Goal: Task Accomplishment & Management: Manage account settings

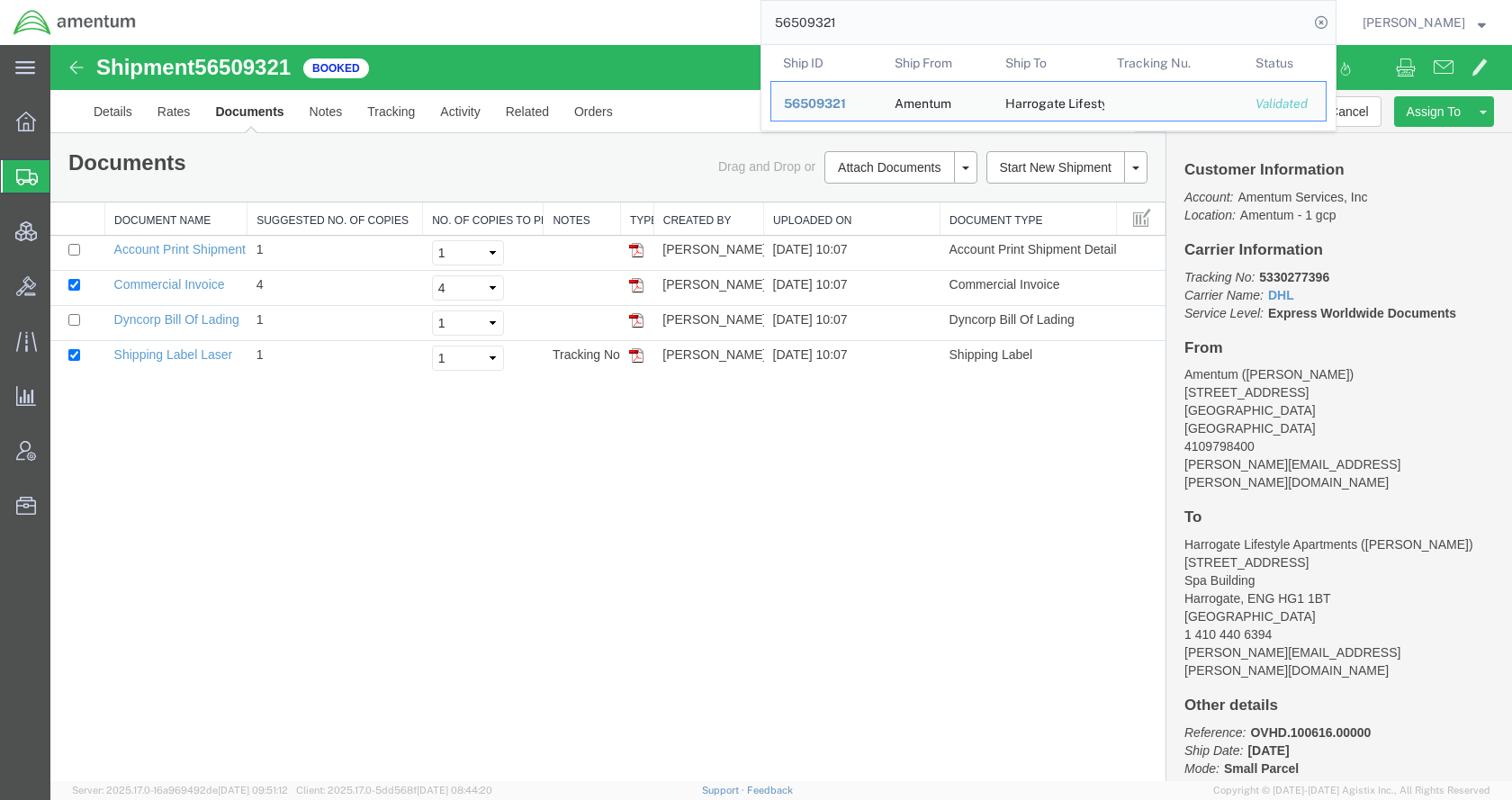
drag, startPoint x: 0, startPoint y: 0, endPoint x: 751, endPoint y: 29, distance: 751.6
click at [751, 29] on div "56509321 Ship ID Ship From Ship To Tracking Nu. Status Ship ID 56509321 Ship Fr…" at bounding box center [742, 22] width 1187 height 45
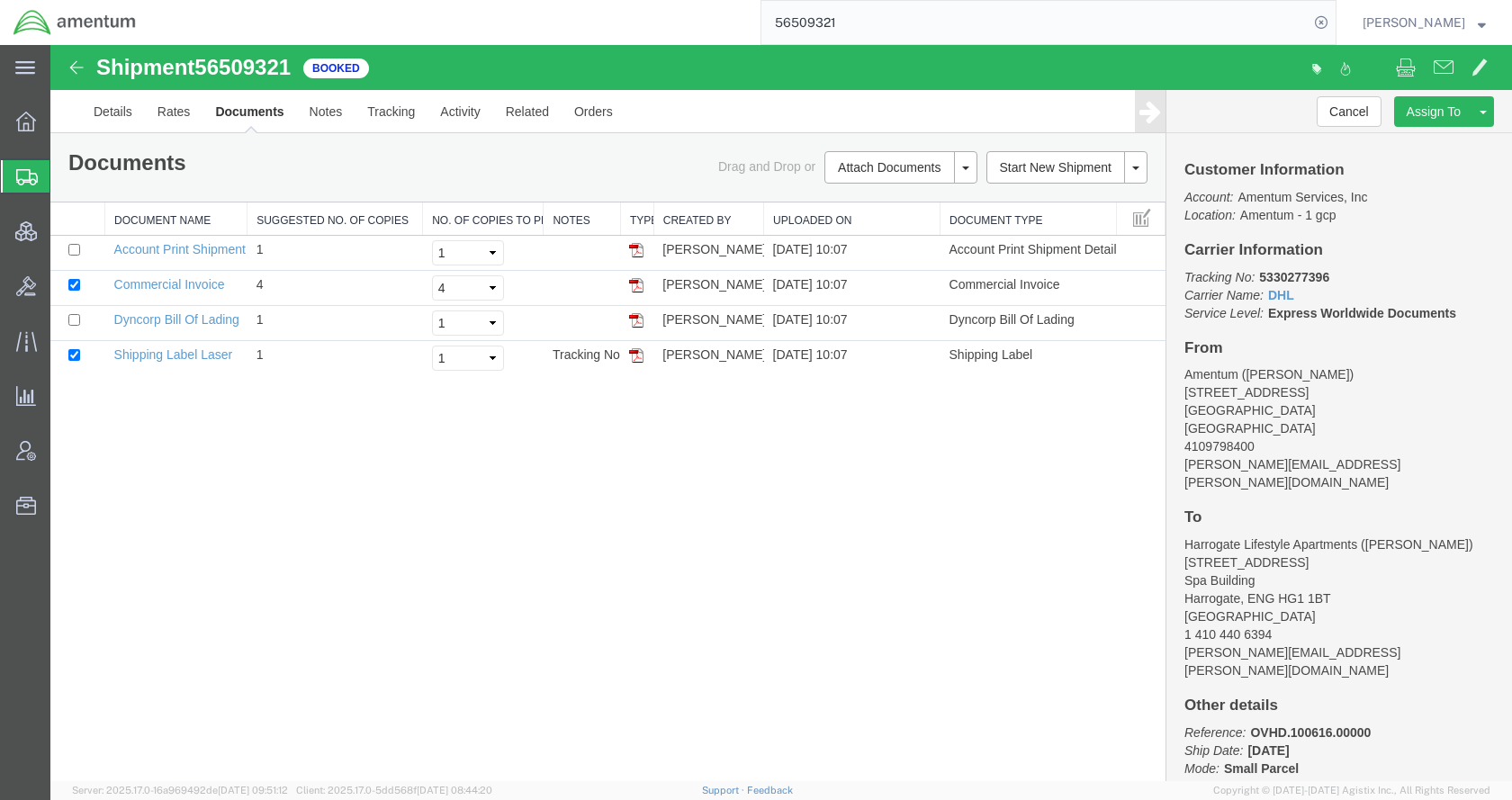
paste input "TACHZ-25210-18925"
click at [1333, 20] on icon at bounding box center [1322, 23] width 26 height 26
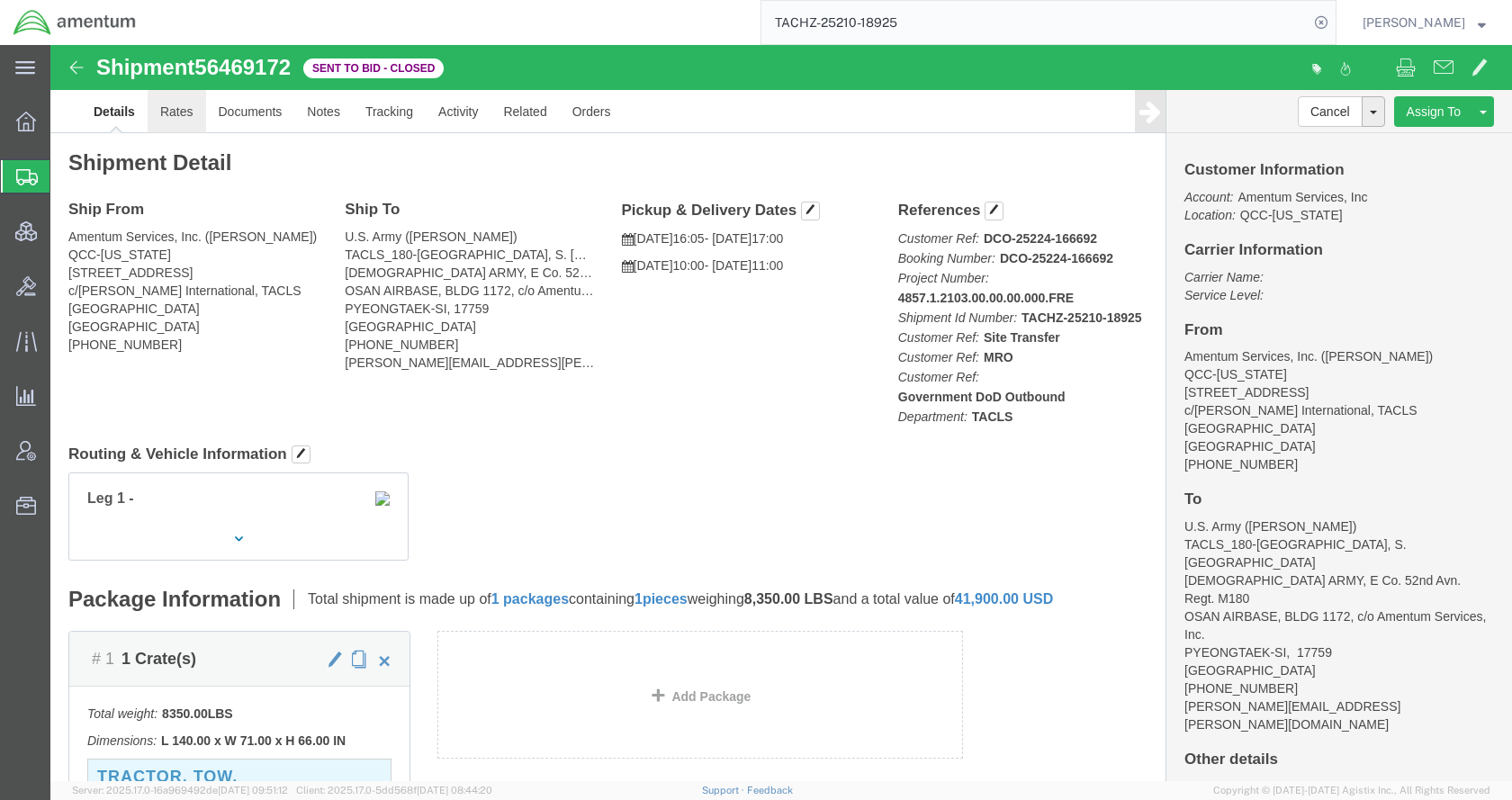
click link "Rates"
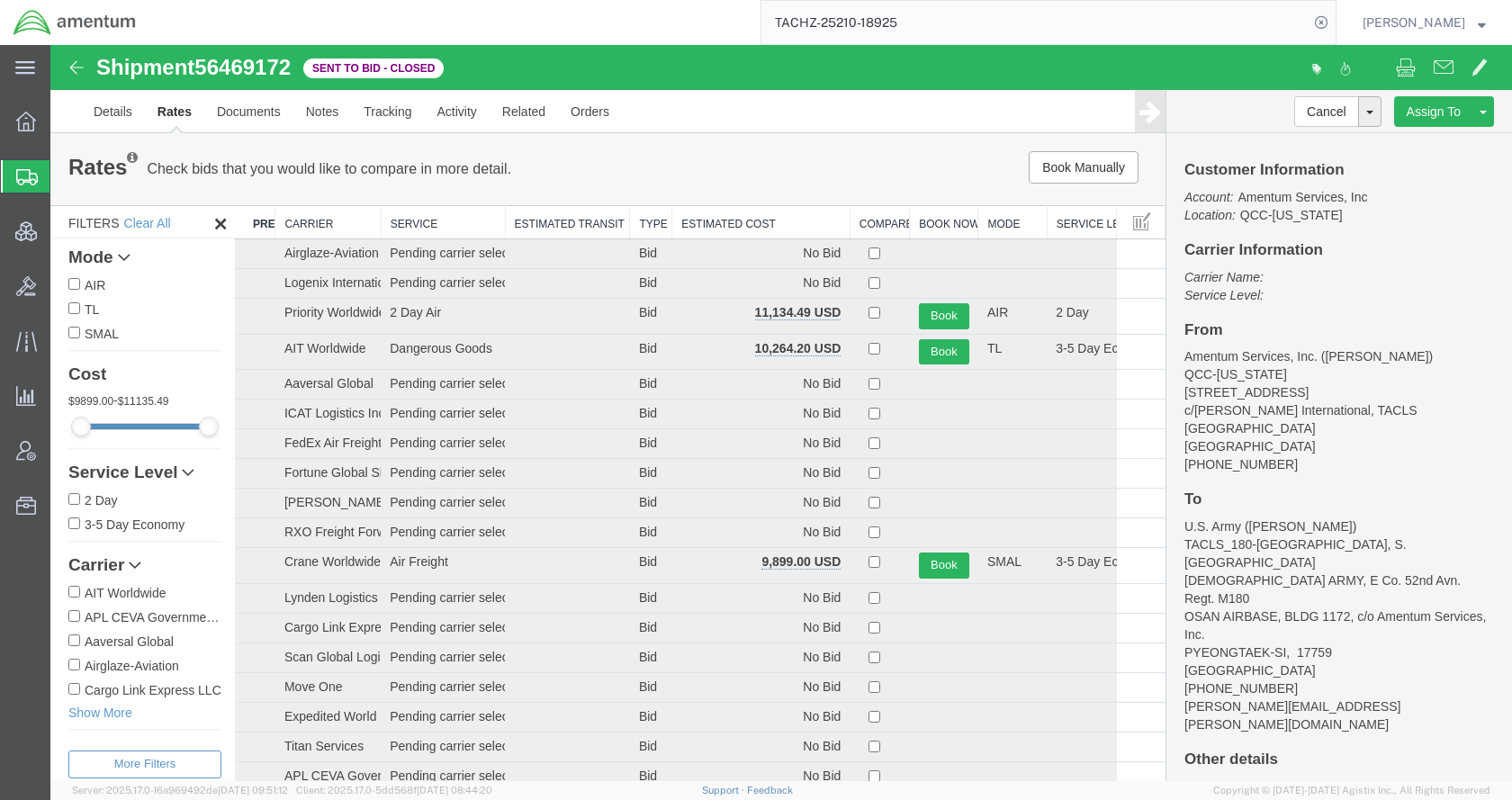
click at [691, 225] on th "Estimated Cost" at bounding box center [761, 222] width 179 height 34
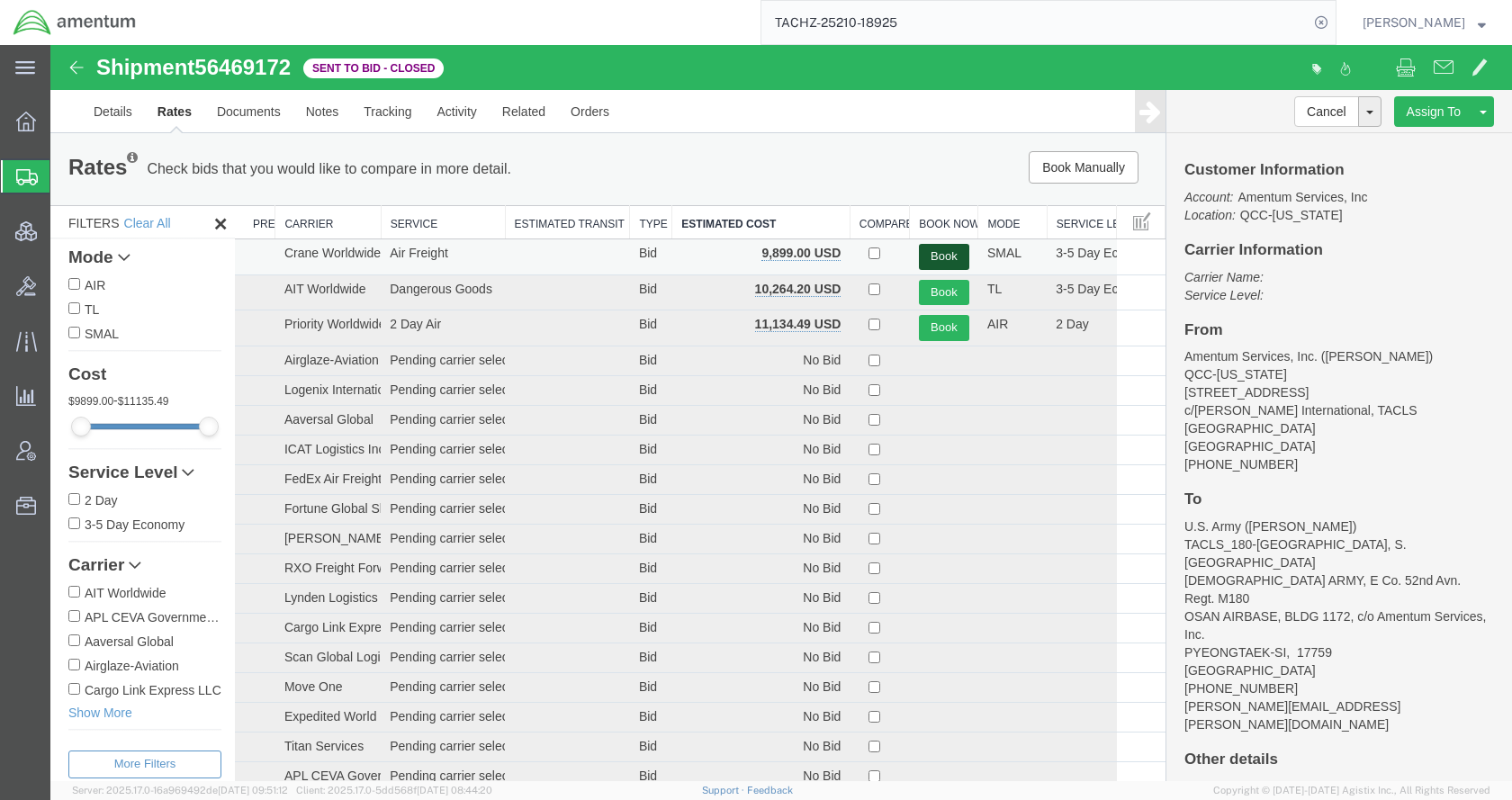
click at [922, 250] on button "Book" at bounding box center [944, 257] width 50 height 26
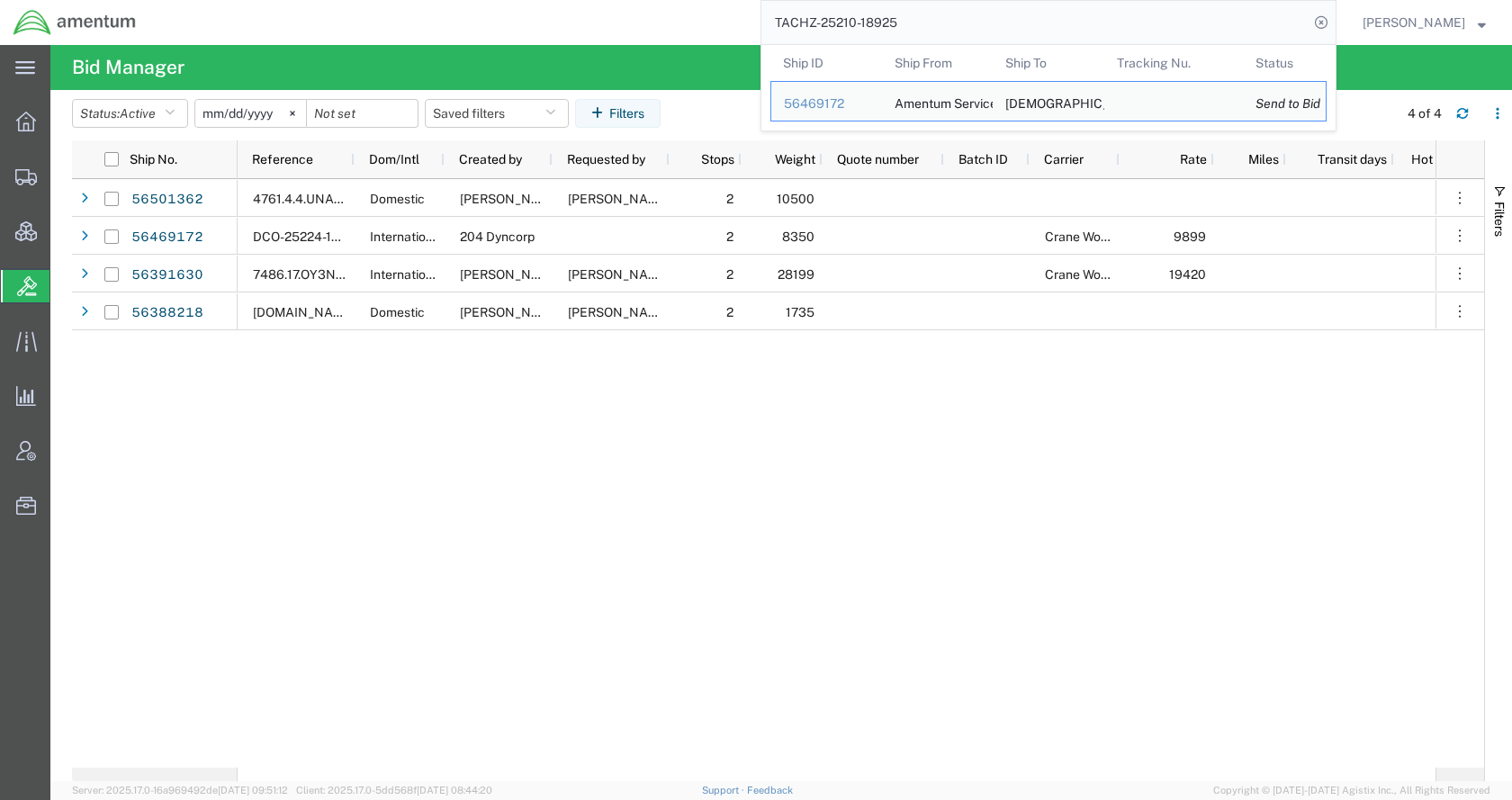
drag, startPoint x: 989, startPoint y: 19, endPoint x: 777, endPoint y: 26, distance: 212.1
click at [777, 26] on div "TACHZ-25210-18925 Ship ID Ship From Ship To Tracking Nu. Status Ship ID 5646917…" at bounding box center [742, 22] width 1187 height 45
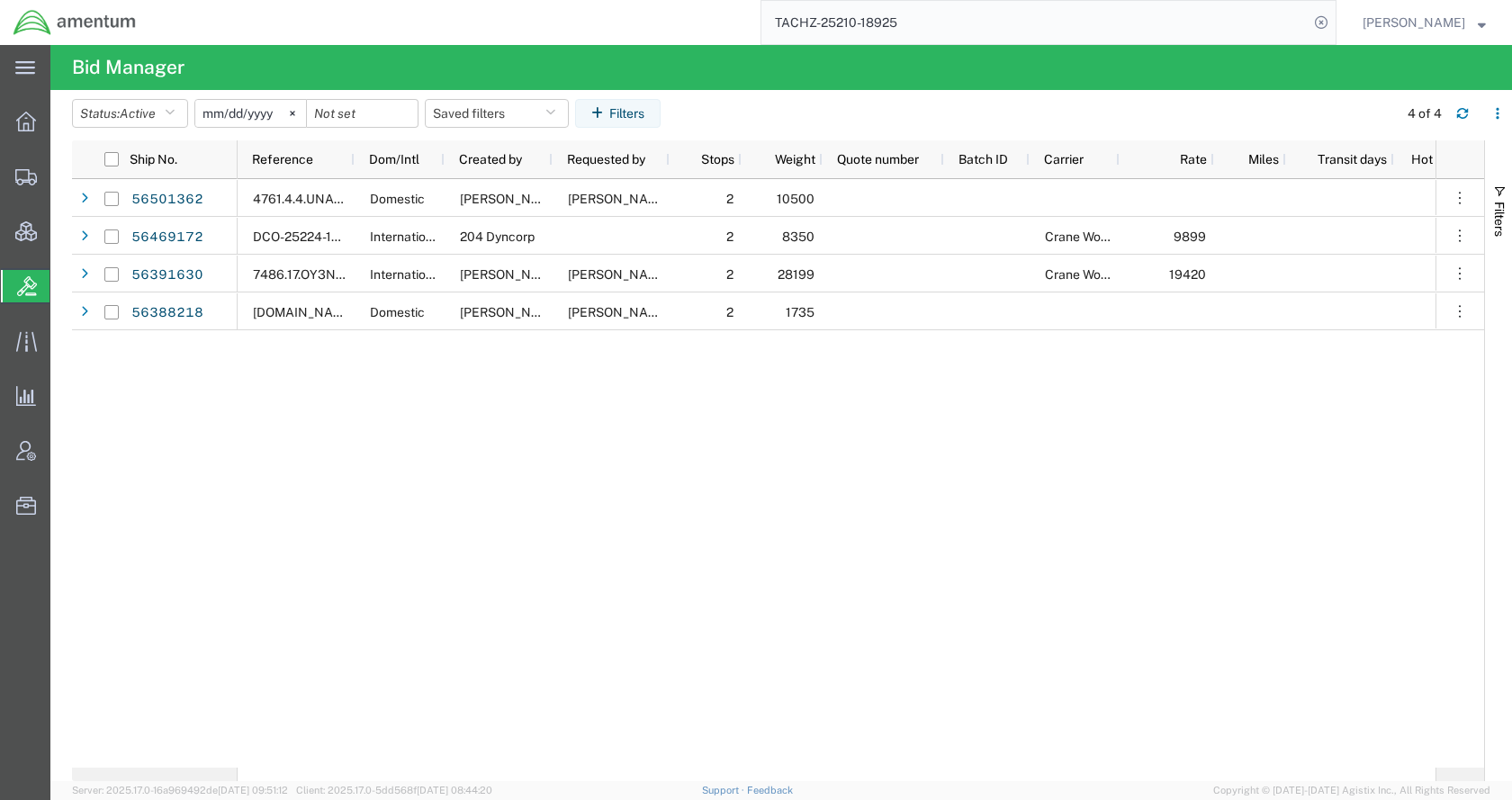
paste input "56525049"
type input "56525049"
click at [1333, 23] on icon at bounding box center [1322, 23] width 26 height 26
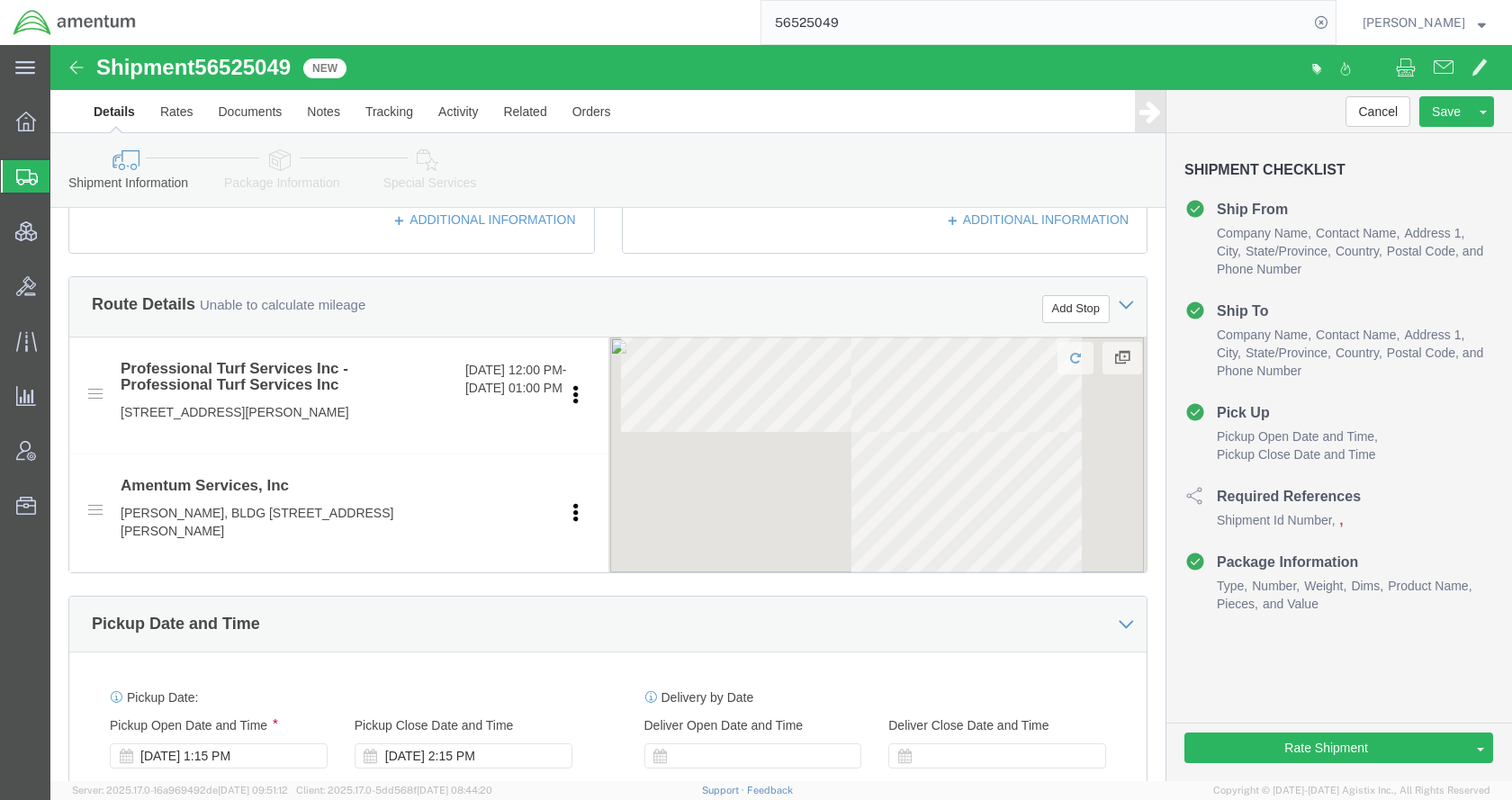
select select
select select "72491"
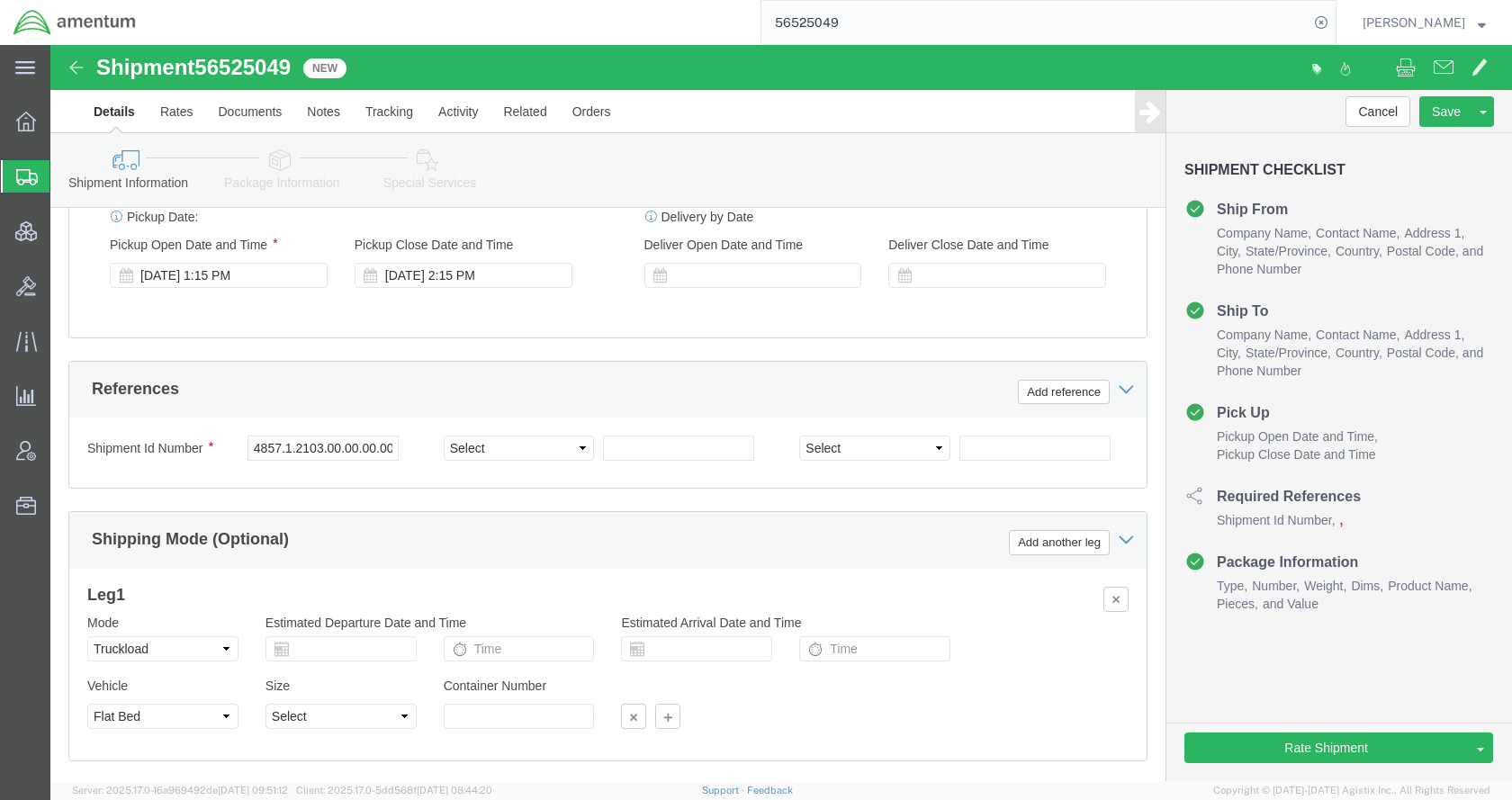
scroll to position [1130, 0]
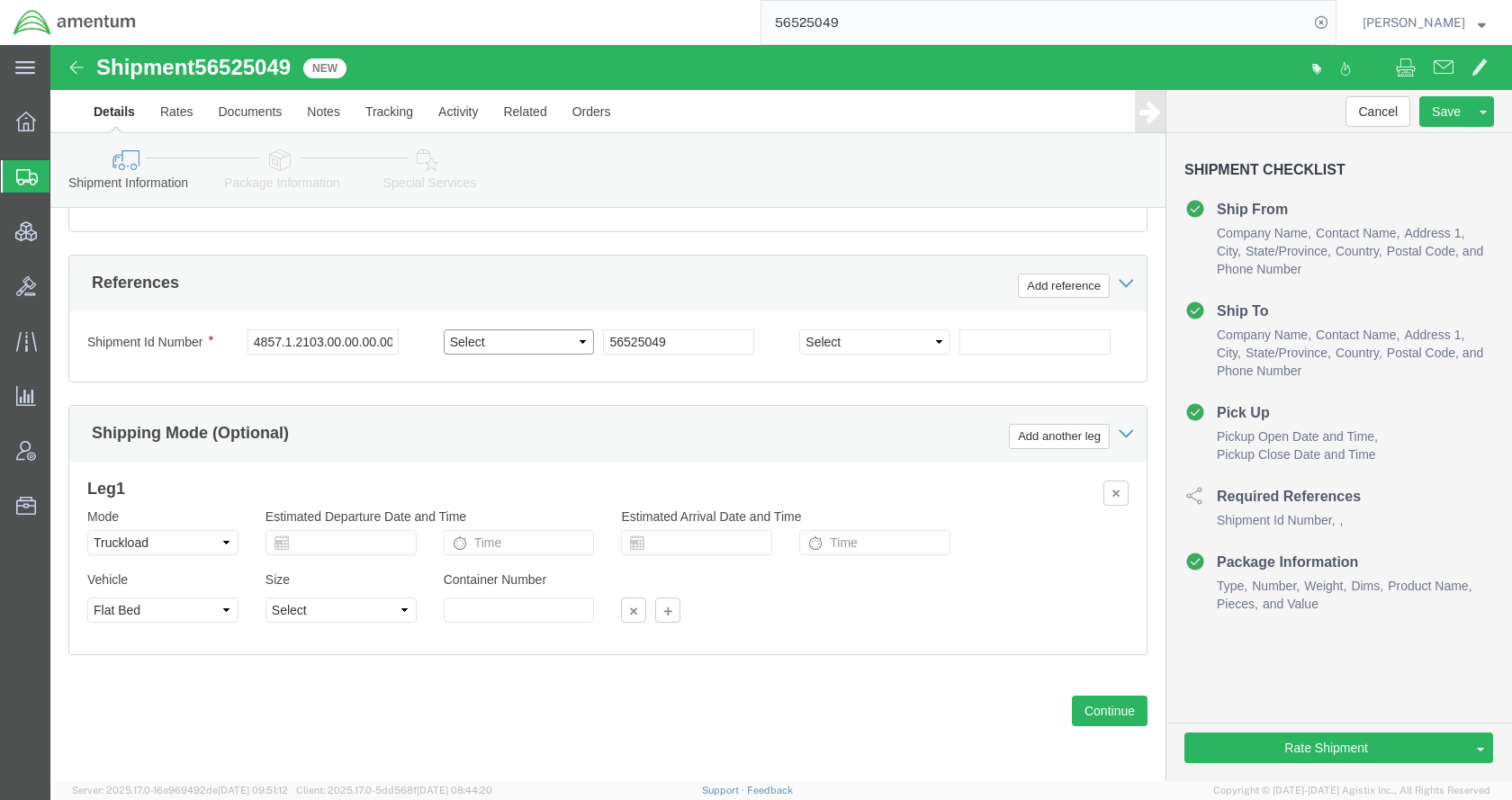
click select "Select Account Type Activity ID Airline Appointment Number ASN Batch Request # …"
click div "Shipping Mode (Optional) Add another leg"
drag, startPoint x: 198, startPoint y: 295, endPoint x: 384, endPoint y: 295, distance: 186.0
click div "Shipment Id Number 4857.1.2103.00.00.00.000.FRE Select Account Type Activity ID…"
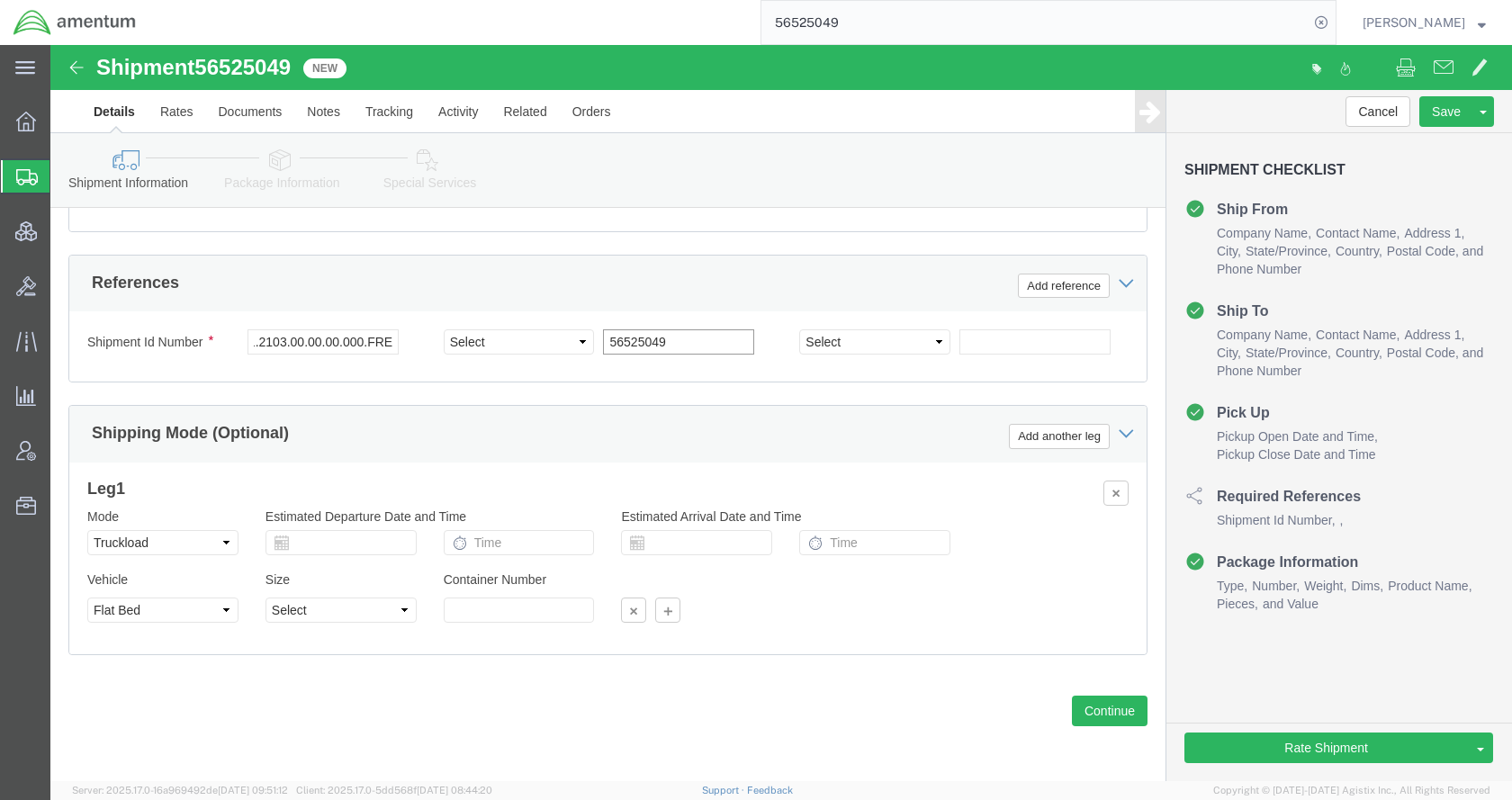
scroll to position [0, 0]
drag, startPoint x: 649, startPoint y: 300, endPoint x: 543, endPoint y: 298, distance: 106.0
click div "Select Account Type Activity ID Airline Appointment Number ASN Batch Request # …"
paste input "4857.1.2103.00.00.00.000.FRE"
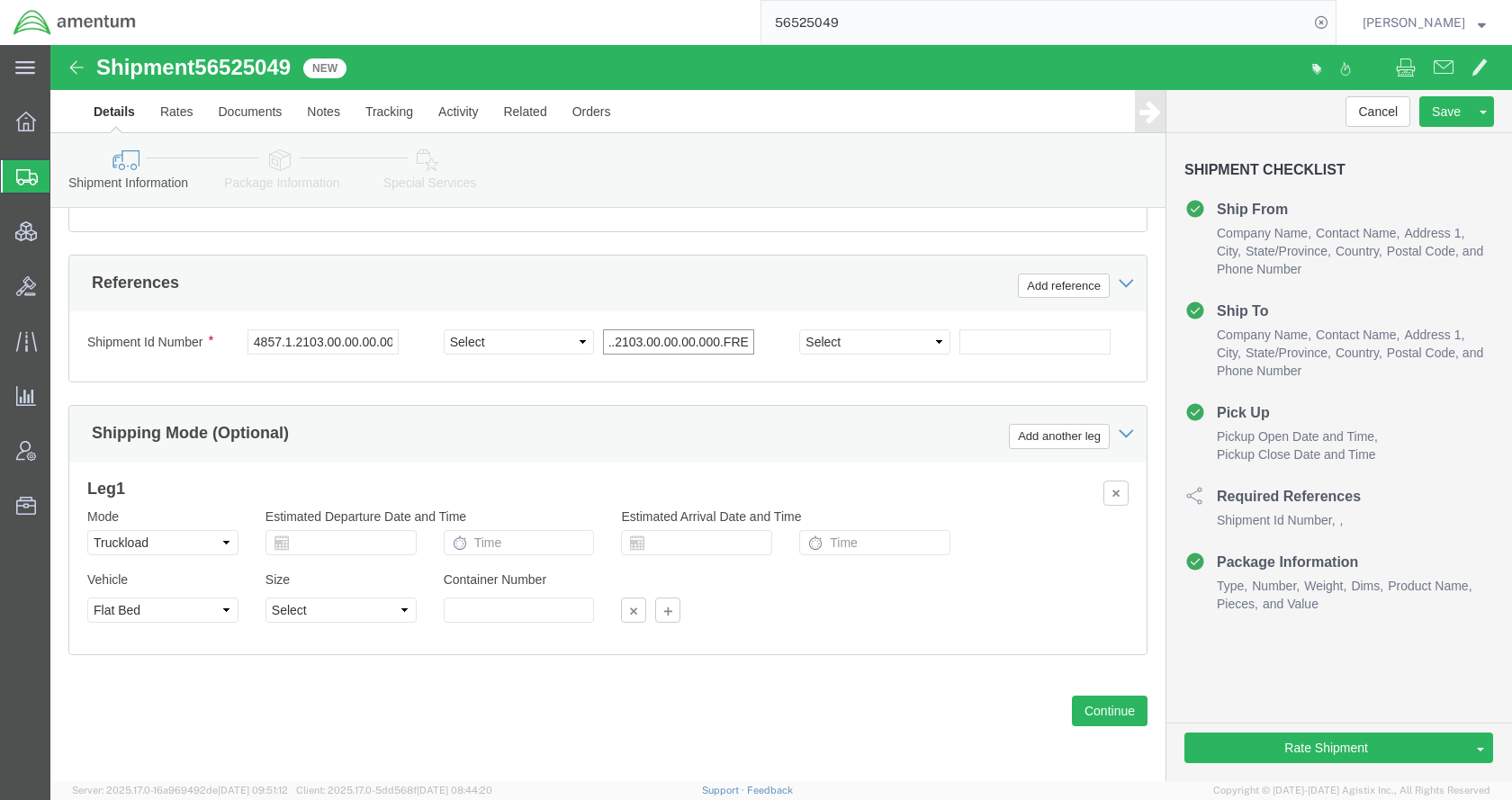
type input "4857.1.2103.00.00.00.000.FRE"
drag, startPoint x: 485, startPoint y: 295, endPoint x: 486, endPoint y: 307, distance: 12.0
click select "Select Account Type Activity ID Airline Appointment Number ASN Batch Request # …"
select select "PROJNUM"
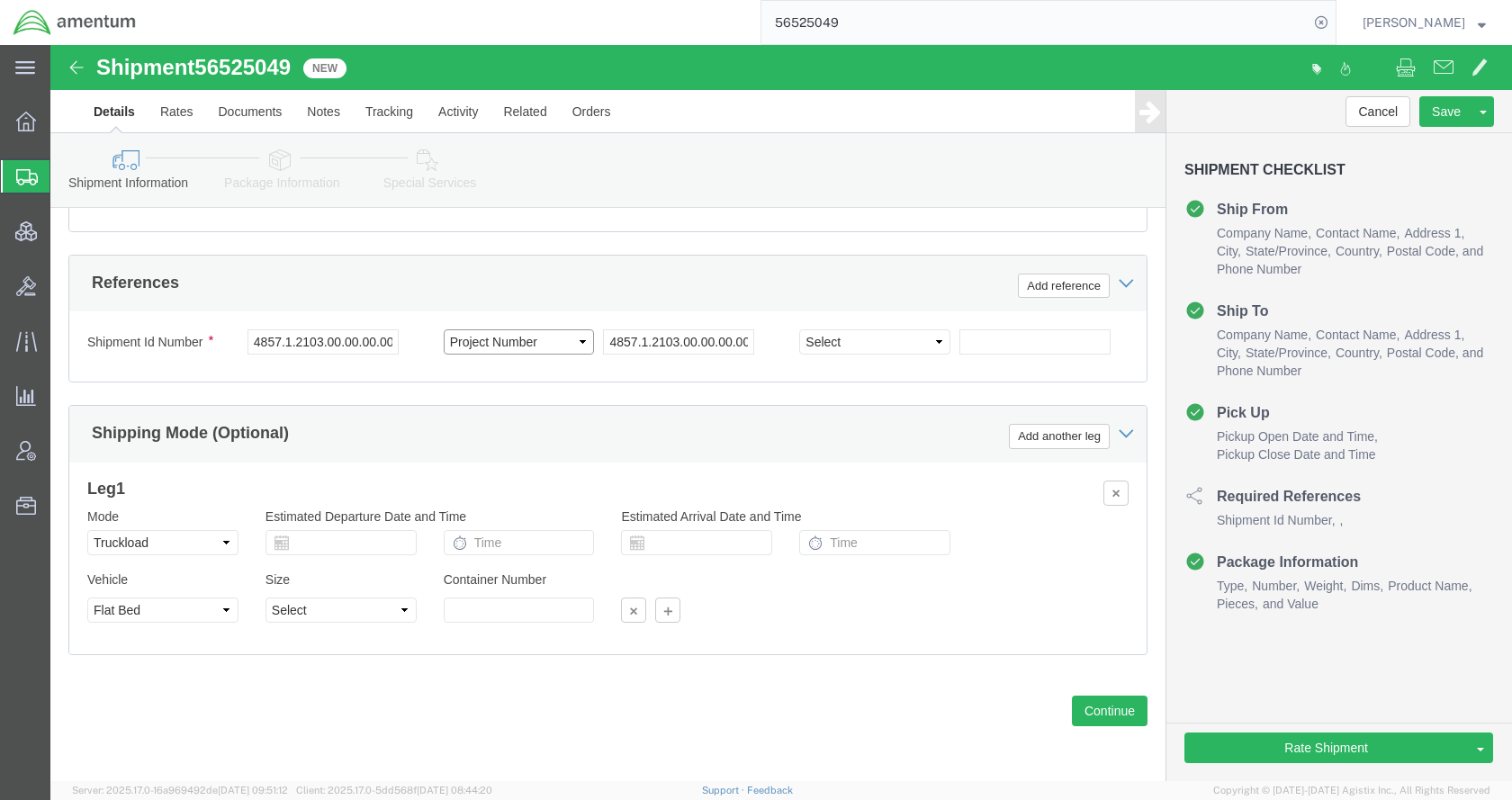
click select "Select Account Type Activity ID Airline Appointment Number ASN Batch Request # …"
drag, startPoint x: 250, startPoint y: 24, endPoint x: 154, endPoint y: 26, distance: 96.0
click div "Shipment 56525049 New"
copy span "56525049"
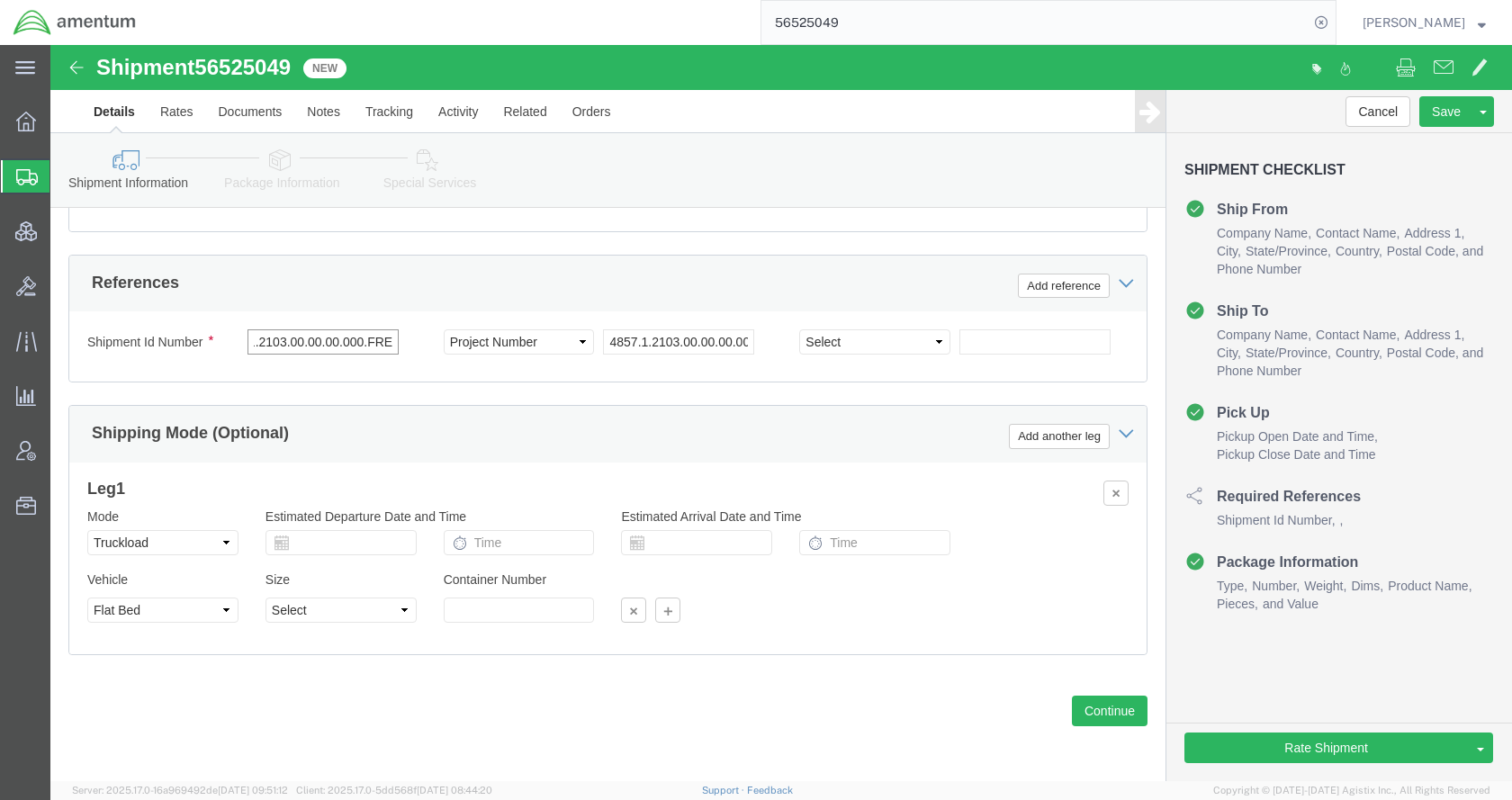
drag, startPoint x: 203, startPoint y: 299, endPoint x: 397, endPoint y: 295, distance: 194.0
click div "Shipment Id Number 4857.1.2103.00.00.00.000.FRE Select Account Type Activity ID…"
paste input "56525049"
type input "56525049"
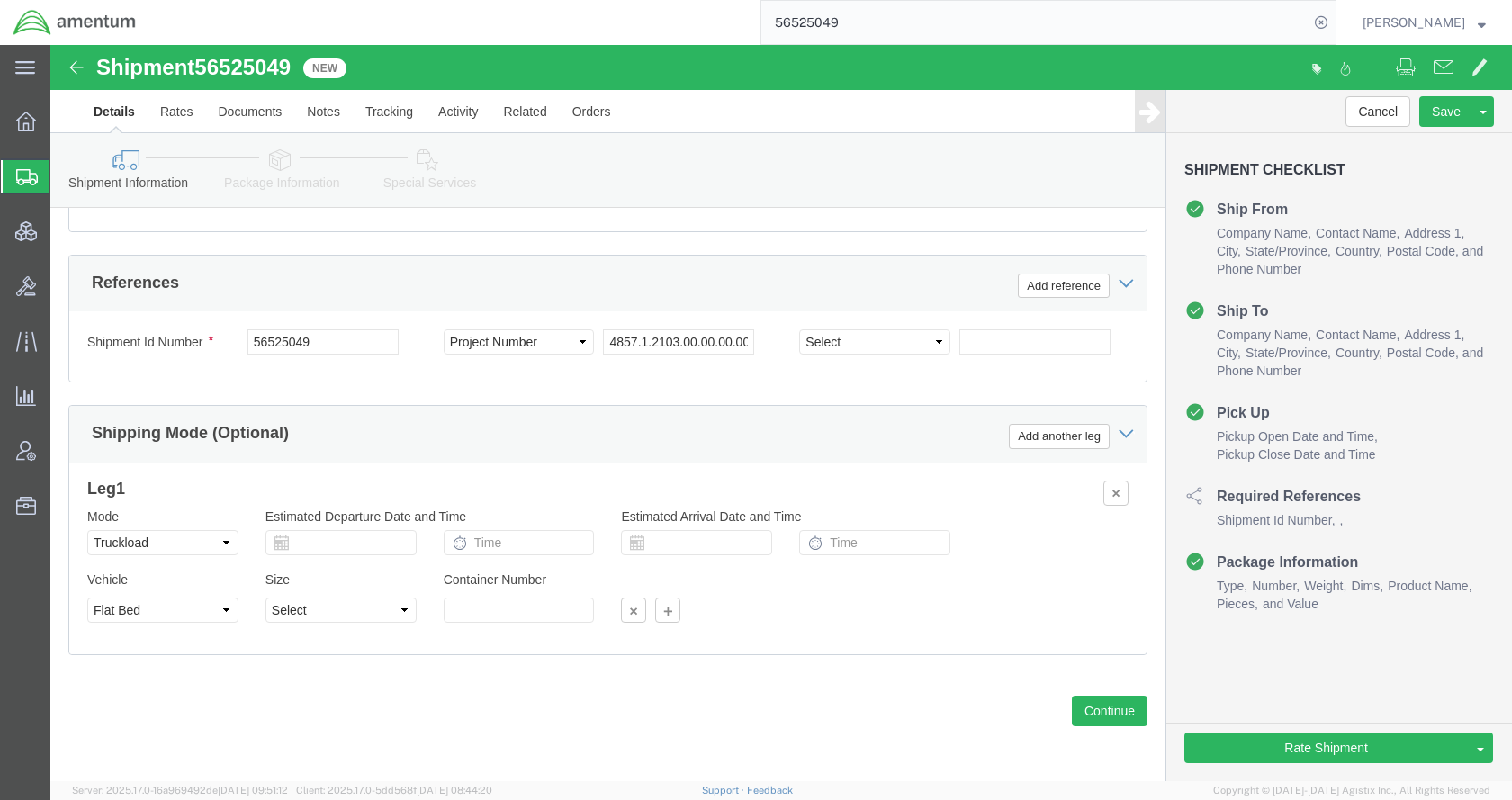
click icon
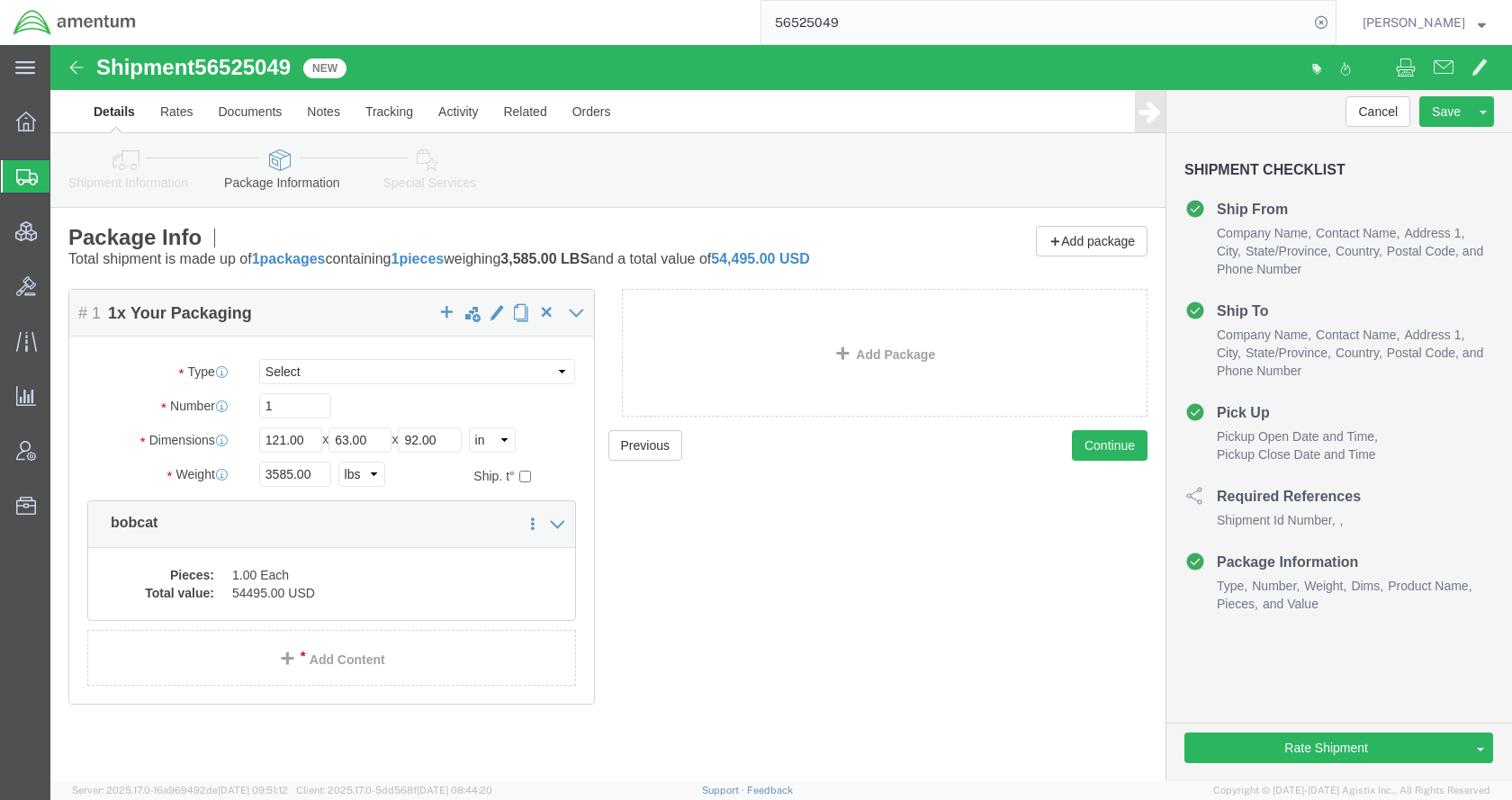
click icon
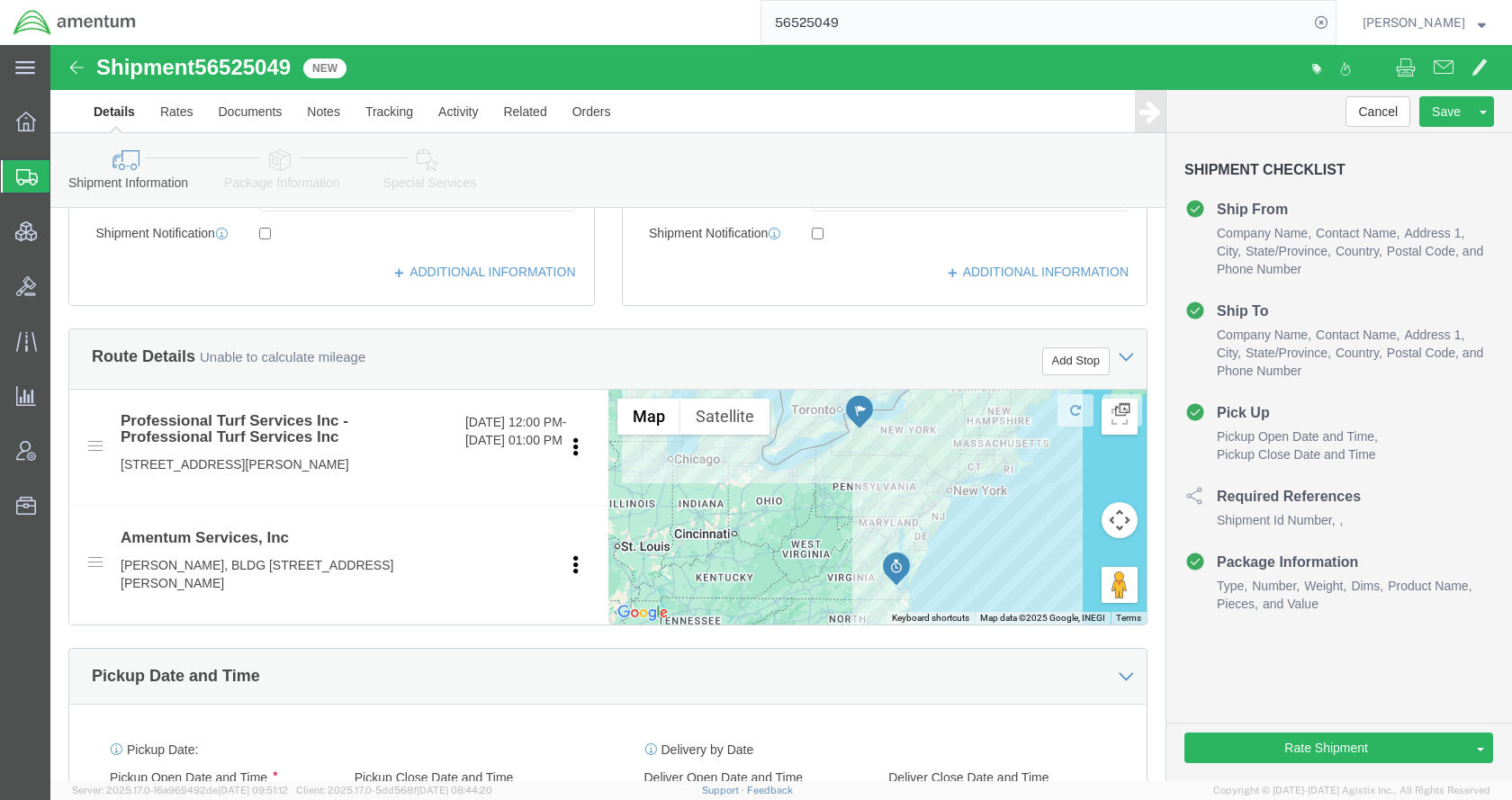
scroll to position [900, 0]
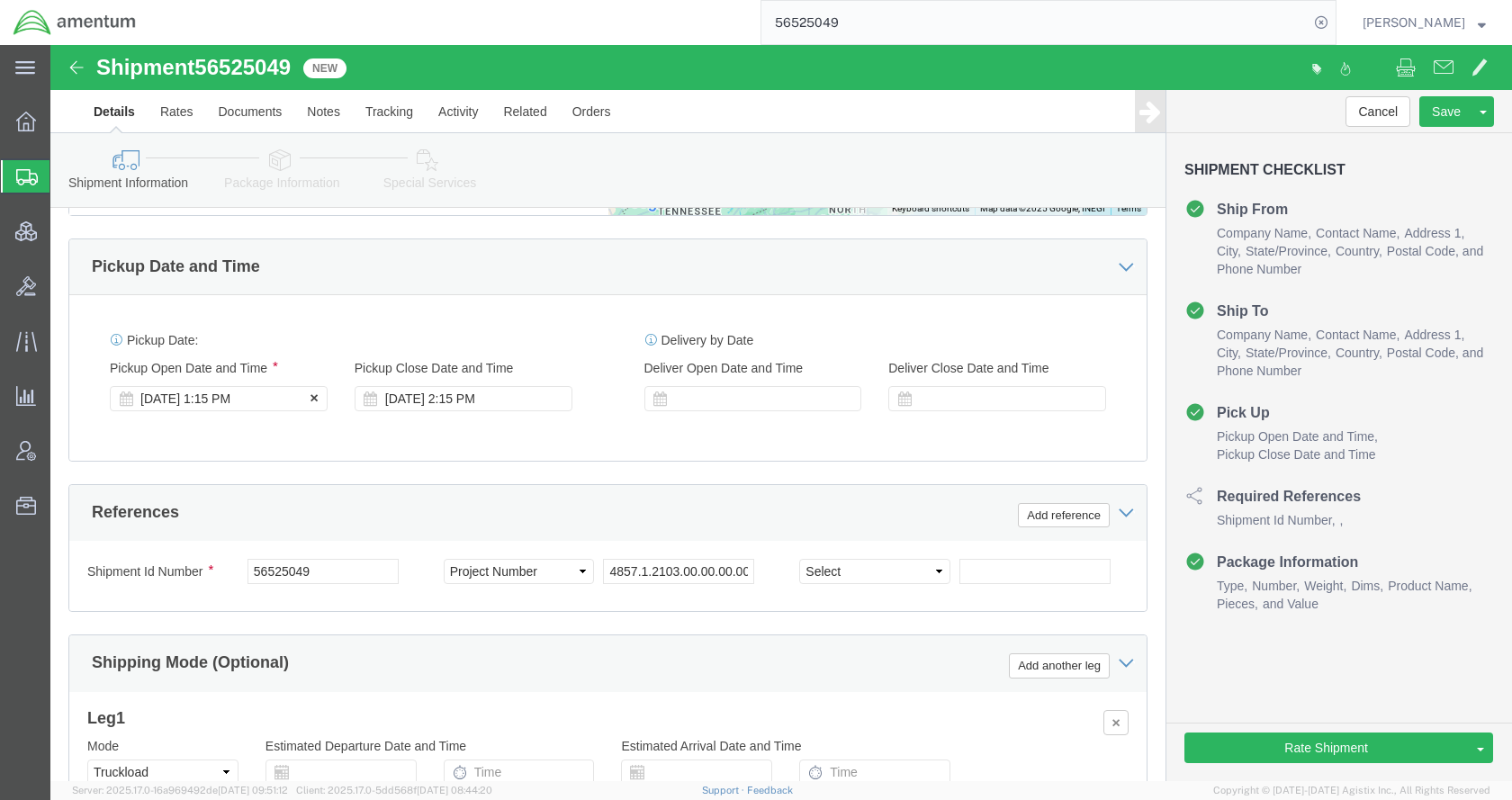
click div "[DATE] 1:15 PM"
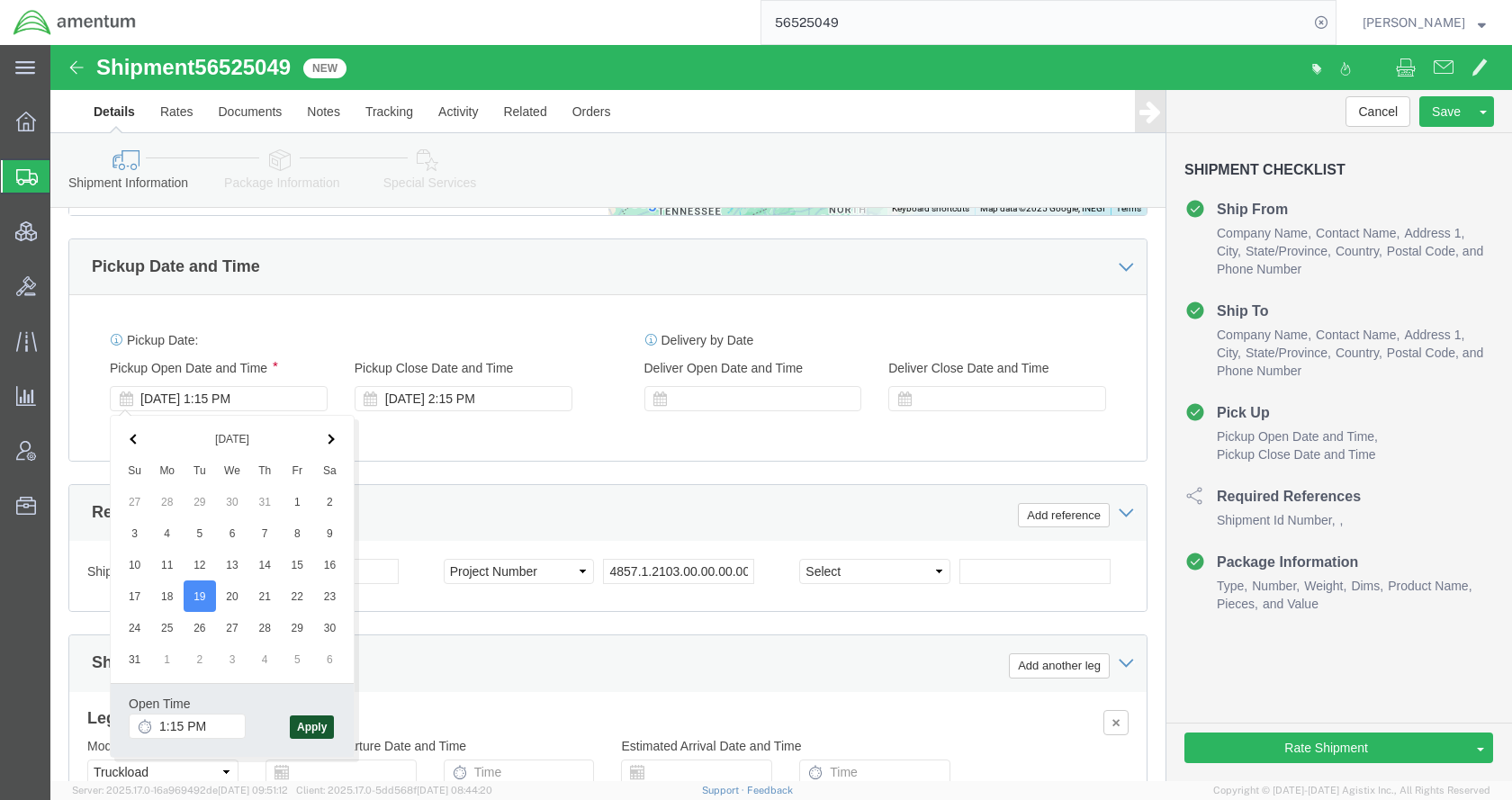
click button "Apply"
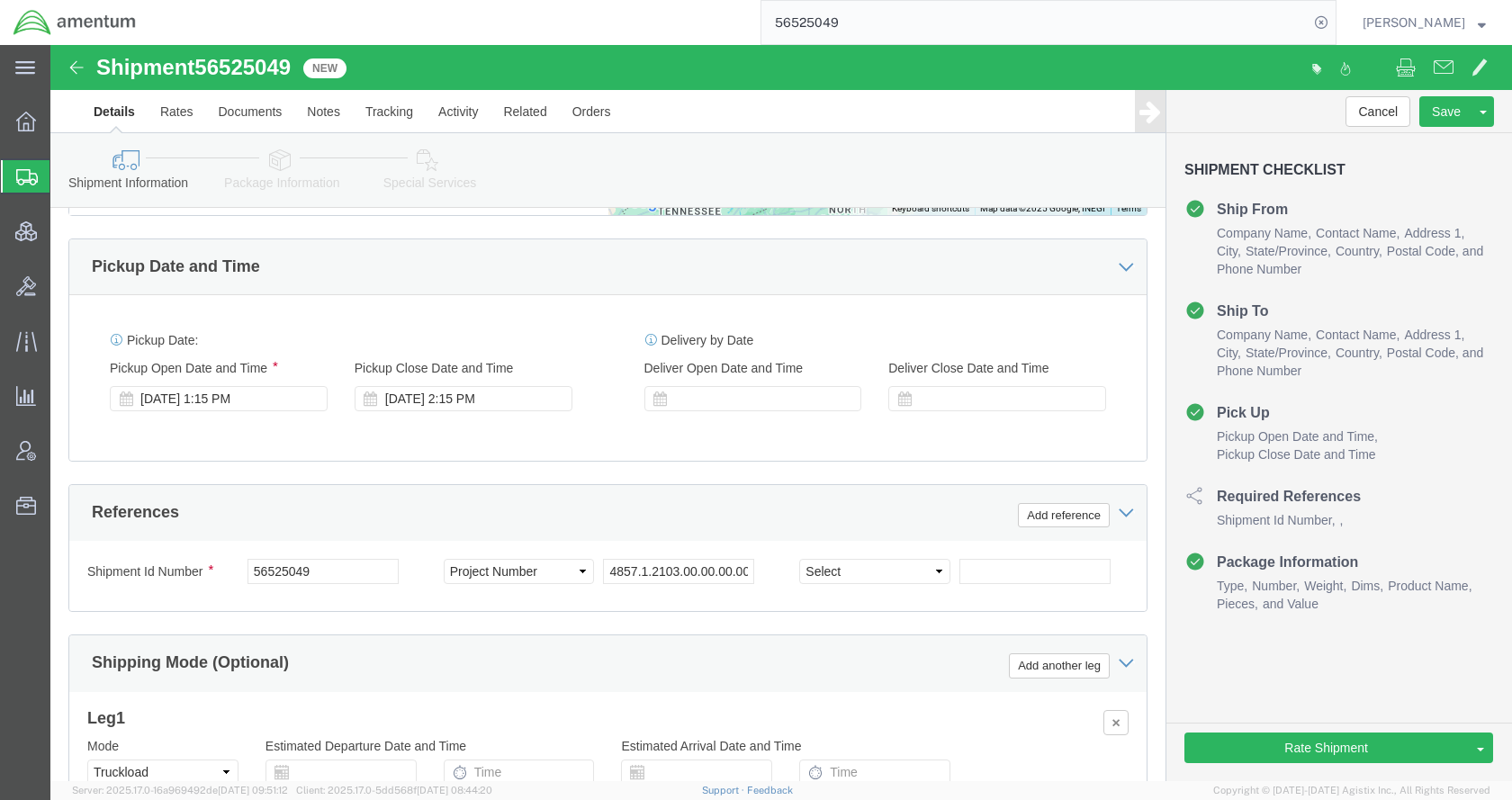
click icon
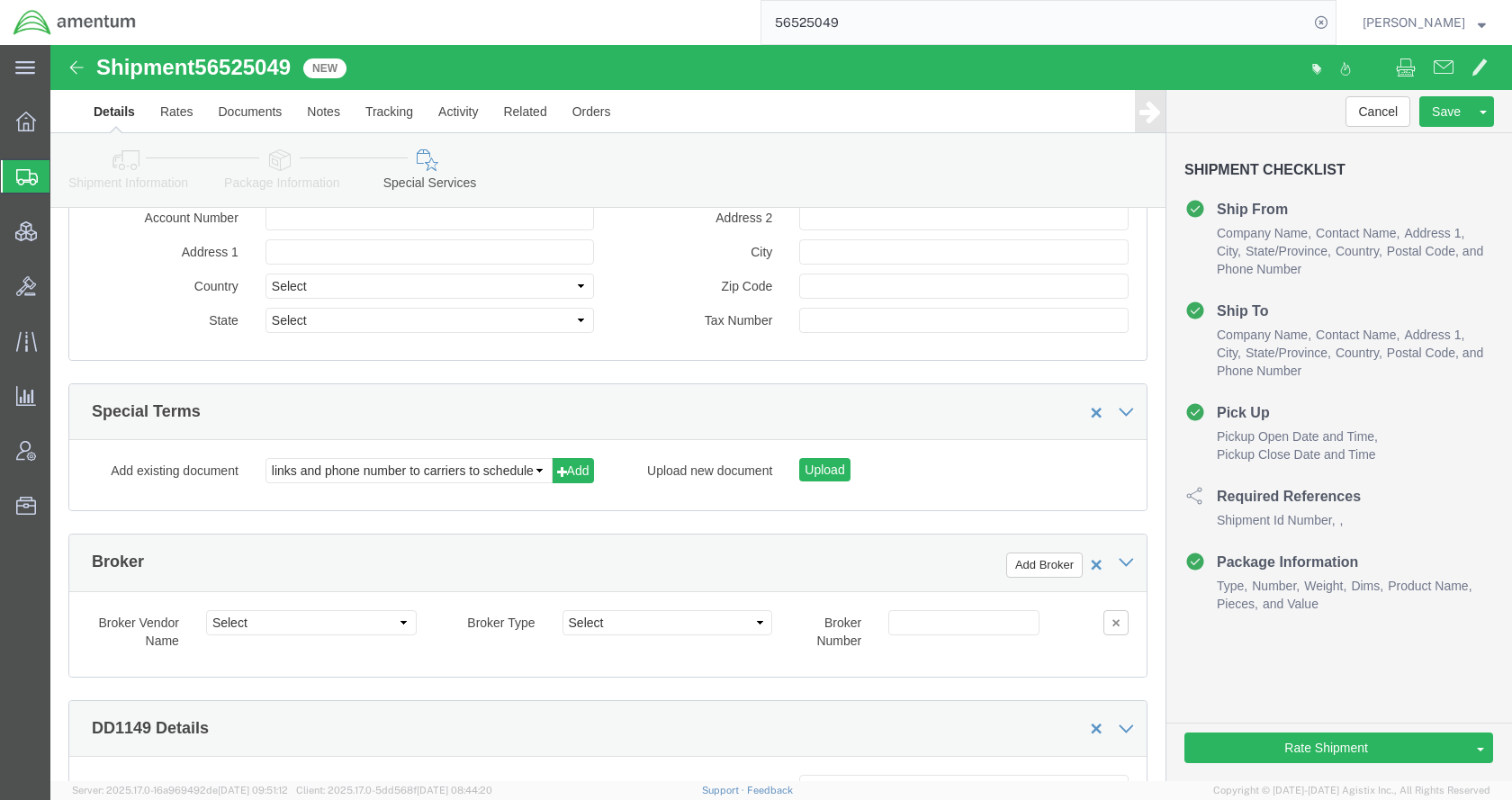
scroll to position [2341, 0]
click select "links and phone number to carriers to schedule a pickup instructions for US imp…"
select select "109858247"
click select "links and phone number to carriers to schedule a pickup instructions for US imp…"
click button "Add"
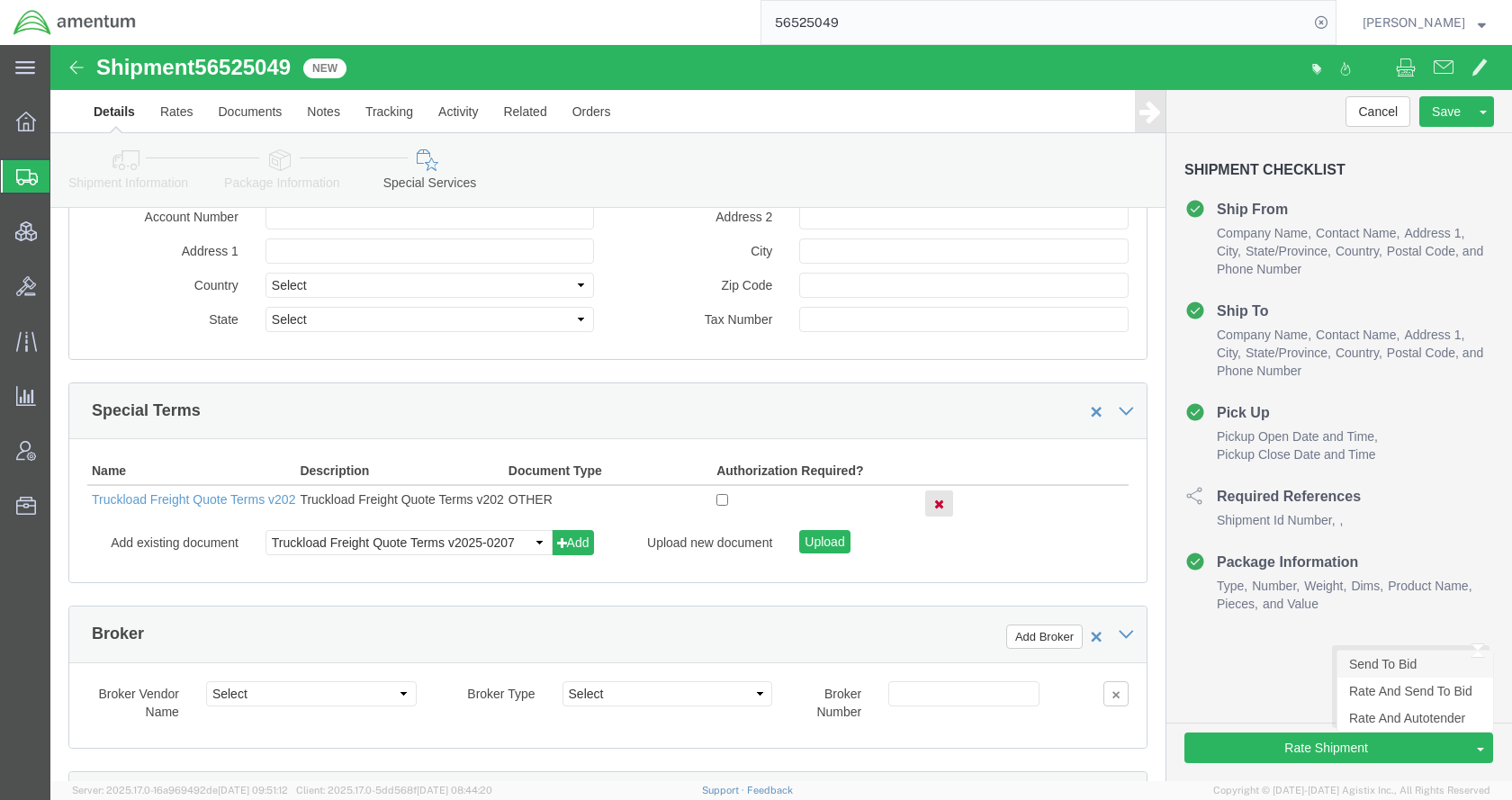
click link "Send To Bid"
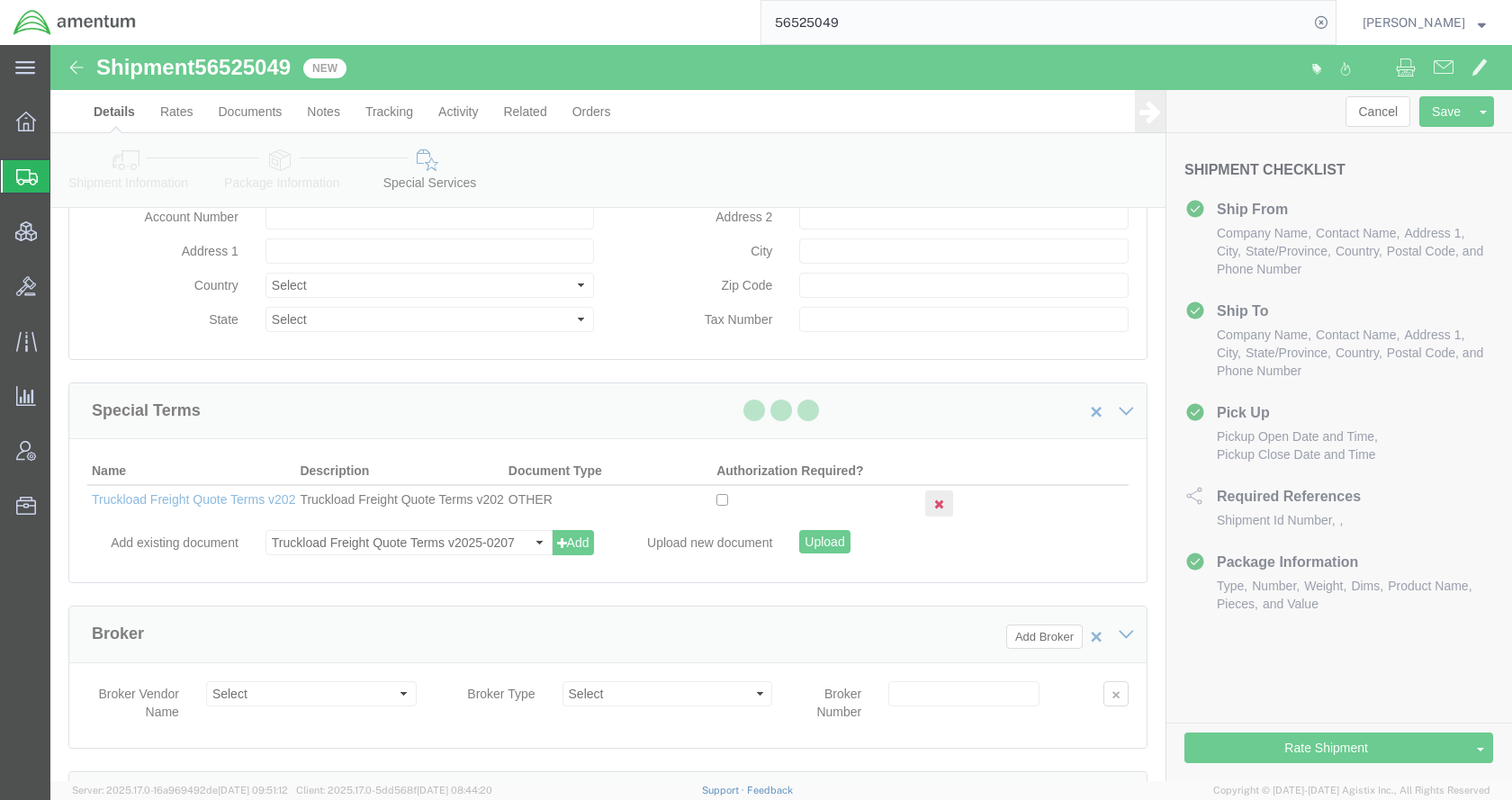
select select "TL"
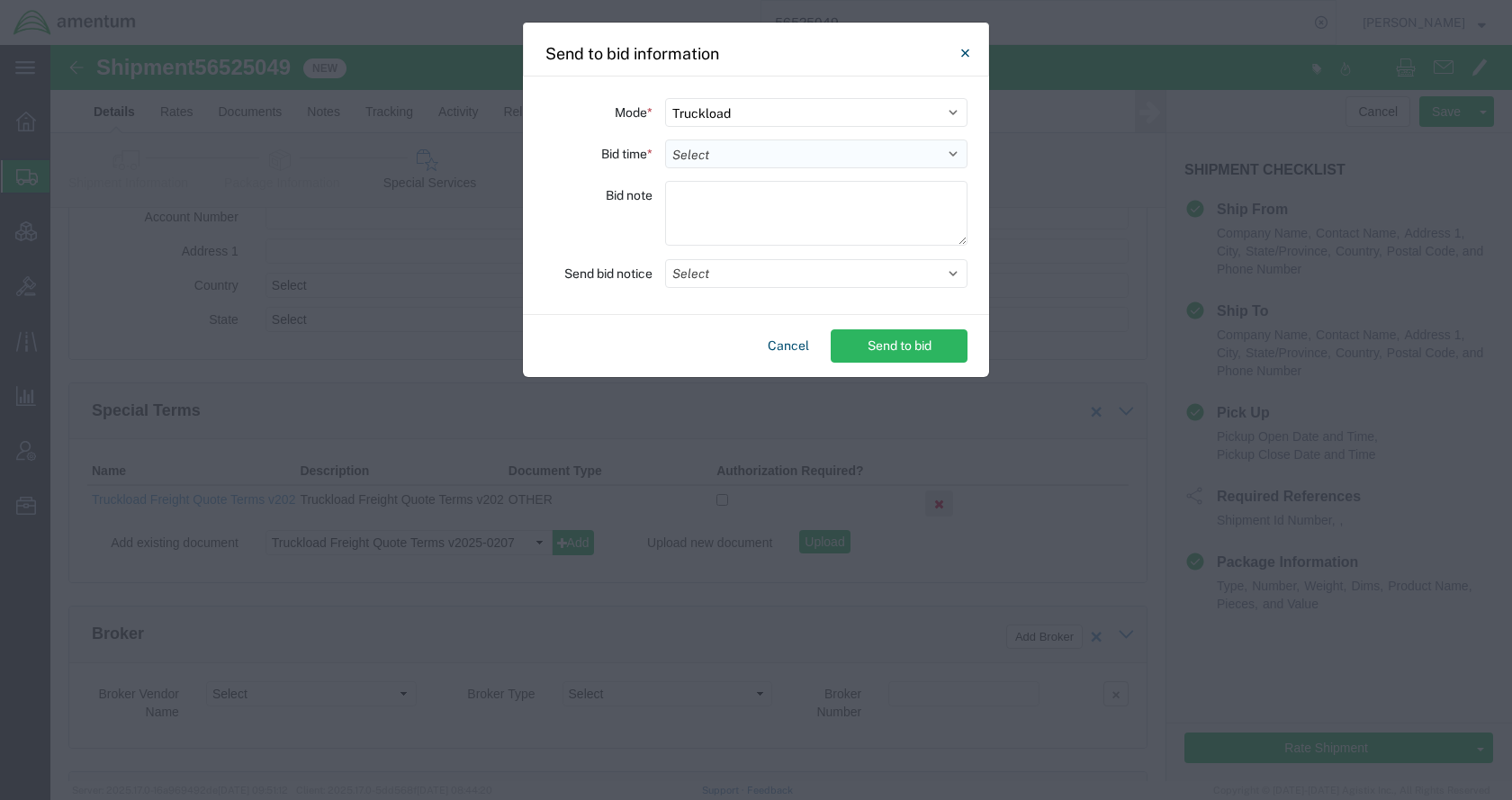
drag, startPoint x: 694, startPoint y: 155, endPoint x: 702, endPoint y: 166, distance: 13.6
click at [694, 155] on select "Select 30 Min (Rush) 1 Hour (Rush) 2 Hours (Rush) 4 Hours (Rush) 8 Hours (Rush)…" at bounding box center [816, 154] width 302 height 29
select select "24"
click at [665, 139] on select "Select 30 Min (Rush) 1 Hour (Rush) 2 Hours (Rush) 4 Hours (Rush) 8 Hours (Rush)…" at bounding box center [816, 154] width 302 height 29
drag, startPoint x: 717, startPoint y: 272, endPoint x: 722, endPoint y: 299, distance: 27.5
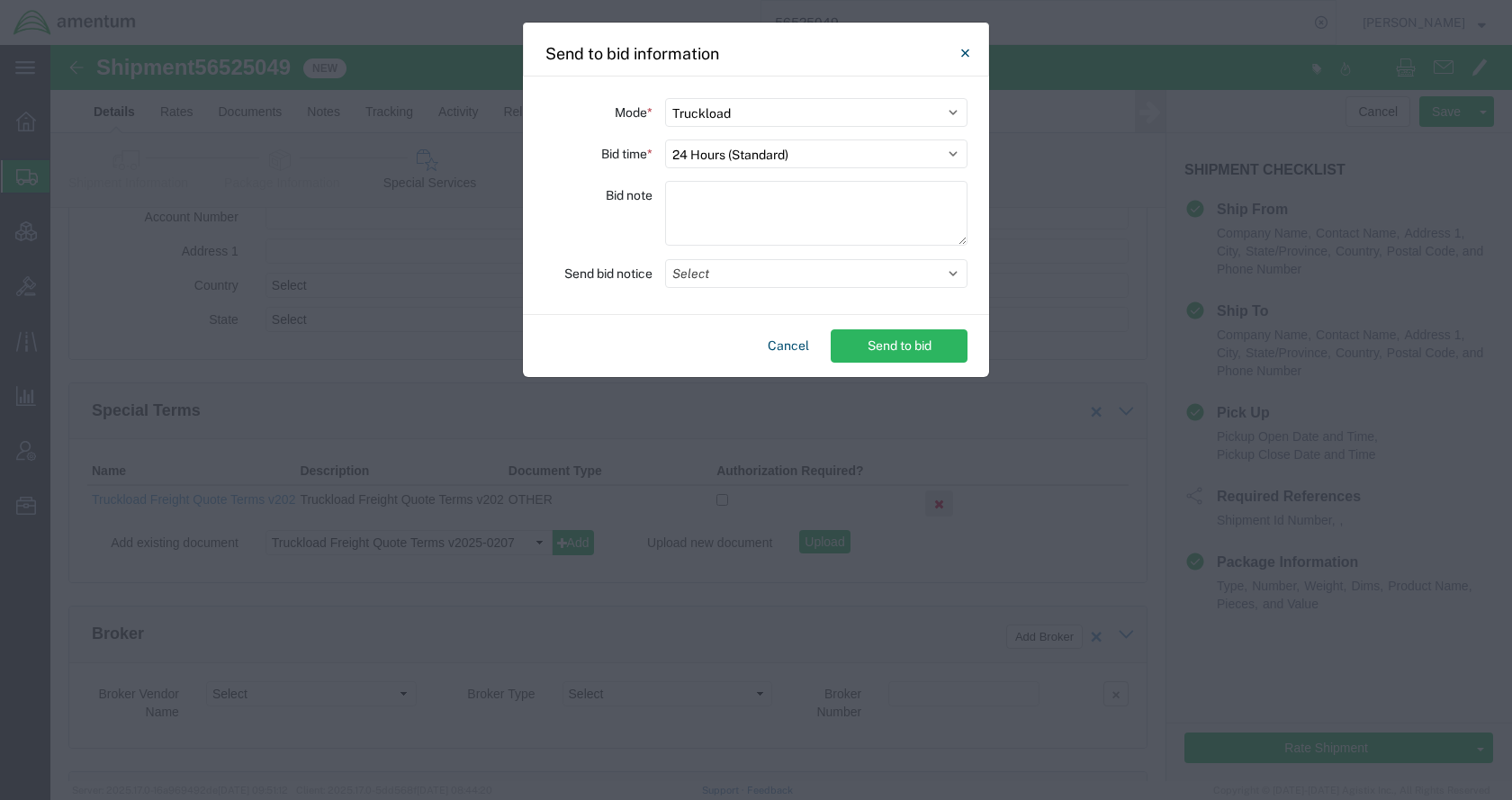
click at [717, 272] on button "Select" at bounding box center [816, 274] width 302 height 29
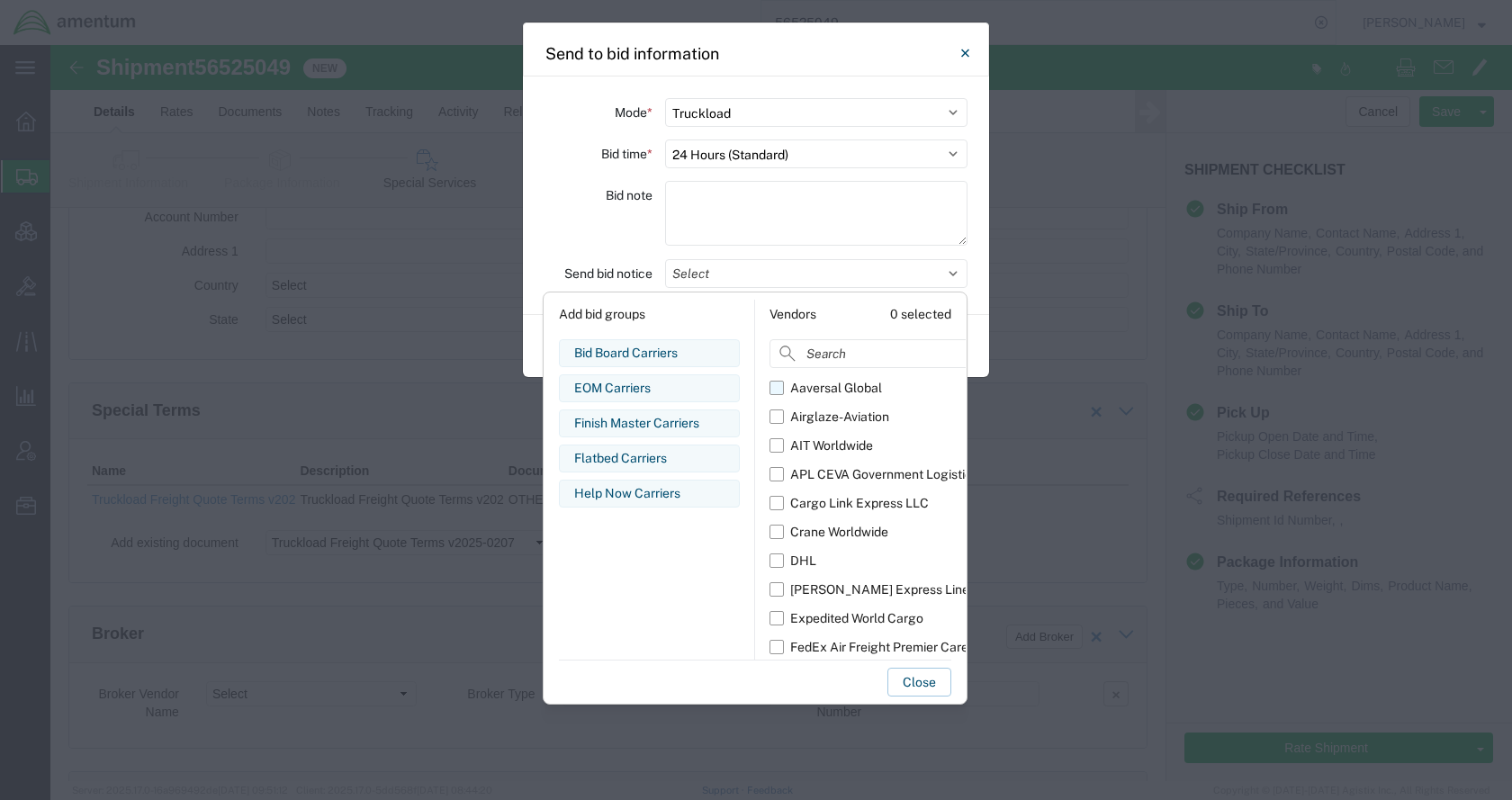
click at [807, 389] on div "Aaversal Global" at bounding box center [836, 388] width 92 height 19
click at [0, 0] on input "Aaversal Global" at bounding box center [0, 0] width 0 height 0
click at [822, 415] on div "Airglaze-Aviation" at bounding box center [840, 417] width 99 height 19
click at [0, 0] on input "Airglaze-Aviation" at bounding box center [0, 0] width 0 height 0
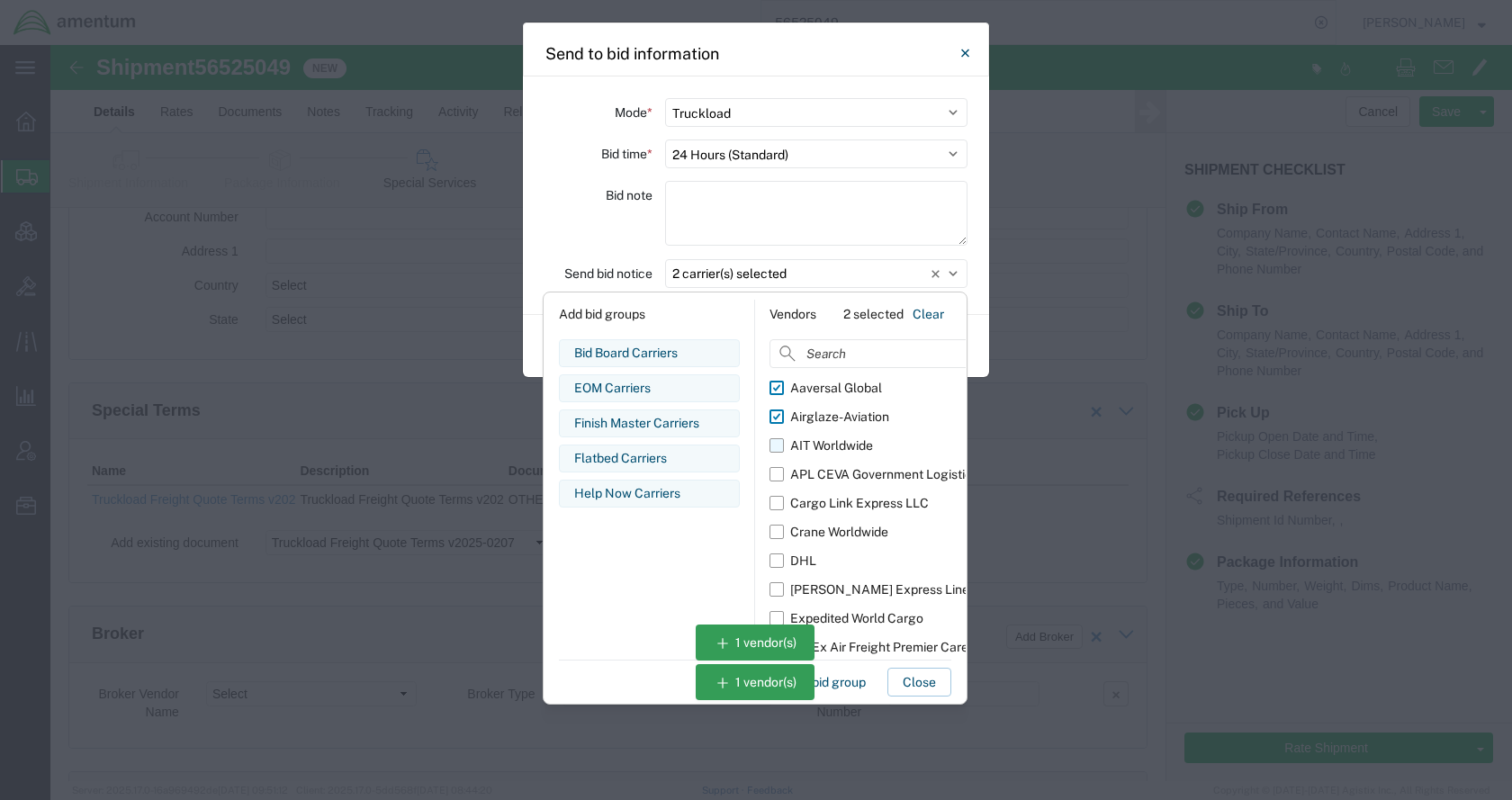
click at [824, 442] on div "AIT Worldwide" at bounding box center [832, 446] width 83 height 19
click at [0, 0] on input "AIT Worldwide" at bounding box center [0, 0] width 0 height 0
click at [837, 473] on div "APL CEVA Government Logistics" at bounding box center [884, 475] width 189 height 19
click at [0, 0] on input "APL CEVA Government Logistics" at bounding box center [0, 0] width 0 height 0
click at [842, 497] on div "Cargo Link Express LLC" at bounding box center [860, 503] width 138 height 19
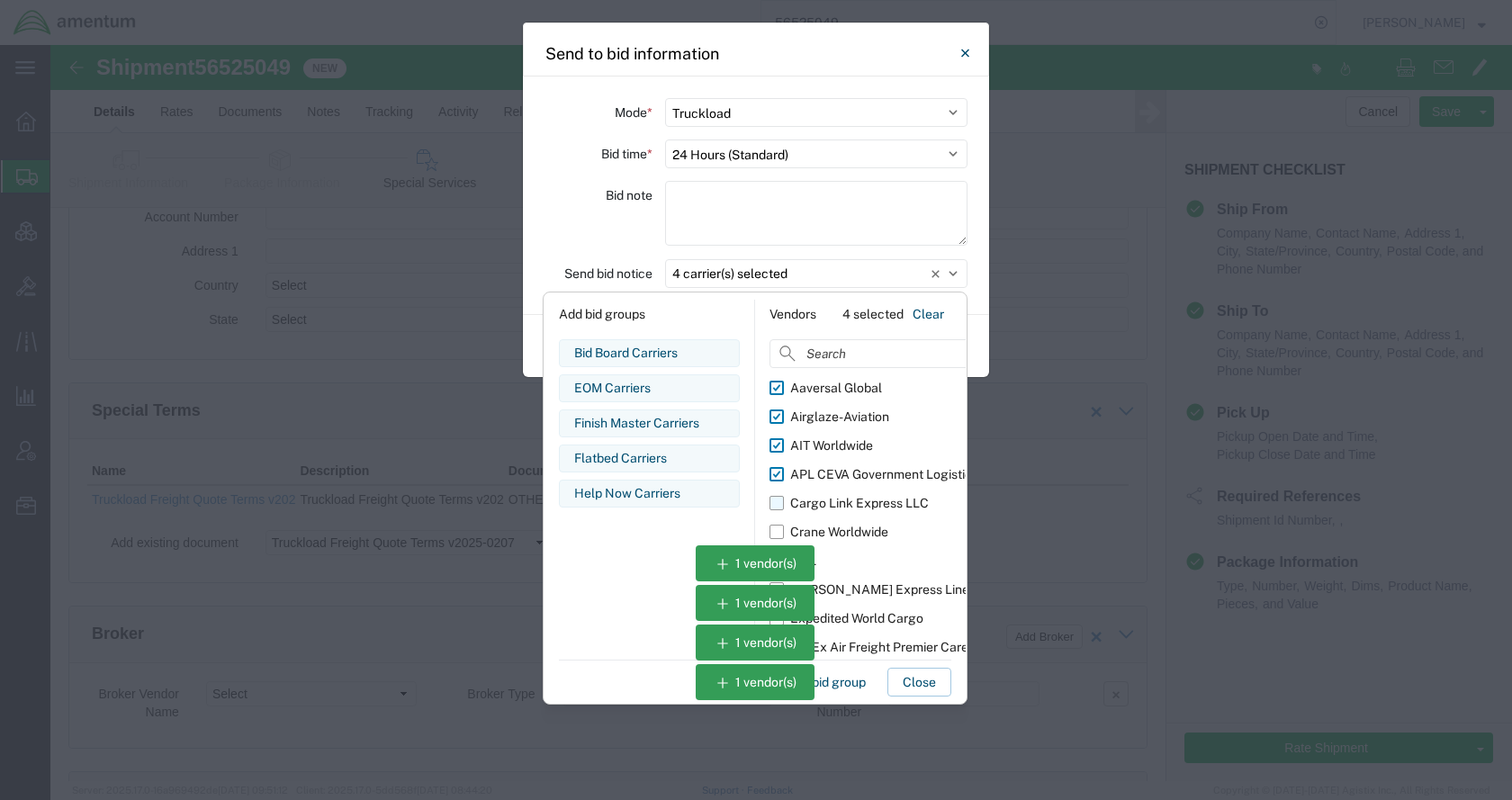
click at [0, 0] on input "Cargo Link Express LLC" at bounding box center [0, 0] width 0 height 0
click at [852, 530] on div "Crane Worldwide" at bounding box center [840, 532] width 98 height 19
click at [0, 0] on input "Crane Worldwide" at bounding box center [0, 0] width 0 height 0
click at [855, 611] on div "Expedited World Cargo" at bounding box center [857, 619] width 133 height 19
click at [0, 0] on input "Expedited World Cargo" at bounding box center [0, 0] width 0 height 0
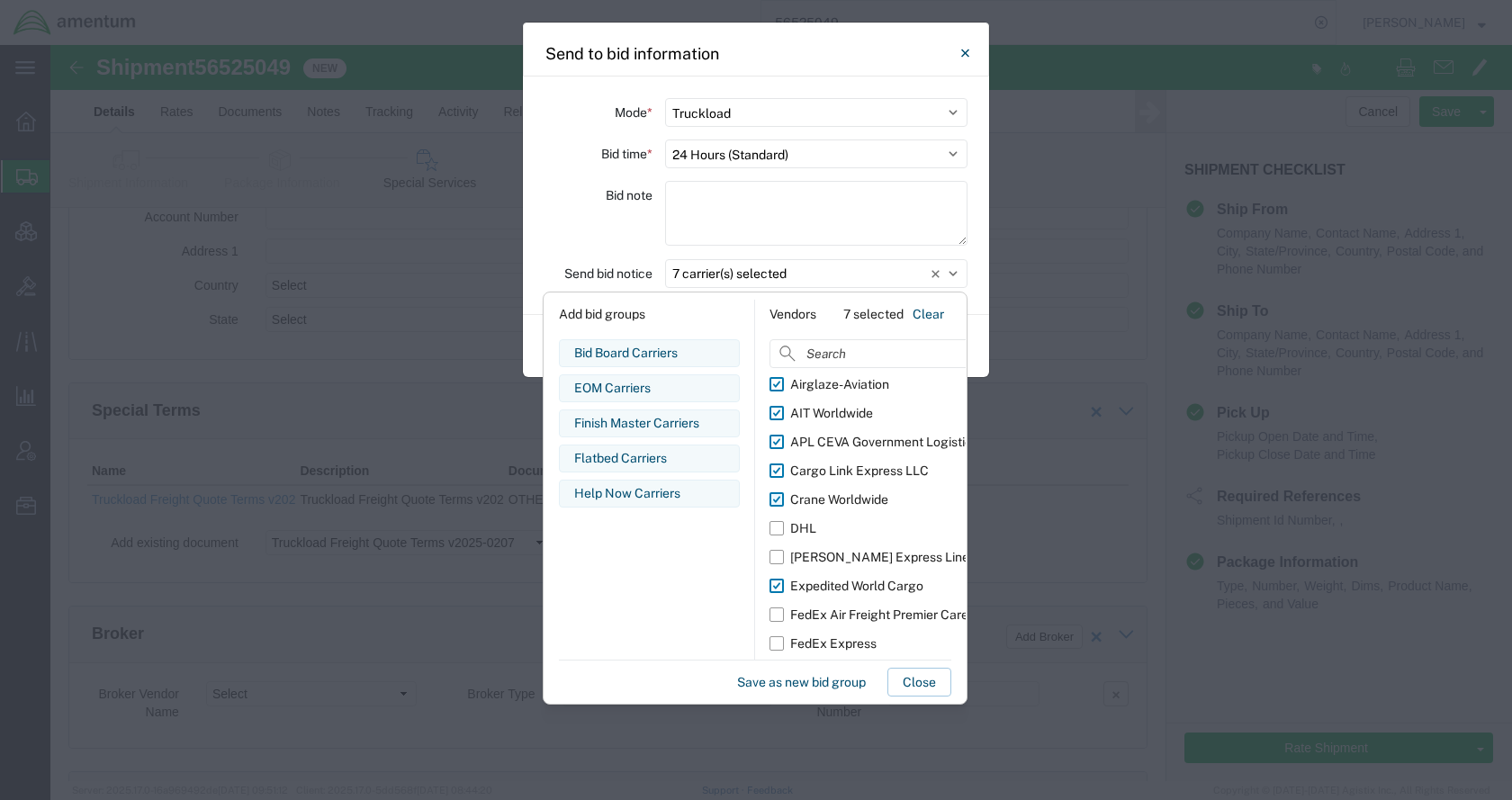
scroll to position [0, 0]
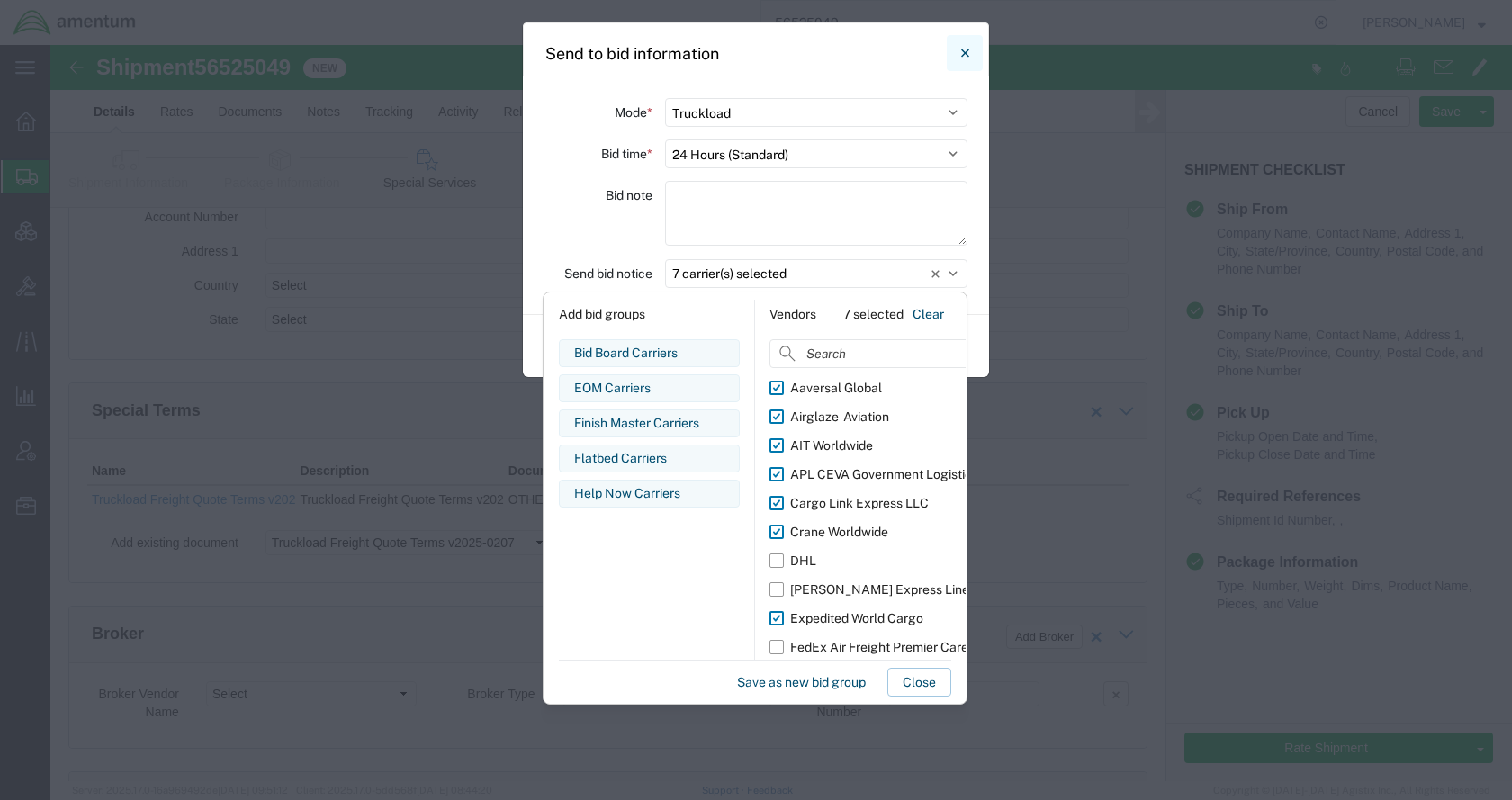
click at [973, 49] on button "Close" at bounding box center [965, 54] width 36 height 36
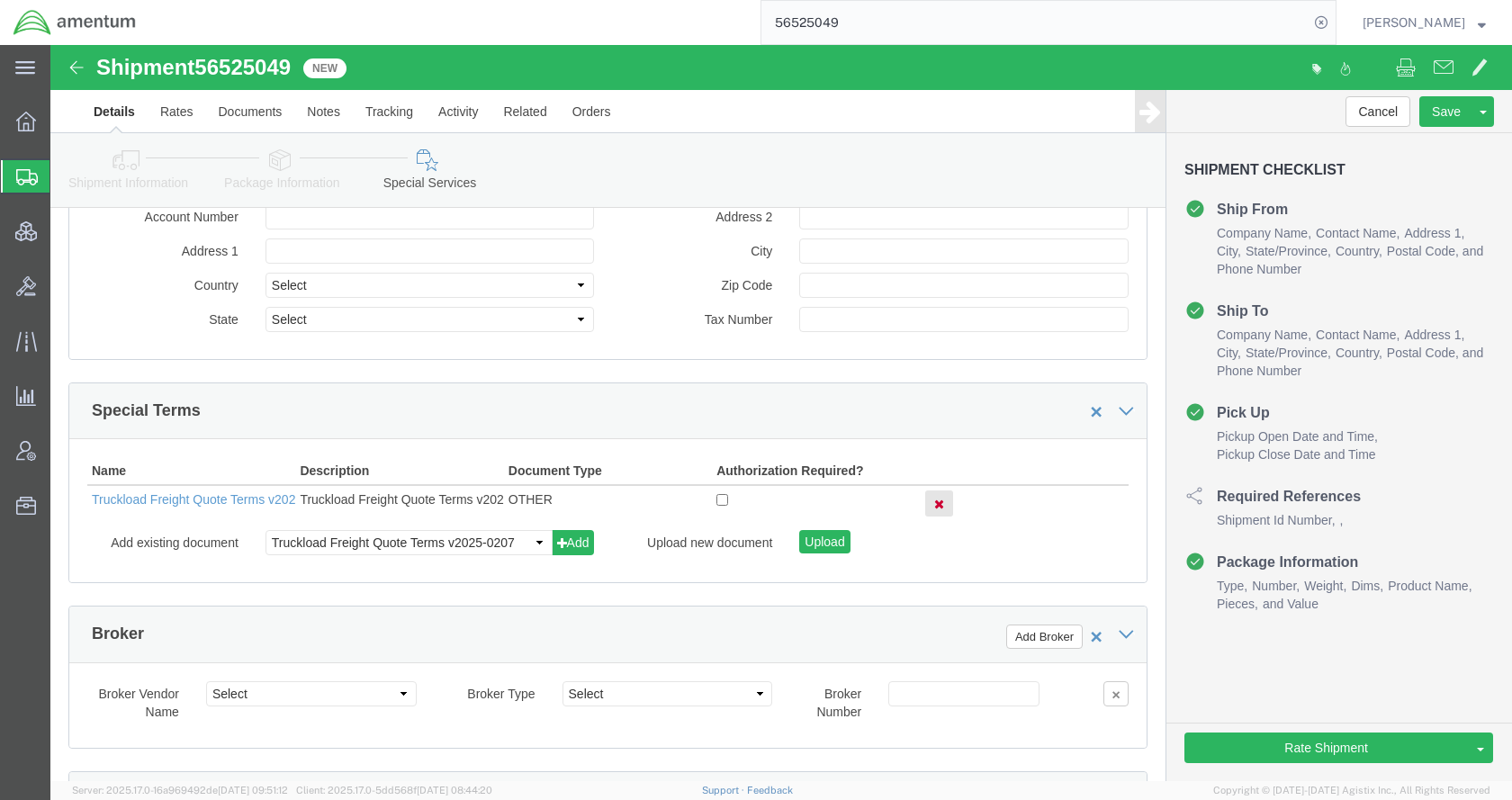
click icon
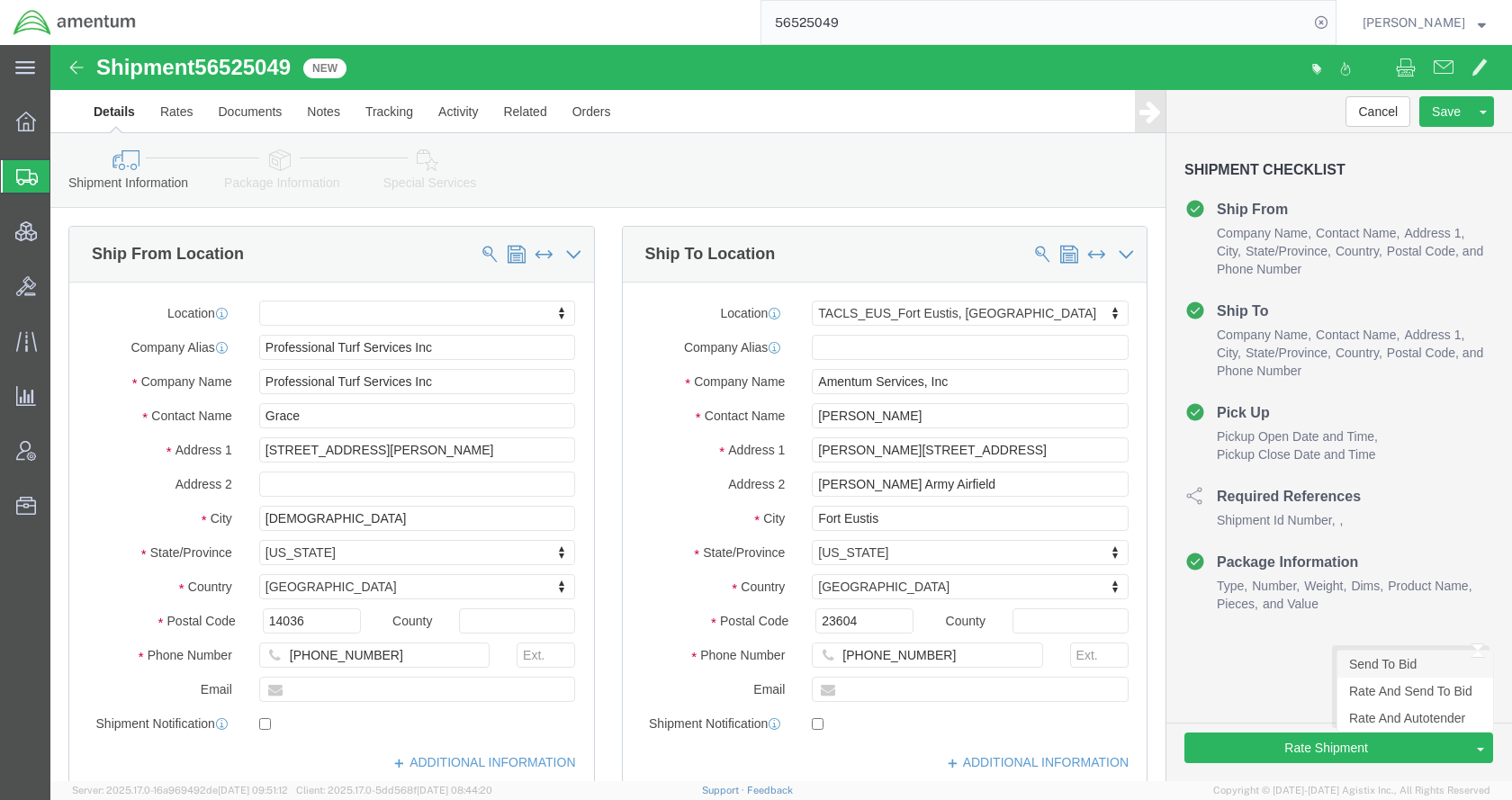
click link "Send To Bid"
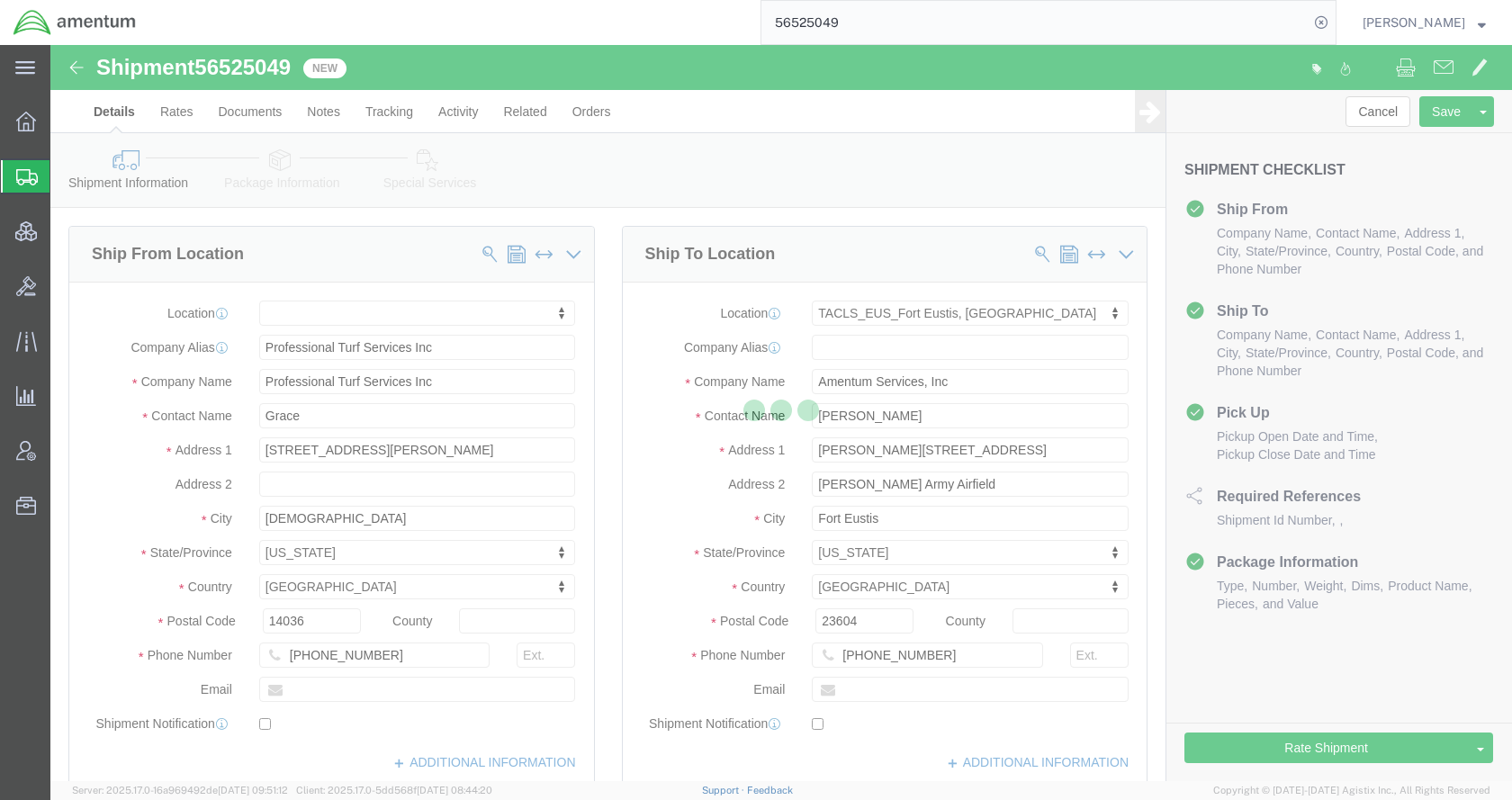
select select "TL"
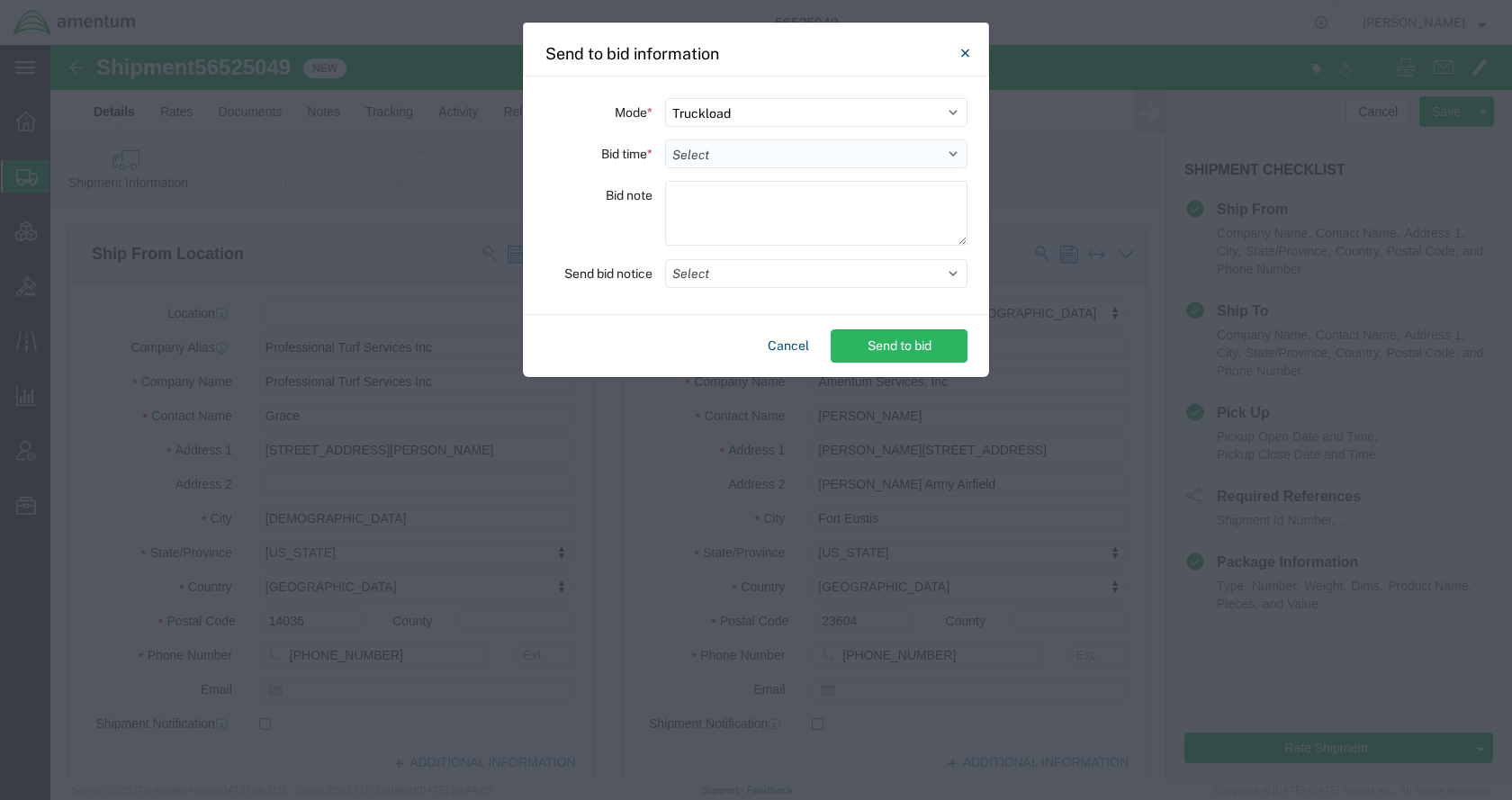
click at [729, 158] on select "Select 30 Min (Rush) 1 Hour (Rush) 2 Hours (Rush) 4 Hours (Rush) 8 Hours (Rush)…" at bounding box center [816, 154] width 302 height 29
select select "24"
click at [665, 139] on select "Select 30 Min (Rush) 1 Hour (Rush) 2 Hours (Rush) 4 Hours (Rush) 8 Hours (Rush)…" at bounding box center [816, 154] width 302 height 29
click at [771, 276] on button "Select" at bounding box center [816, 274] width 302 height 29
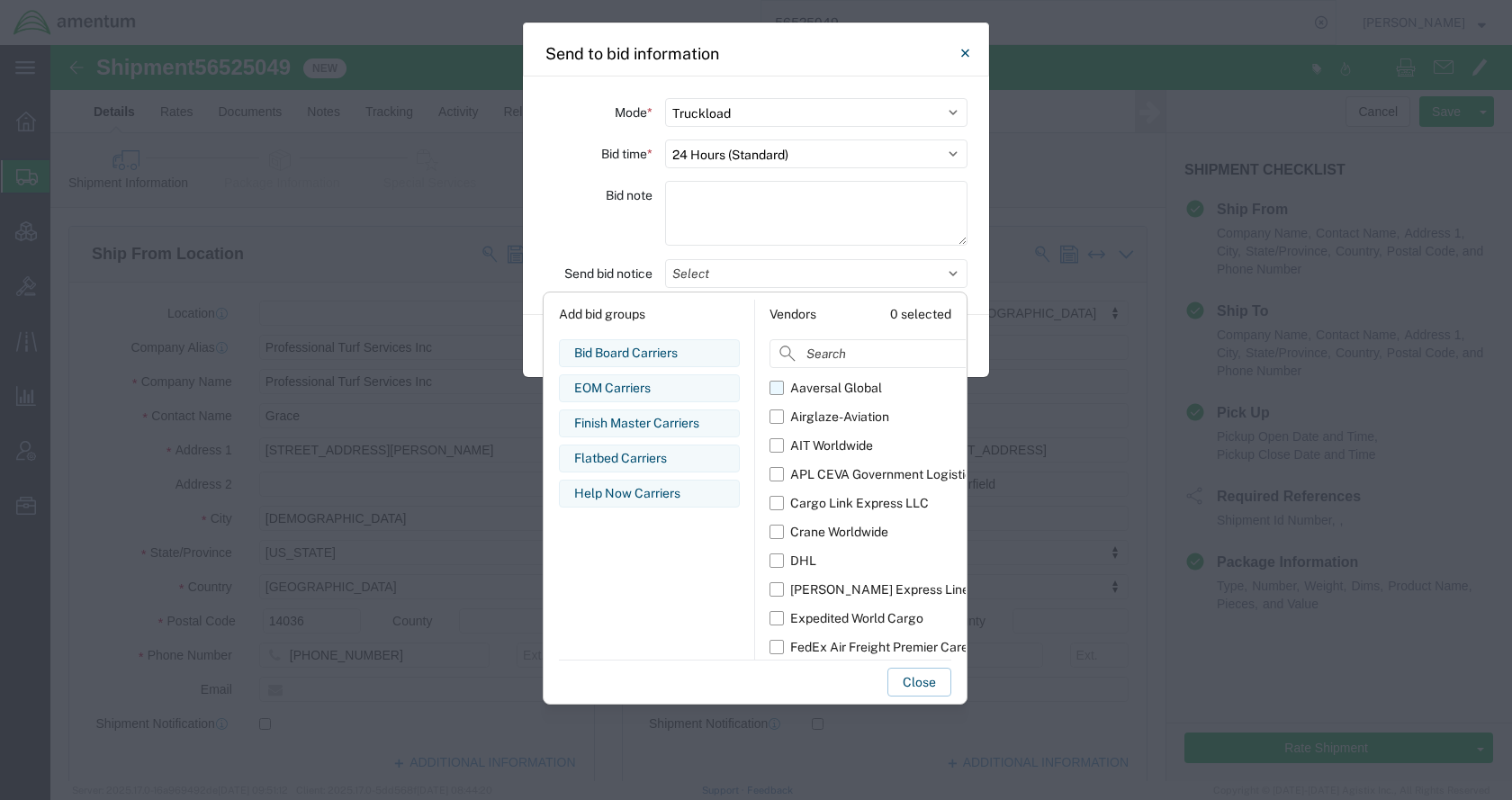
click at [817, 388] on div "Aaversal Global" at bounding box center [836, 388] width 92 height 19
click at [0, 0] on input "Aaversal Global" at bounding box center [0, 0] width 0 height 0
click at [827, 411] on div "Airglaze-Aviation" at bounding box center [840, 417] width 99 height 19
click at [0, 0] on input "Airglaze-Aviation" at bounding box center [0, 0] width 0 height 0
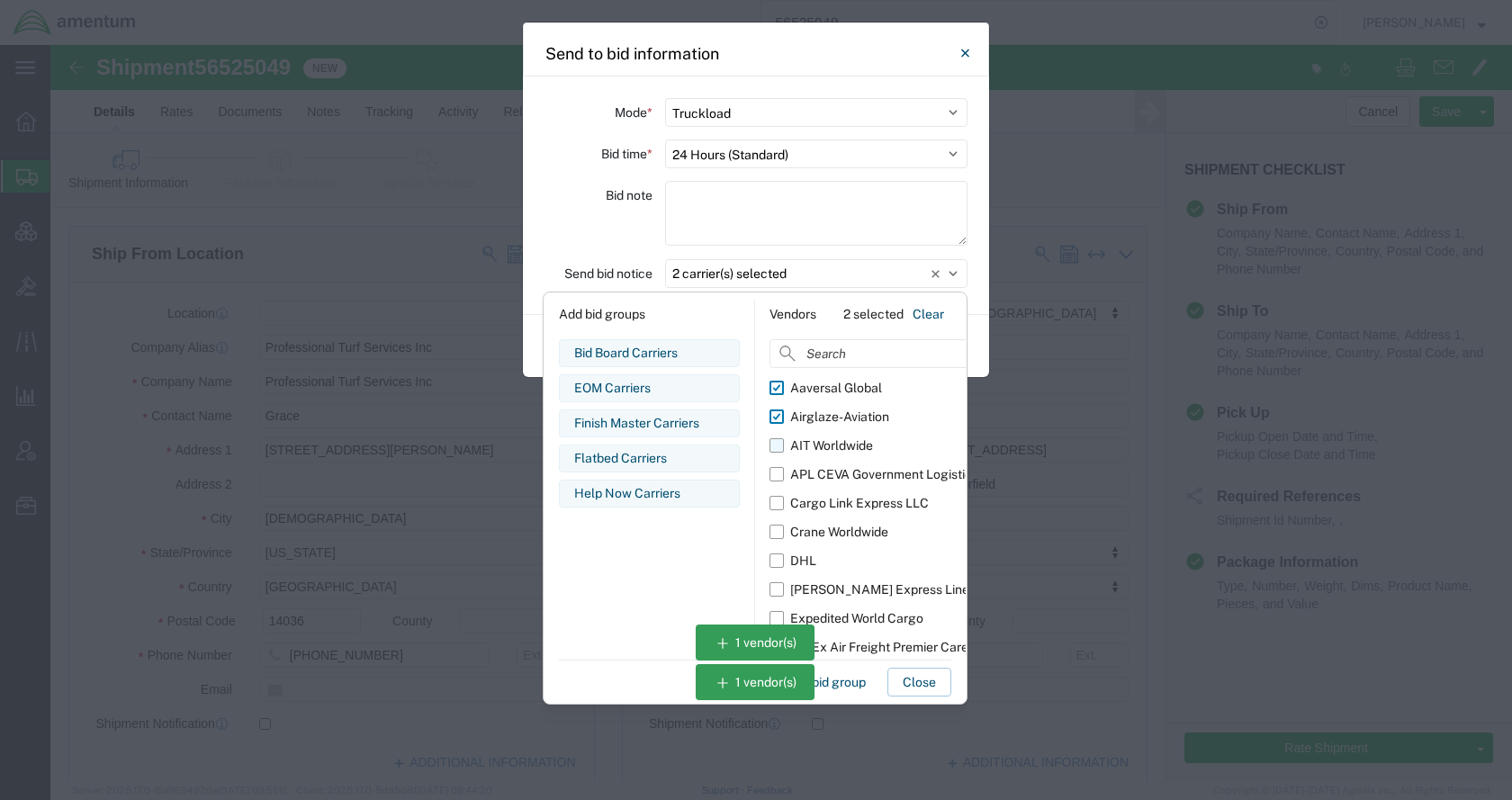
drag, startPoint x: 835, startPoint y: 443, endPoint x: 837, endPoint y: 453, distance: 10.2
click at [835, 444] on div "AIT Worldwide" at bounding box center [832, 446] width 83 height 19
click at [0, 0] on input "AIT Worldwide" at bounding box center [0, 0] width 0 height 0
click at [839, 469] on div "APL CEVA Government Logistics" at bounding box center [884, 475] width 189 height 19
click at [0, 0] on input "APL CEVA Government Logistics" at bounding box center [0, 0] width 0 height 0
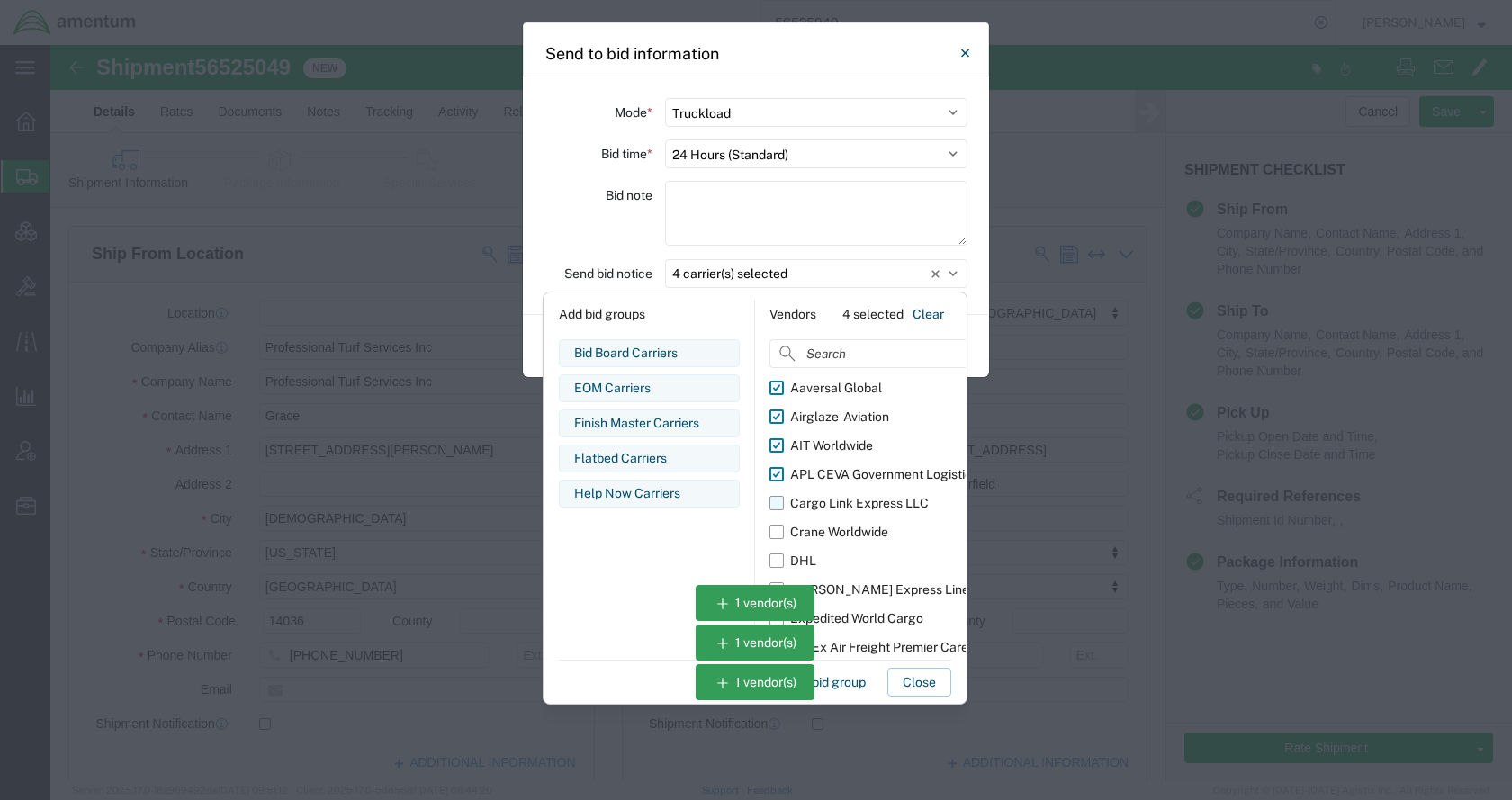
click at [845, 505] on div "Cargo Link Express LLC" at bounding box center [860, 503] width 138 height 19
click at [0, 0] on input "Cargo Link Express LLC" at bounding box center [0, 0] width 0 height 0
click at [845, 521] on label "Crane Worldwide" at bounding box center [904, 532] width 271 height 29
click at [0, 0] on input "Crane Worldwide" at bounding box center [0, 0] width 0 height 0
click at [887, 624] on div "Expedited World Cargo" at bounding box center [857, 619] width 133 height 19
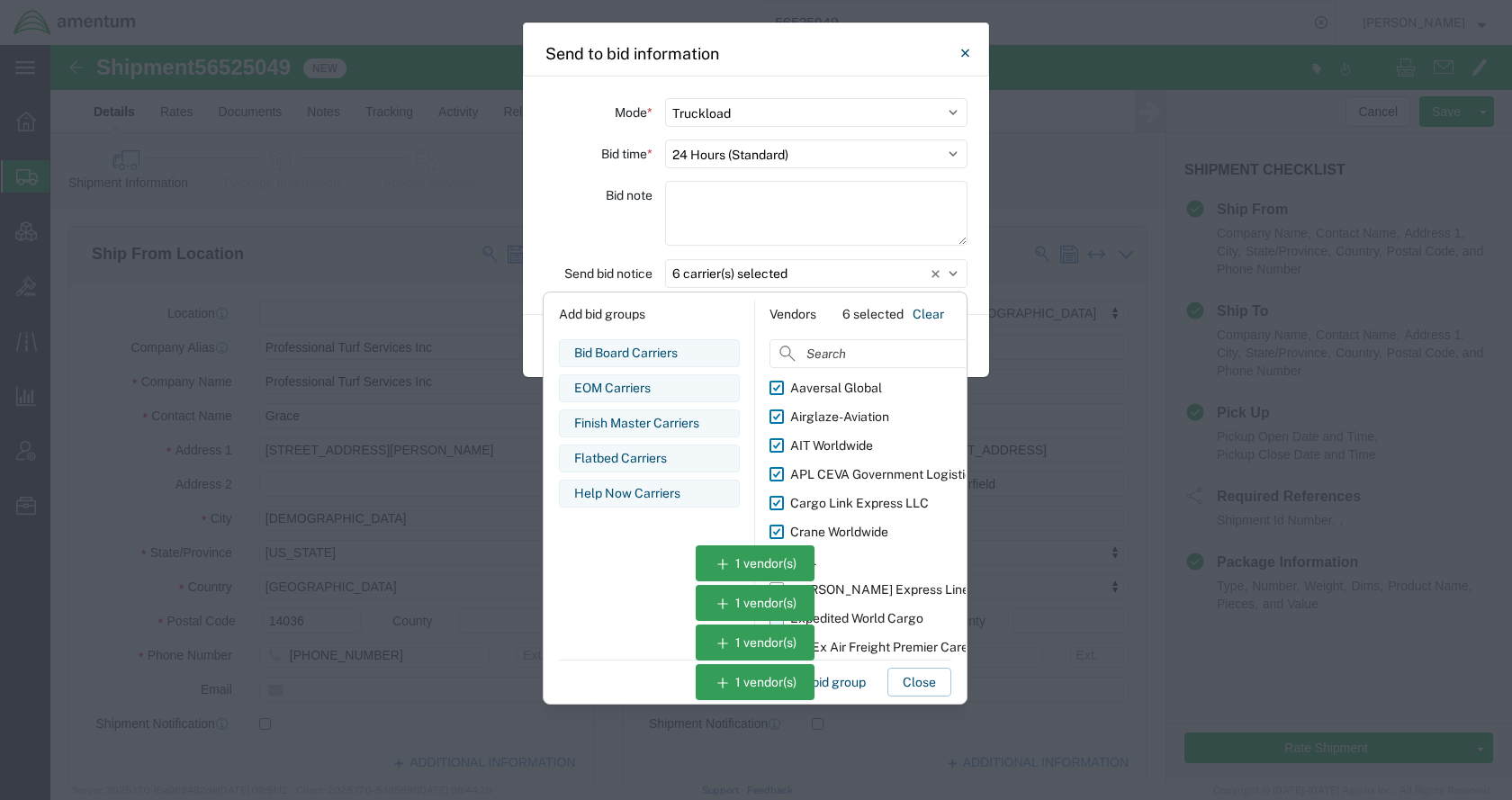
click at [0, 0] on input "Expedited World Cargo" at bounding box center [0, 0] width 0 height 0
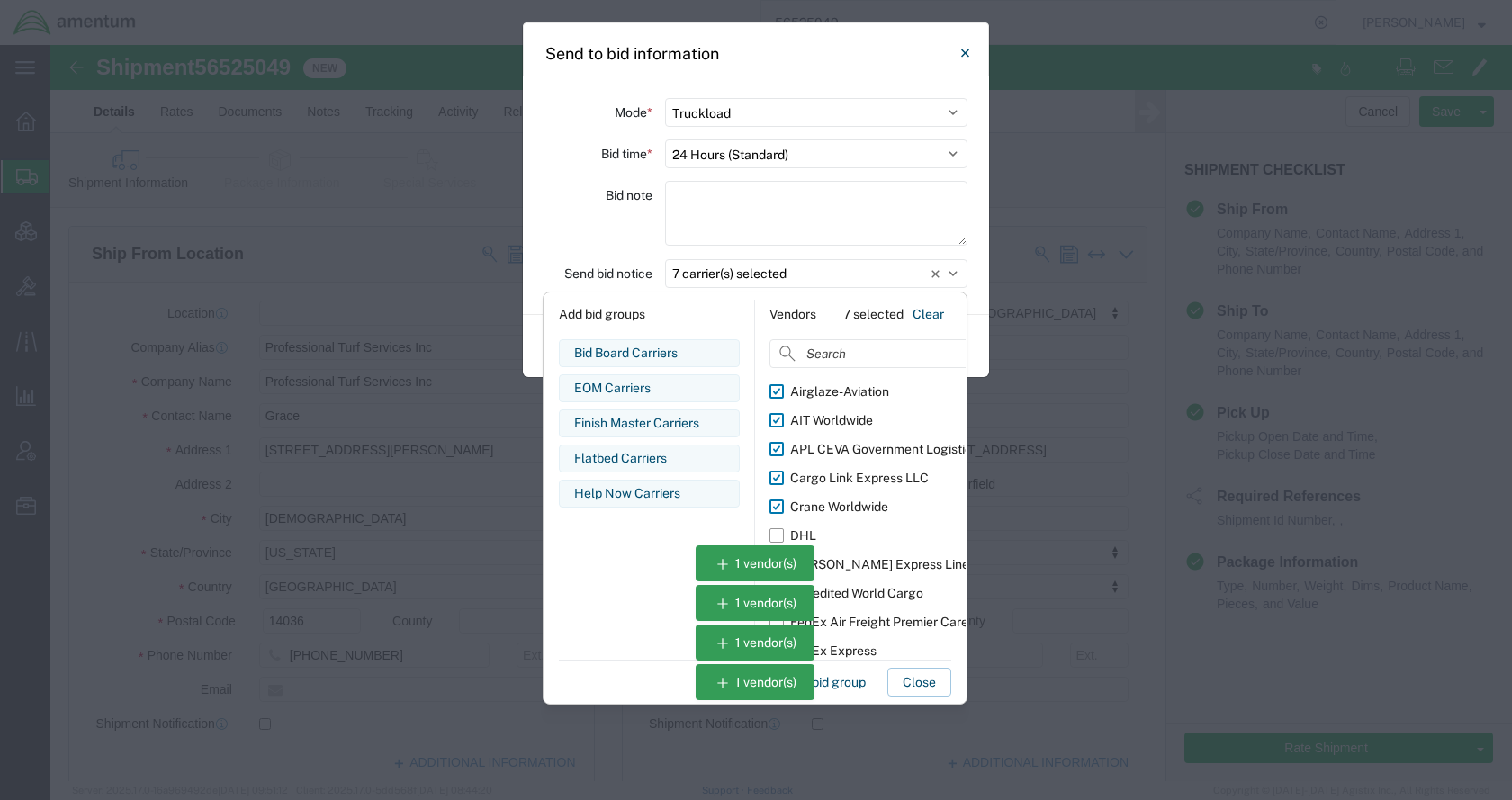
scroll to position [33, 0]
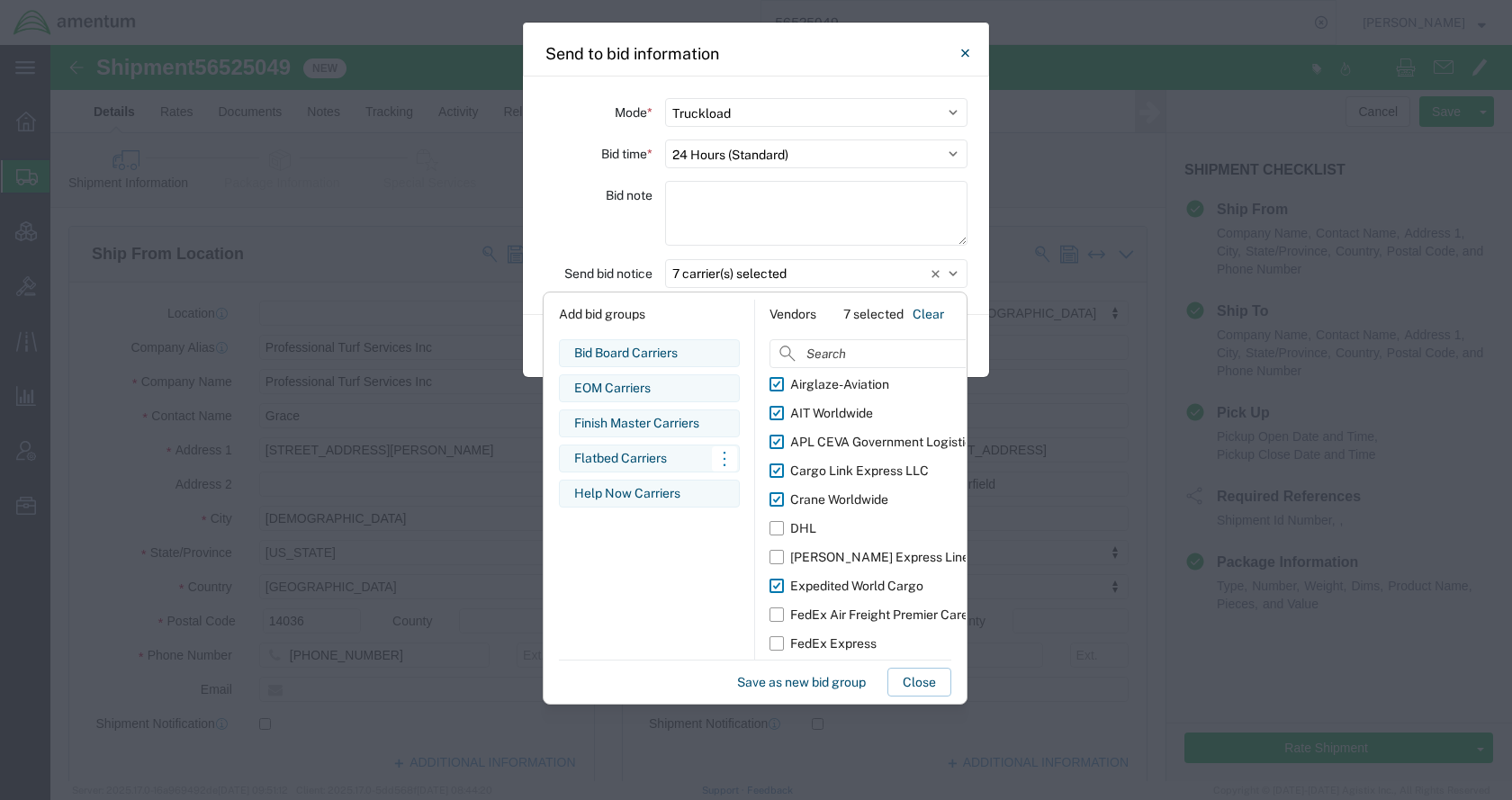
click at [667, 457] on div "Flatbed Carriers" at bounding box center [649, 458] width 150 height 19
click at [920, 682] on button "Close" at bounding box center [919, 682] width 64 height 29
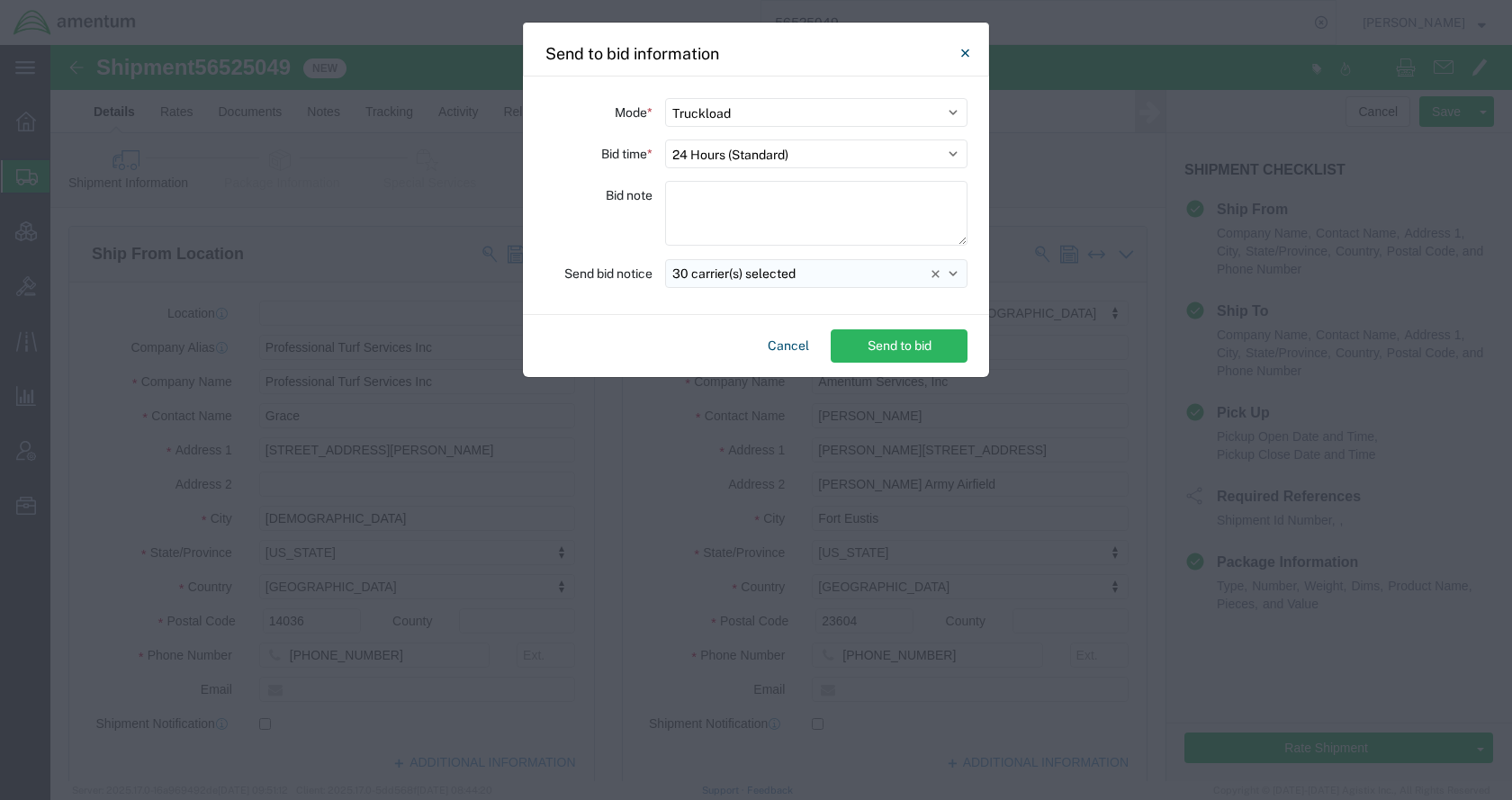
click at [817, 275] on button "30 carrier(s) selected" at bounding box center [816, 274] width 302 height 29
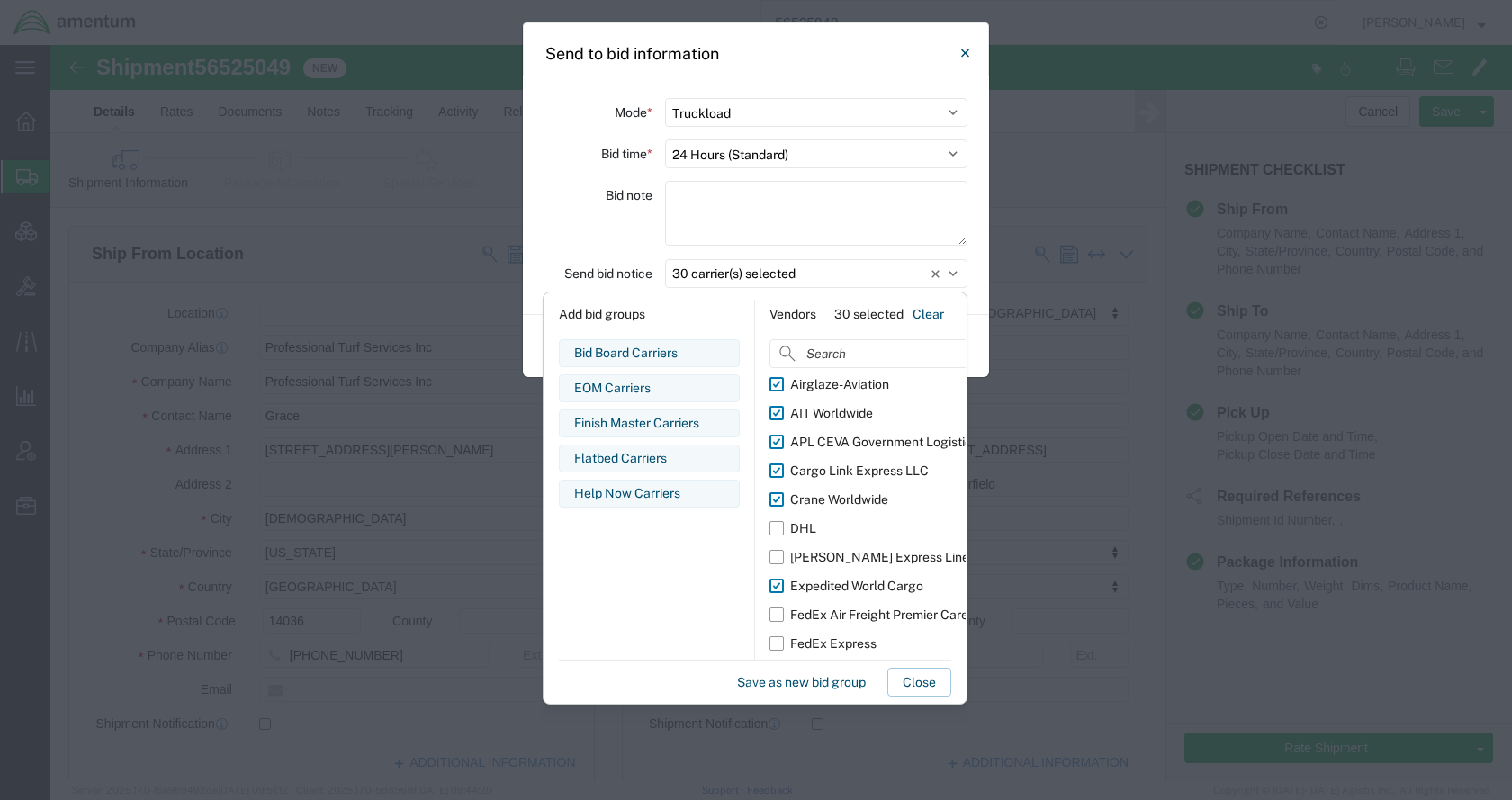
click at [652, 525] on div "Bid Board Carriers Edit bid group Remove bid group EOM Carriers Edit bid group …" at bounding box center [649, 500] width 181 height 321
click at [961, 46] on icon "Close" at bounding box center [965, 53] width 8 height 22
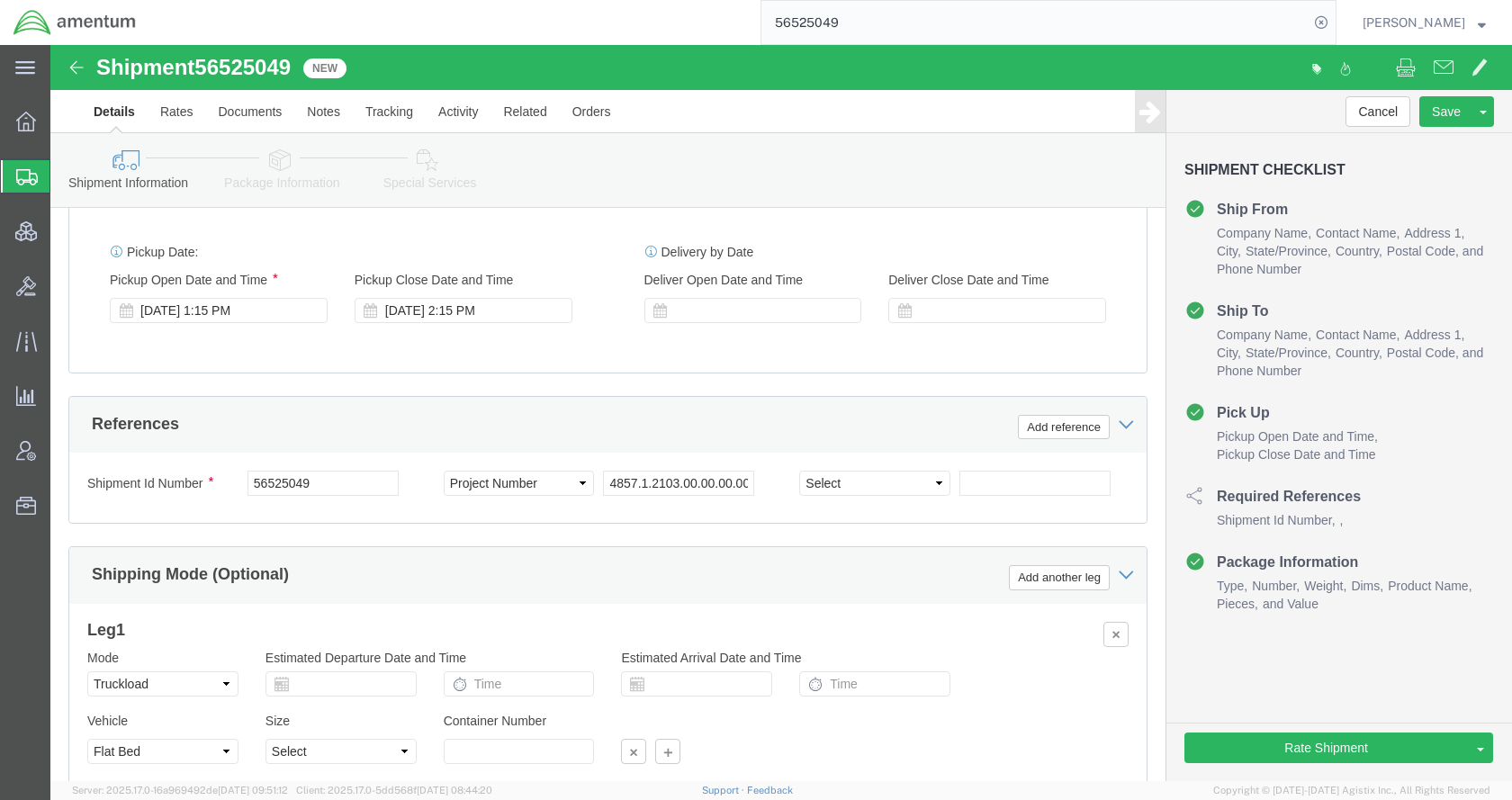
scroll to position [1130, 0]
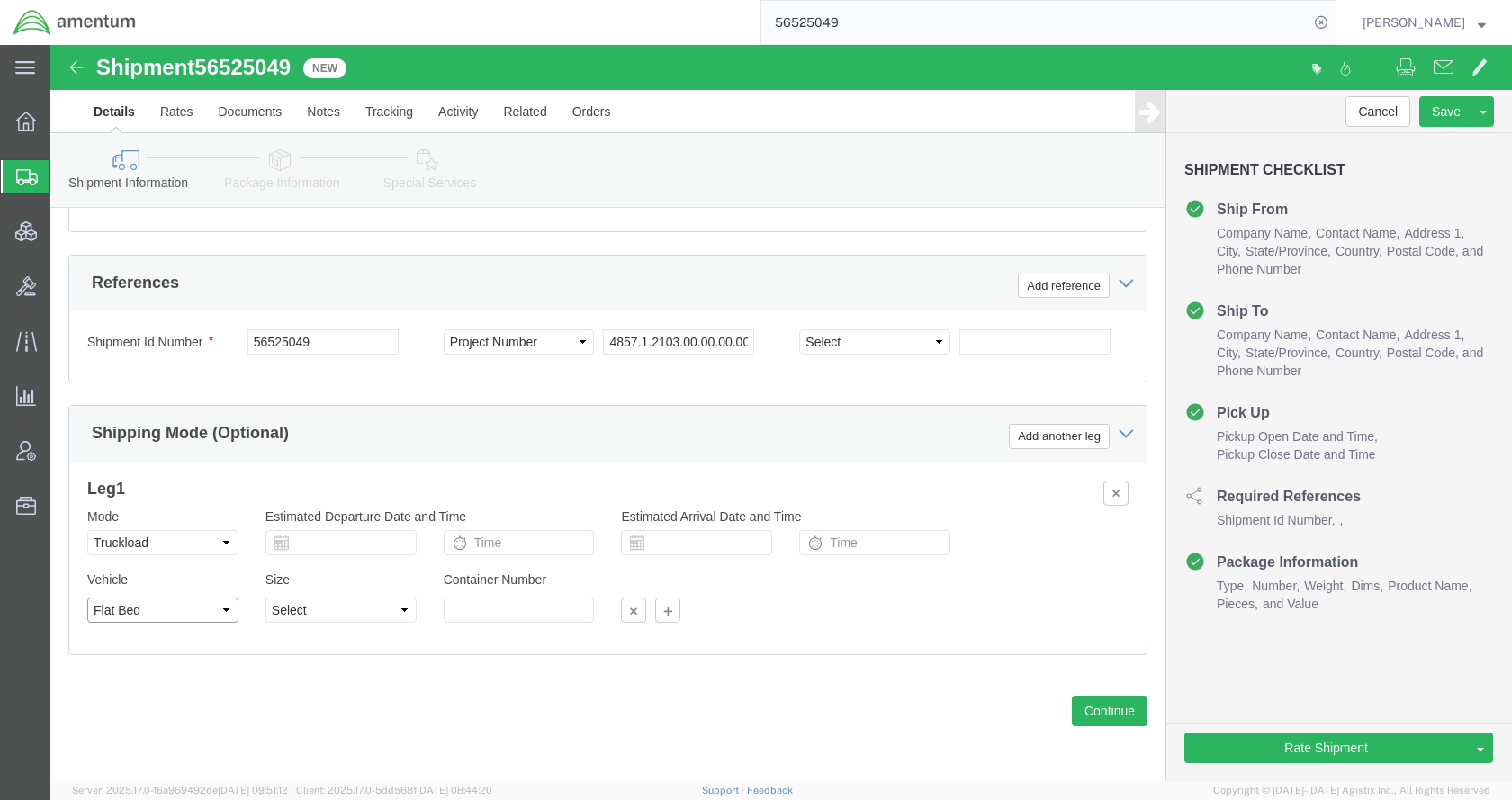
click select "Select 1-Ton (PSS) 10 Wheel 10 Yard Dump Truck 20 Yard Dump Truck Bobtail Botto…"
select select
click select "Select 1-Ton (PSS) 10 Wheel 10 Yard Dump Truck 20 Yard Dump Truck Bobtail Botto…"
click link "Send To Bid"
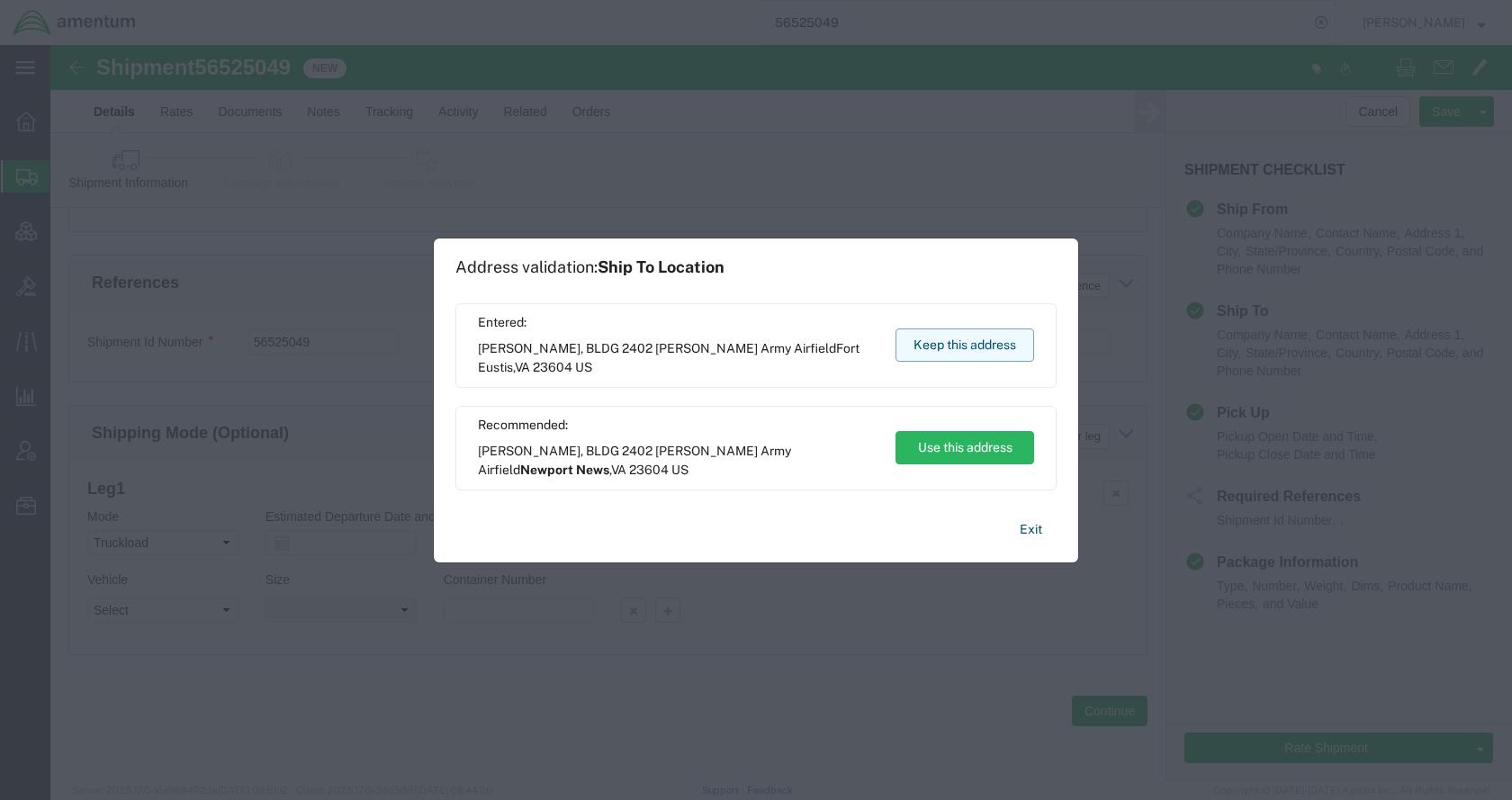
click at [950, 344] on button "Keep this address" at bounding box center [965, 345] width 138 height 34
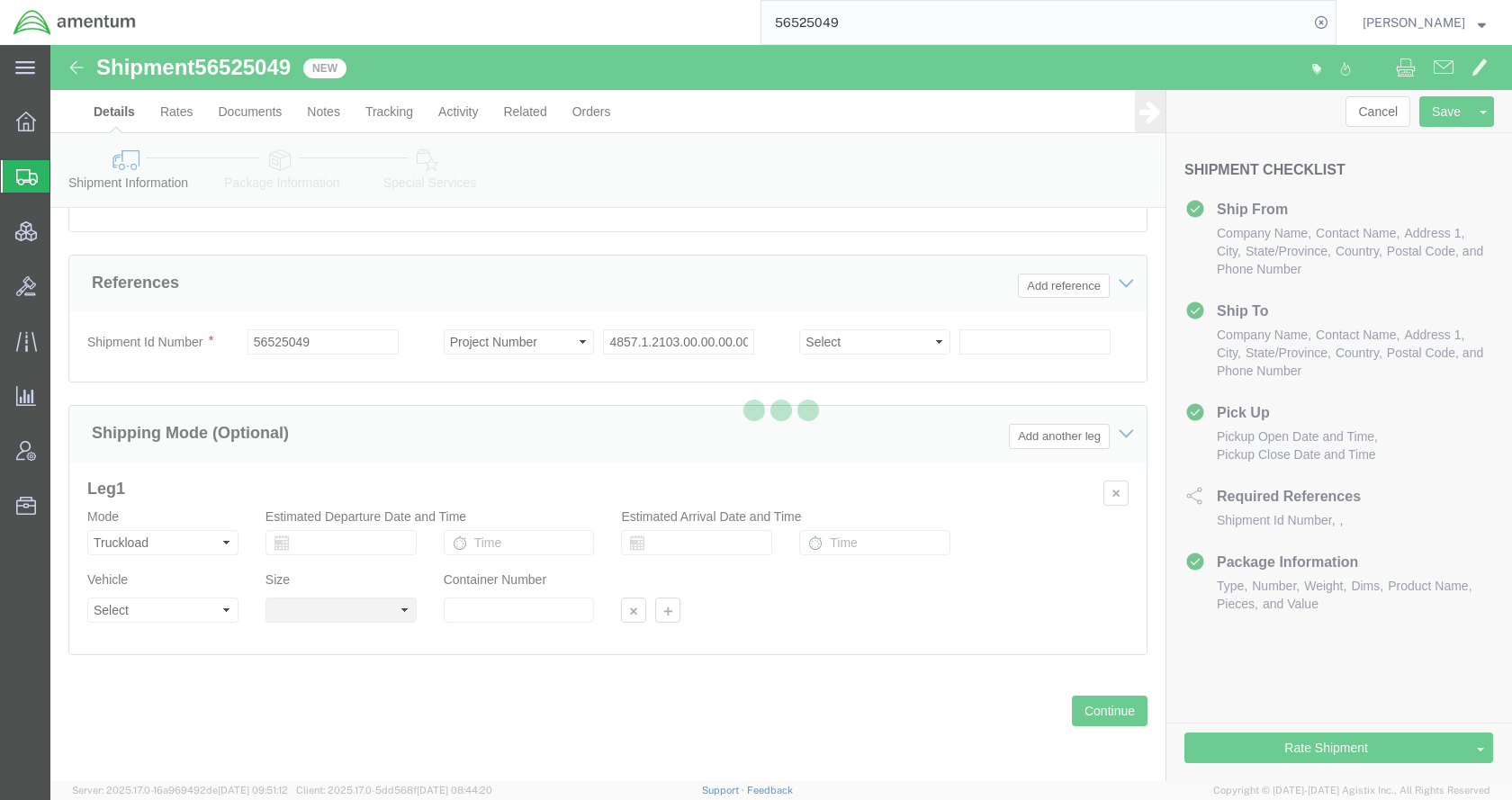
select select "TL"
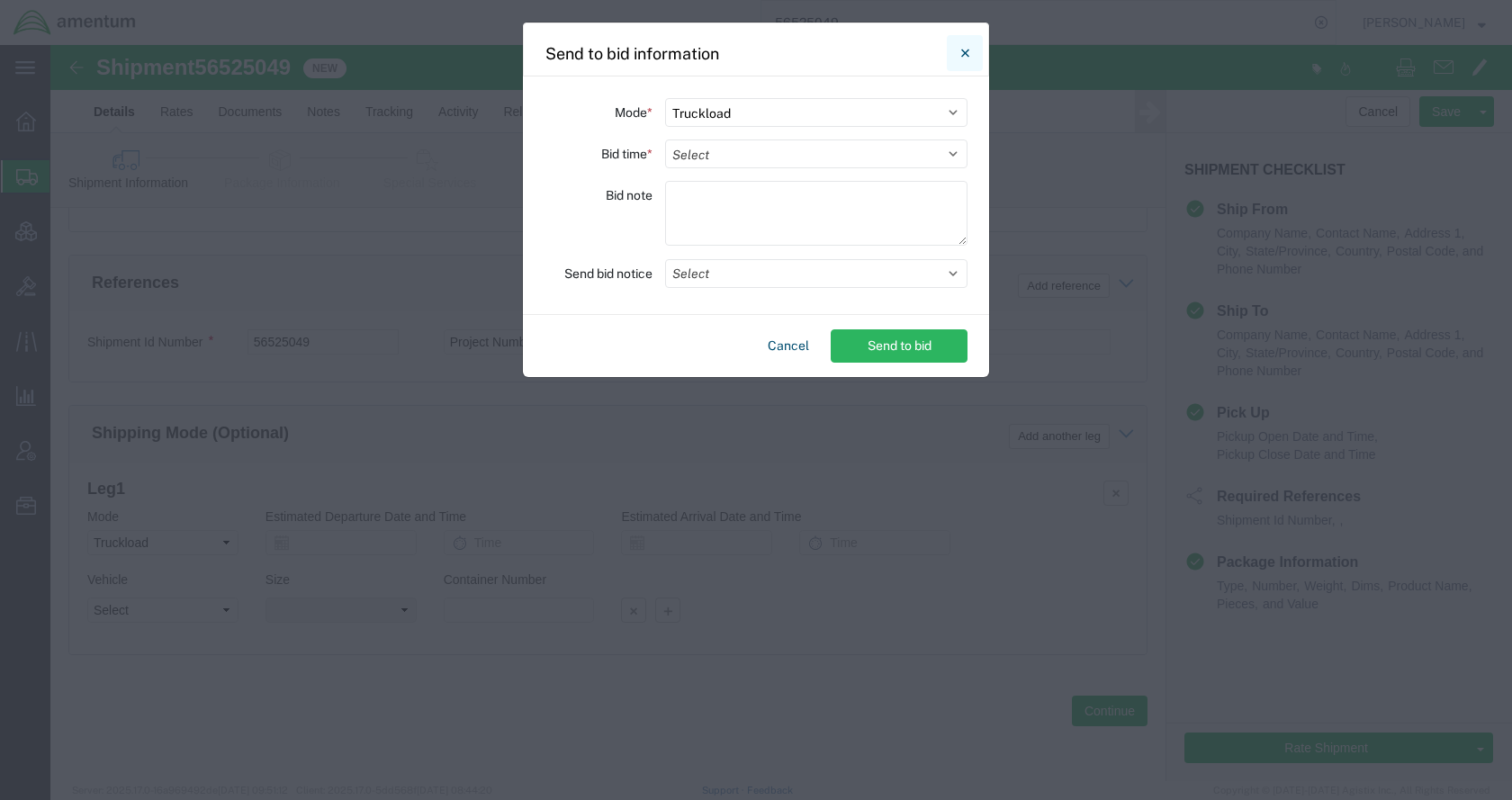
click at [961, 49] on icon "Close" at bounding box center [965, 53] width 8 height 22
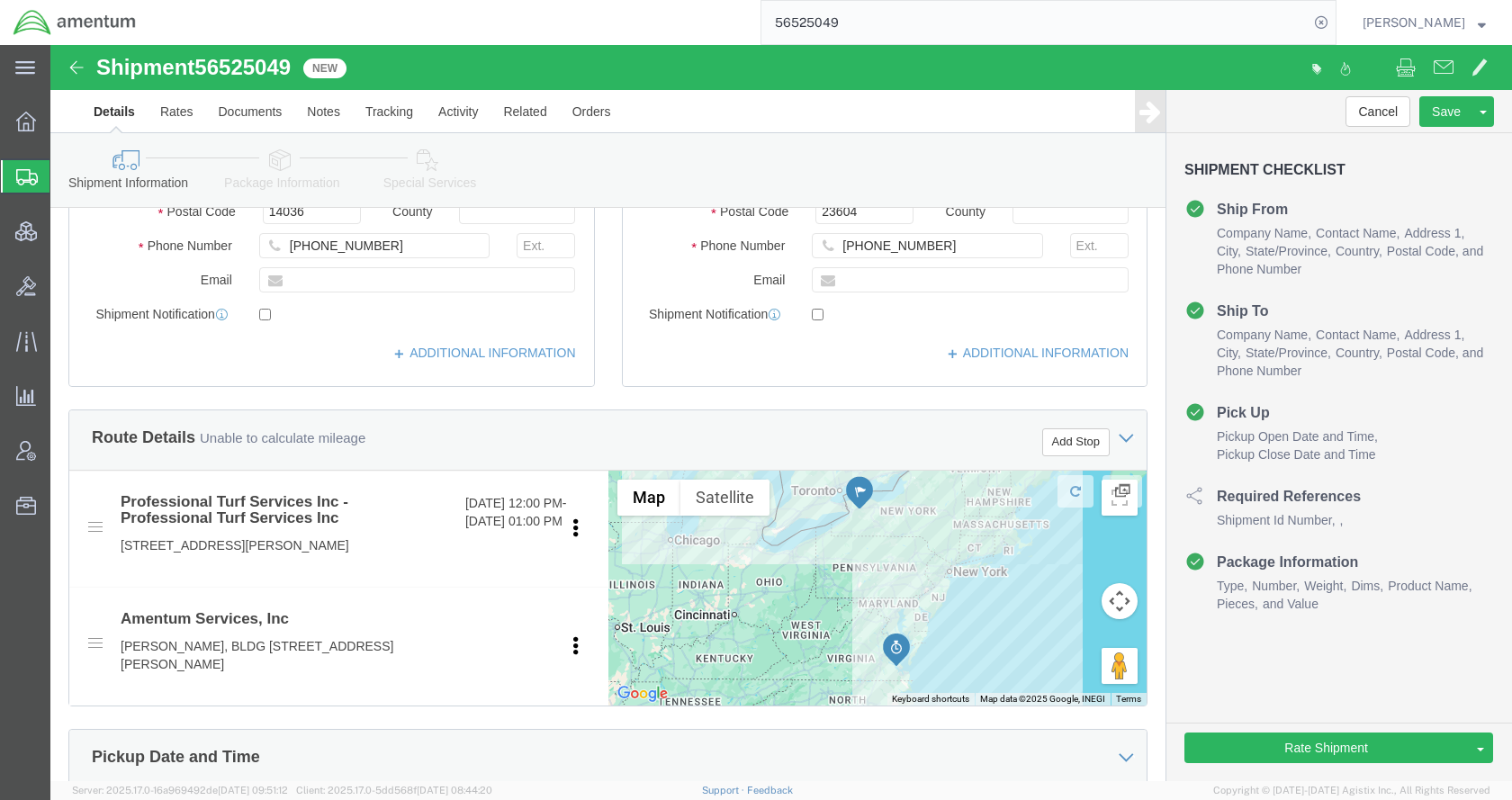
scroll to position [49, 0]
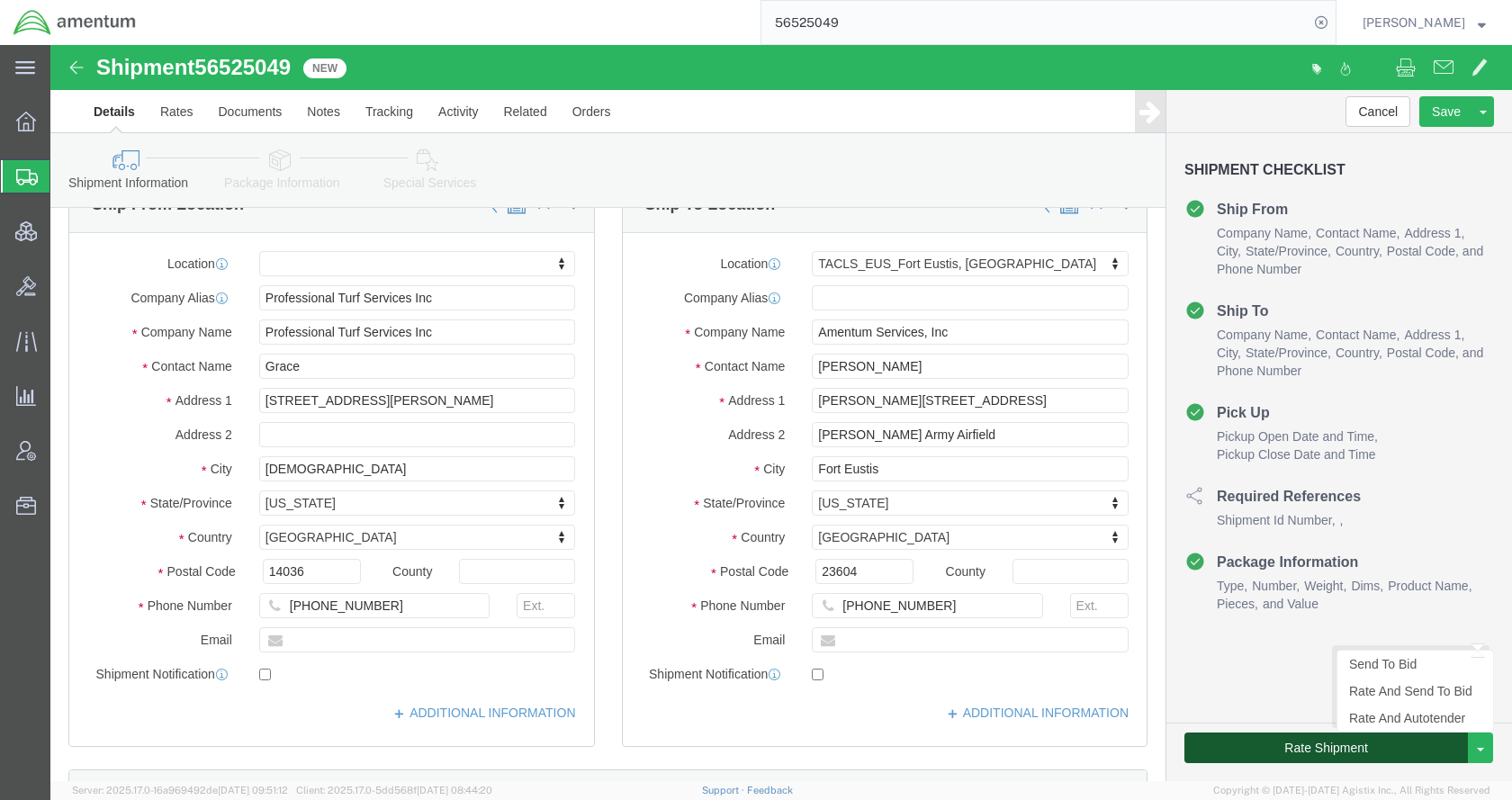
click button "Rate Shipment"
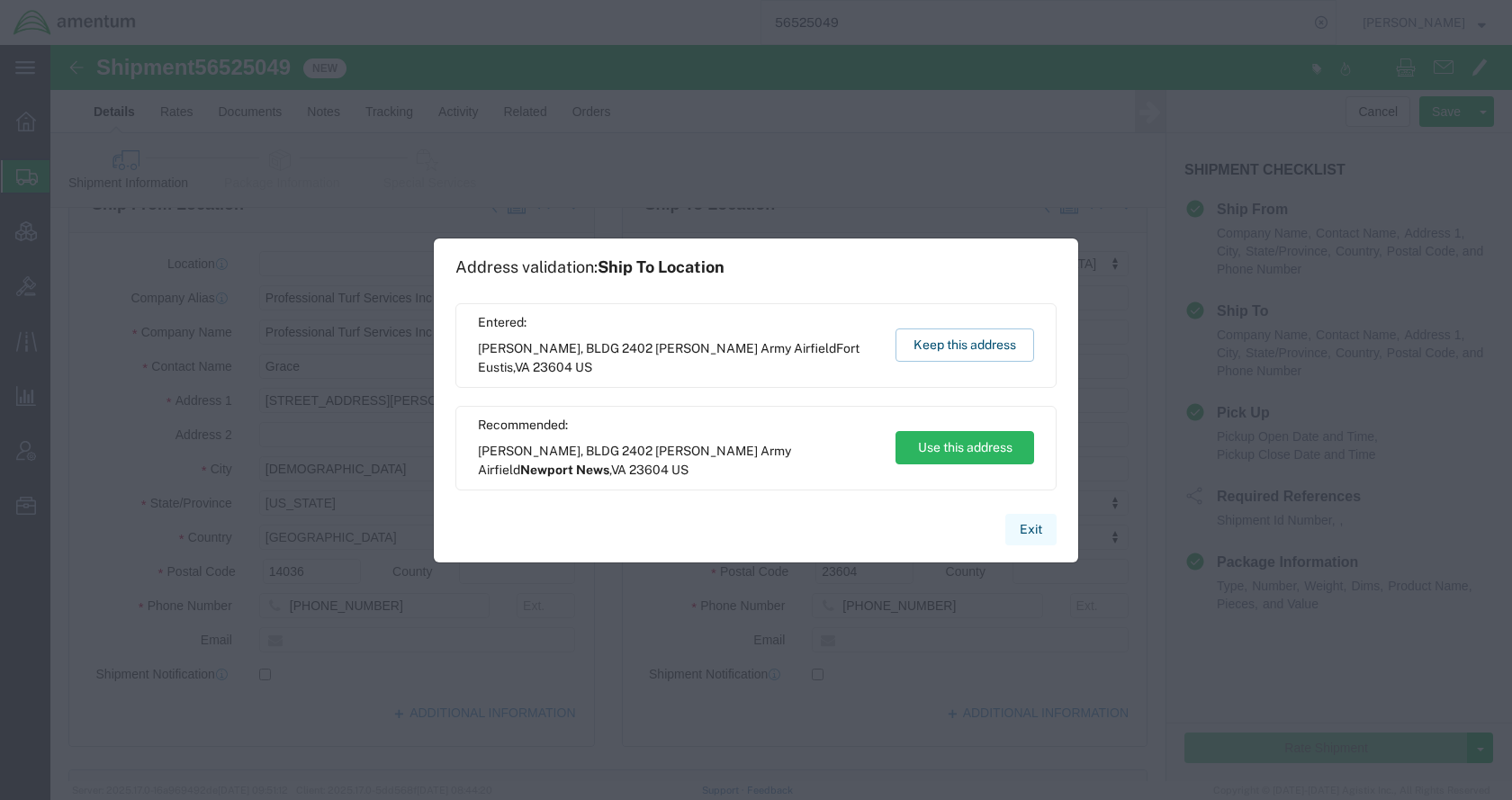
click at [1026, 524] on button "Exit" at bounding box center [1031, 529] width 51 height 32
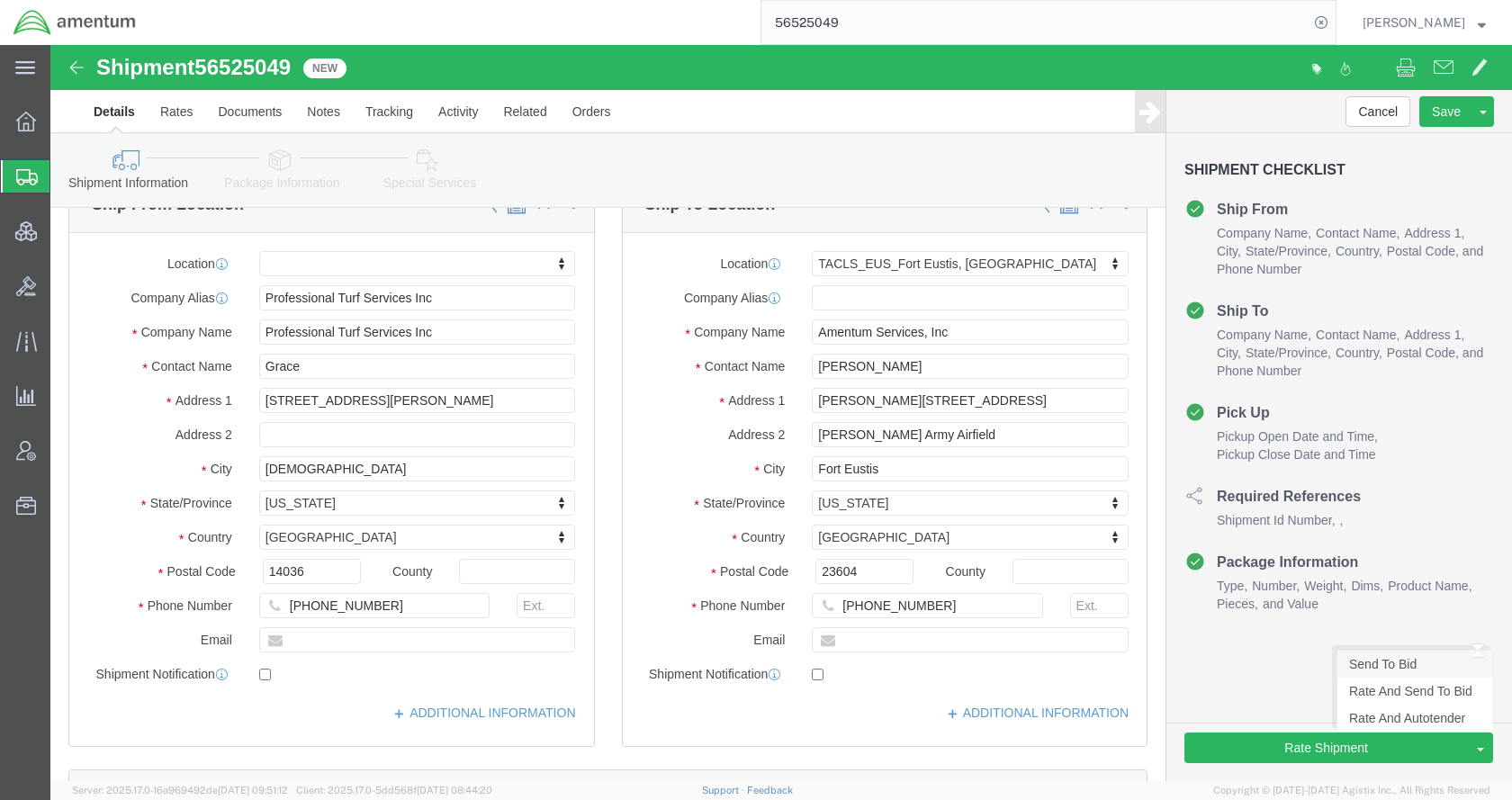
click link "Send To Bid"
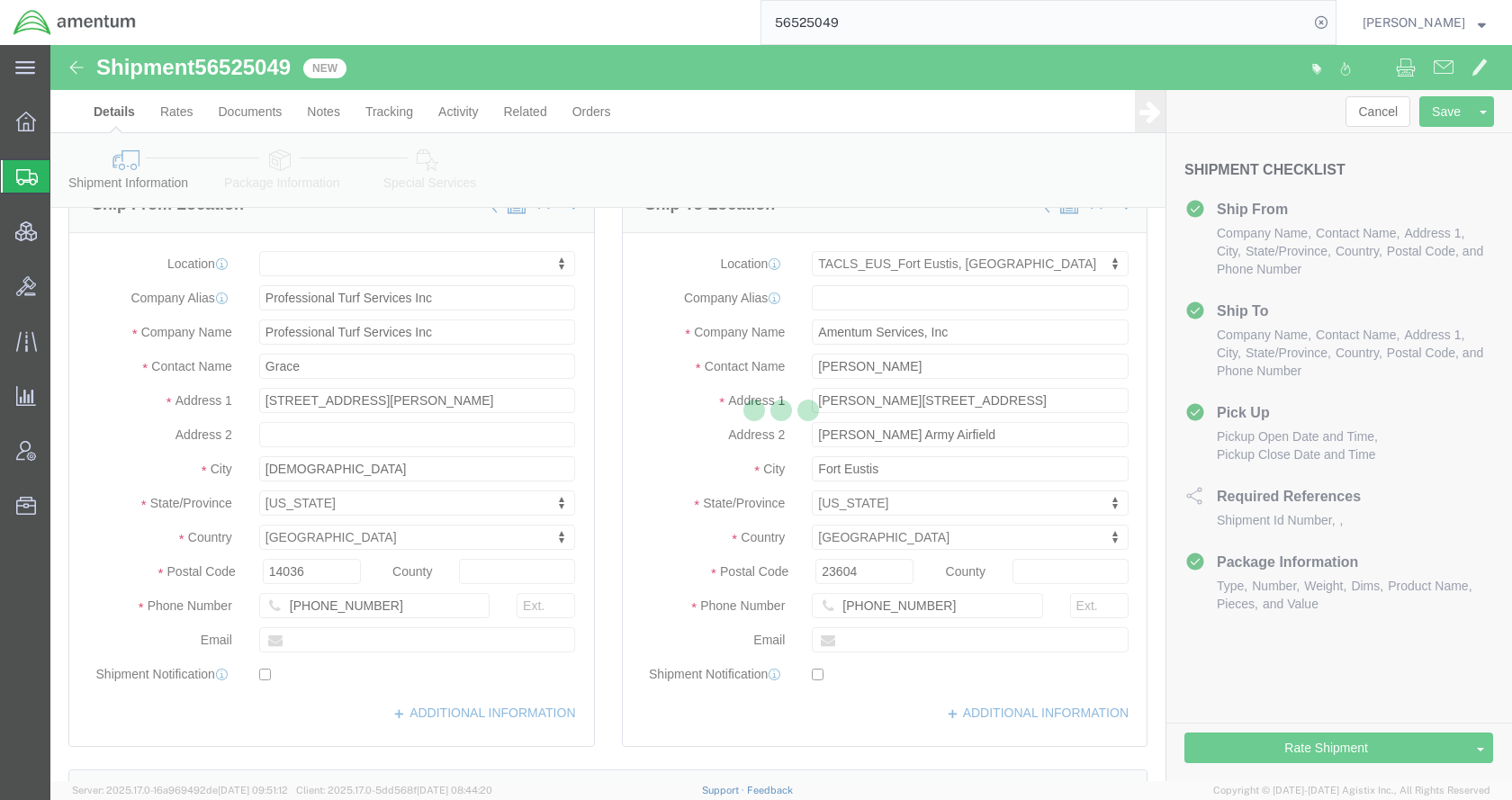
select select "TL"
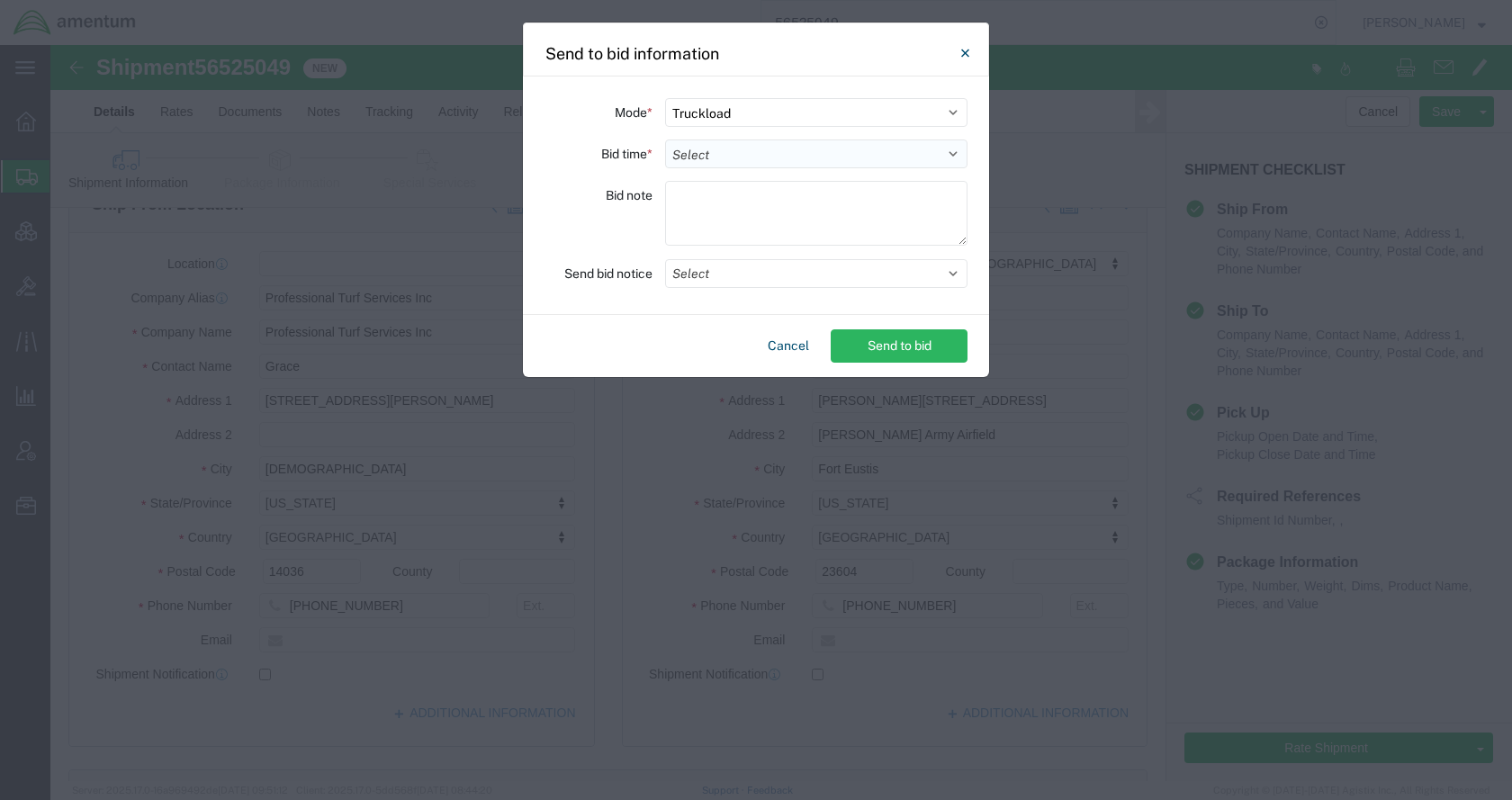
click at [721, 159] on select "Select 30 Min (Rush) 1 Hour (Rush) 2 Hours (Rush) 4 Hours (Rush) 8 Hours (Rush)…" at bounding box center [816, 154] width 302 height 29
select select "24"
click at [665, 139] on select "Select 30 Min (Rush) 1 Hour (Rush) 2 Hours (Rush) 4 Hours (Rush) 8 Hours (Rush)…" at bounding box center [816, 154] width 302 height 29
click at [725, 272] on button "Select" at bounding box center [816, 274] width 302 height 29
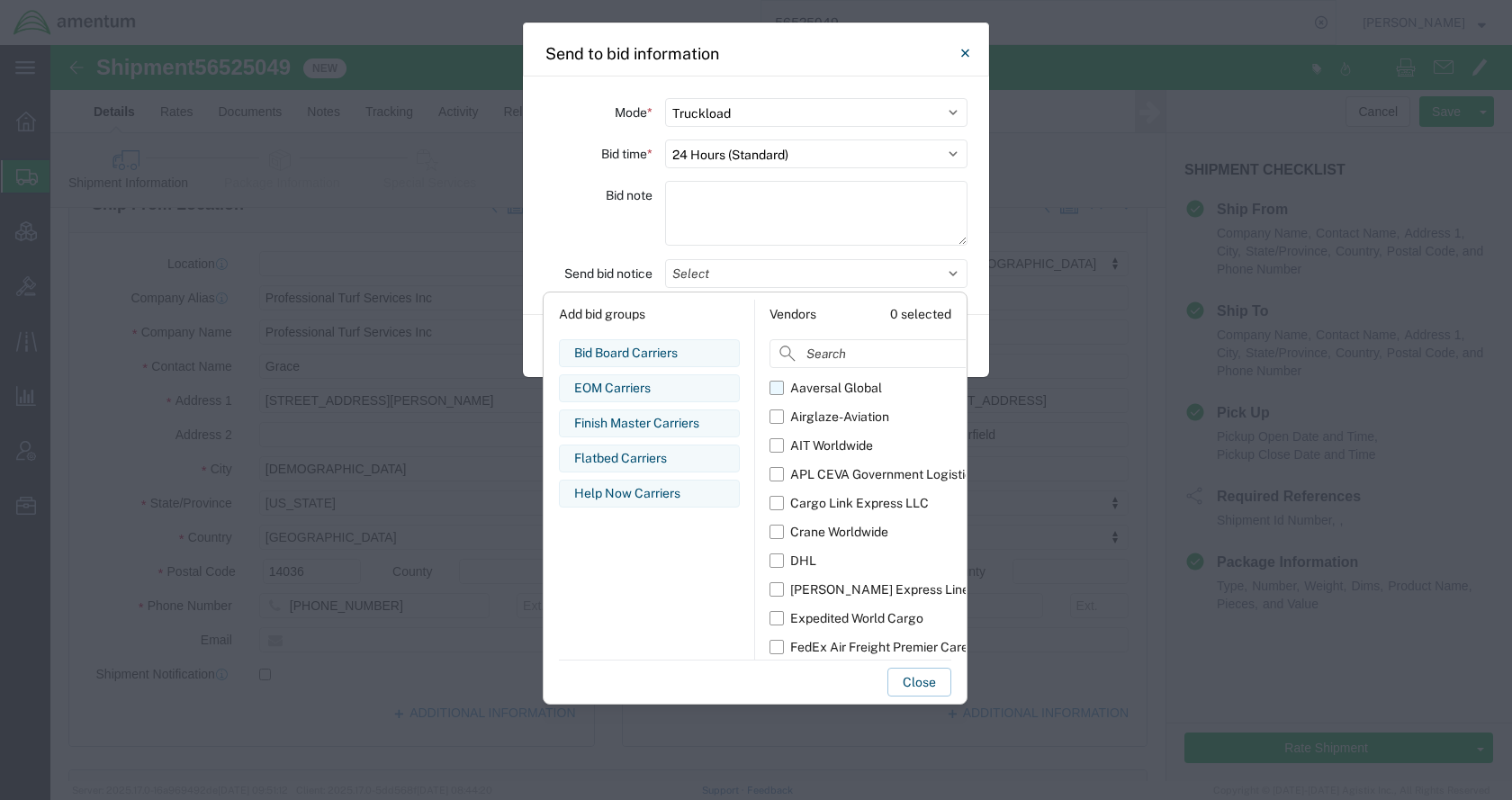
drag, startPoint x: 823, startPoint y: 388, endPoint x: 826, endPoint y: 400, distance: 12.4
click at [824, 388] on div "Aaversal Global" at bounding box center [836, 388] width 92 height 19
click at [0, 0] on input "Aaversal Global" at bounding box center [0, 0] width 0 height 0
click at [826, 408] on div "Airglaze-Aviation" at bounding box center [840, 417] width 99 height 19
click at [0, 0] on input "Airglaze-Aviation" at bounding box center [0, 0] width 0 height 0
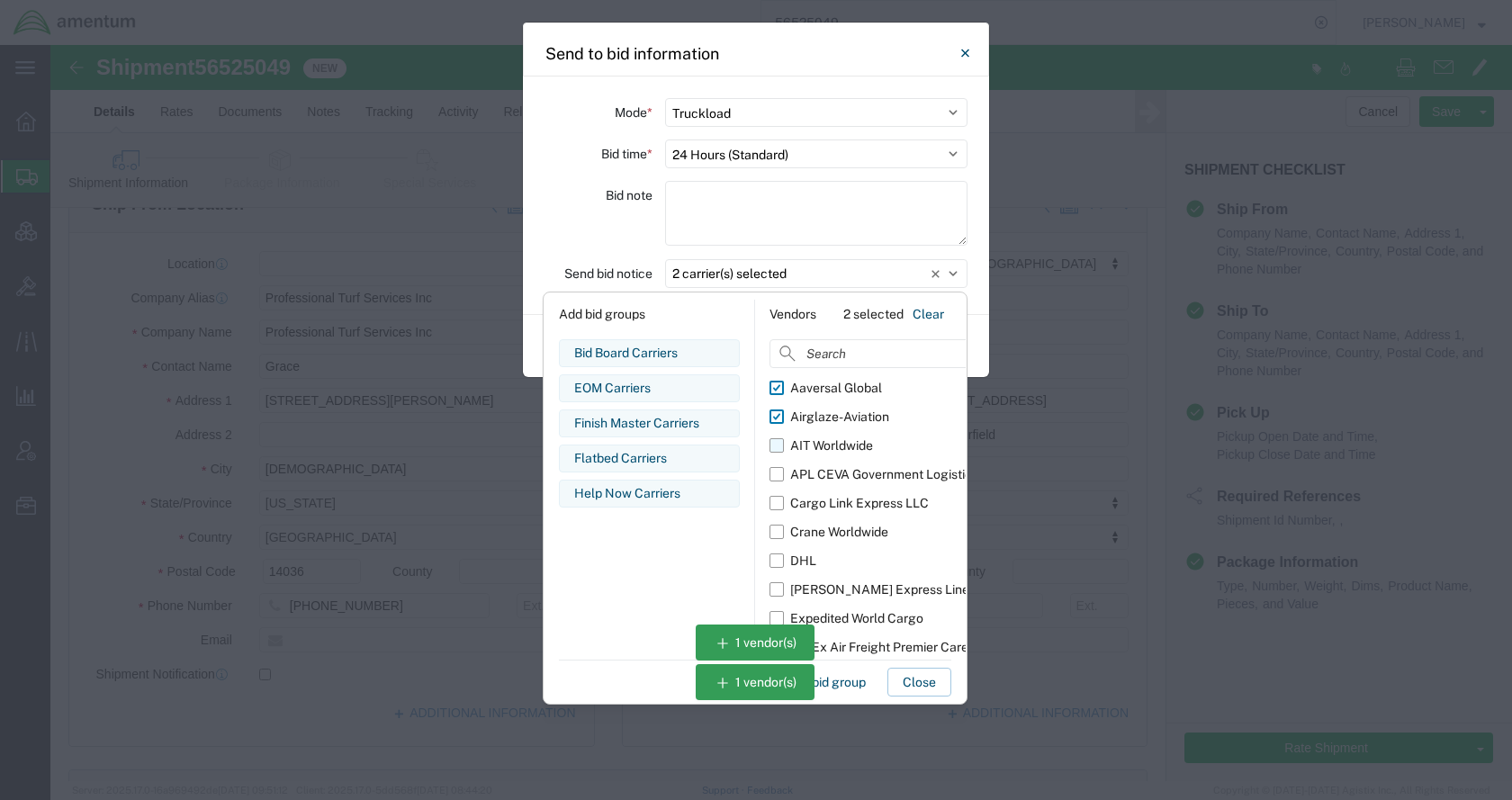
click at [828, 436] on div "AIT Worldwide" at bounding box center [832, 446] width 83 height 19
click at [0, 0] on input "AIT Worldwide" at bounding box center [0, 0] width 0 height 0
drag, startPoint x: 839, startPoint y: 463, endPoint x: 843, endPoint y: 483, distance: 20.4
click at [840, 467] on label "APL CEVA Government Logistics" at bounding box center [904, 475] width 271 height 29
click at [0, 0] on input "APL CEVA Government Logistics" at bounding box center [0, 0] width 0 height 0
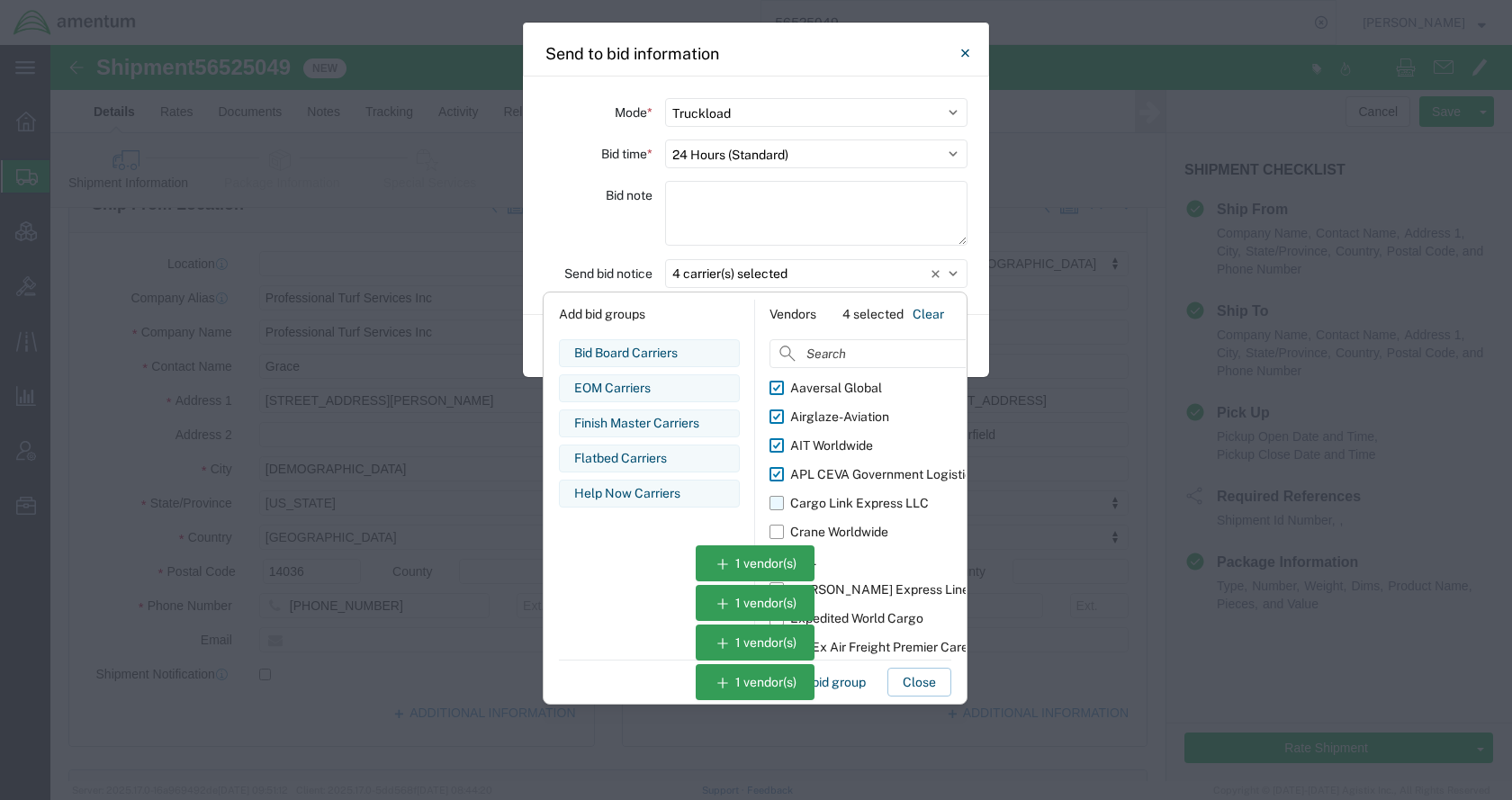
click at [843, 497] on div "Cargo Link Express LLC" at bounding box center [860, 503] width 138 height 19
click at [0, 0] on input "Cargo Link Express LLC" at bounding box center [0, 0] width 0 height 0
drag, startPoint x: 845, startPoint y: 527, endPoint x: 857, endPoint y: 558, distance: 33.2
click at [845, 528] on div "Crane Worldwide" at bounding box center [840, 532] width 98 height 19
click at [0, 0] on input "Crane Worldwide" at bounding box center [0, 0] width 0 height 0
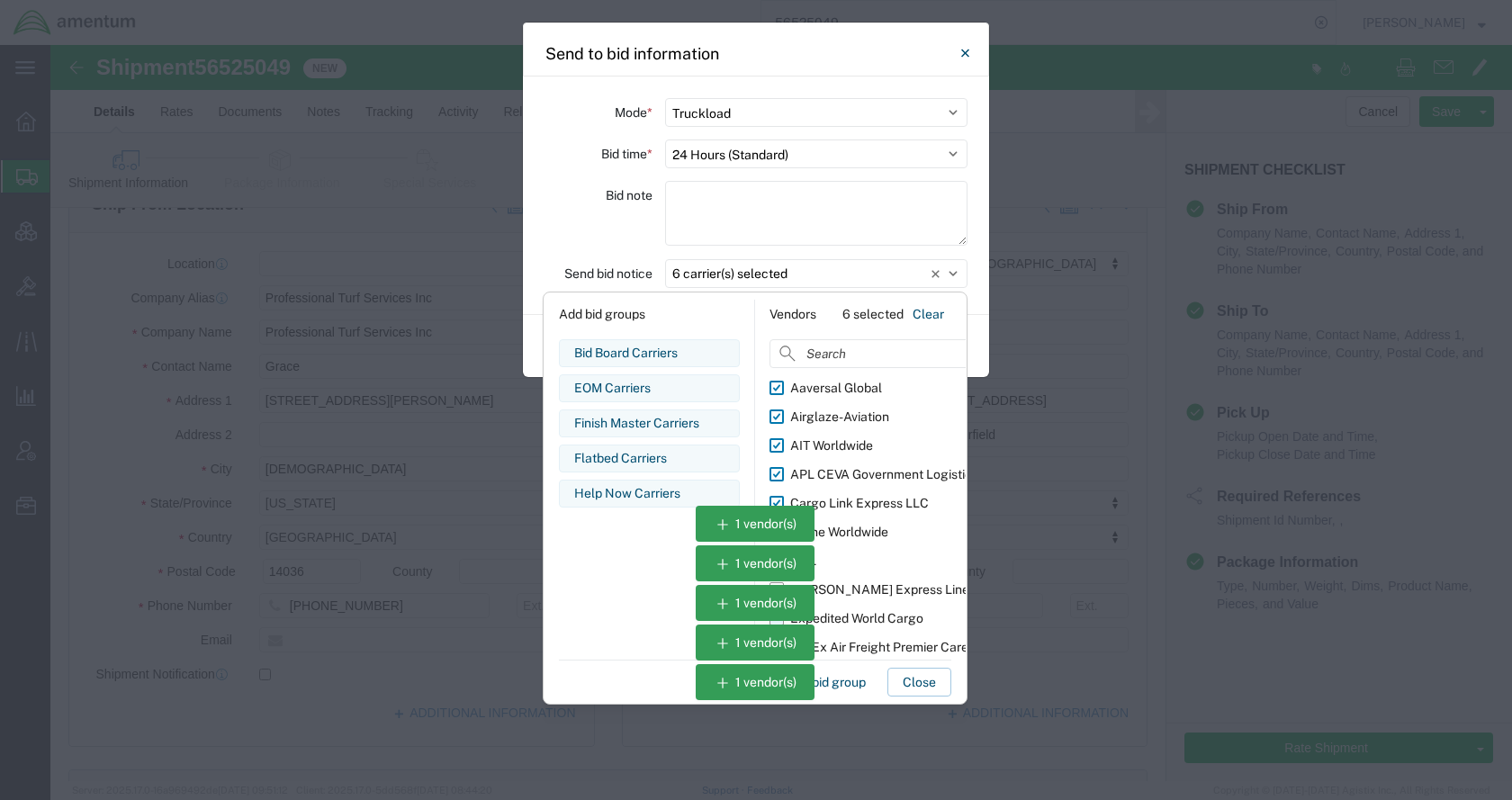
click at [867, 613] on div "Expedited World Cargo" at bounding box center [857, 619] width 133 height 19
click at [0, 0] on input "Expedited World Cargo" at bounding box center [0, 0] width 0 height 0
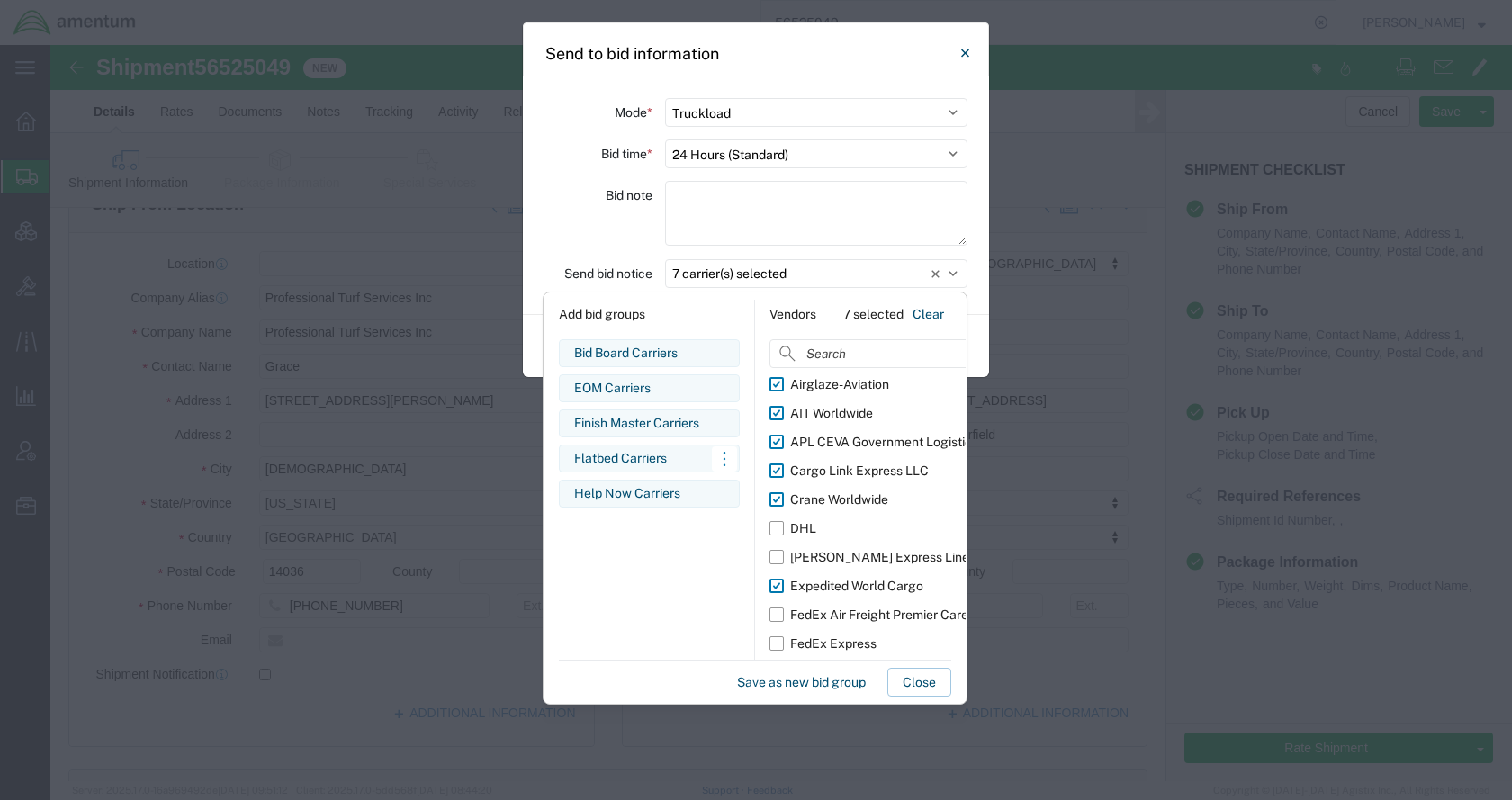
click at [651, 456] on div "Flatbed Carriers" at bounding box center [649, 458] width 150 height 19
click at [921, 680] on button "Close" at bounding box center [919, 682] width 64 height 29
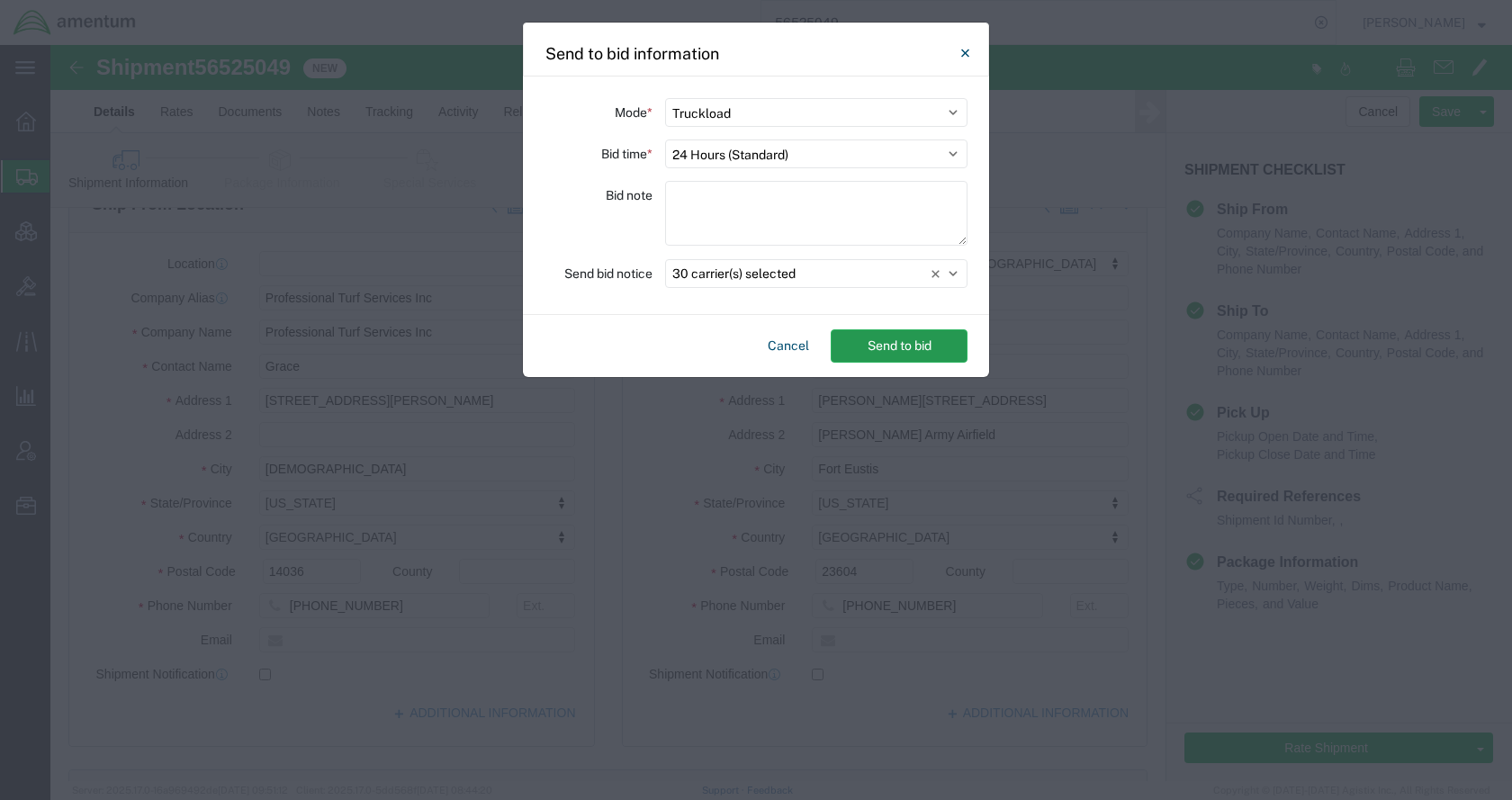
click at [891, 346] on button "Send to bid" at bounding box center [899, 346] width 137 height 34
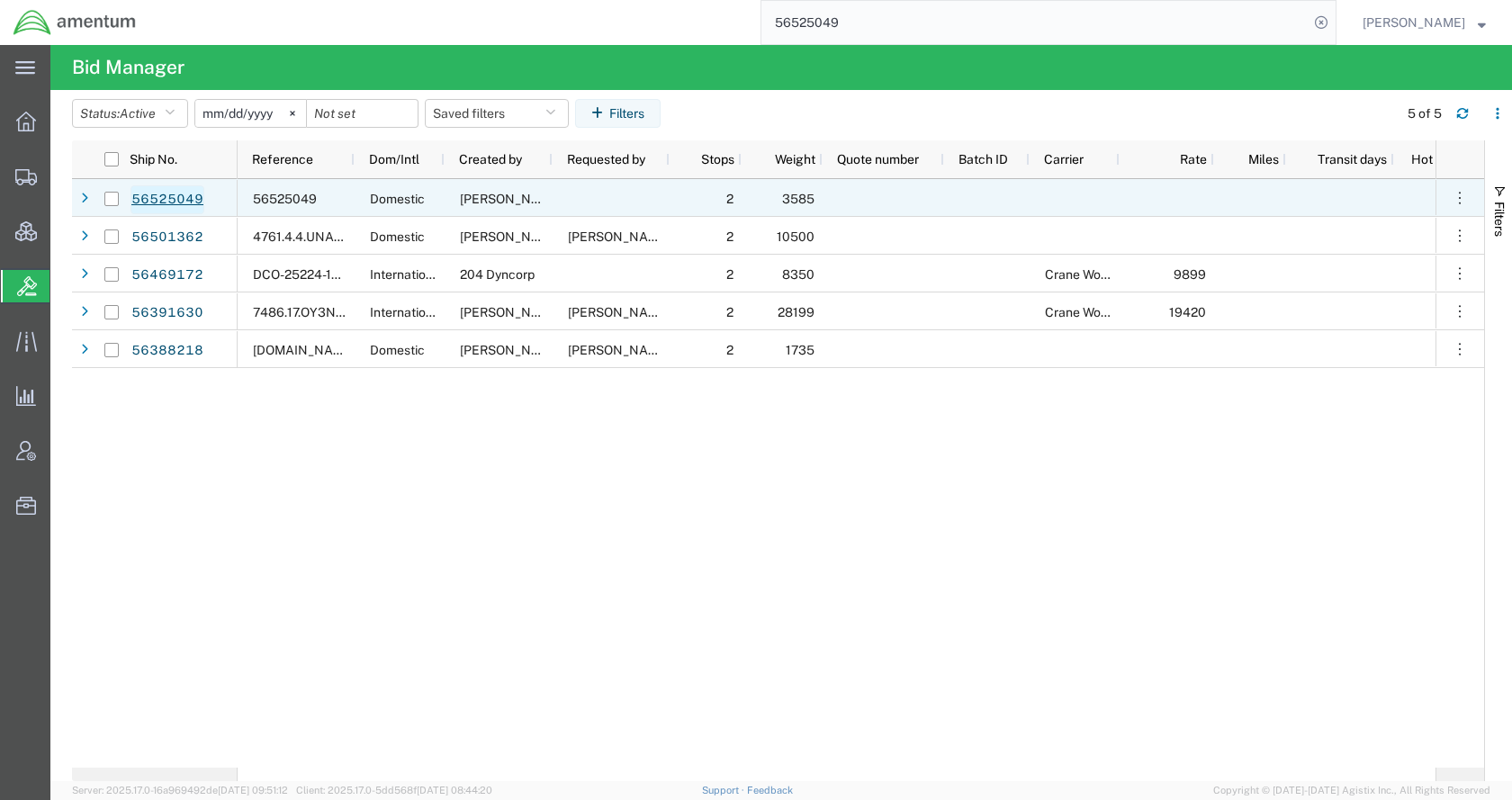
click at [183, 197] on link "56525049" at bounding box center [167, 200] width 74 height 29
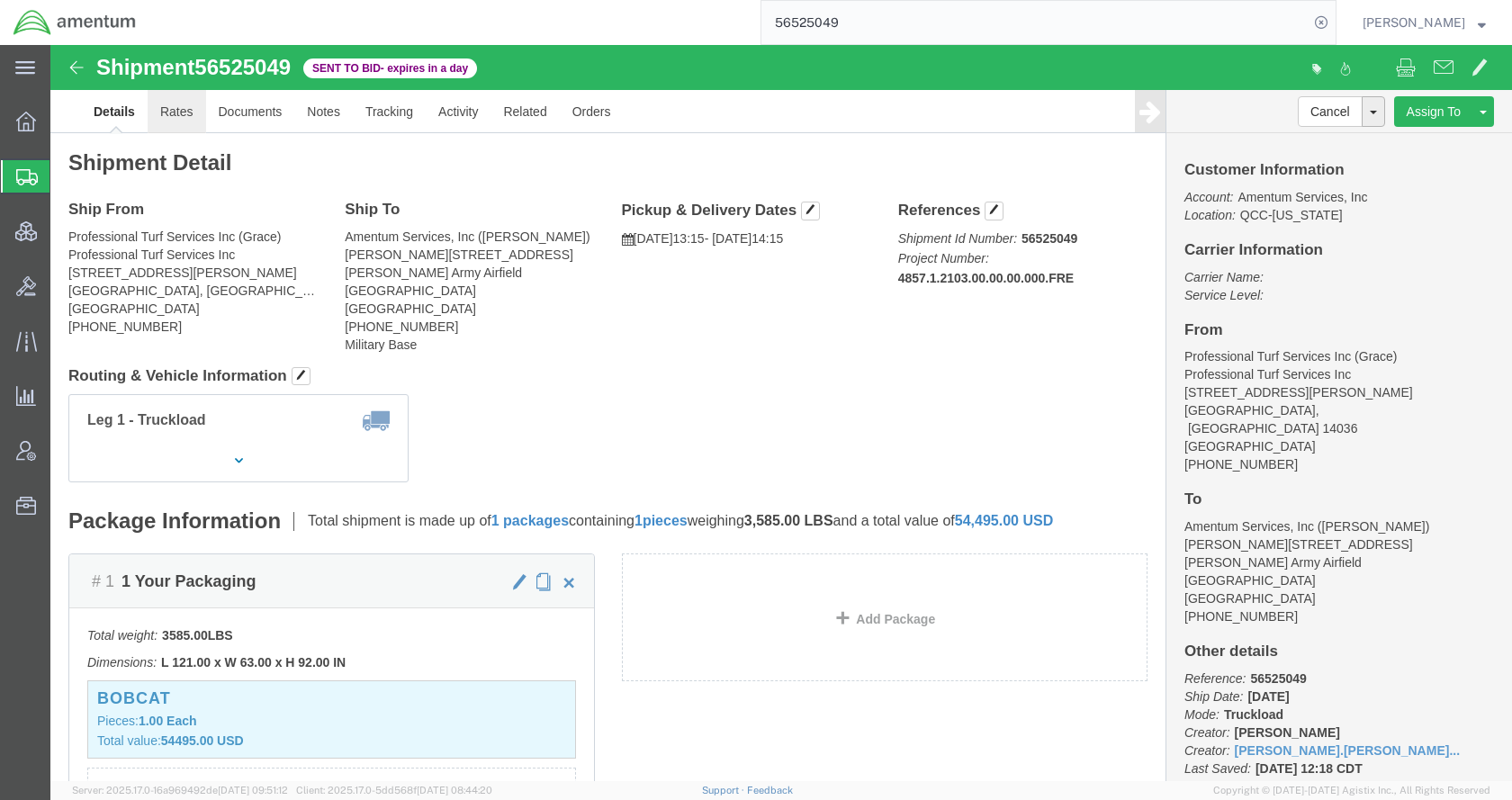
click link "Rates"
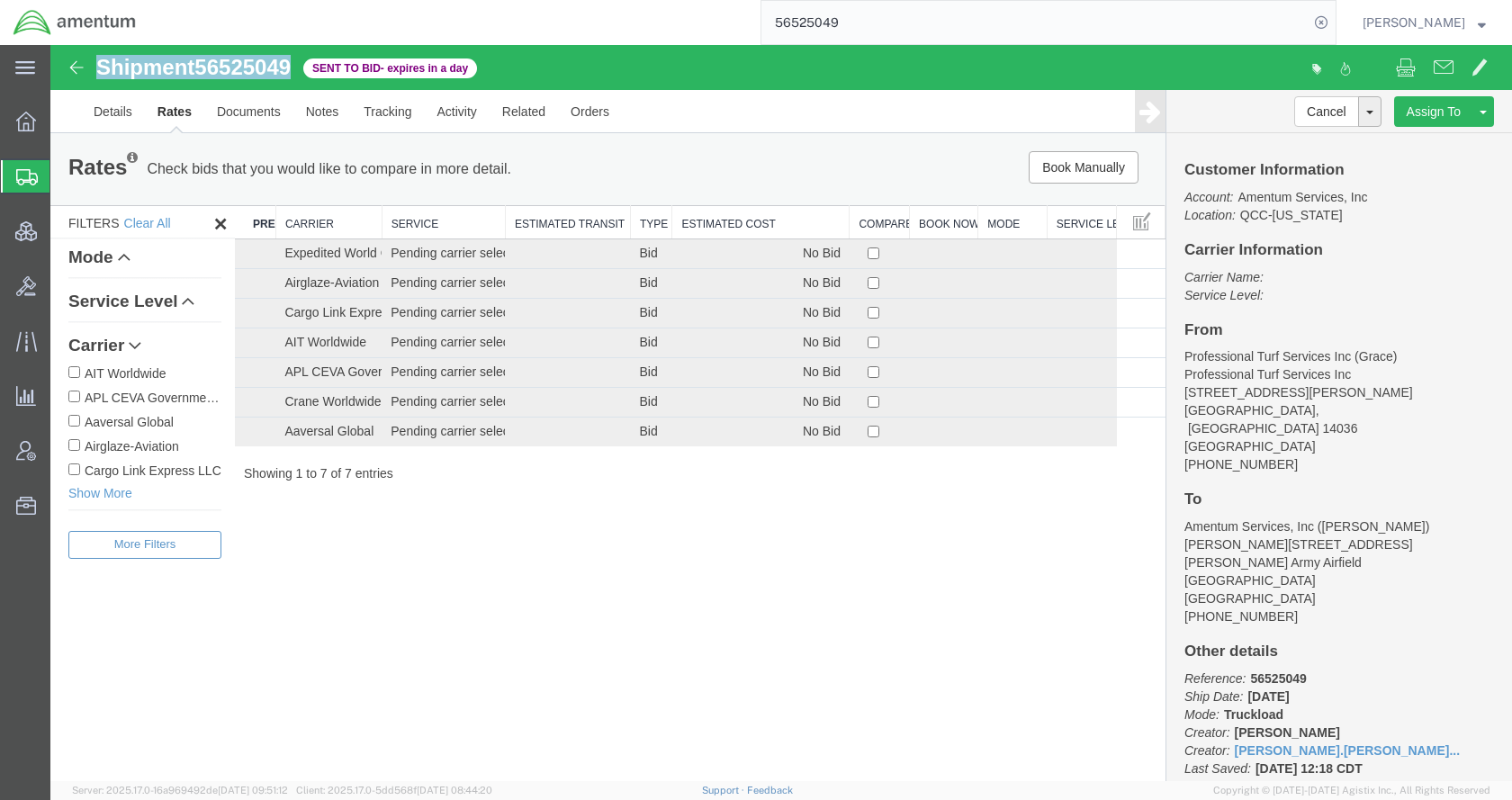
drag, startPoint x: 294, startPoint y: 71, endPoint x: 100, endPoint y: 74, distance: 194.0
click at [100, 74] on h1 "Shipment 56525049" at bounding box center [193, 67] width 194 height 24
copy h1 "Shipment 56525049"
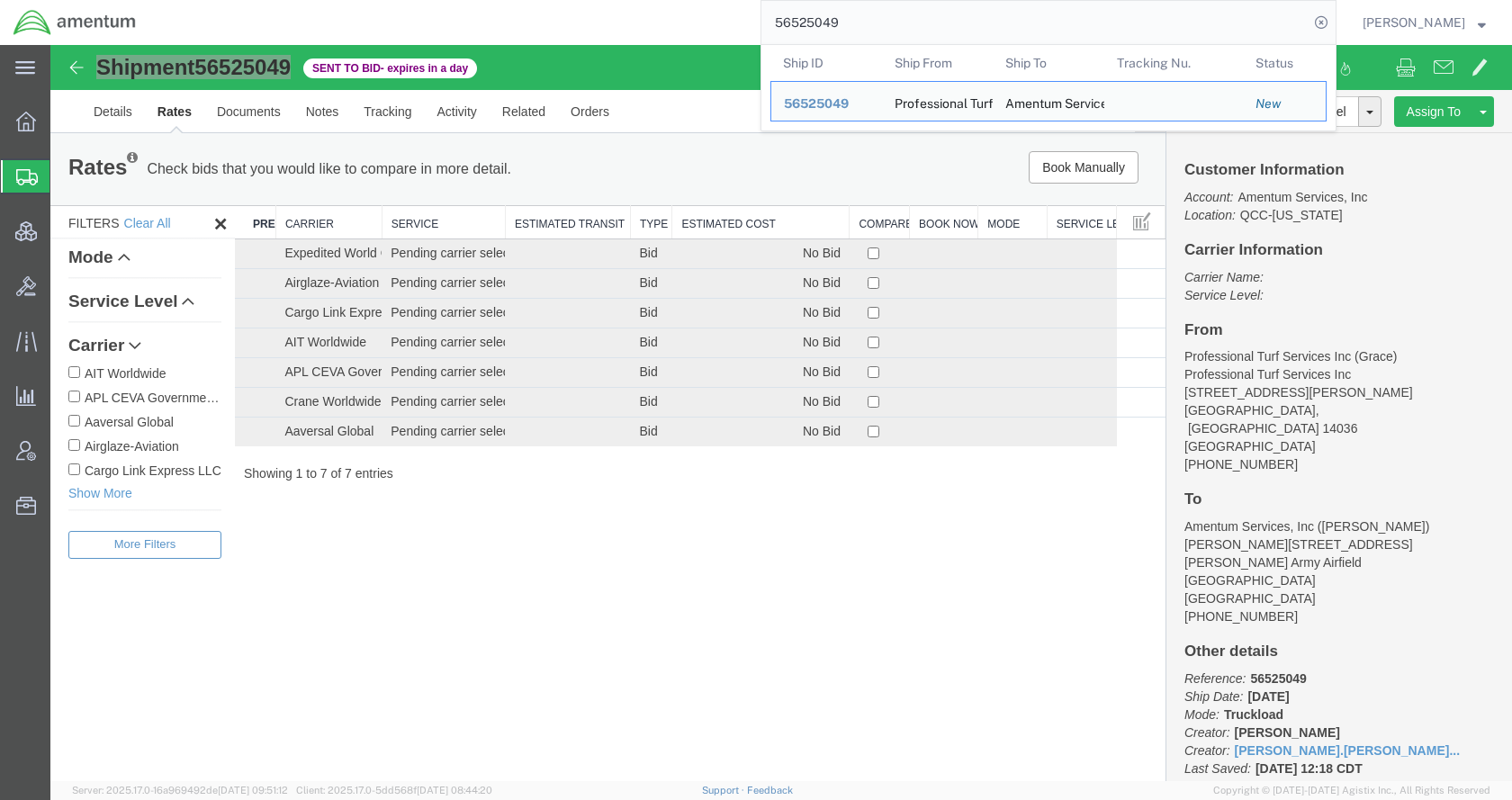
drag, startPoint x: 980, startPoint y: 27, endPoint x: 770, endPoint y: 37, distance: 210.2
click at [770, 37] on div "56525049 Ship ID Ship From Ship To Tracking Nu. Status Ship ID 56525049 Ship Fr…" at bounding box center [742, 22] width 1187 height 45
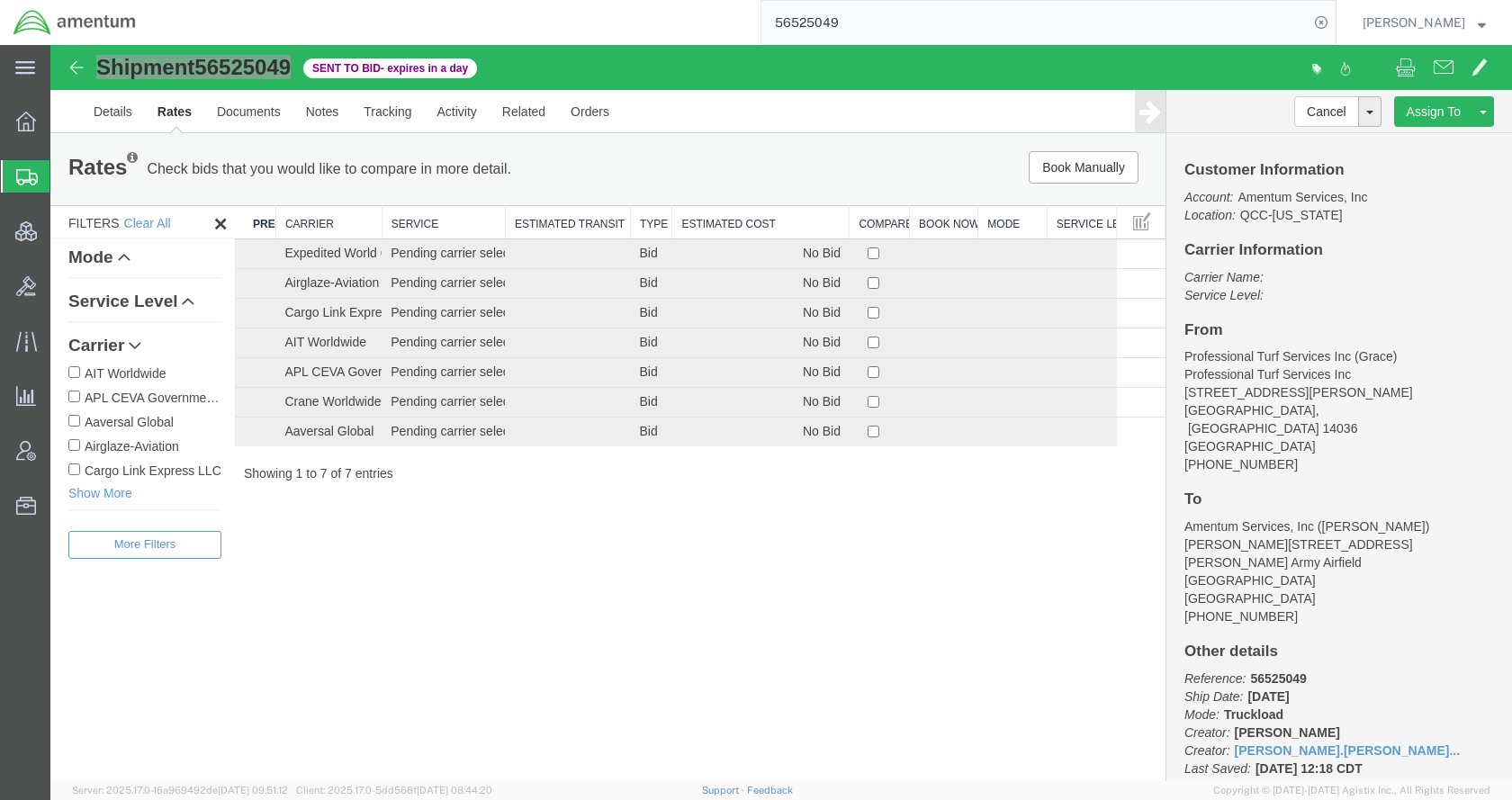
paste input "235"
type input "56525235"
click at [1333, 18] on icon at bounding box center [1322, 23] width 26 height 26
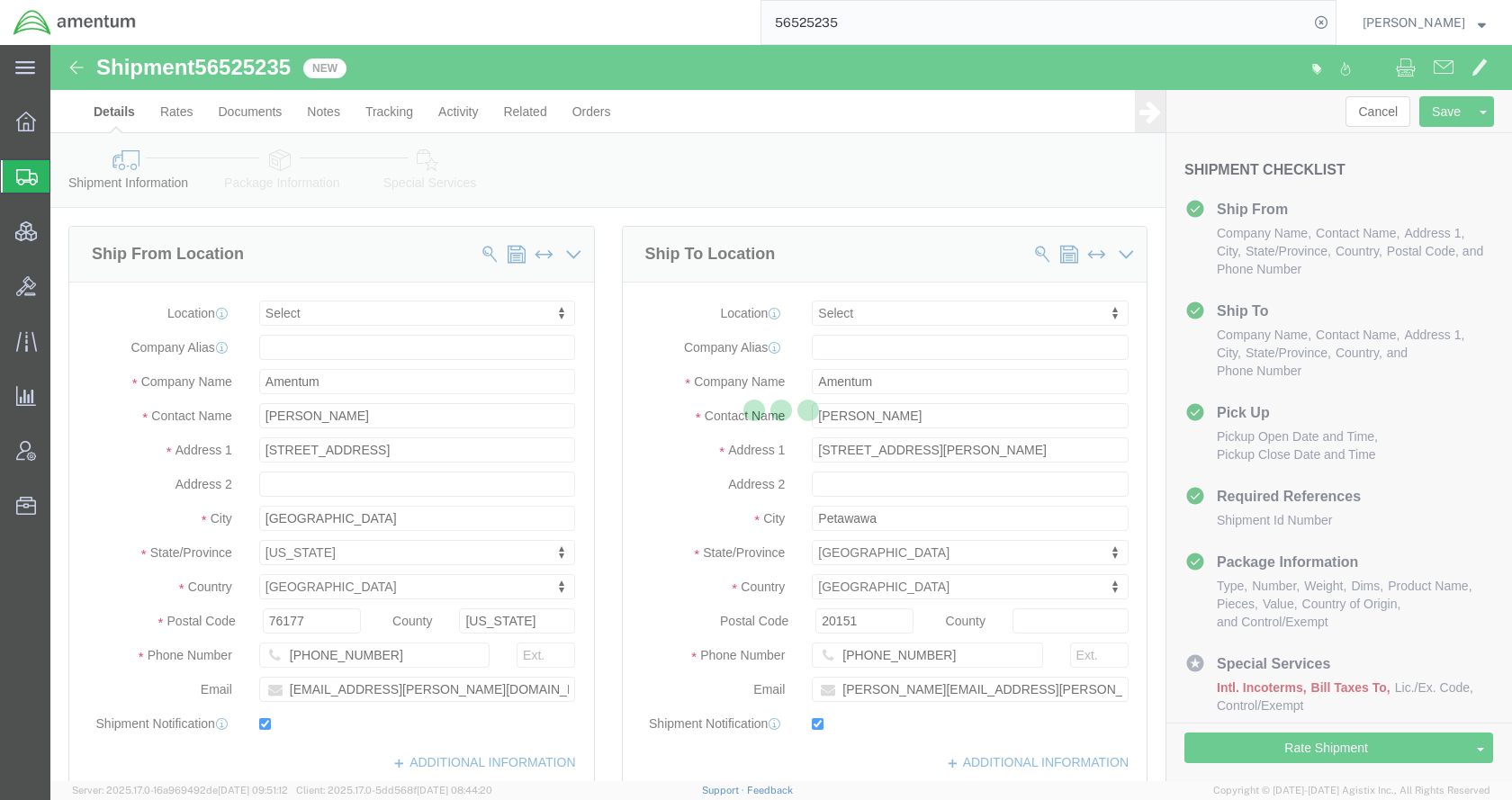
select select
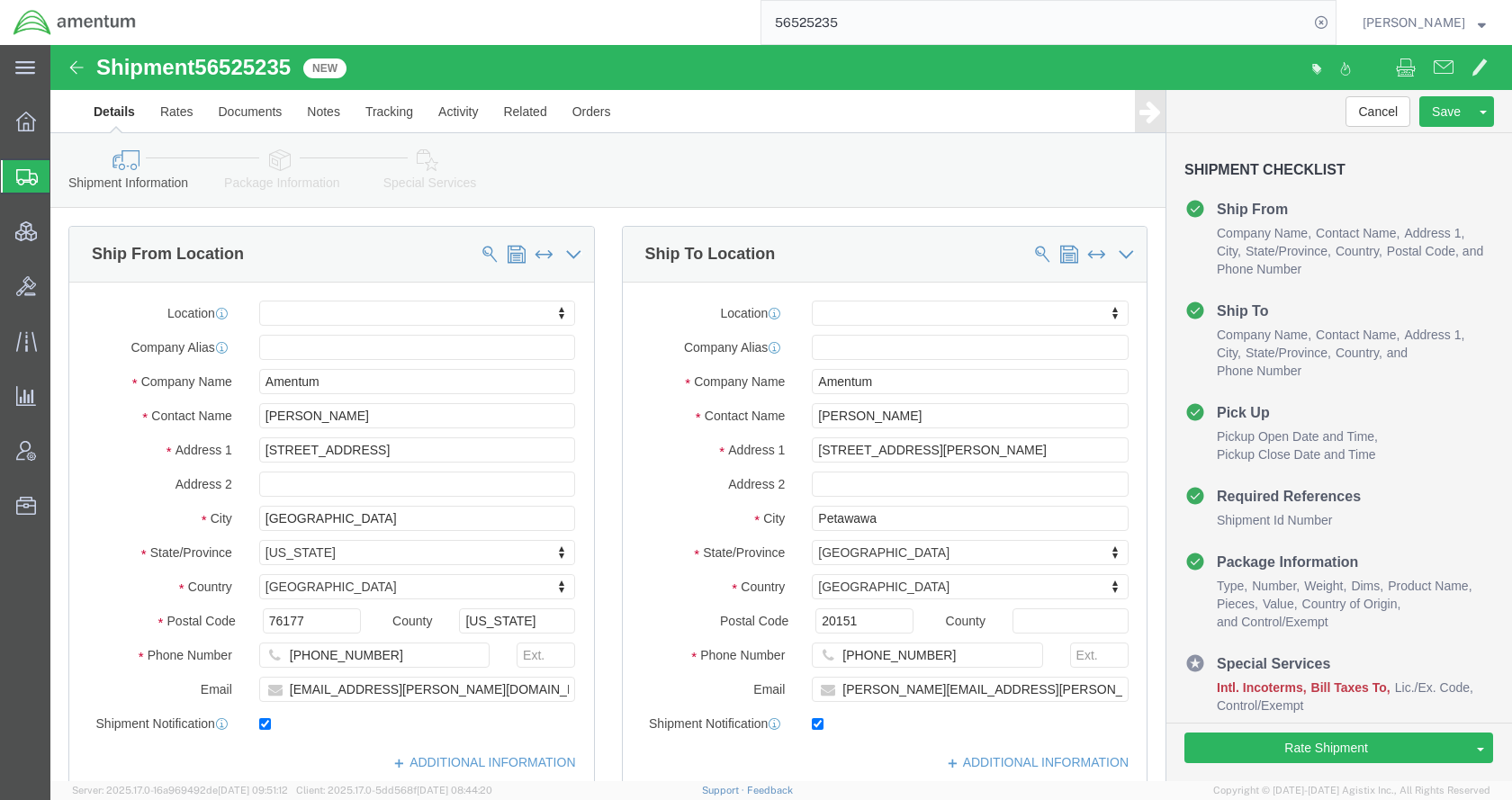
click icon
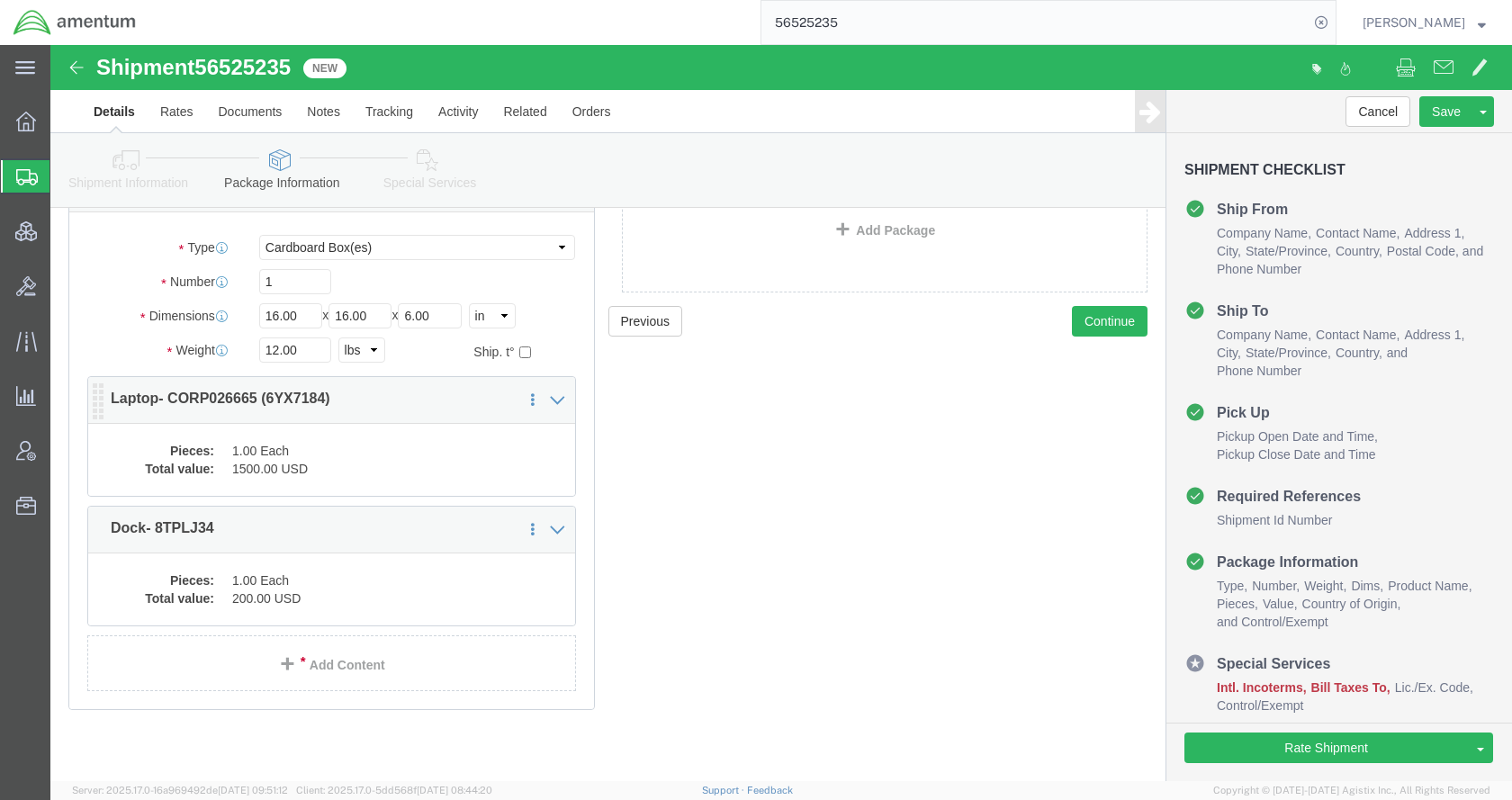
scroll to position [130, 0]
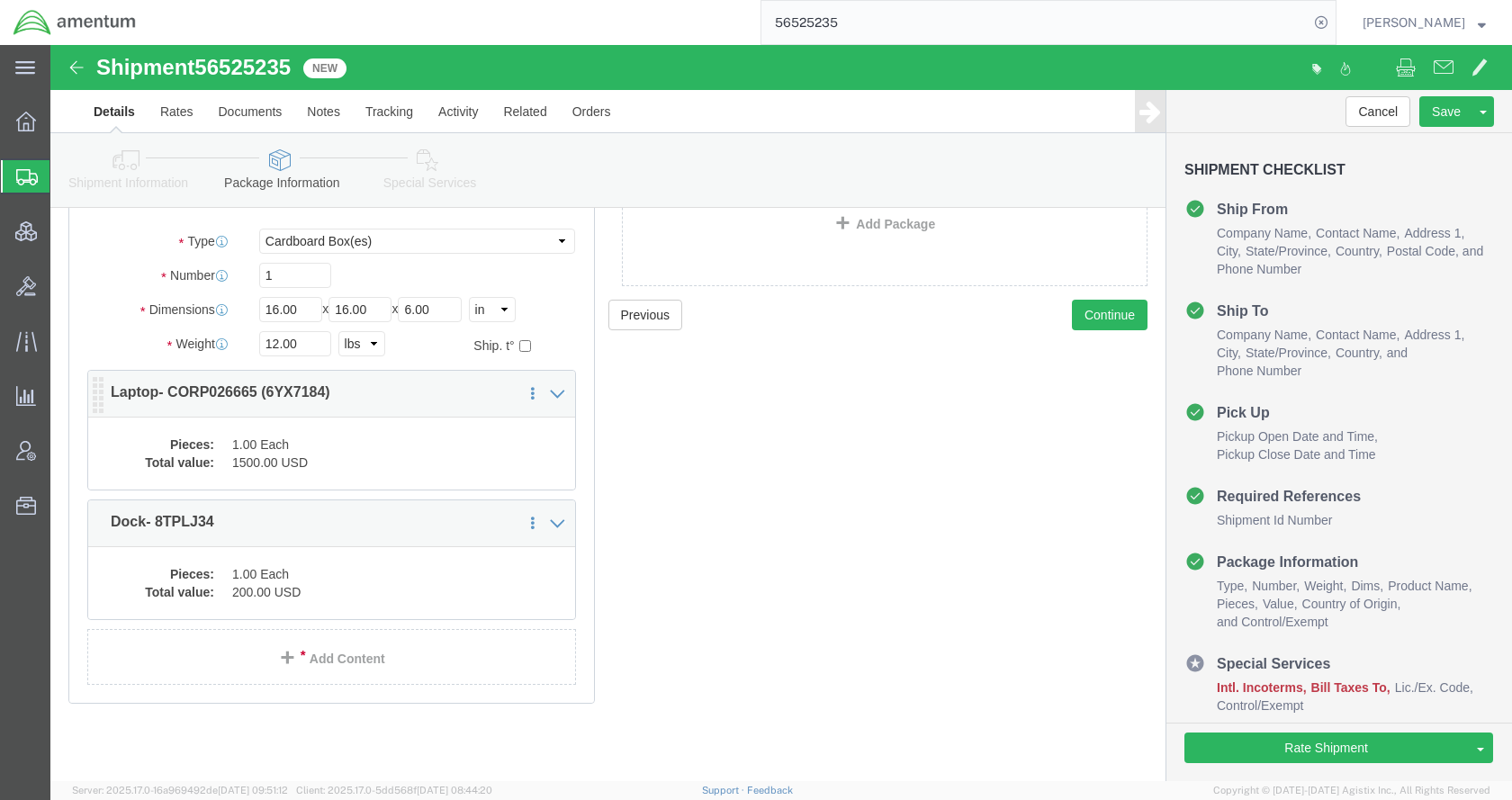
click dd "1.00 Each"
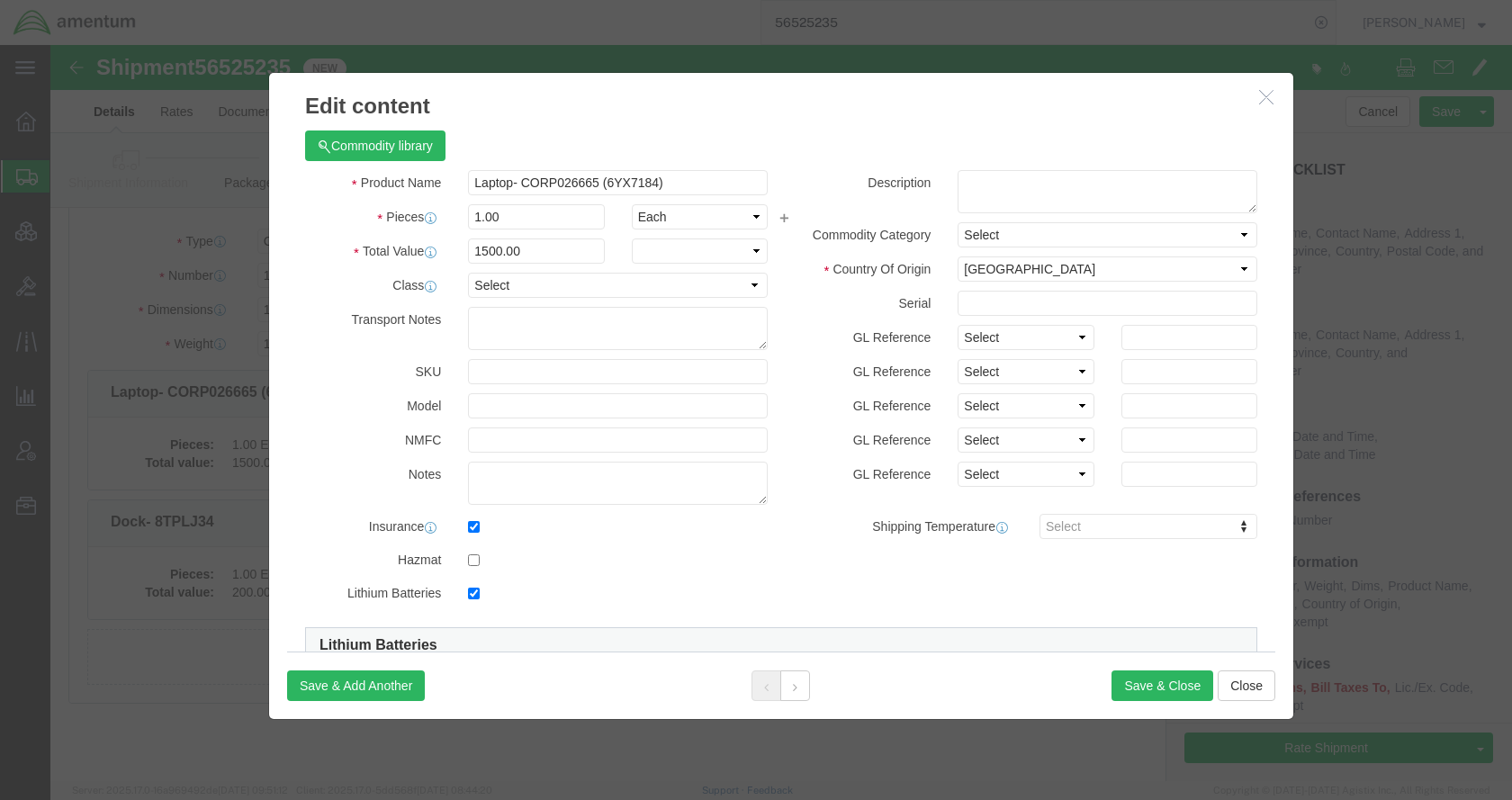
checkbox input "true"
click input "checkbox"
checkbox input "false"
click button "Save & Close"
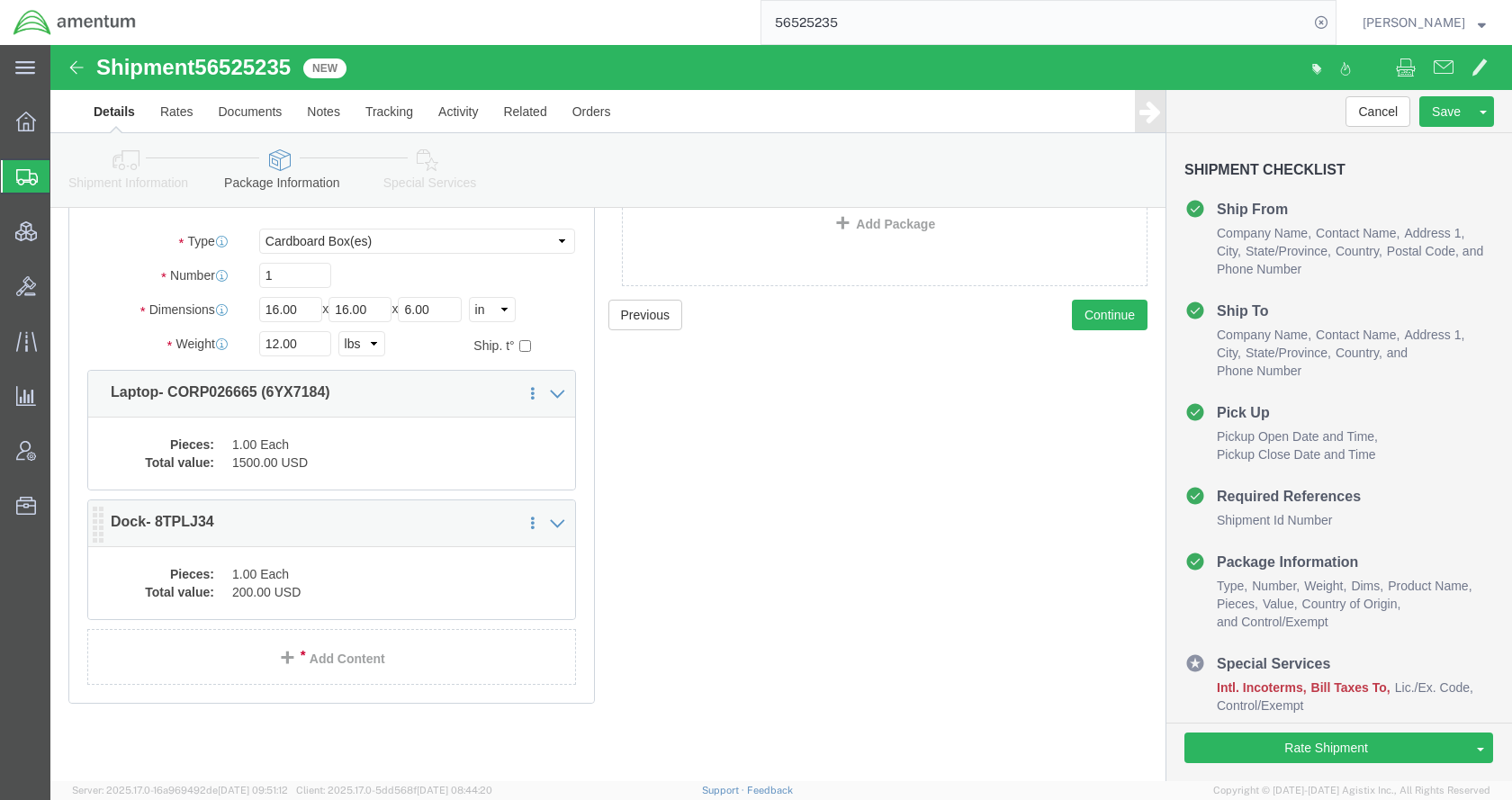
click dd "1.00 Each"
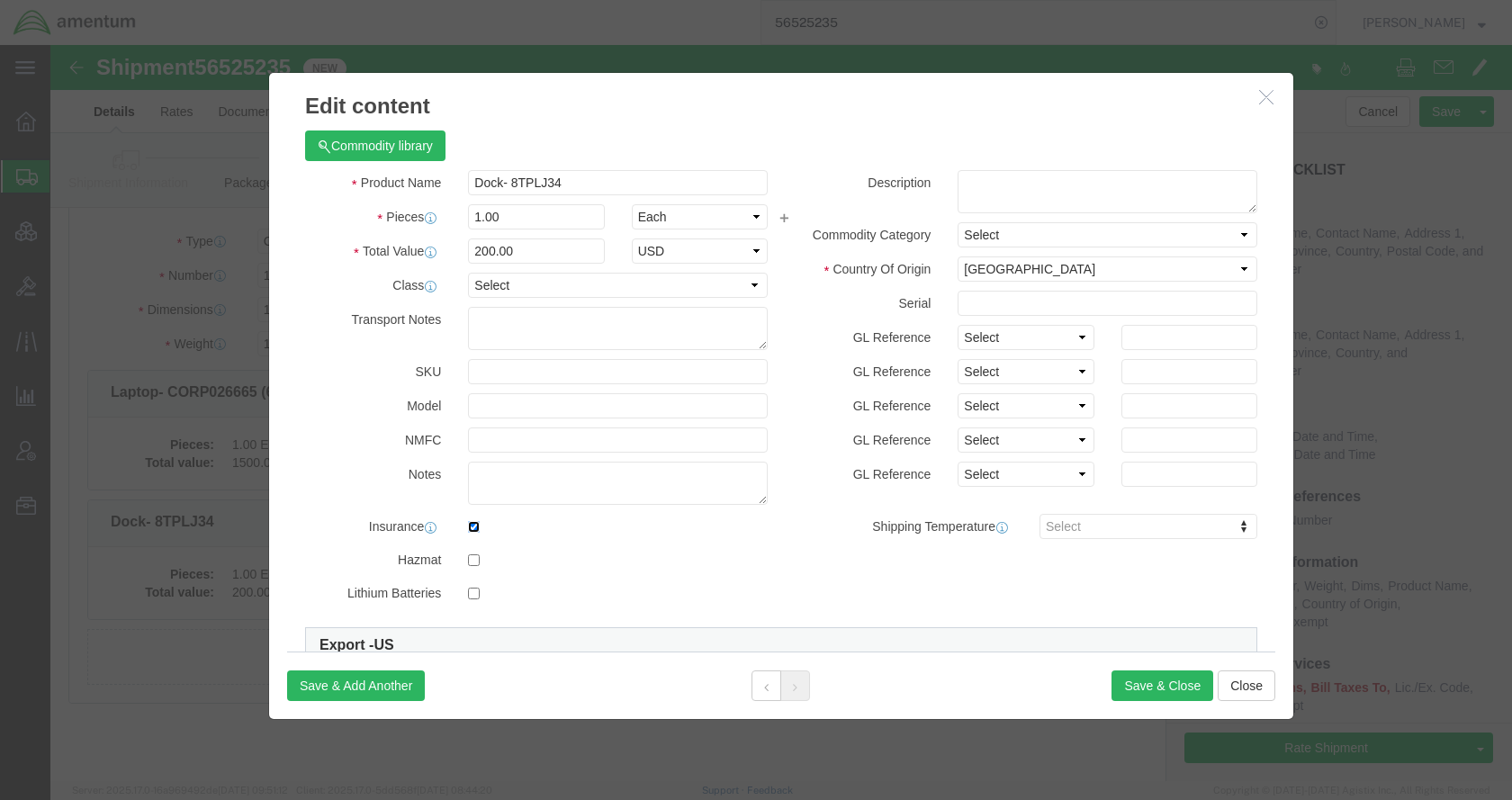
click input "checkbox"
checkbox input "false"
click button "Save & Close"
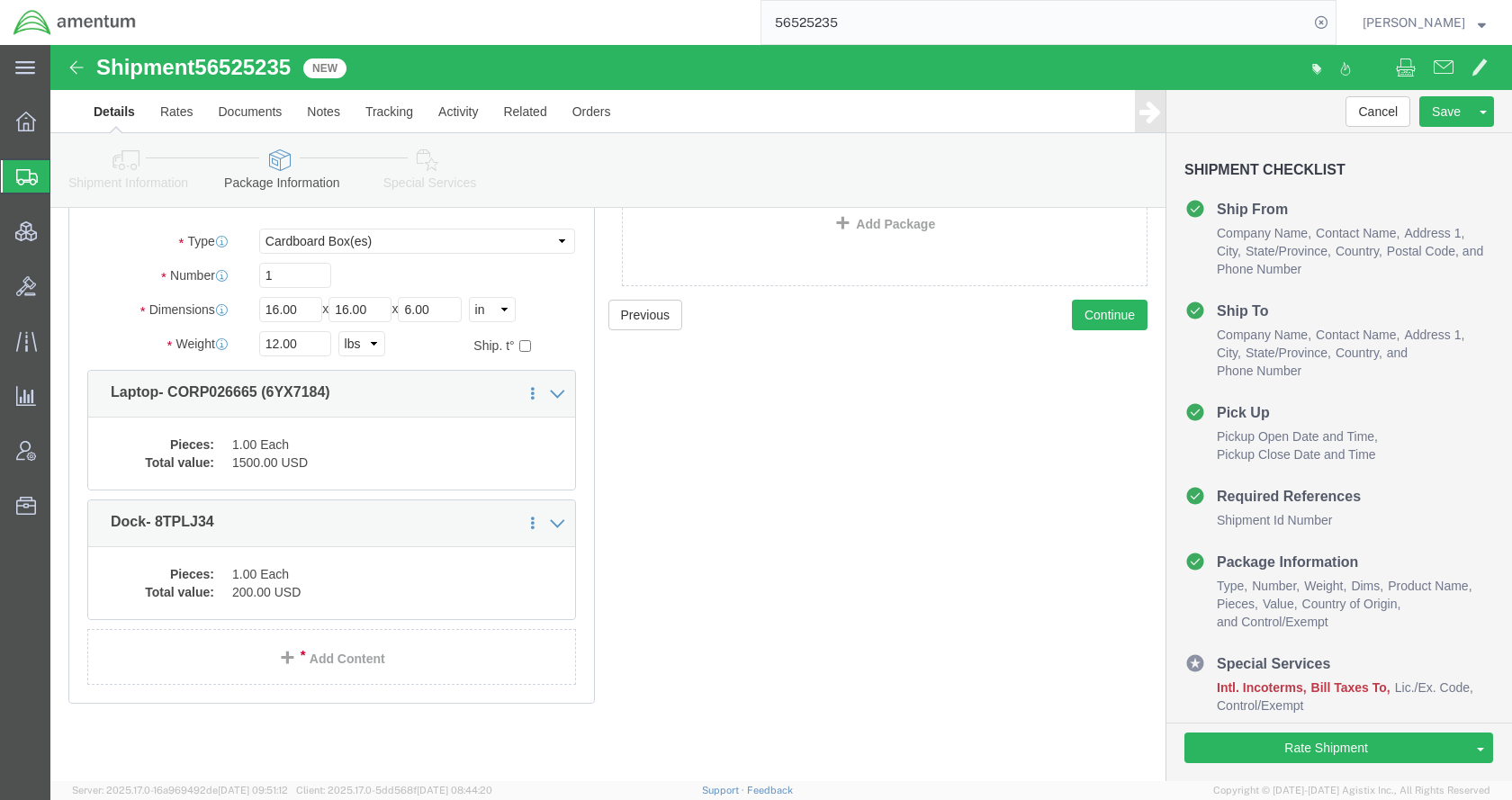
click icon
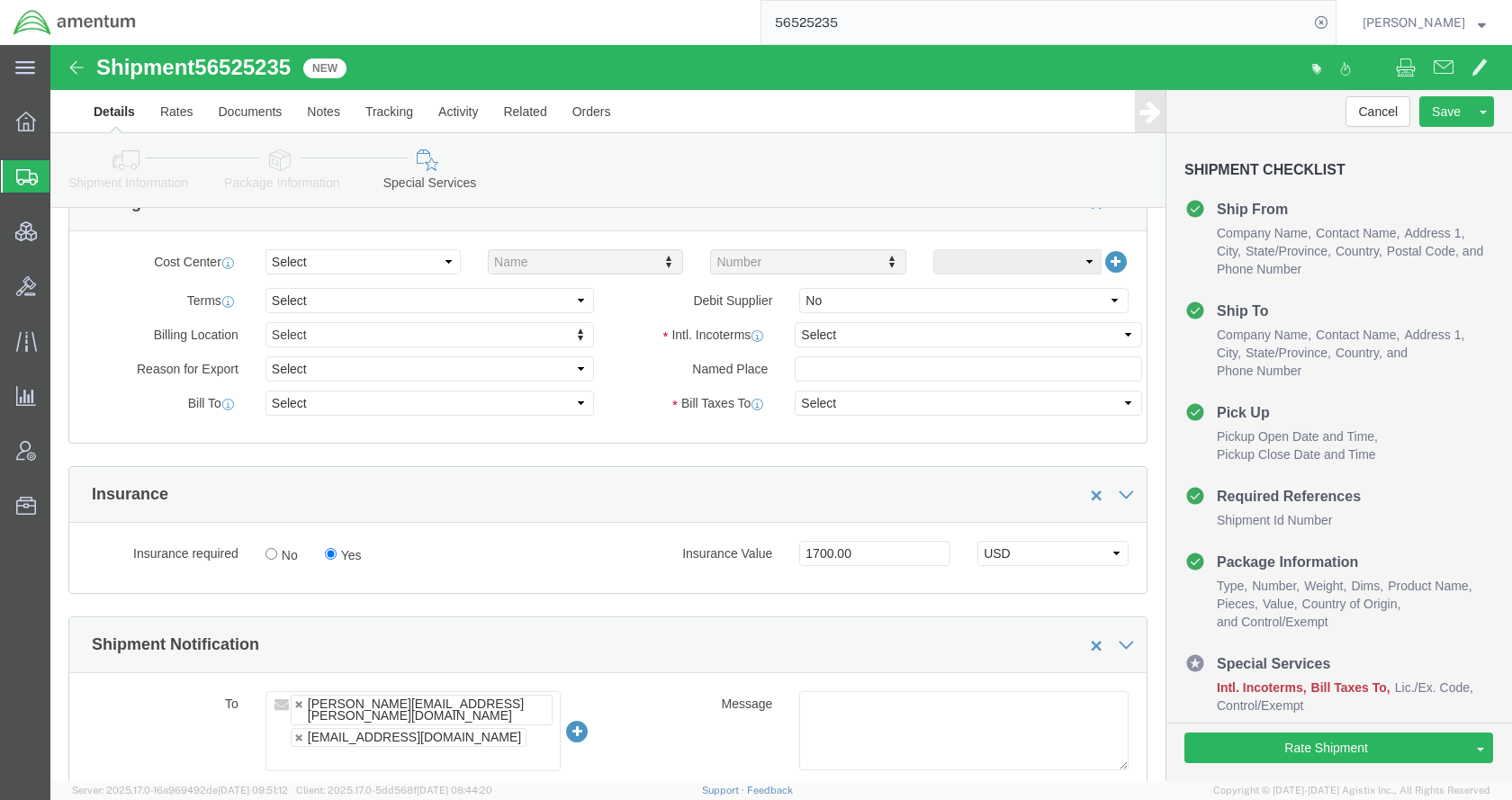
scroll to position [851, 0]
click select "Select Carriage Insurance Paid Carriage Paid To Cost and Freight Cost Insurance…"
select select "DDP"
click select "Select Carriage Insurance Paid Carriage Paid To Cost and Freight Cost Insurance…"
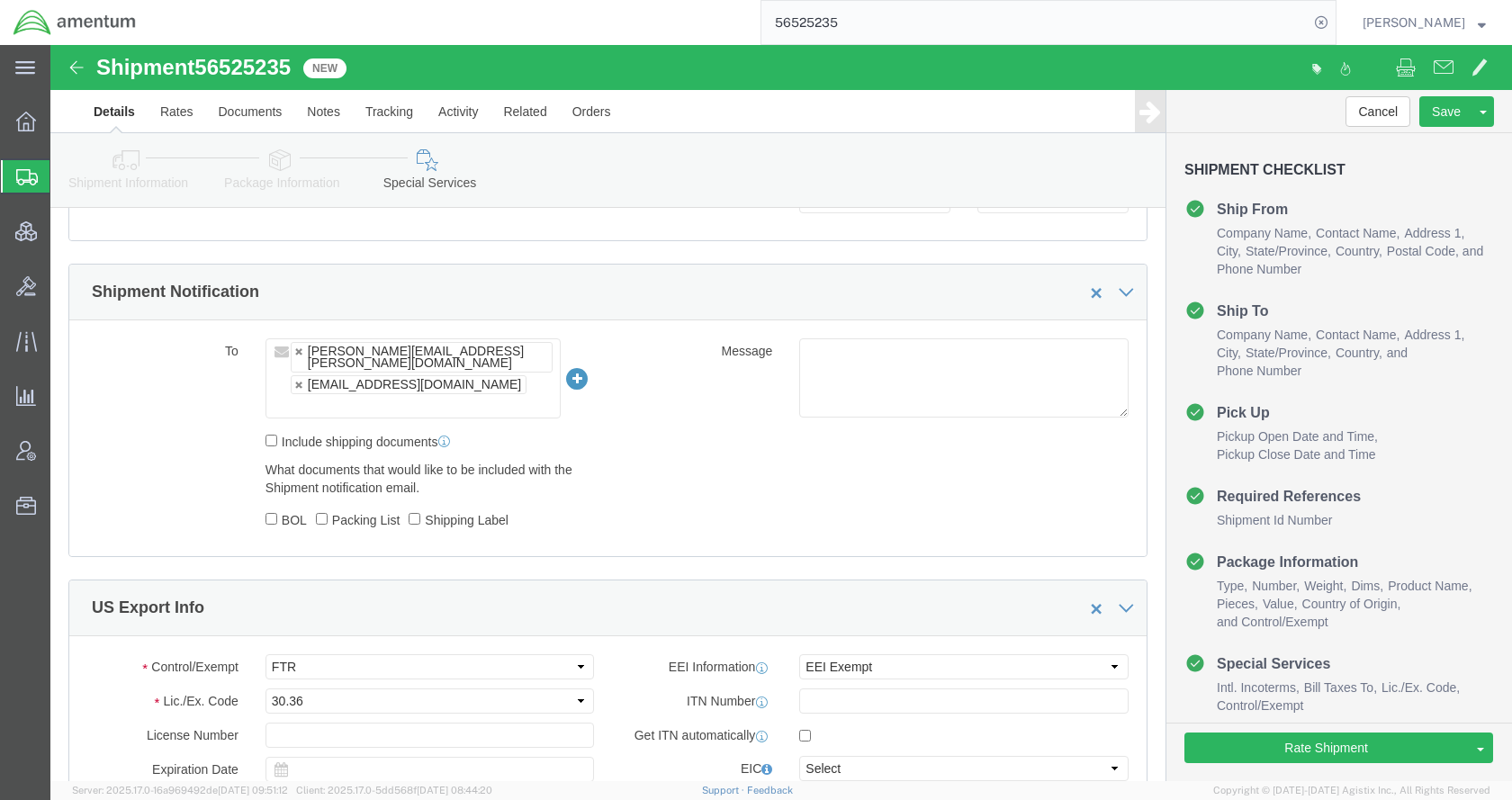
scroll to position [1031, 0]
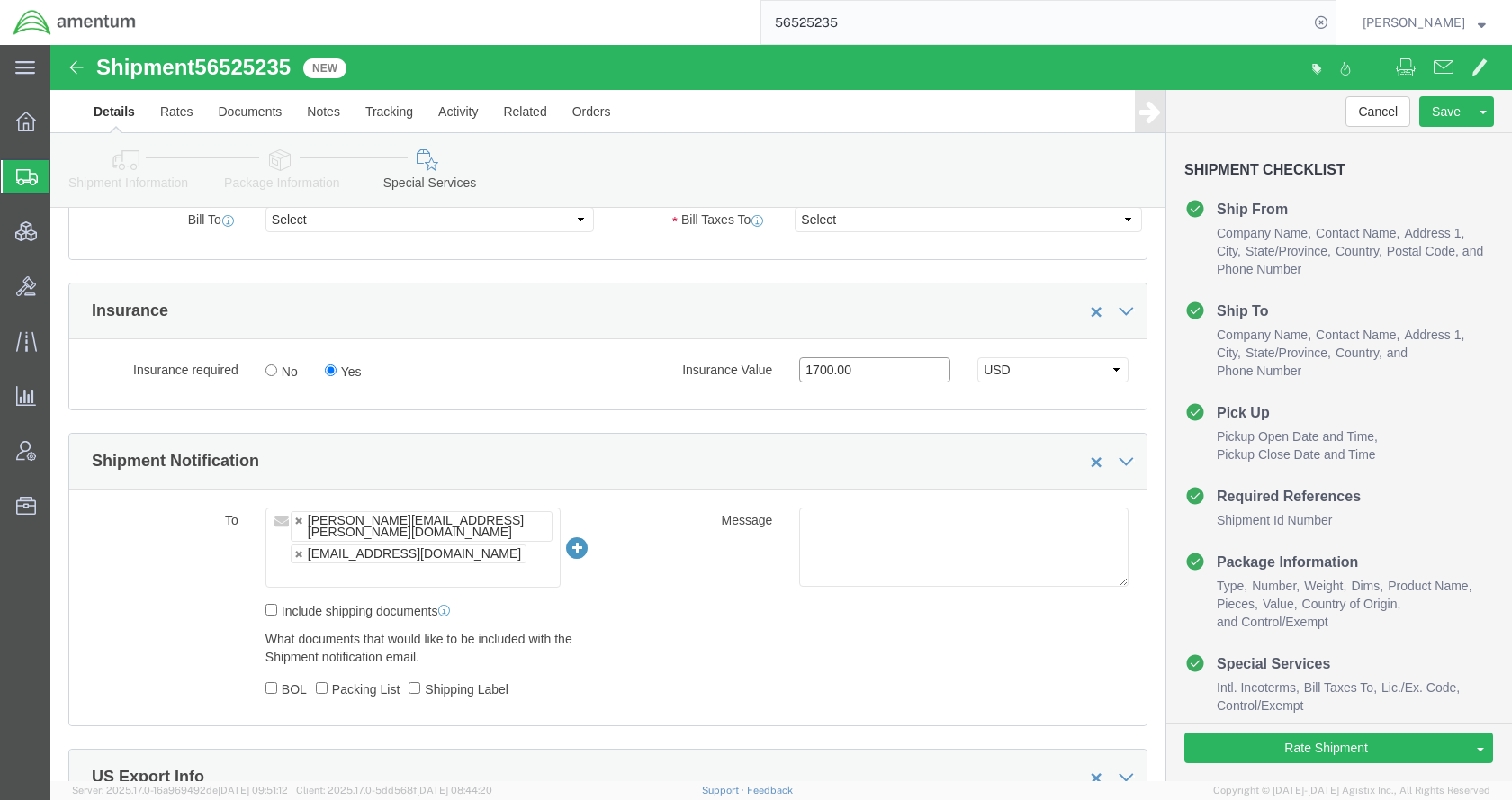
drag, startPoint x: 841, startPoint y: 323, endPoint x: 592, endPoint y: 342, distance: 249.7
click div "Insurance Value 1700.00 Select USD JPY GBP CAD EUR"
click select "Select USD JPY GBP CAD EUR"
select select
click select "Select USD JPY GBP CAD EUR"
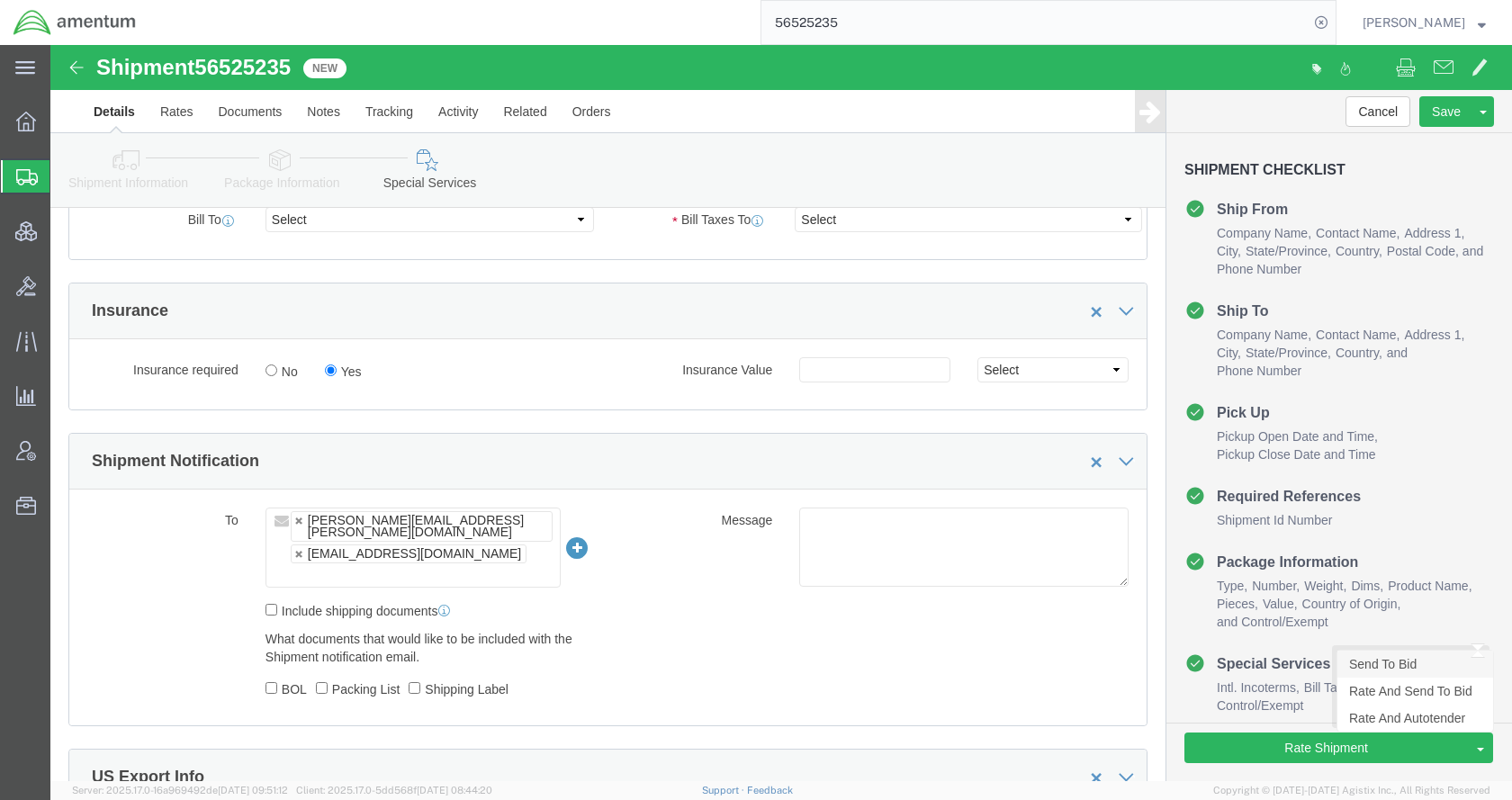
click link "Send To Bid"
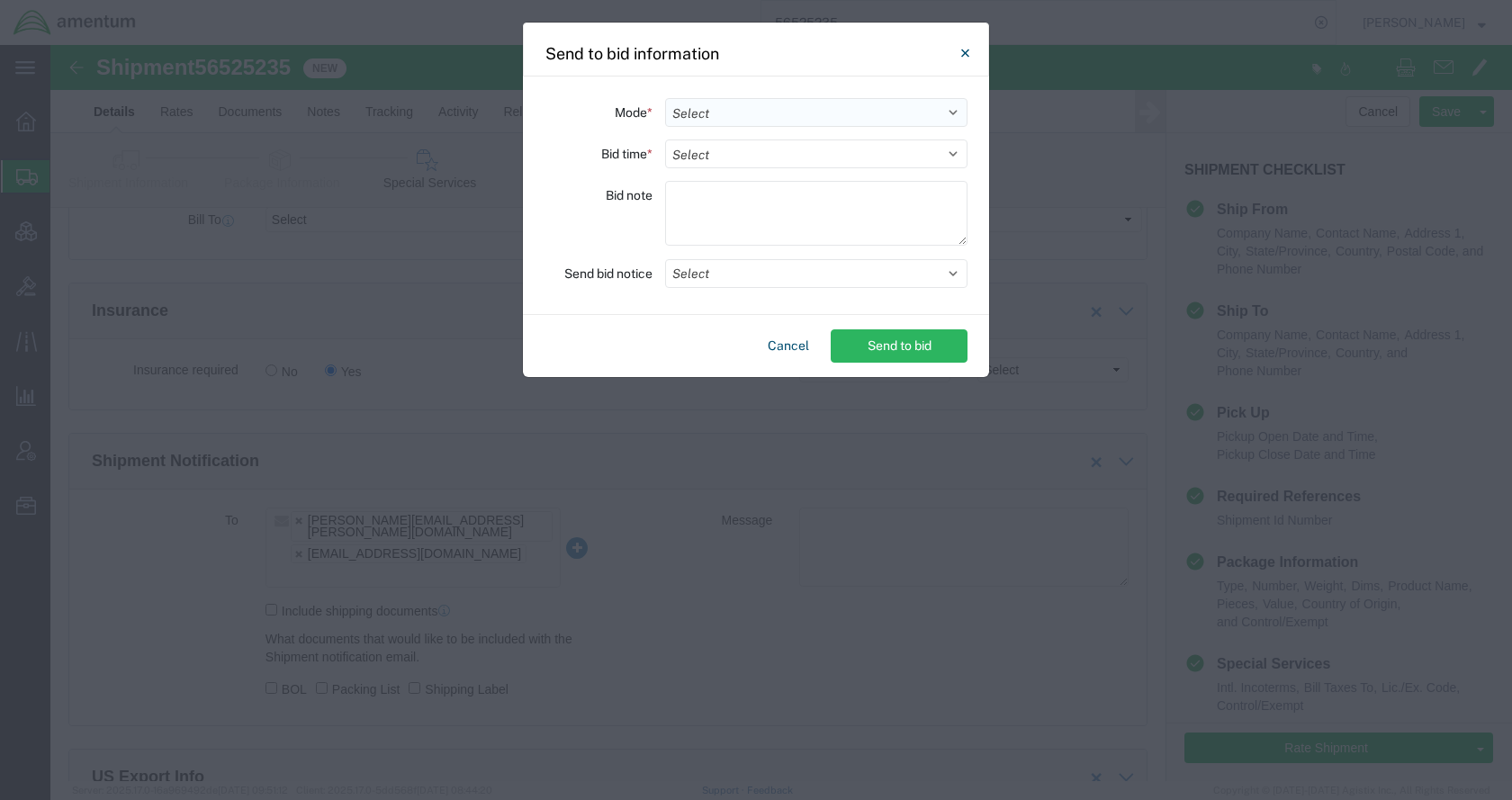
click at [709, 108] on select "Select Small Parcel Truckload Air Rail Less than Truckload Ocean Freight Multi-…" at bounding box center [816, 113] width 302 height 29
select select "AIR"
click at [665, 98] on select "Select Small Parcel Truckload Air Rail Less than Truckload Ocean Freight Multi-…" at bounding box center [816, 113] width 302 height 29
click at [715, 281] on button "Select" at bounding box center [816, 274] width 302 height 29
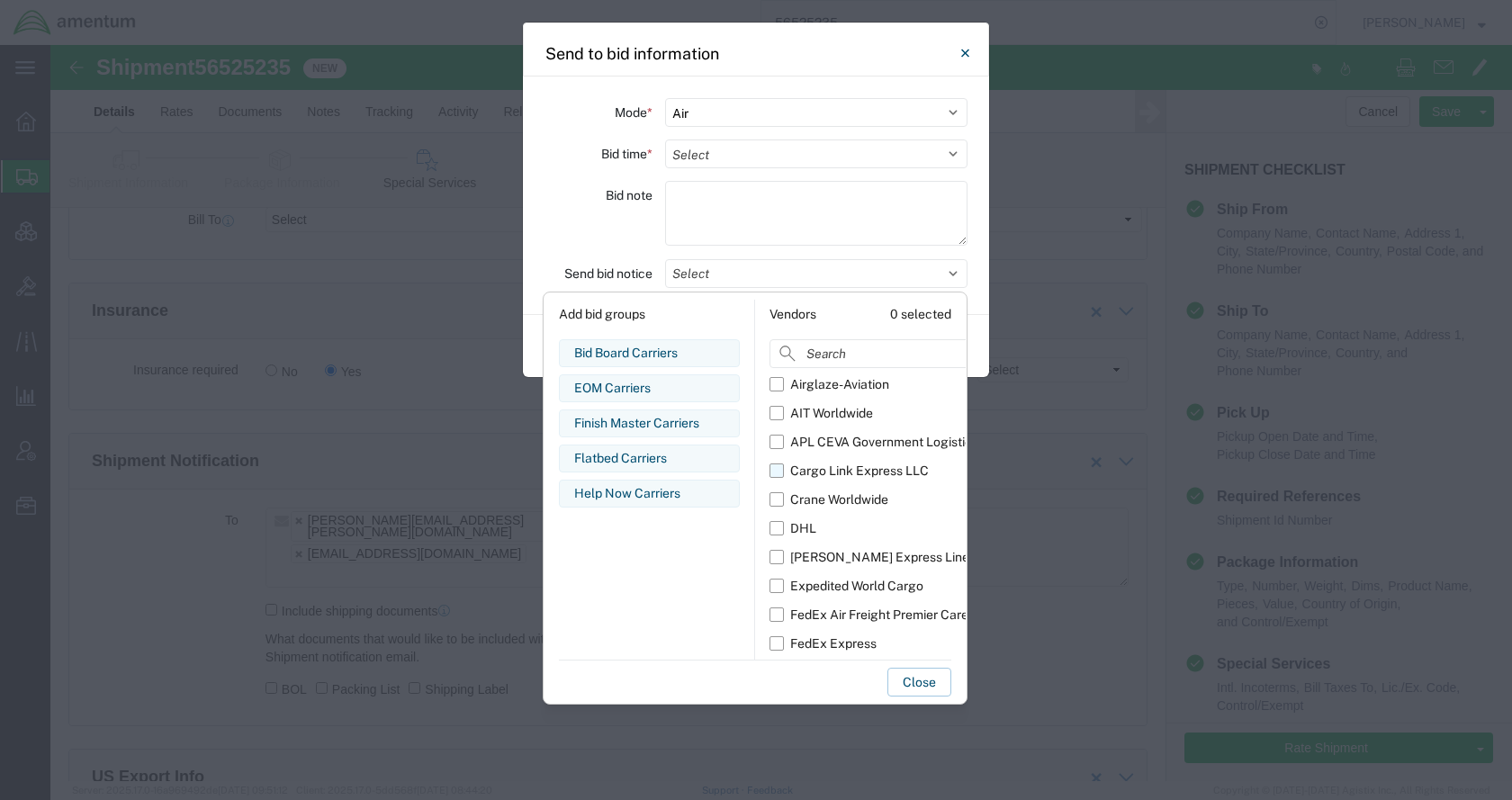
scroll to position [0, 0]
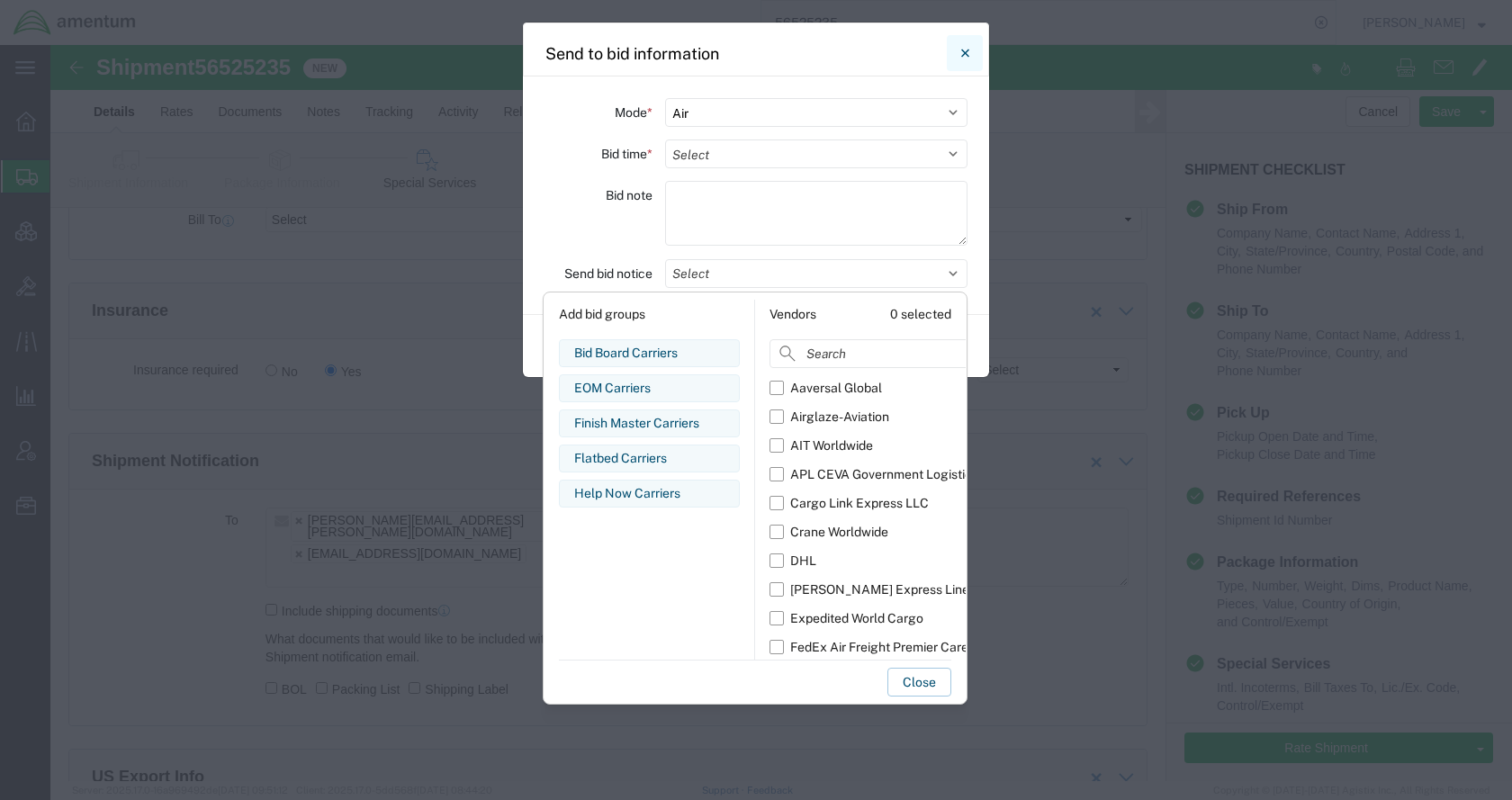
click at [963, 51] on icon "Close" at bounding box center [964, 52] width 8 height 8
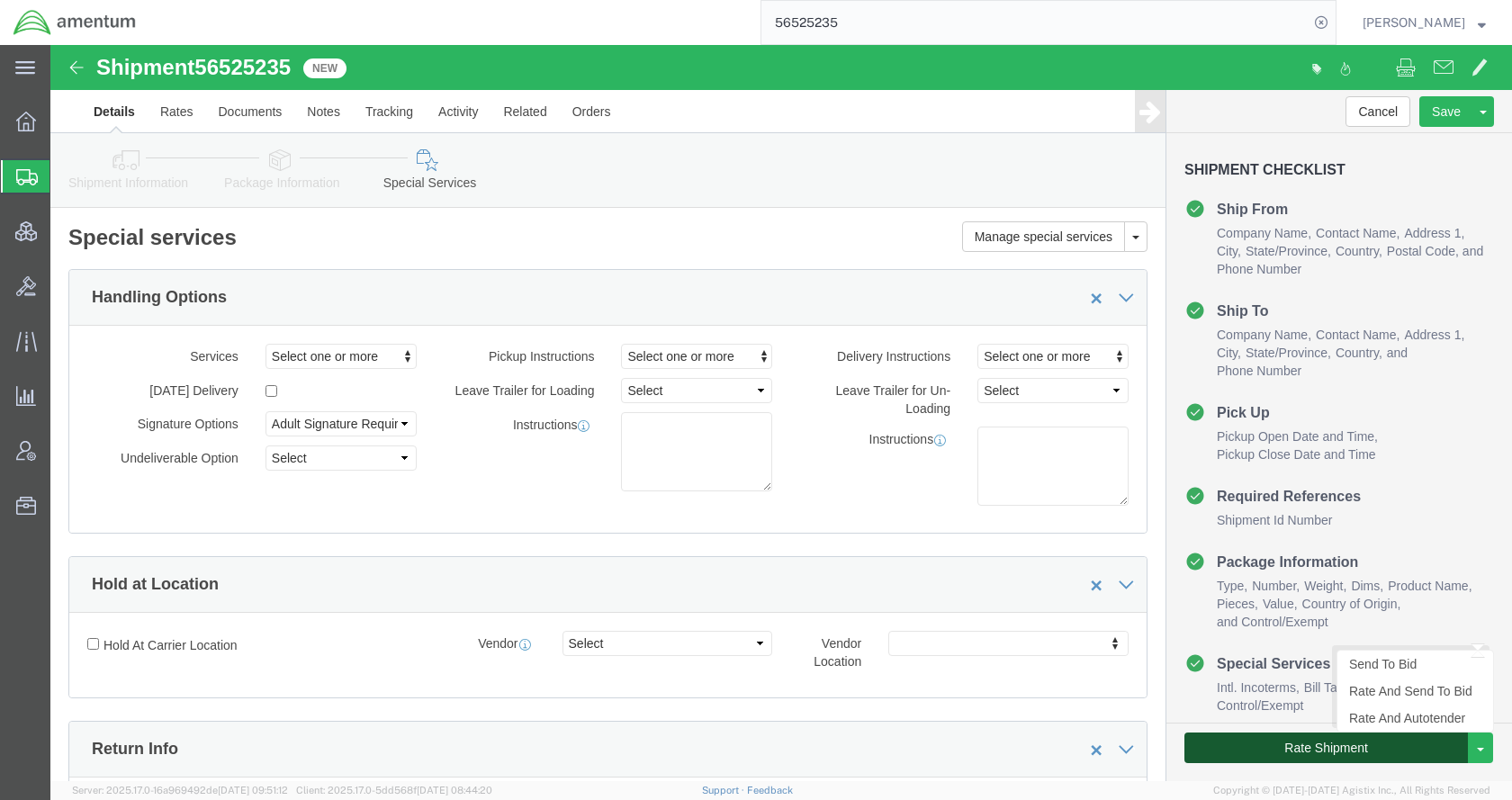
drag, startPoint x: 1261, startPoint y: 707, endPoint x: 897, endPoint y: 657, distance: 367.4
click button "Rate Shipment"
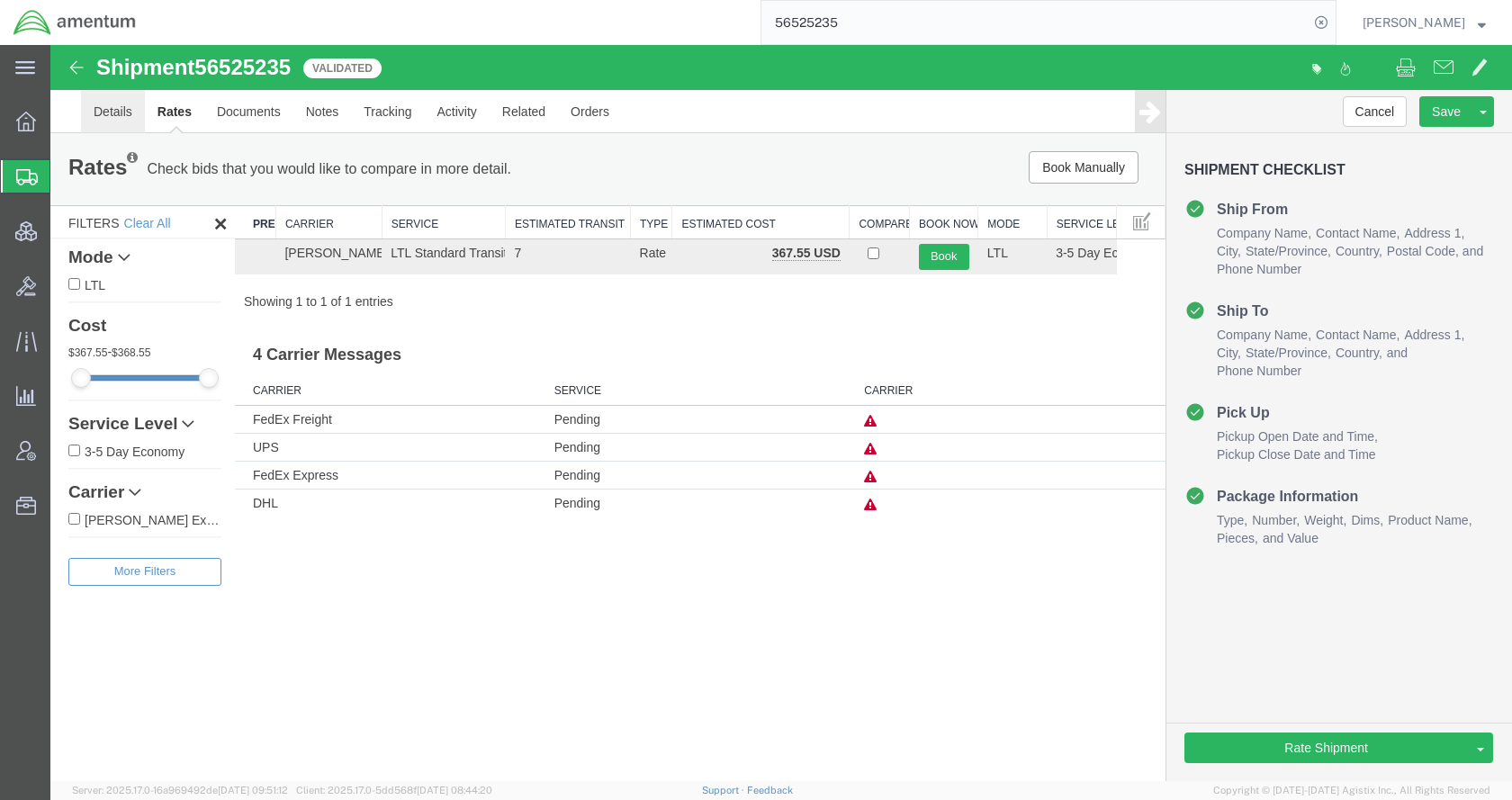
click at [116, 104] on link "Details" at bounding box center [113, 111] width 64 height 43
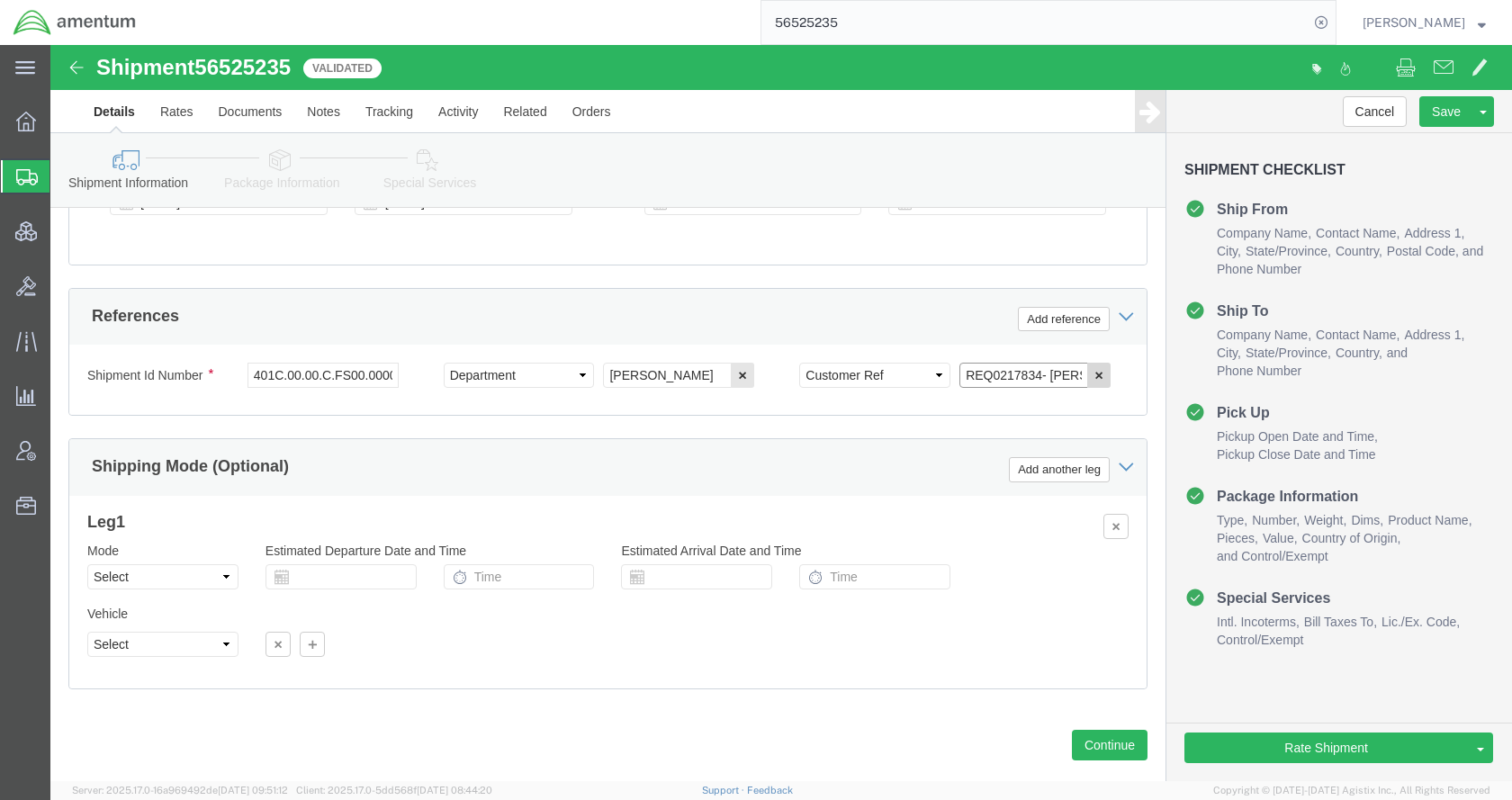
scroll to position [0, 51]
drag, startPoint x: 993, startPoint y: 314, endPoint x: 1041, endPoint y: 316, distance: 48.0
click div "REQ0217834- [PERSON_NAME] Remove this reference"
type input "REQ0217834-"
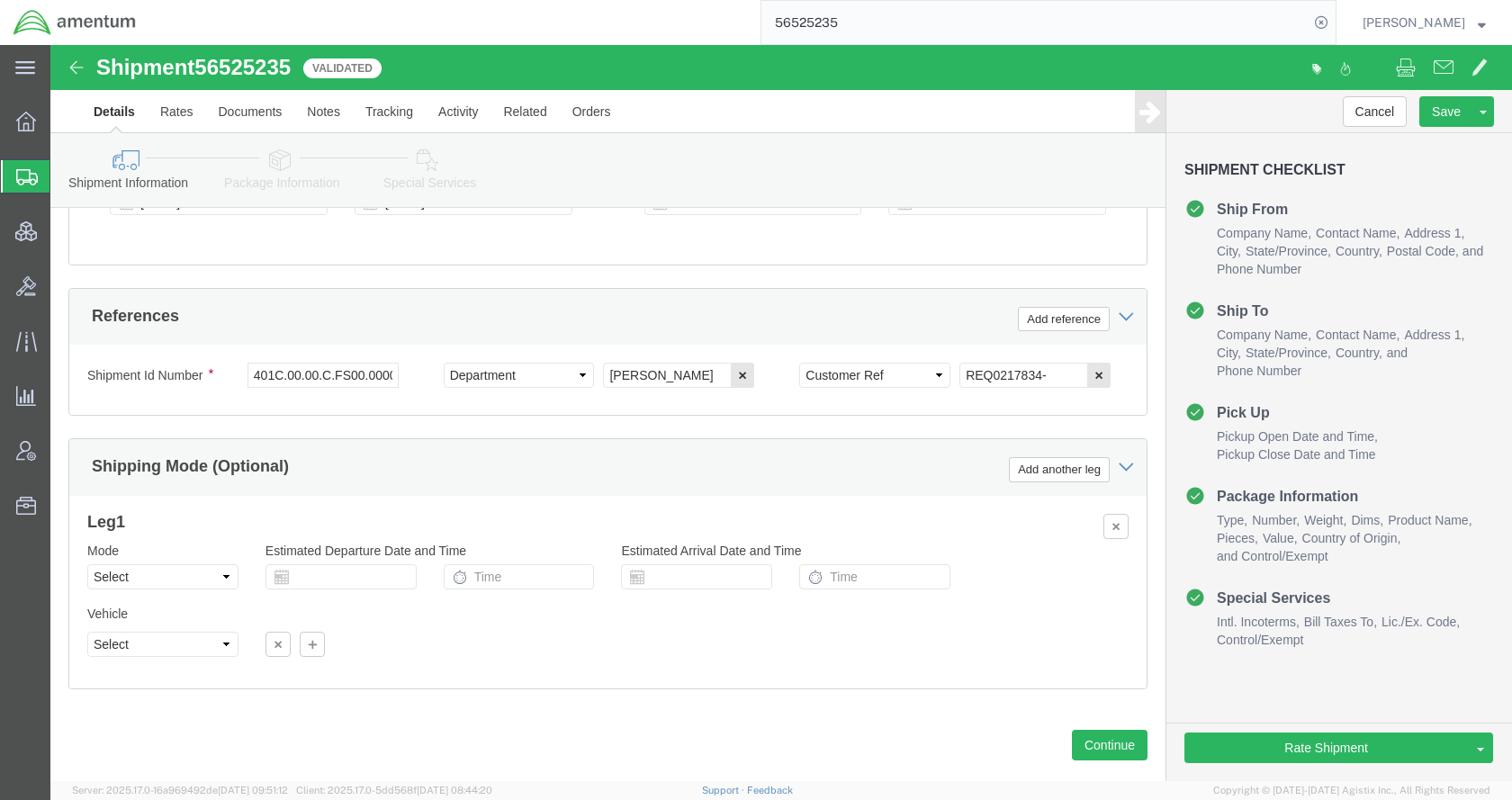
click icon
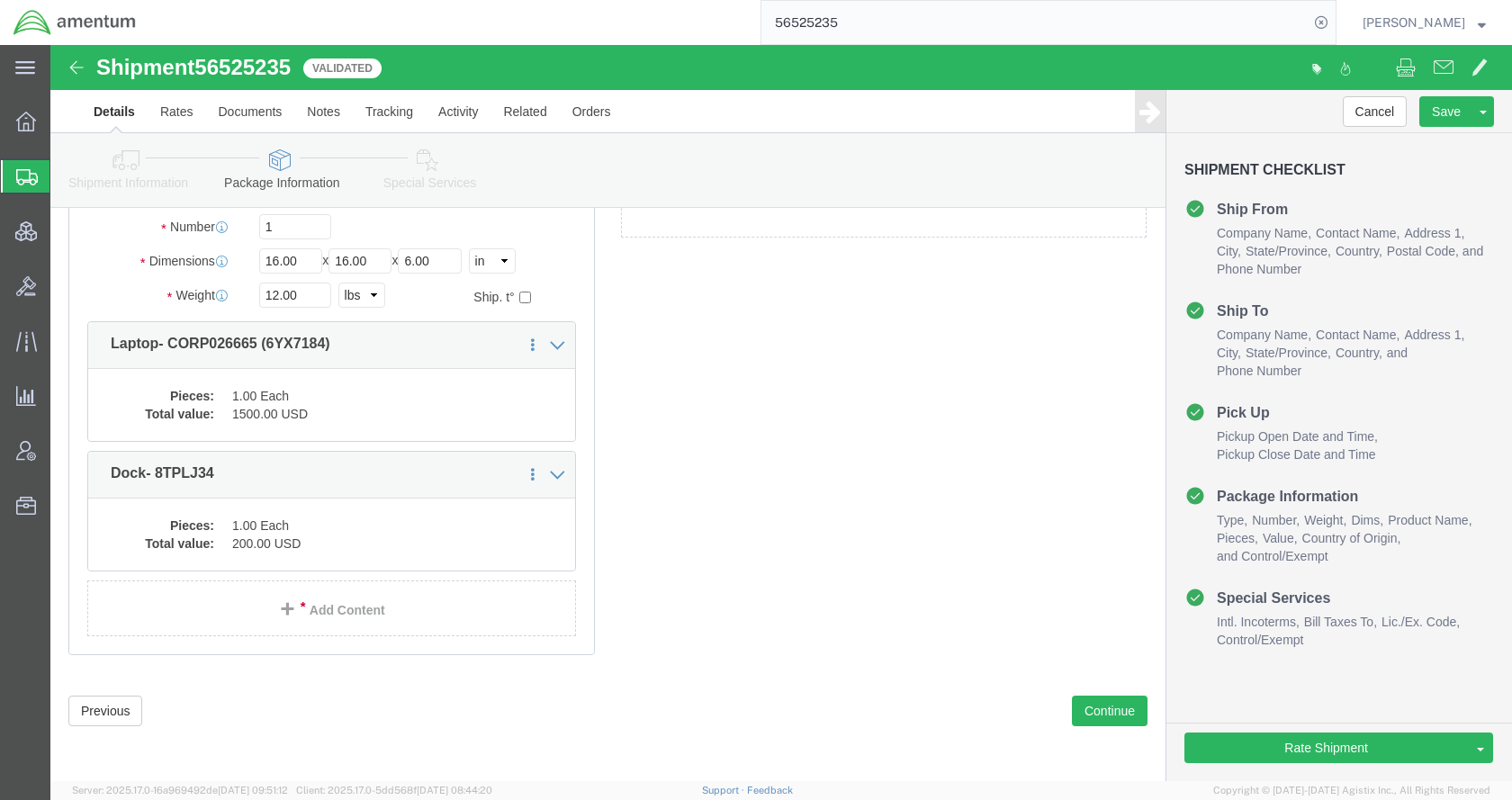
scroll to position [76, 0]
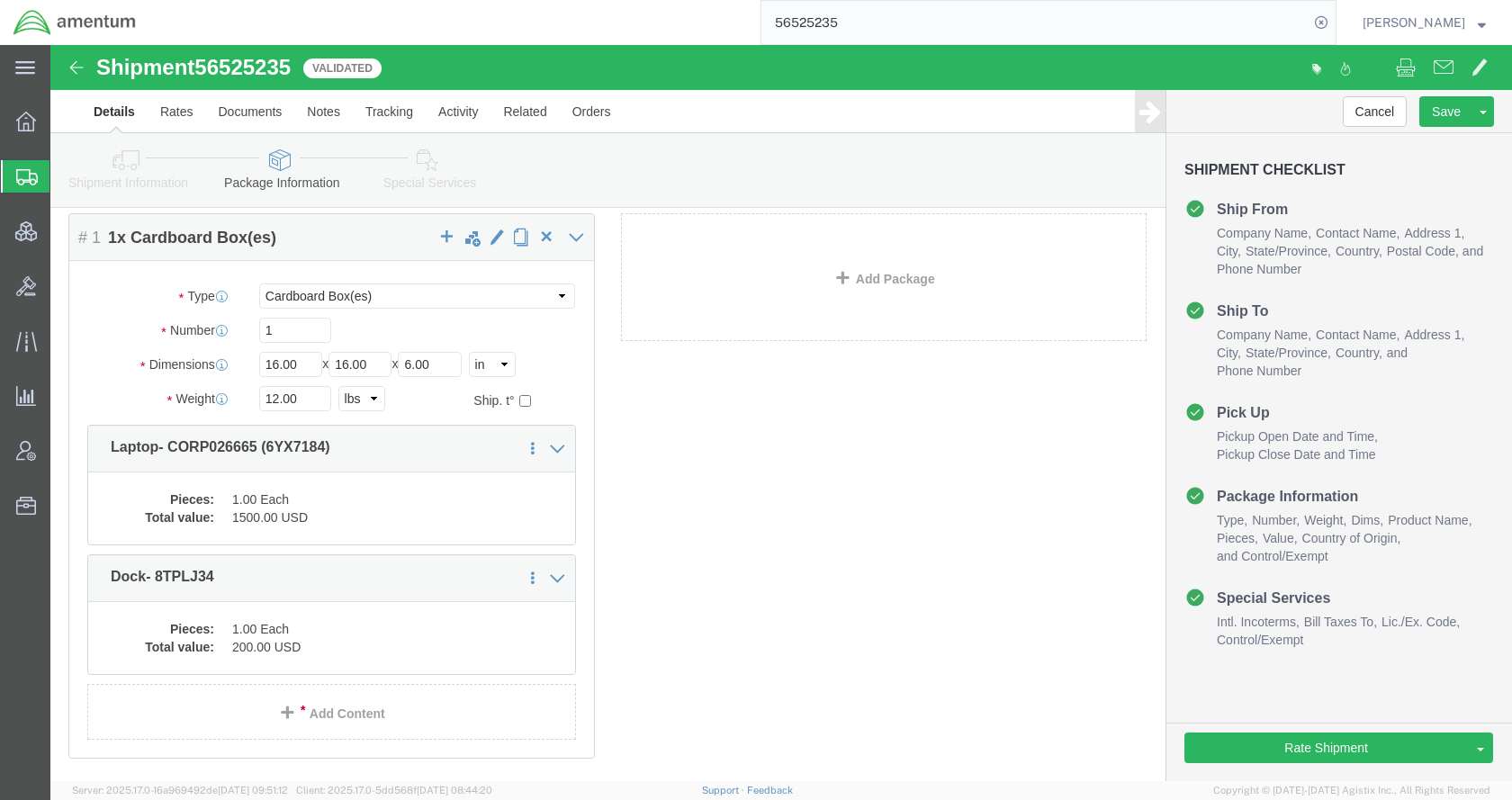
click icon
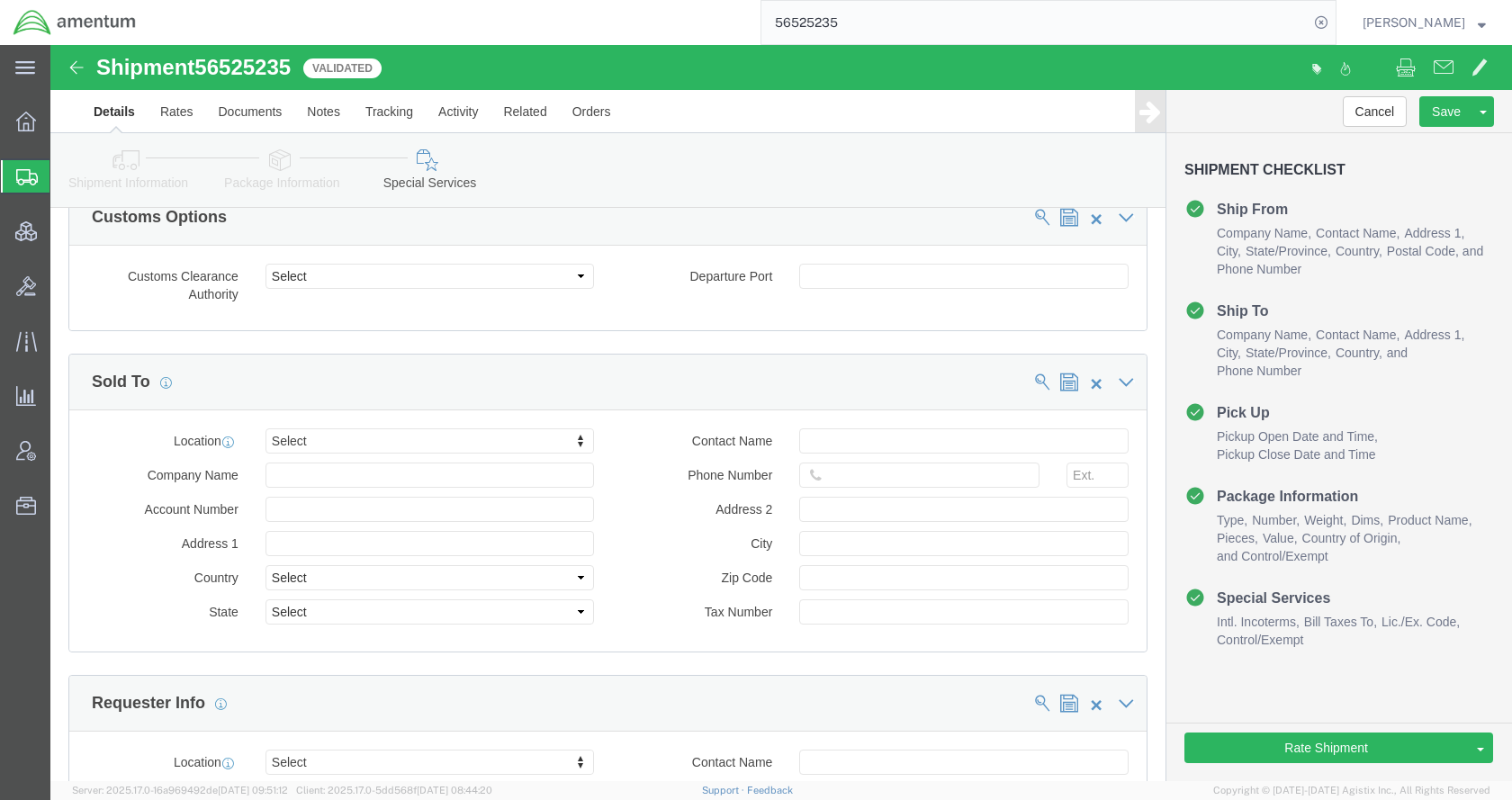
scroll to position [1876, 0]
click button "Rate Shipment"
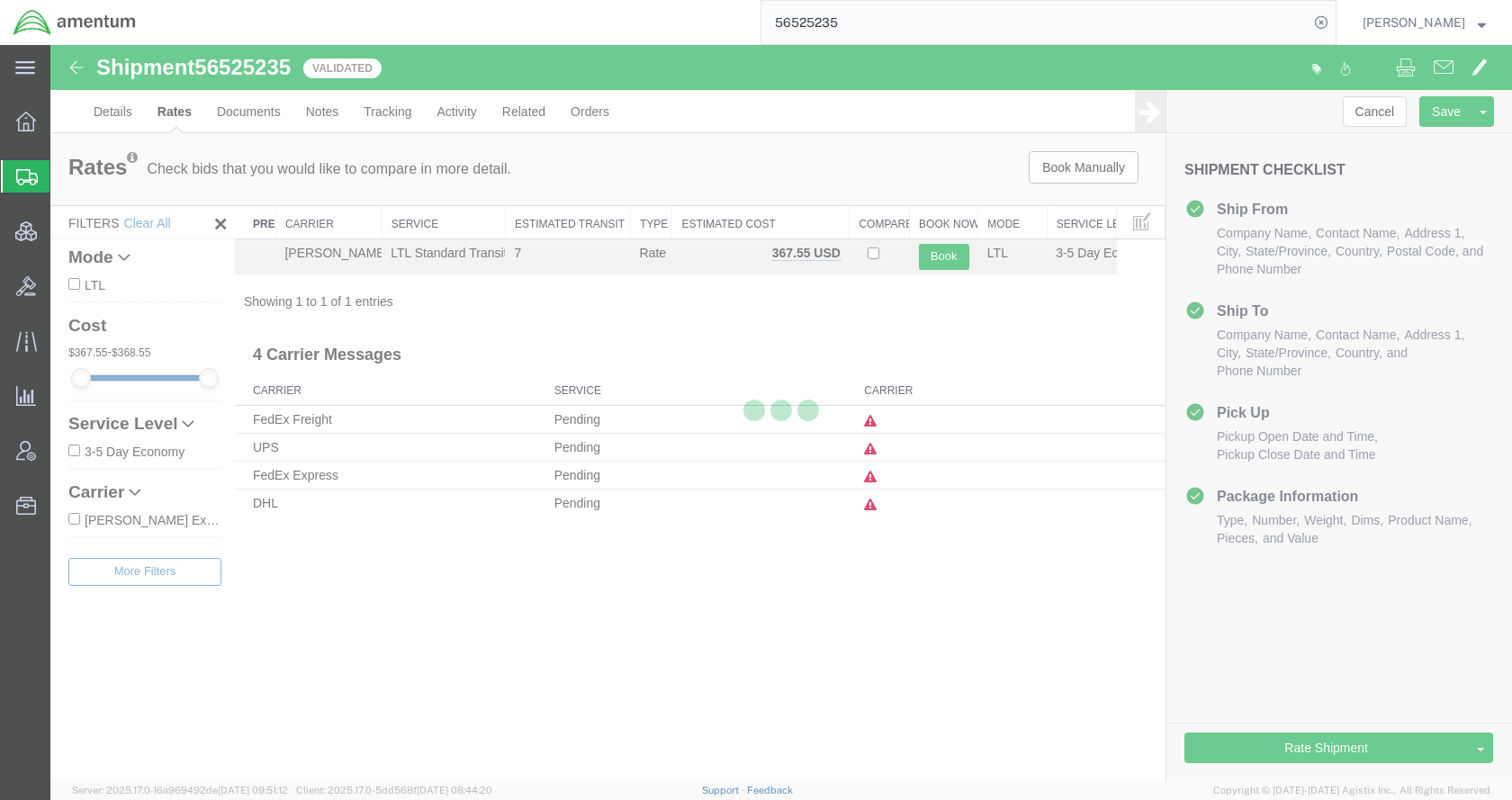
scroll to position [0, 0]
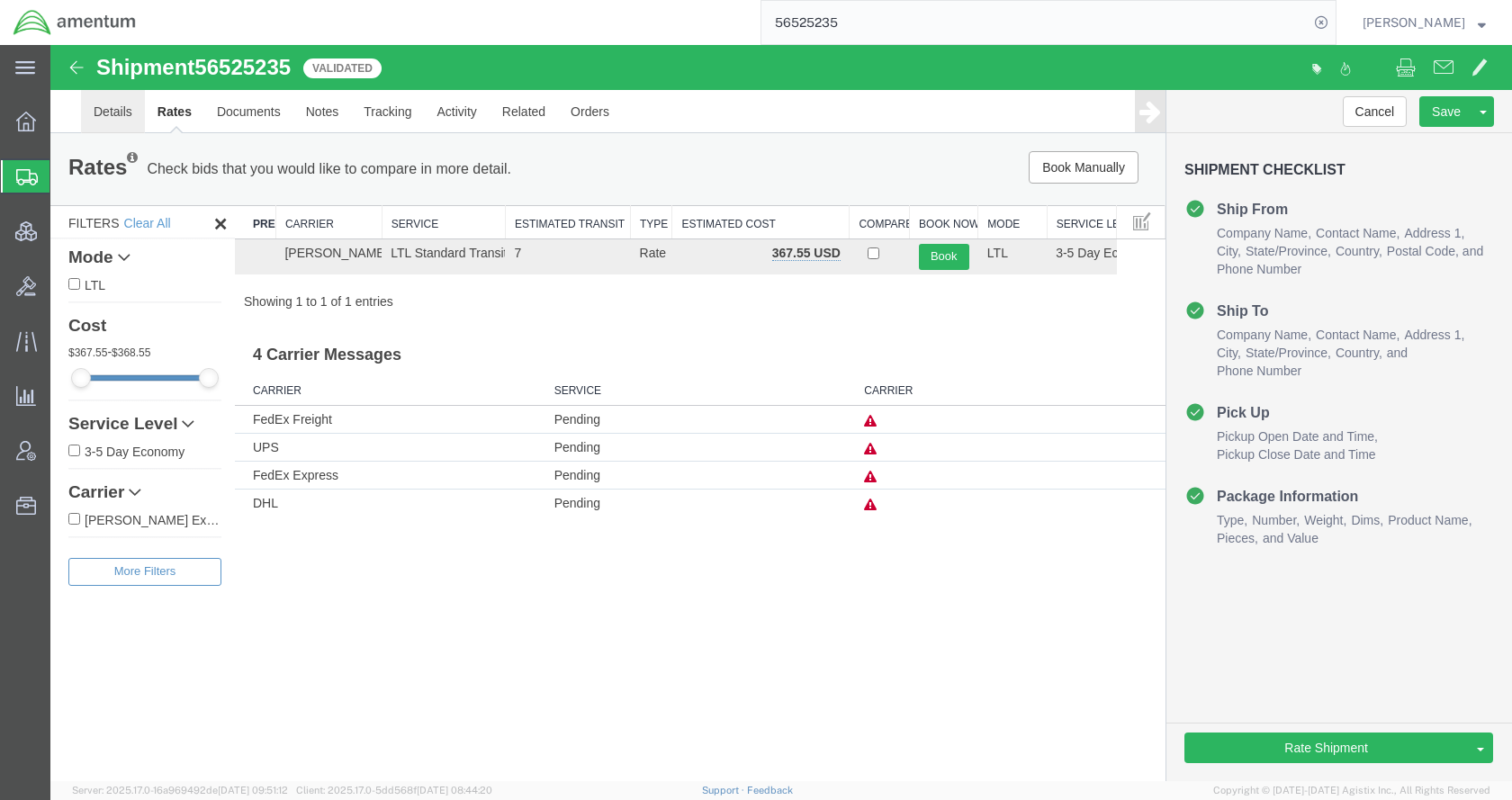
click at [116, 112] on link "Details" at bounding box center [113, 111] width 64 height 43
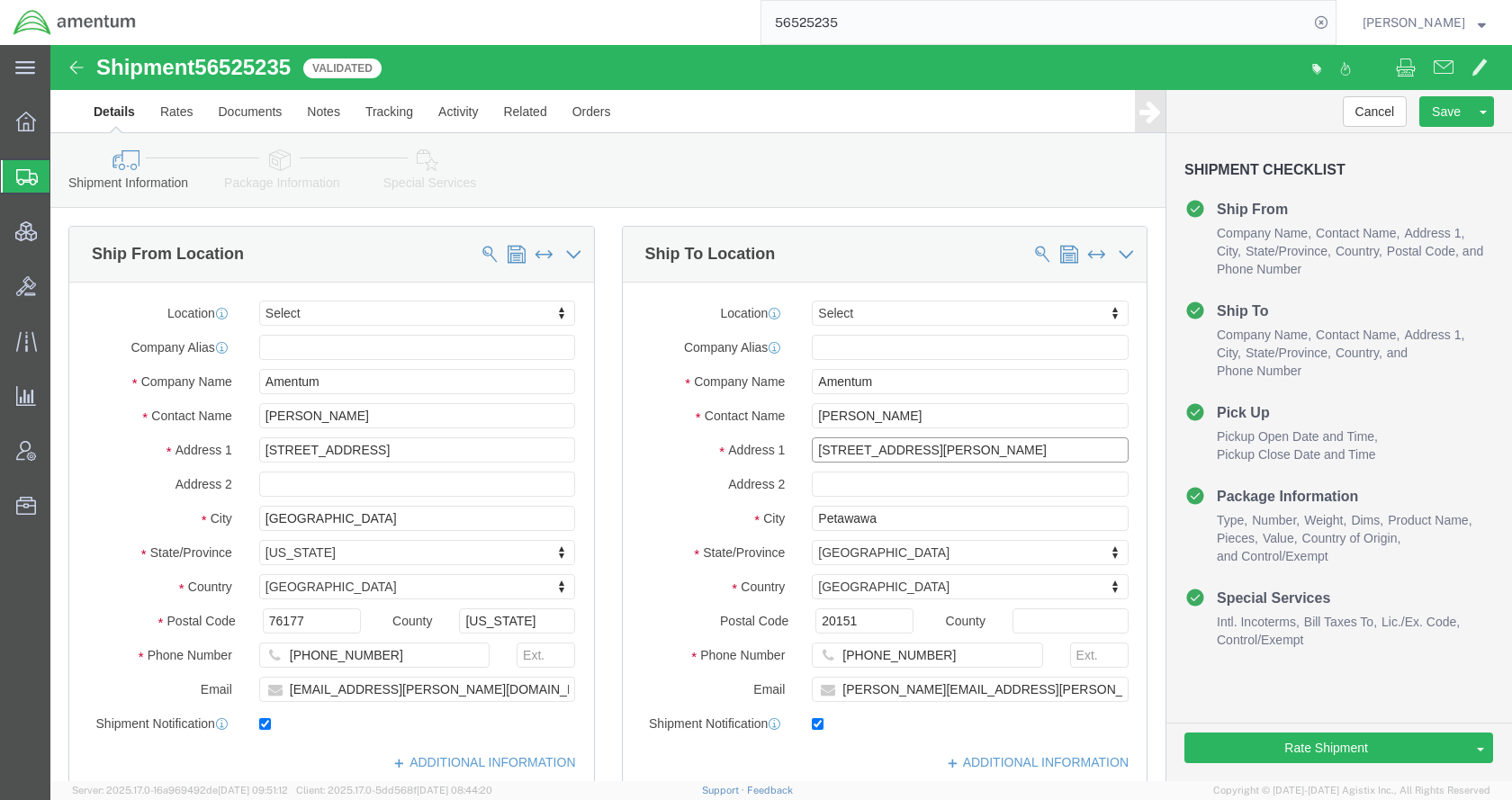
drag, startPoint x: 894, startPoint y: 405, endPoint x: 728, endPoint y: 411, distance: 166.1
click div "Address 1 [STREET_ADDRESS][PERSON_NAME]"
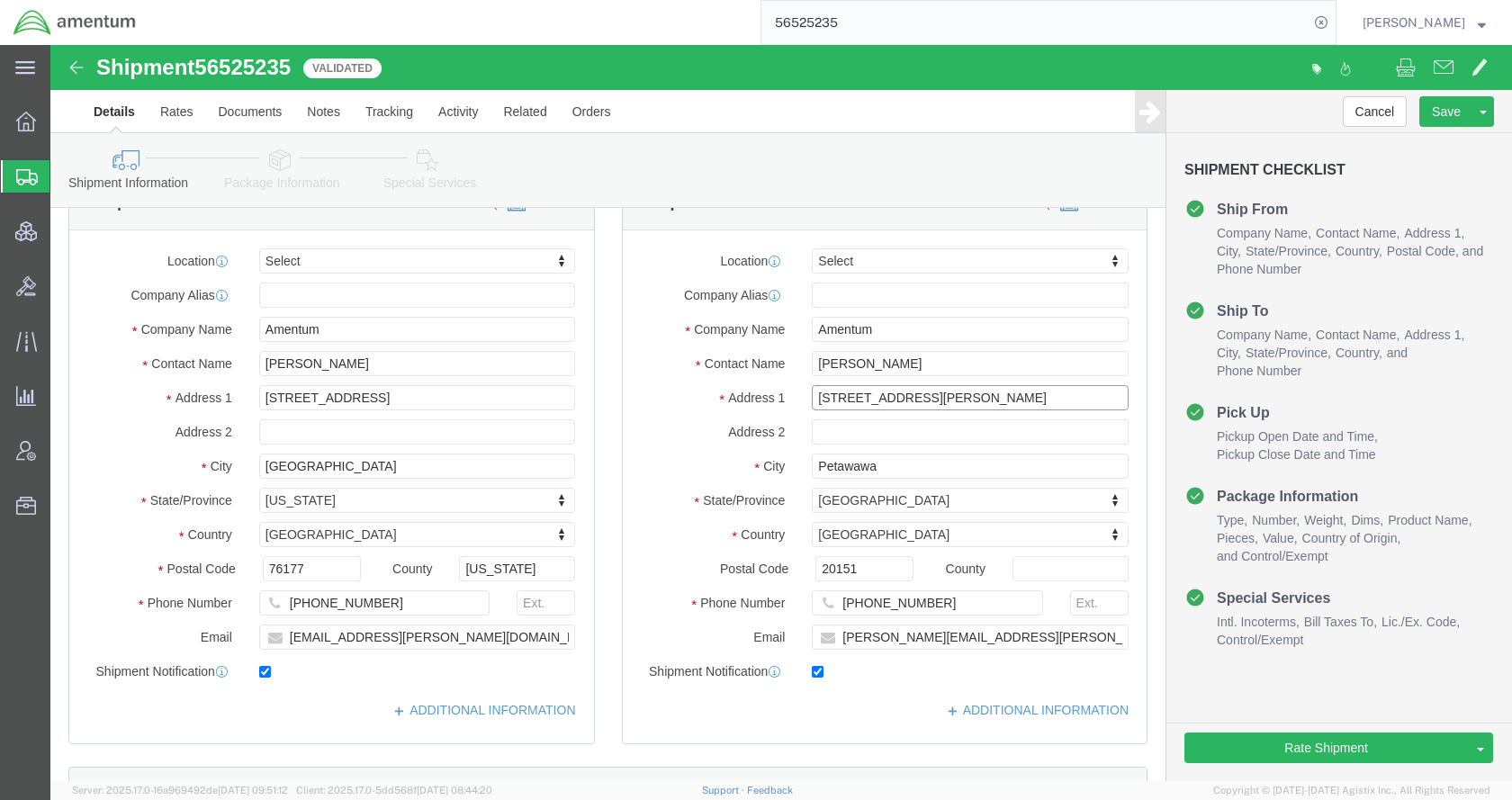
scroll to position [270, 0]
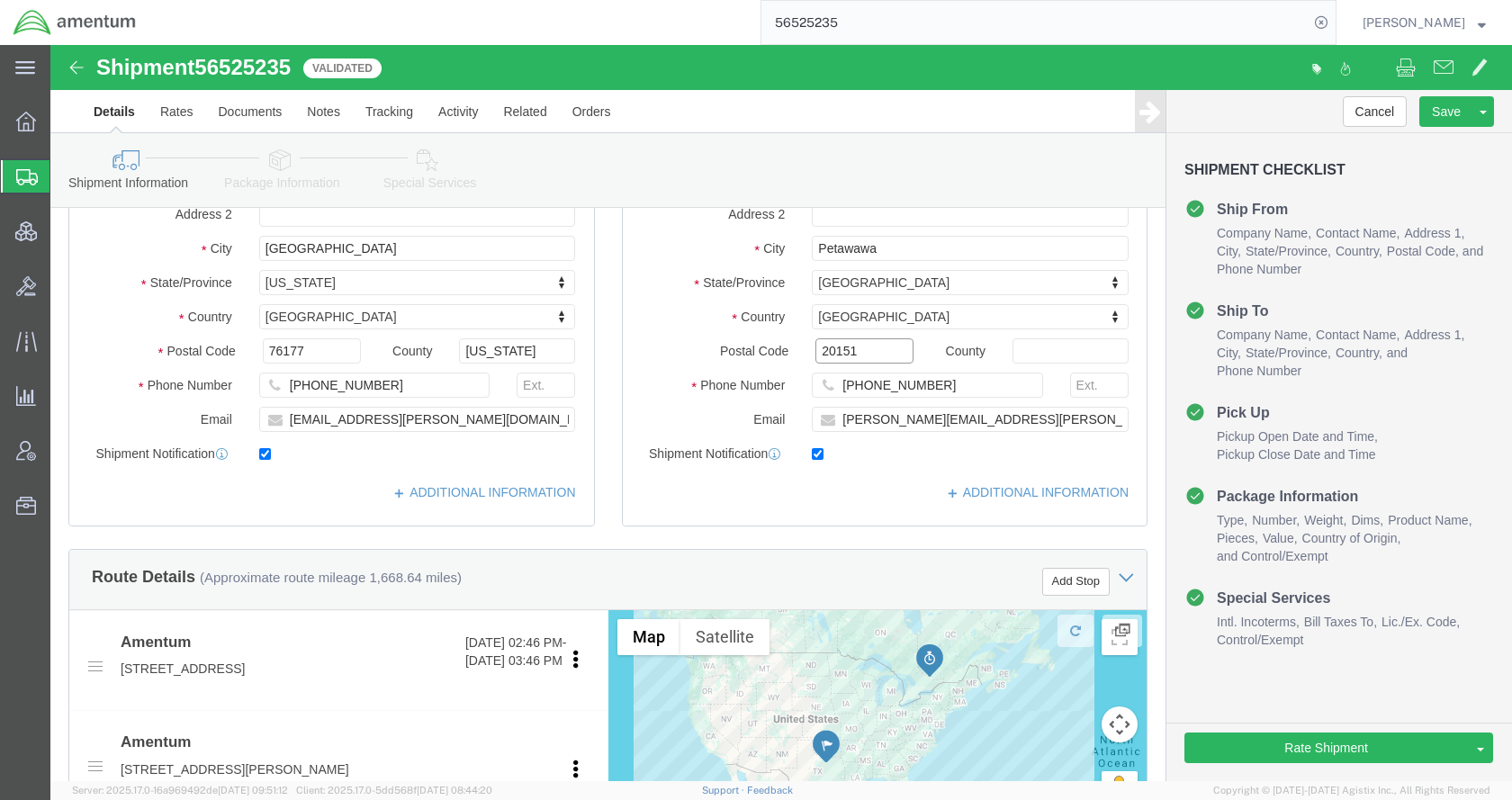
drag, startPoint x: 829, startPoint y: 300, endPoint x: 688, endPoint y: 316, distance: 141.9
click div "Postal Code 20151"
paste input "K8H 3G7"
type input "K8H 3G7"
click button "Rate Shipment"
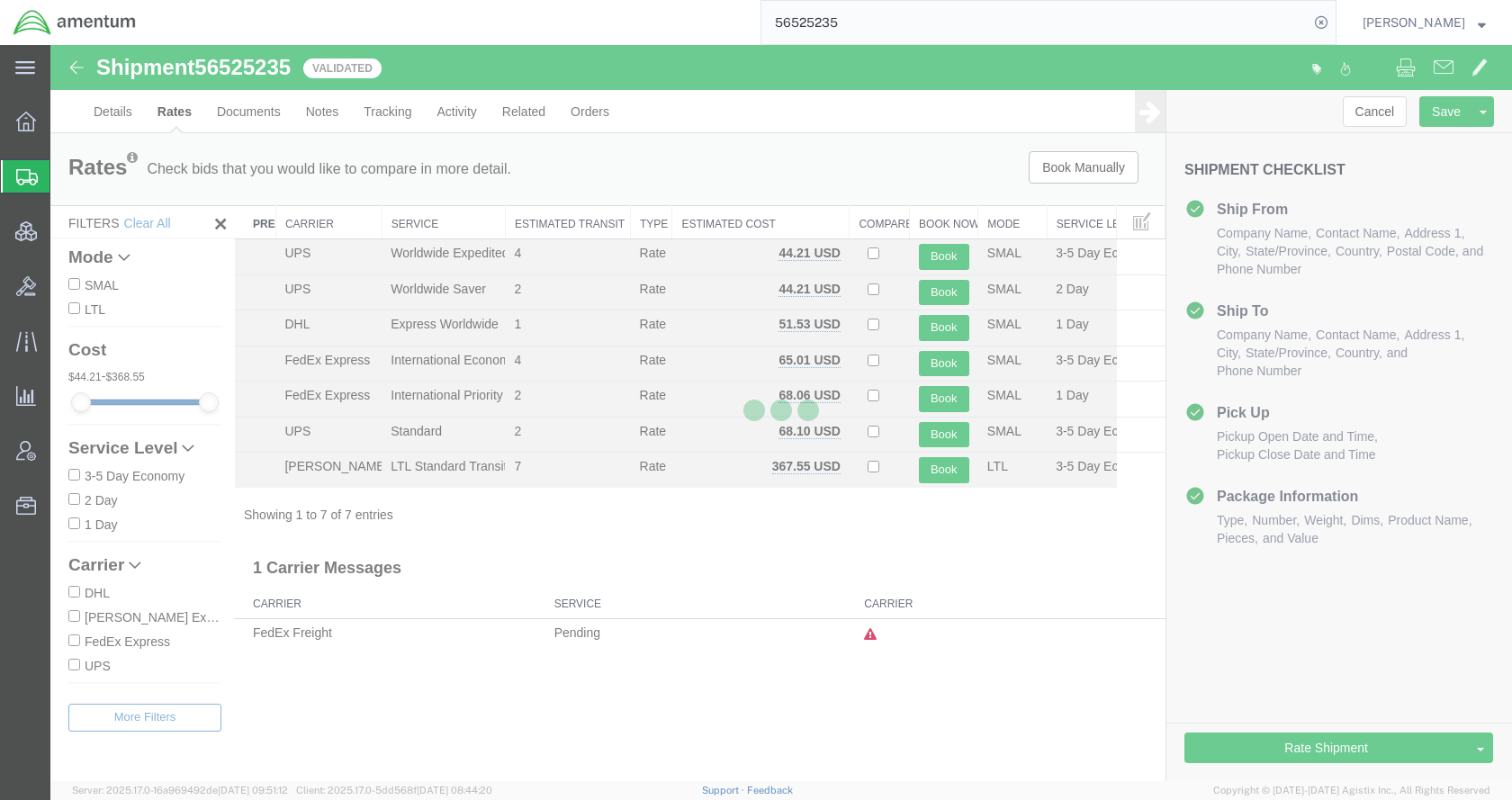
scroll to position [0, 0]
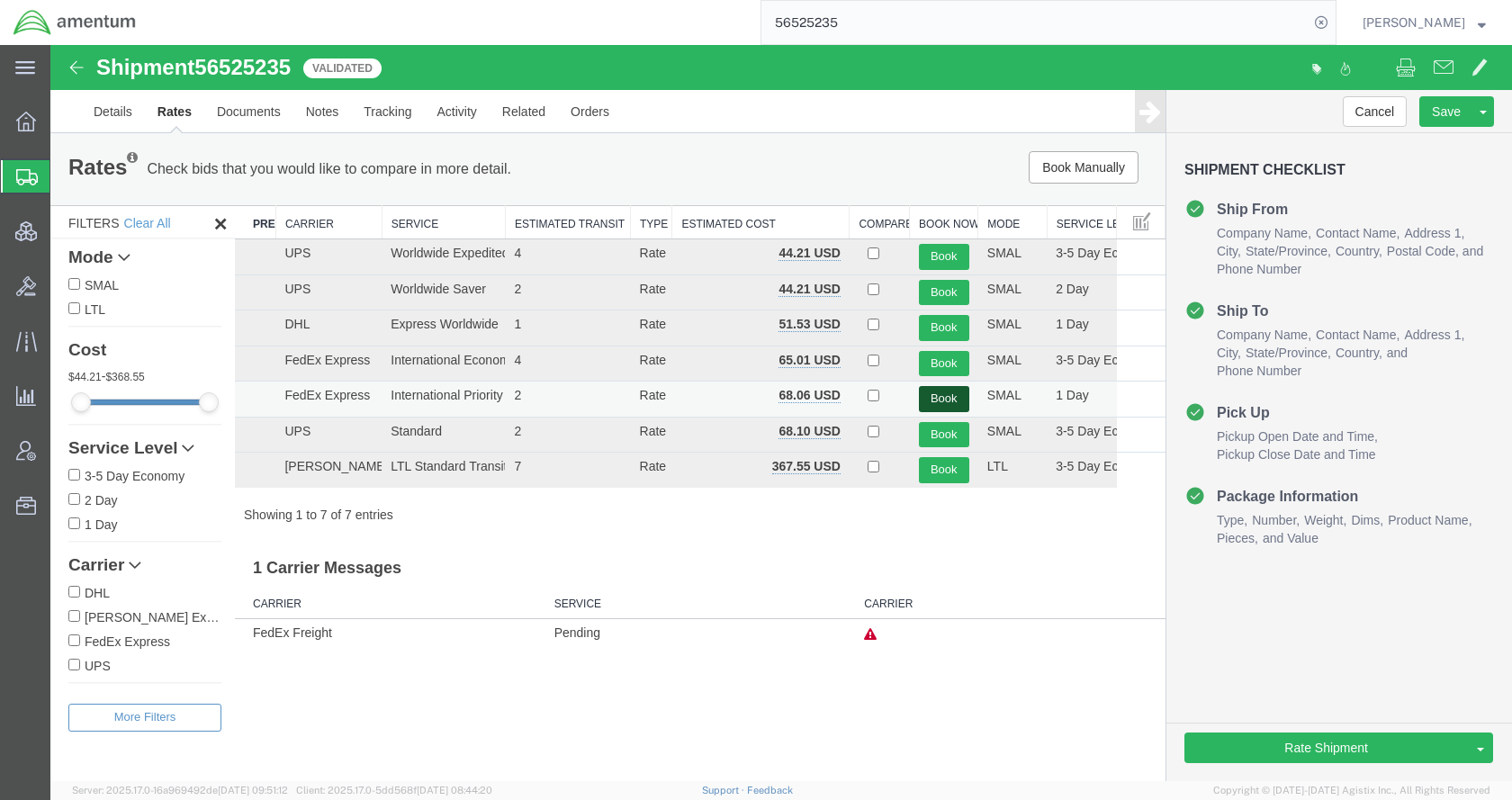
click at [947, 395] on button "Book" at bounding box center [944, 399] width 50 height 26
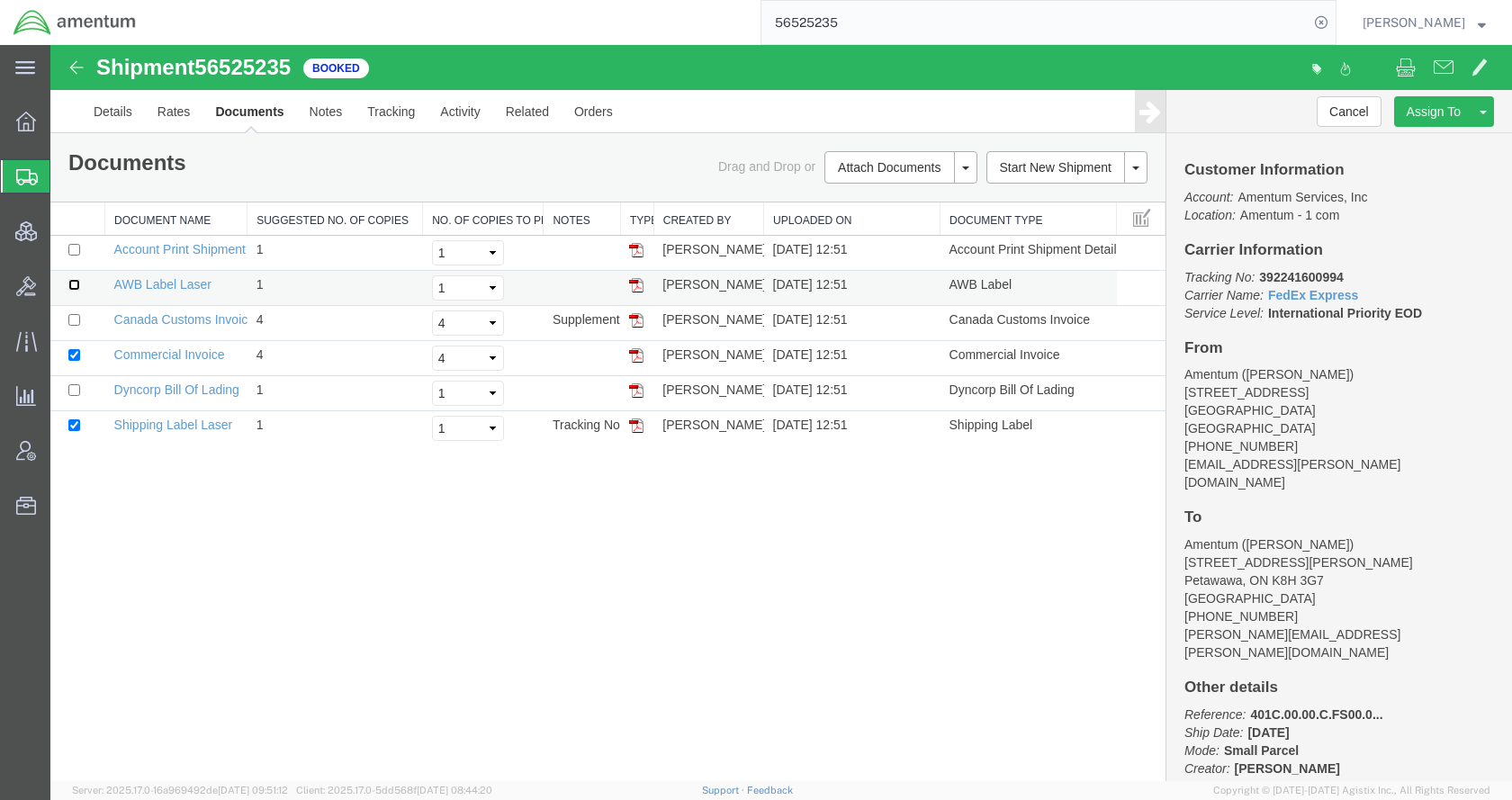
click at [77, 285] on input "checkbox" at bounding box center [74, 284] width 12 height 12
checkbox input "true"
click at [72, 321] on input "checkbox" at bounding box center [74, 320] width 12 height 12
checkbox input "true"
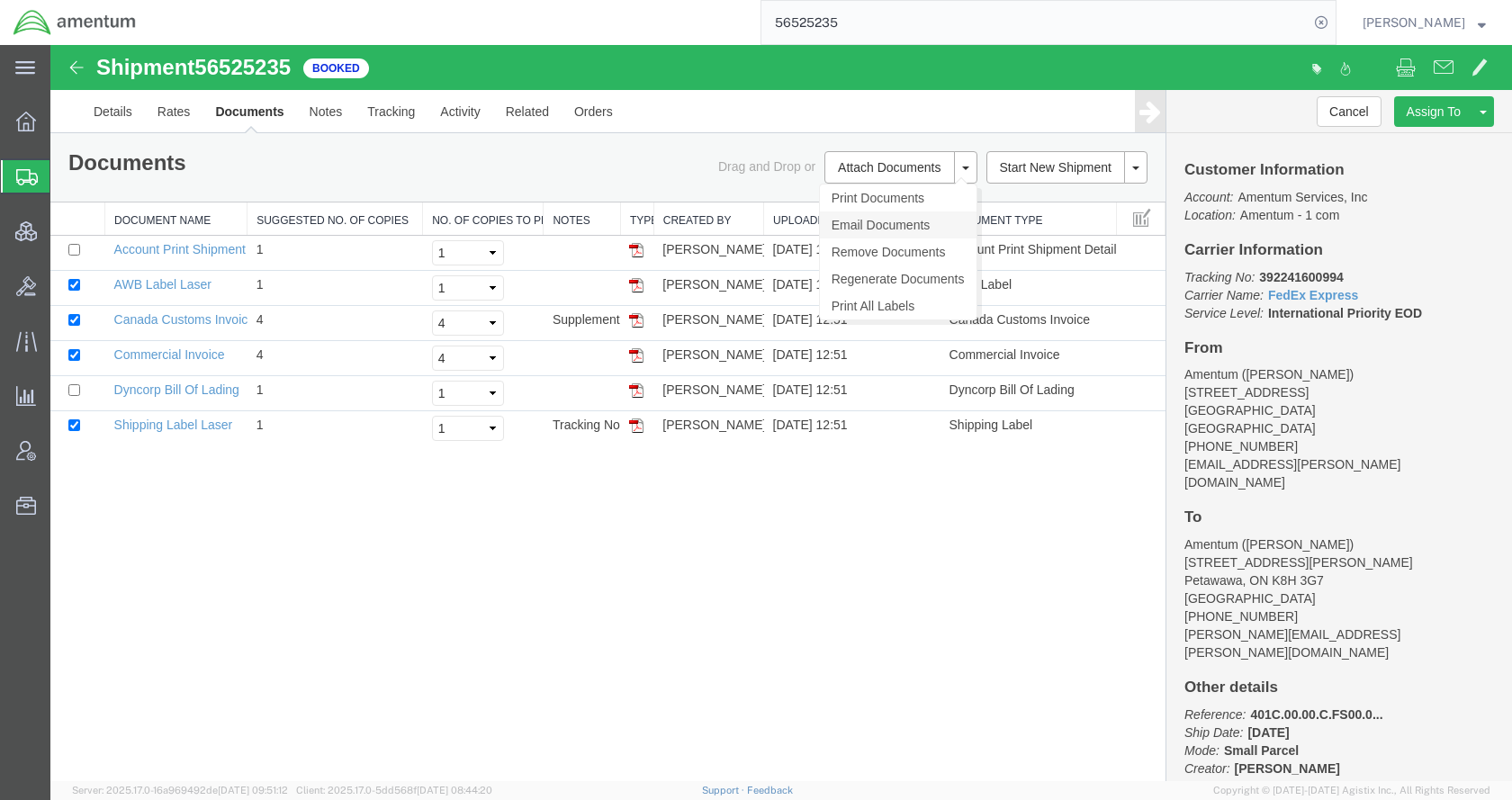
click at [887, 217] on link "Email Documents" at bounding box center [898, 225] width 157 height 27
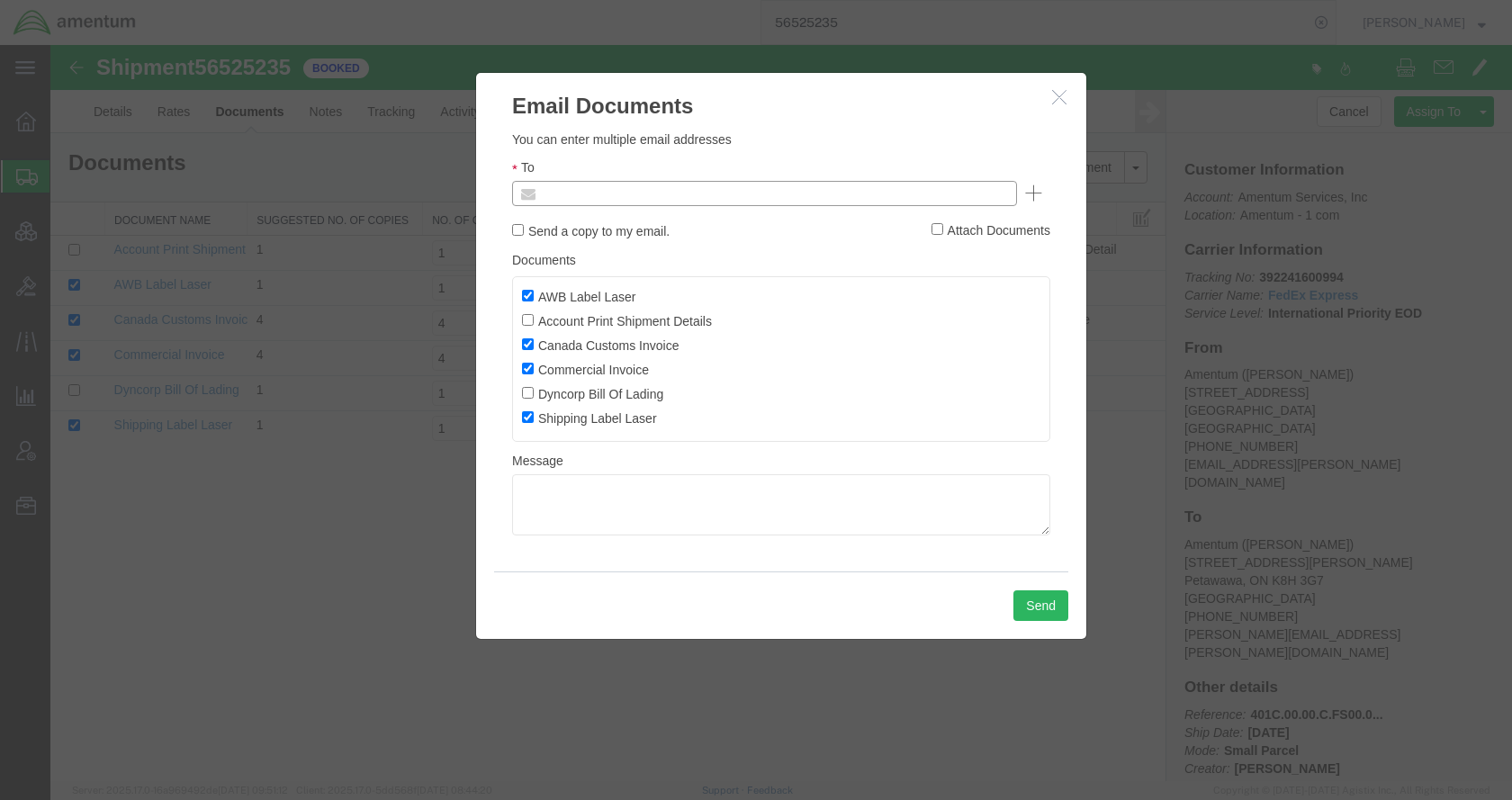
click at [620, 196] on input "text" at bounding box center [642, 194] width 210 height 24
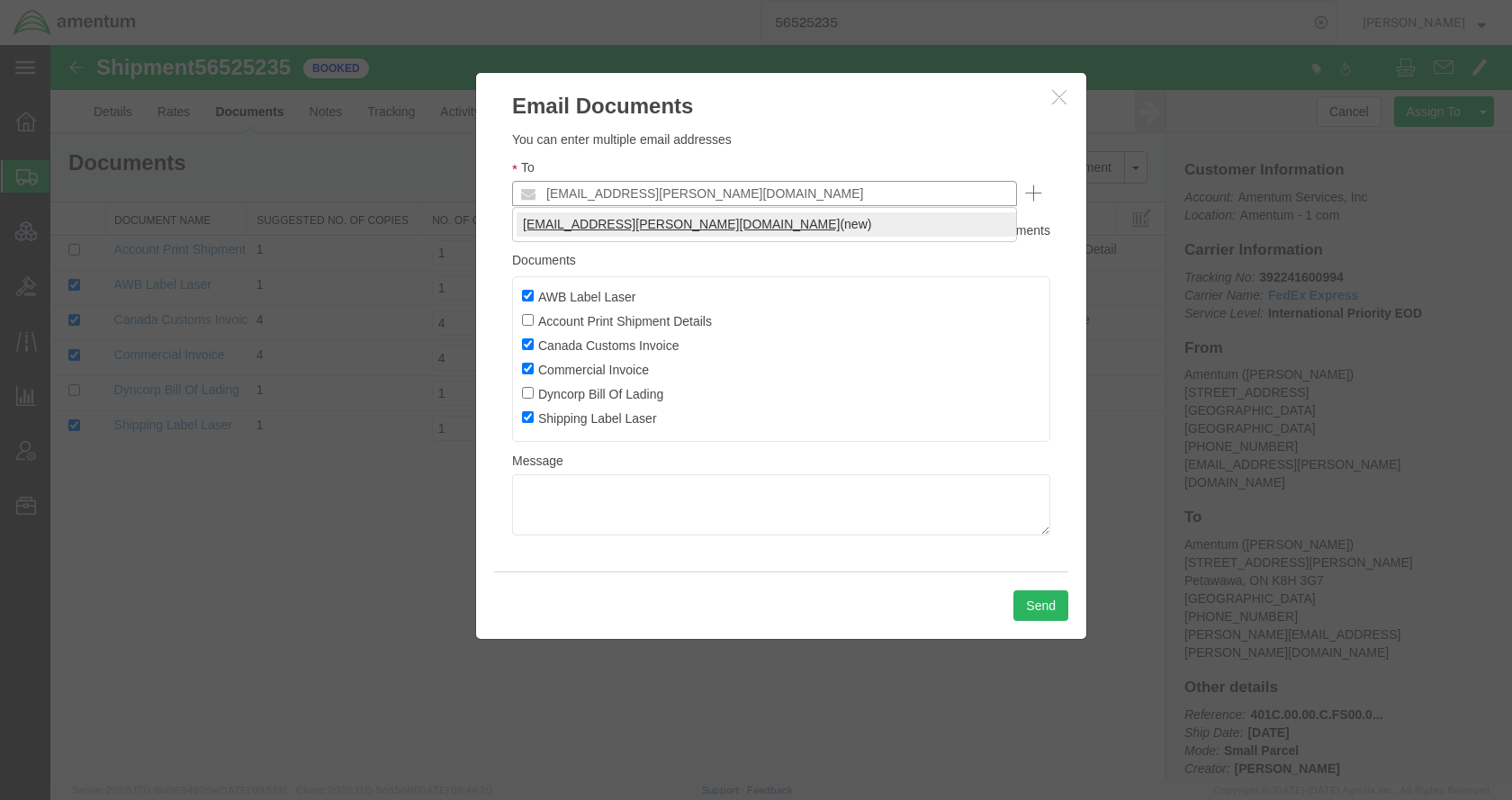
type input "[EMAIL_ADDRESS][PERSON_NAME][DOMAIN_NAME]"
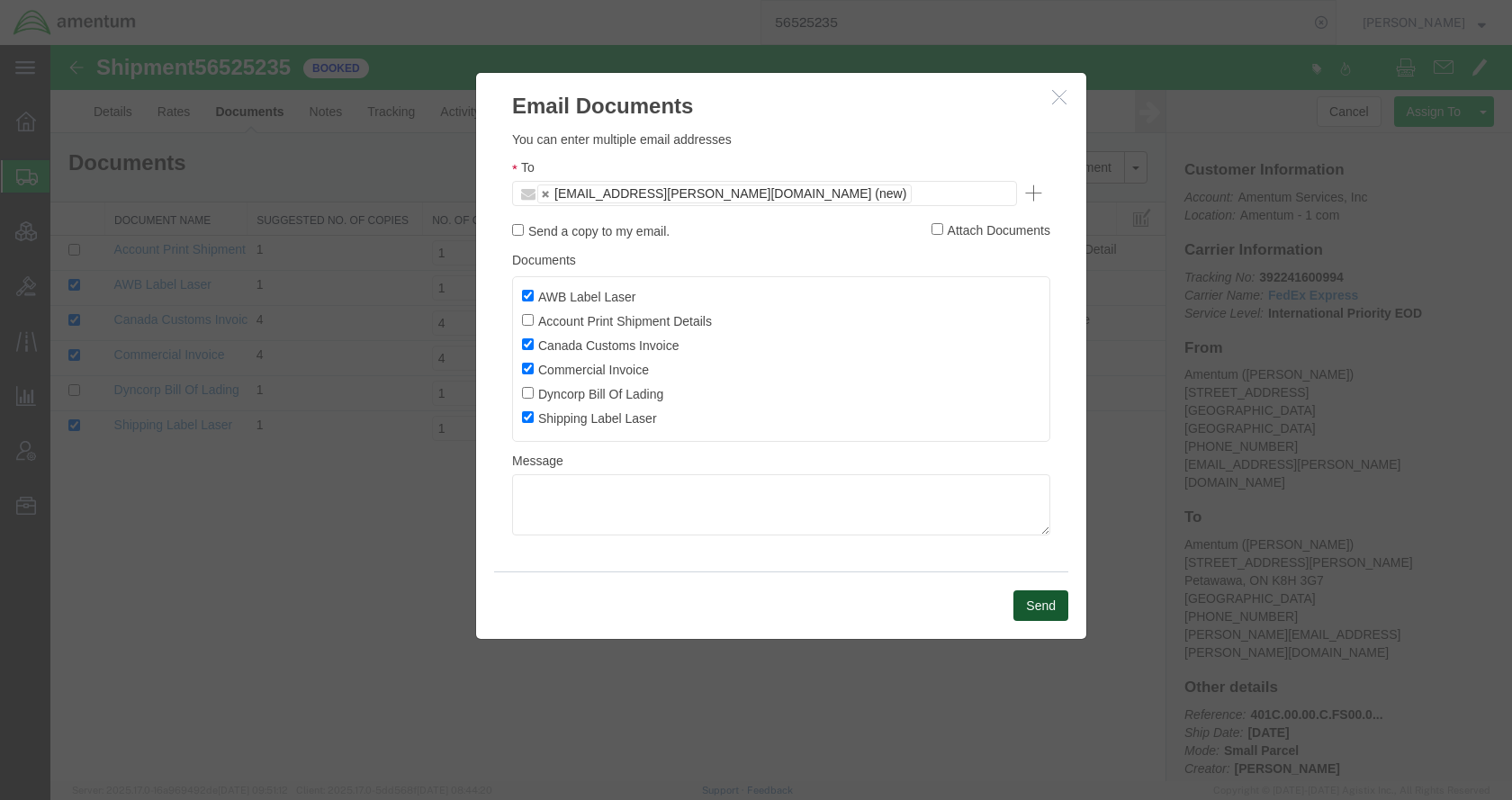
click at [1041, 610] on button "Send" at bounding box center [1041, 606] width 55 height 31
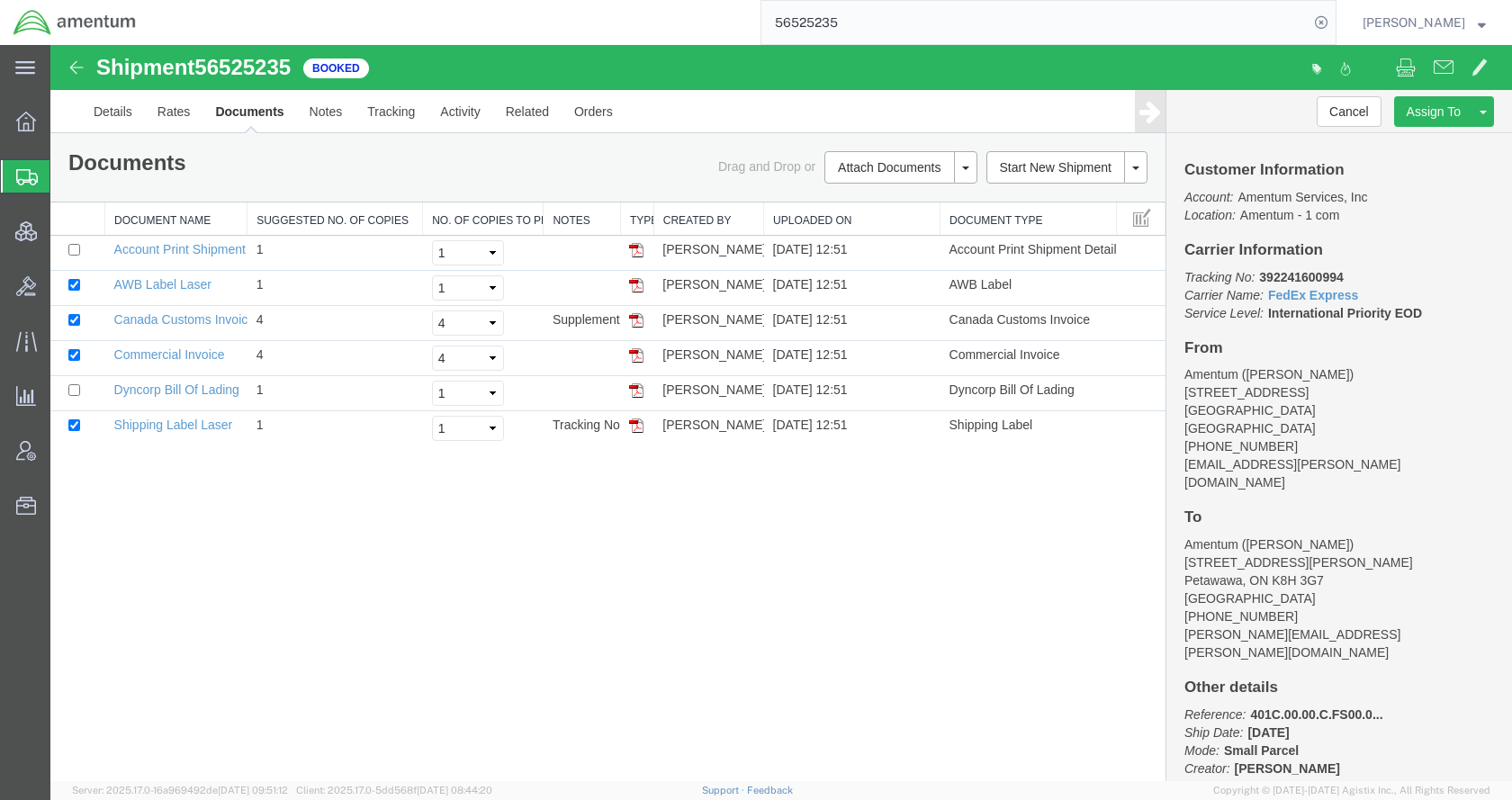
click at [64, 173] on span "Shipments" at bounding box center [56, 177] width 15 height 36
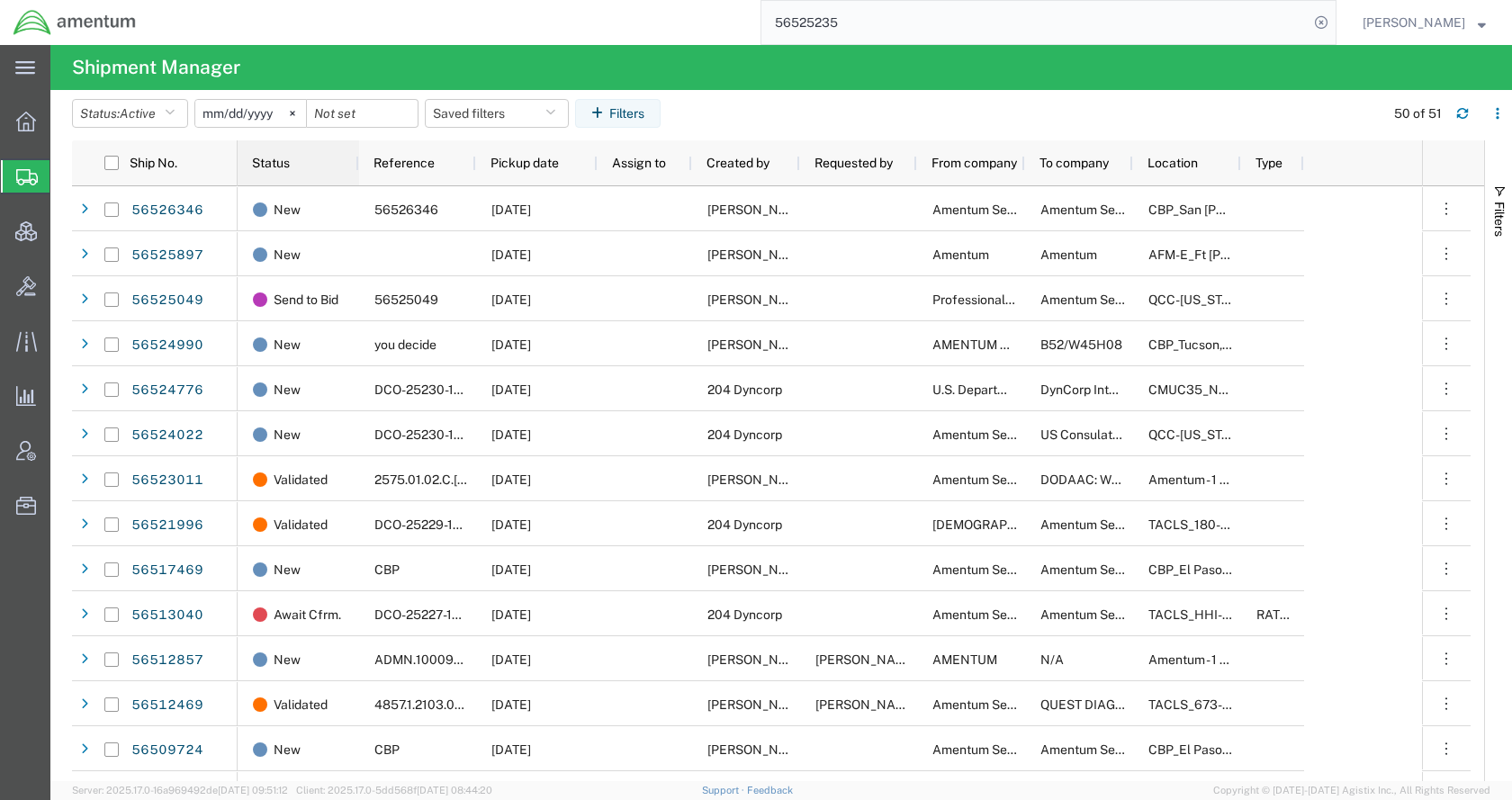
click at [274, 161] on span "Status" at bounding box center [271, 163] width 38 height 15
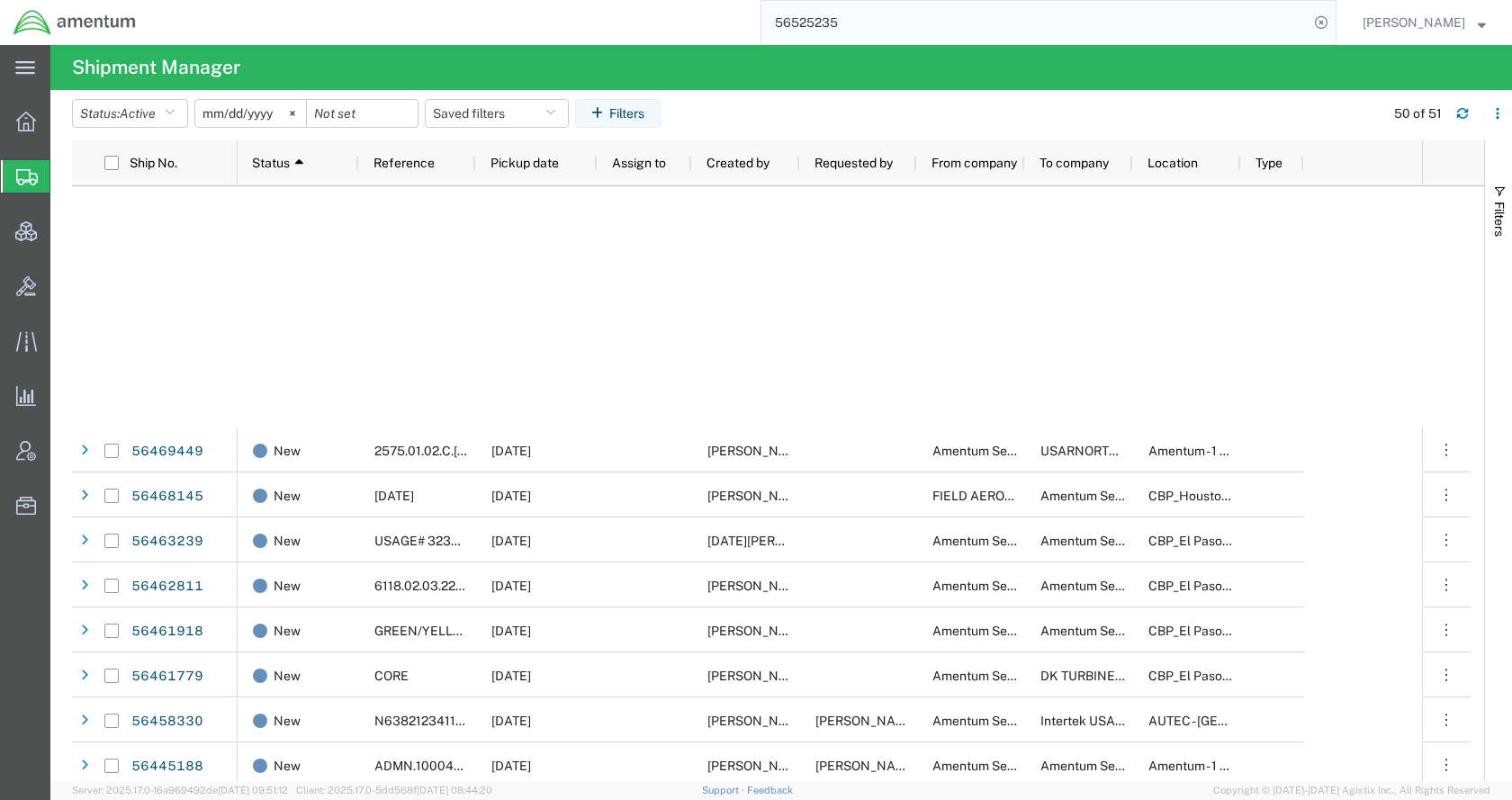
scroll to position [1701, 0]
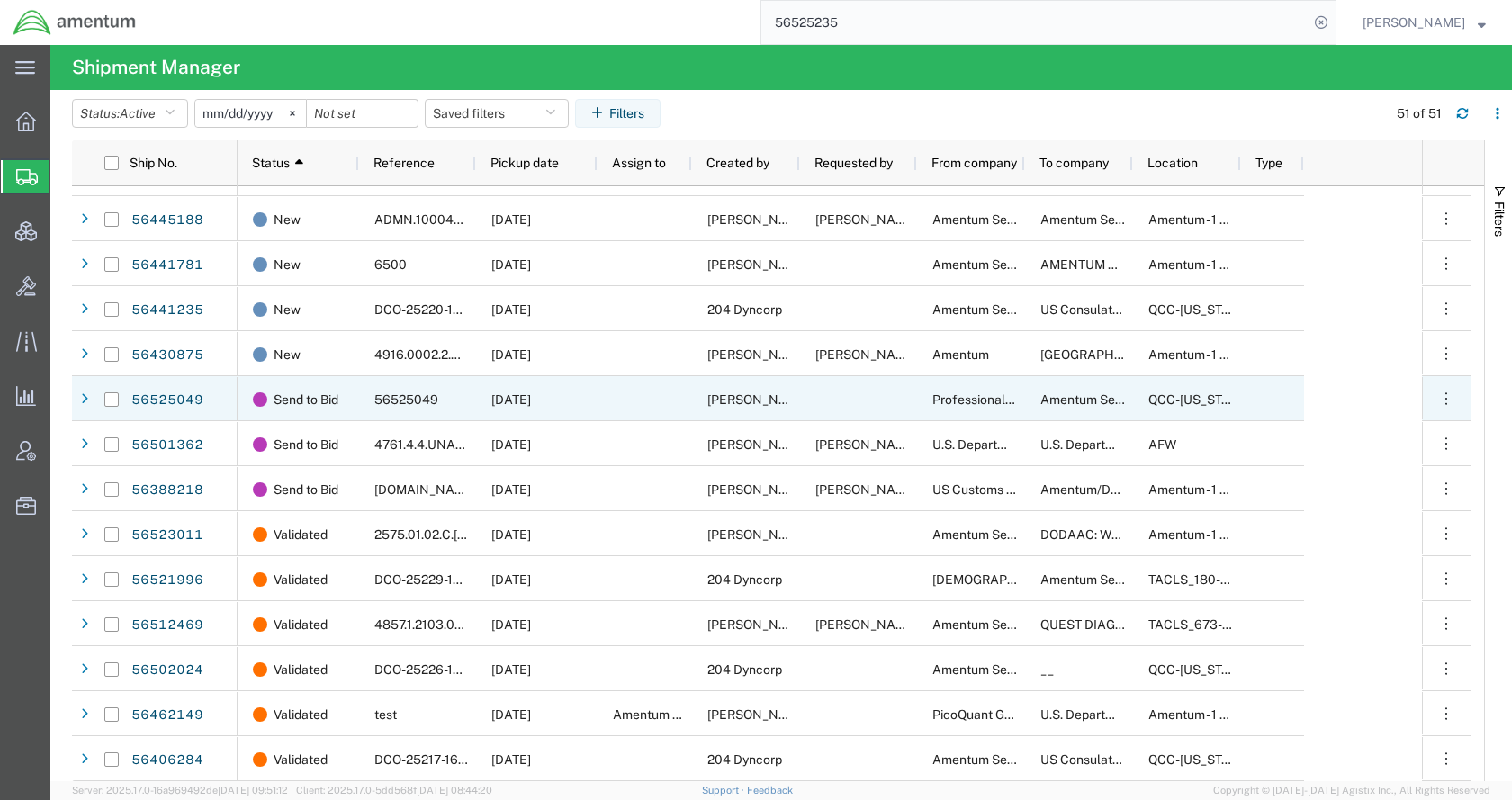
scroll to position [1521, 0]
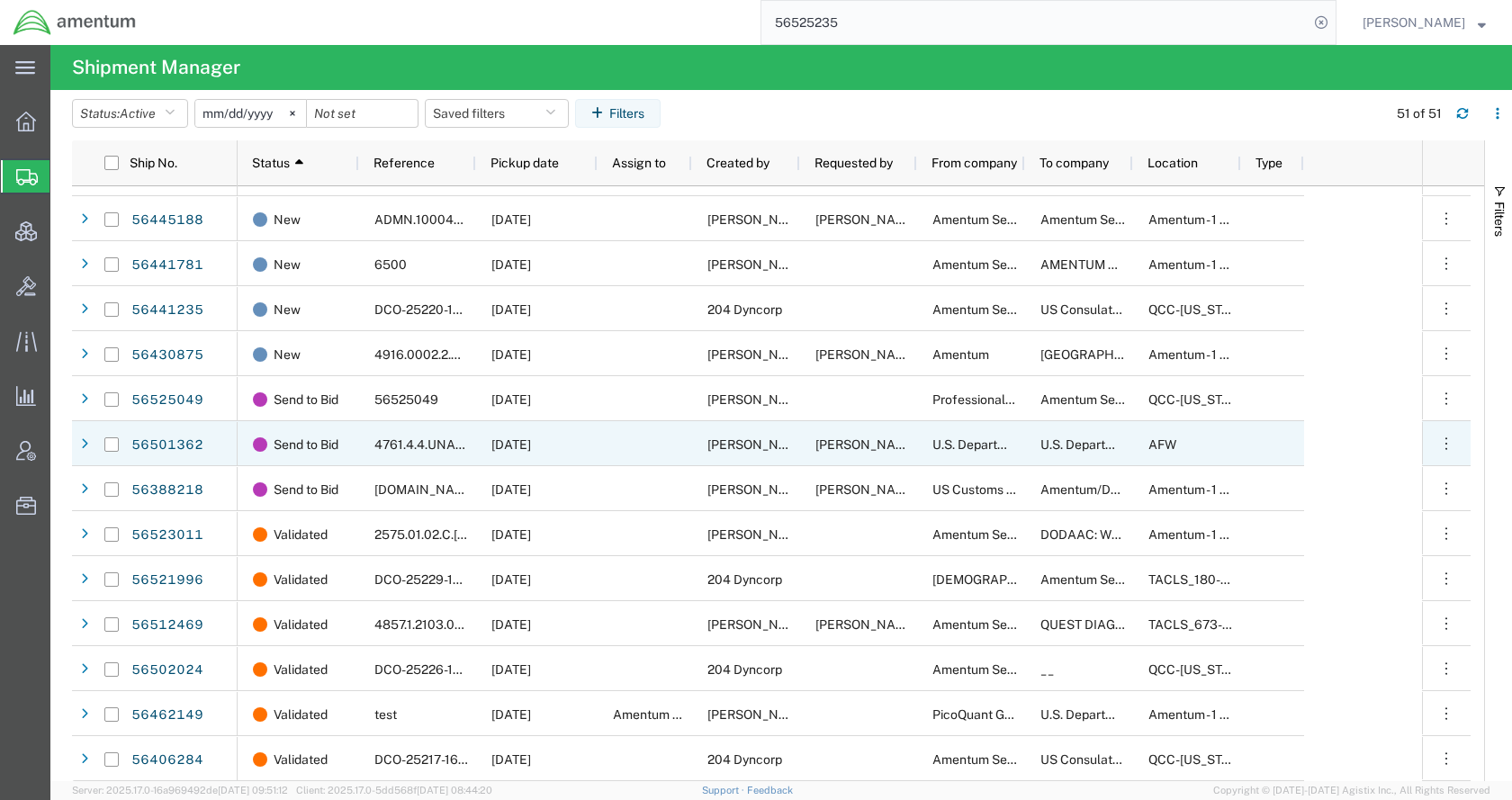
click at [639, 454] on div at bounding box center [645, 443] width 95 height 45
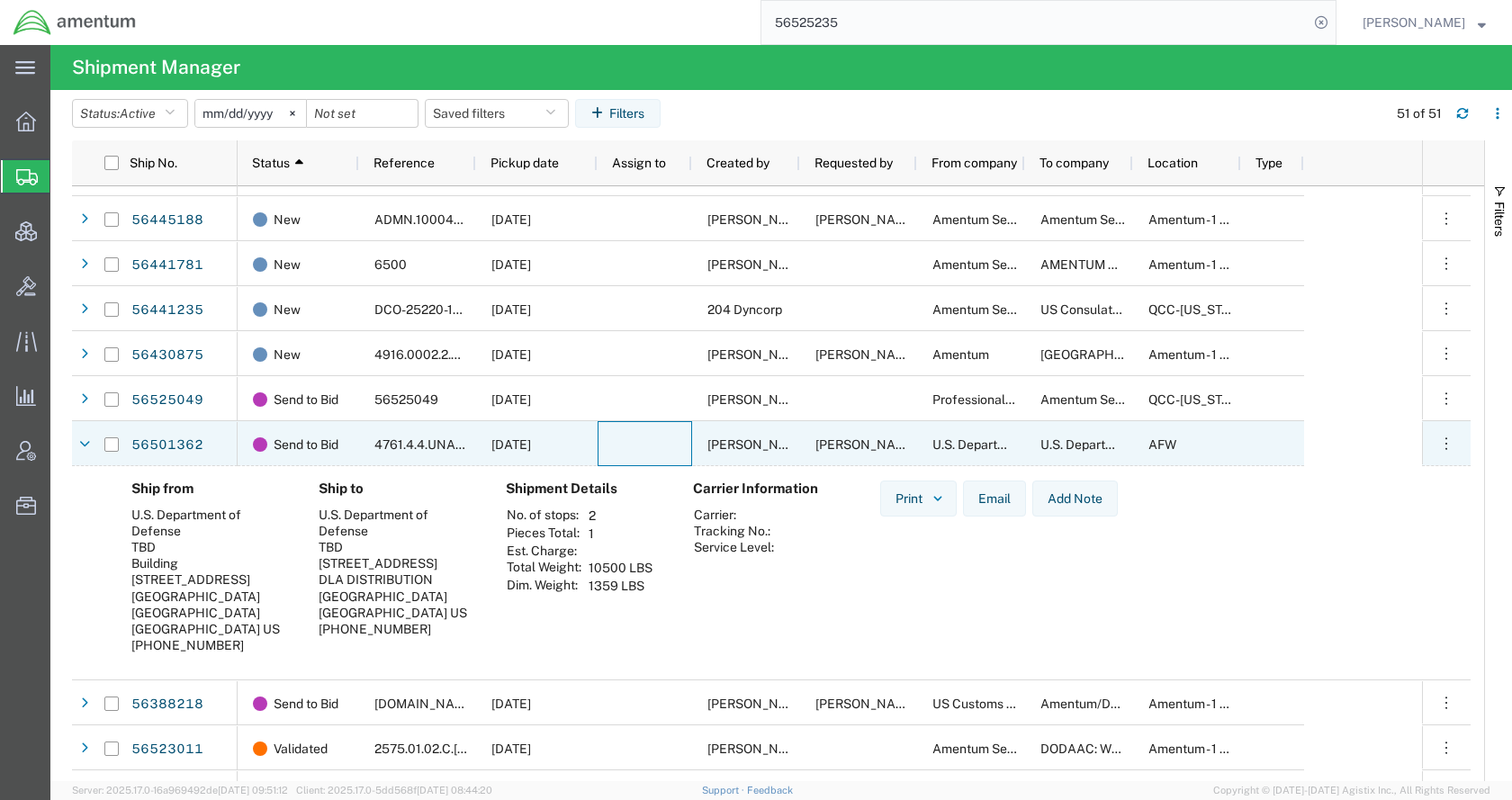
click at [639, 454] on div at bounding box center [645, 443] width 95 height 45
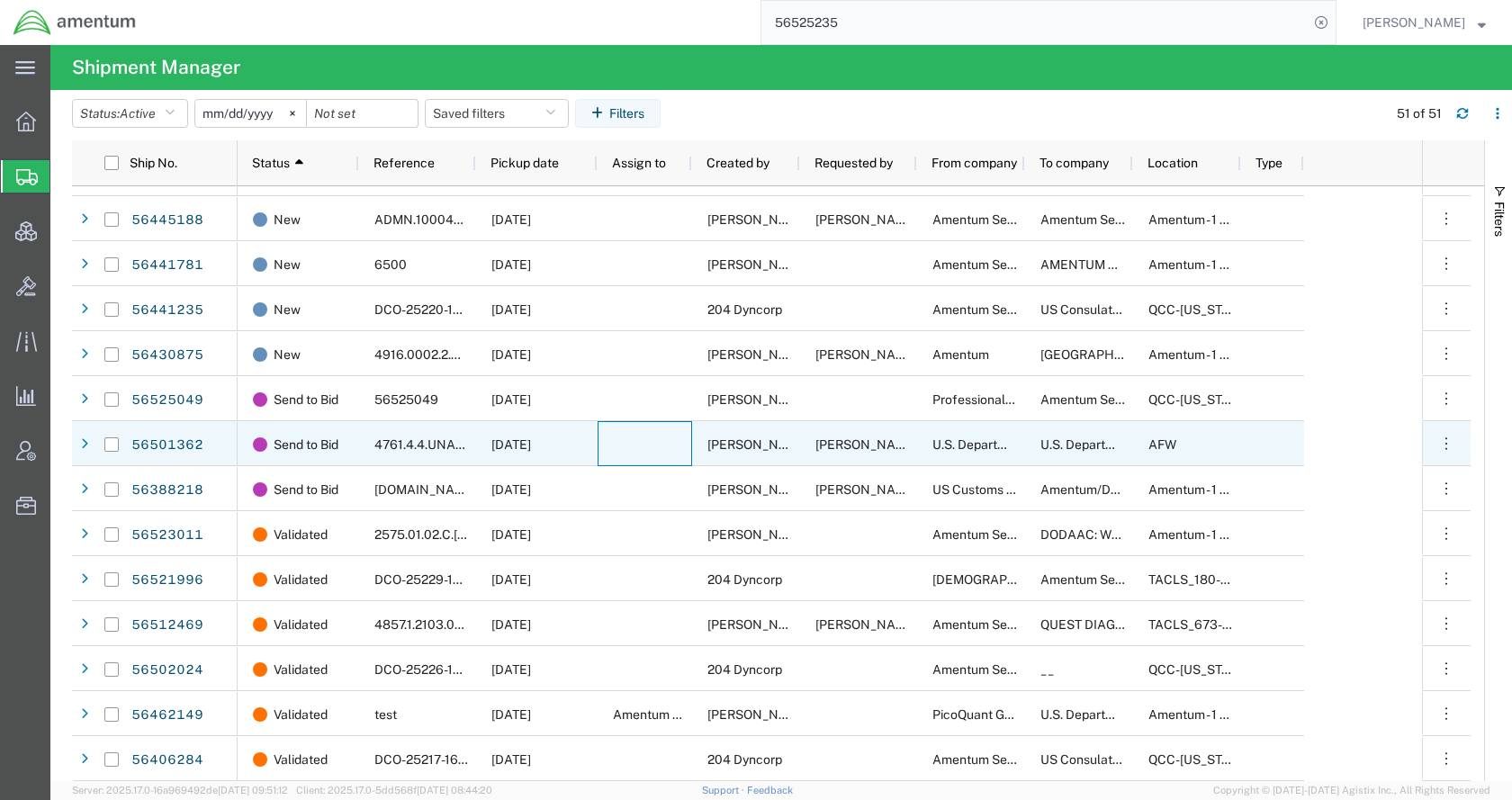
scroll to position [1701, 0]
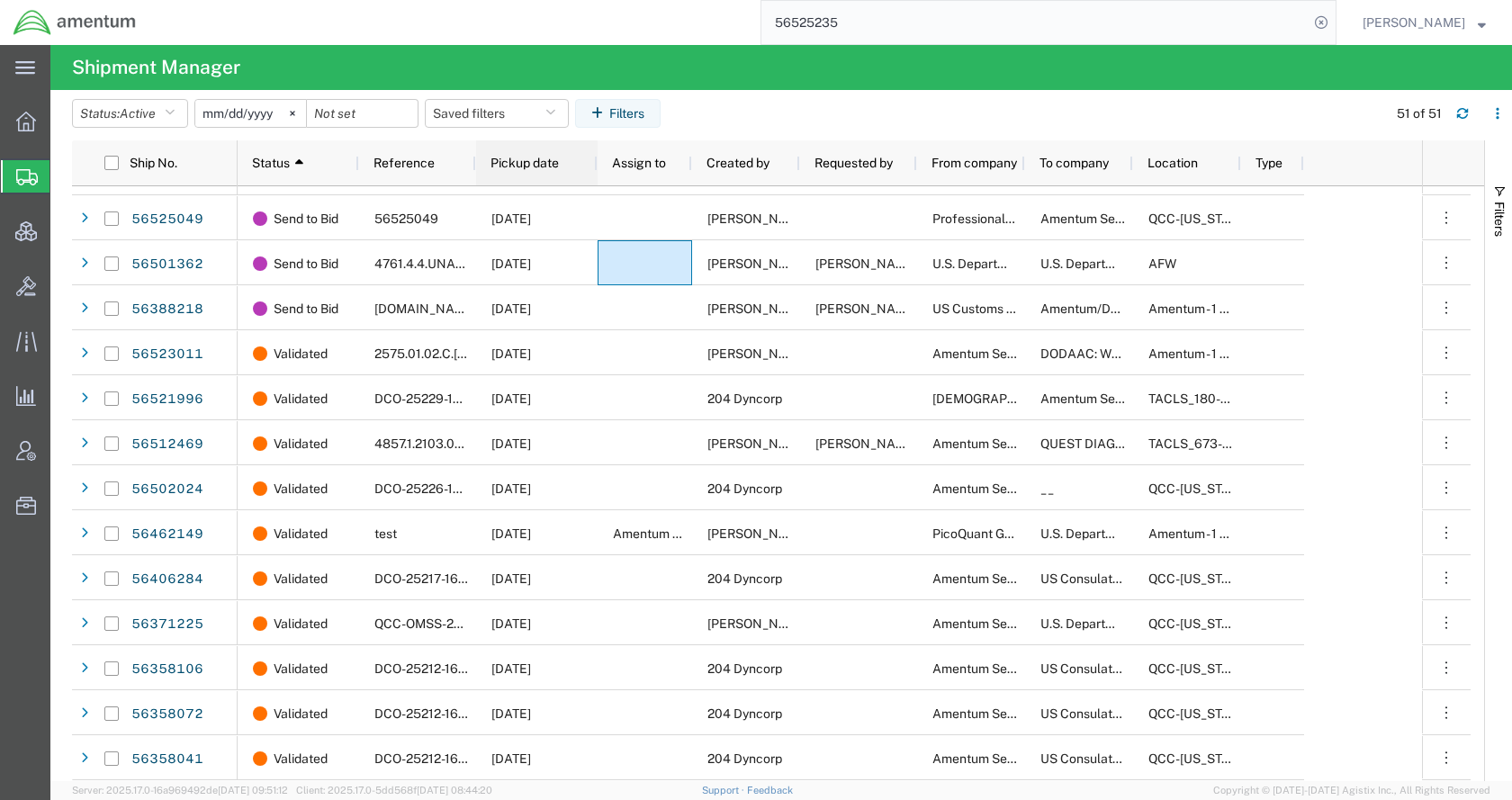
click at [514, 169] on span "Pickup date" at bounding box center [525, 163] width 68 height 15
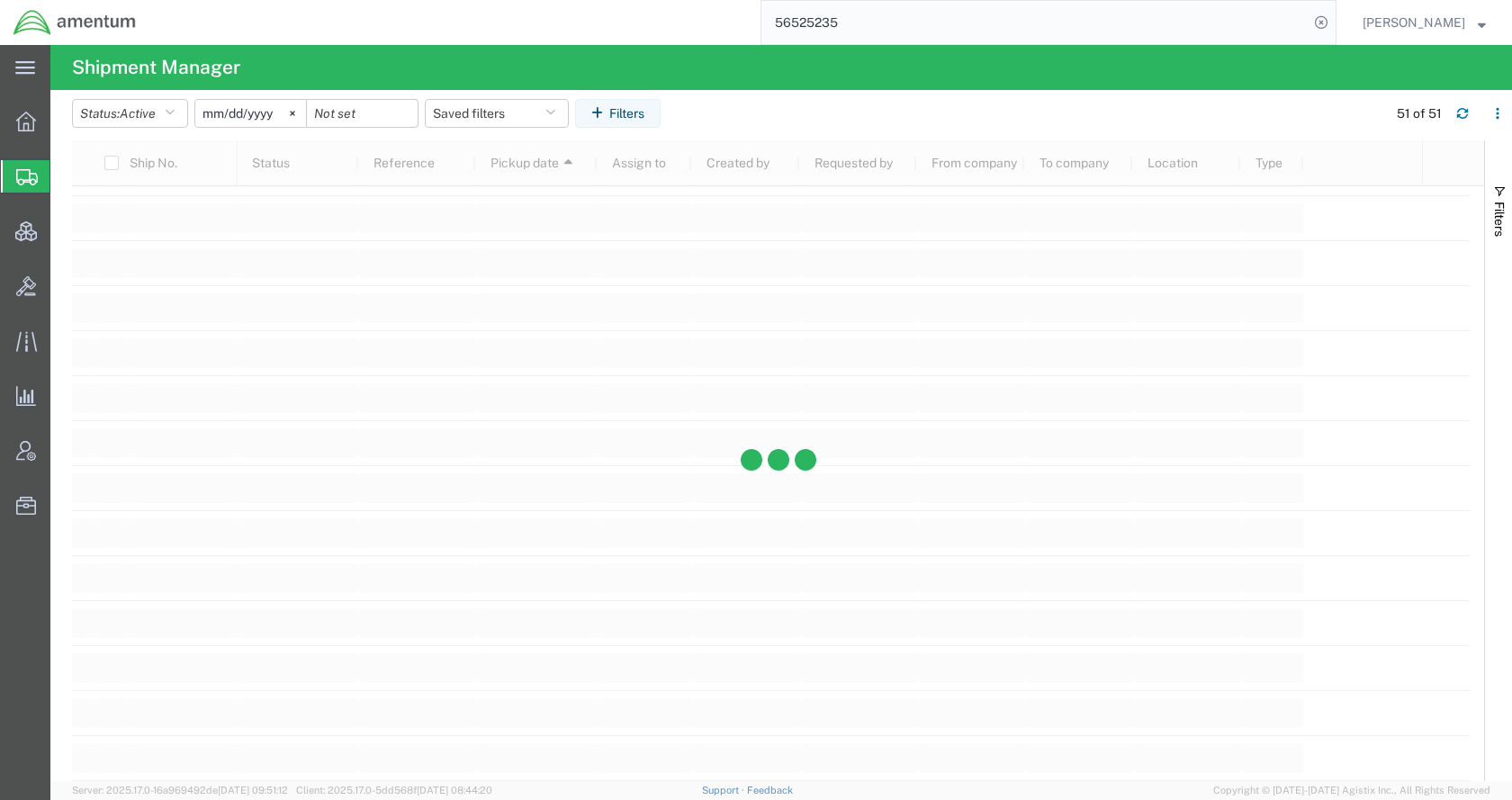
scroll to position [1701, 0]
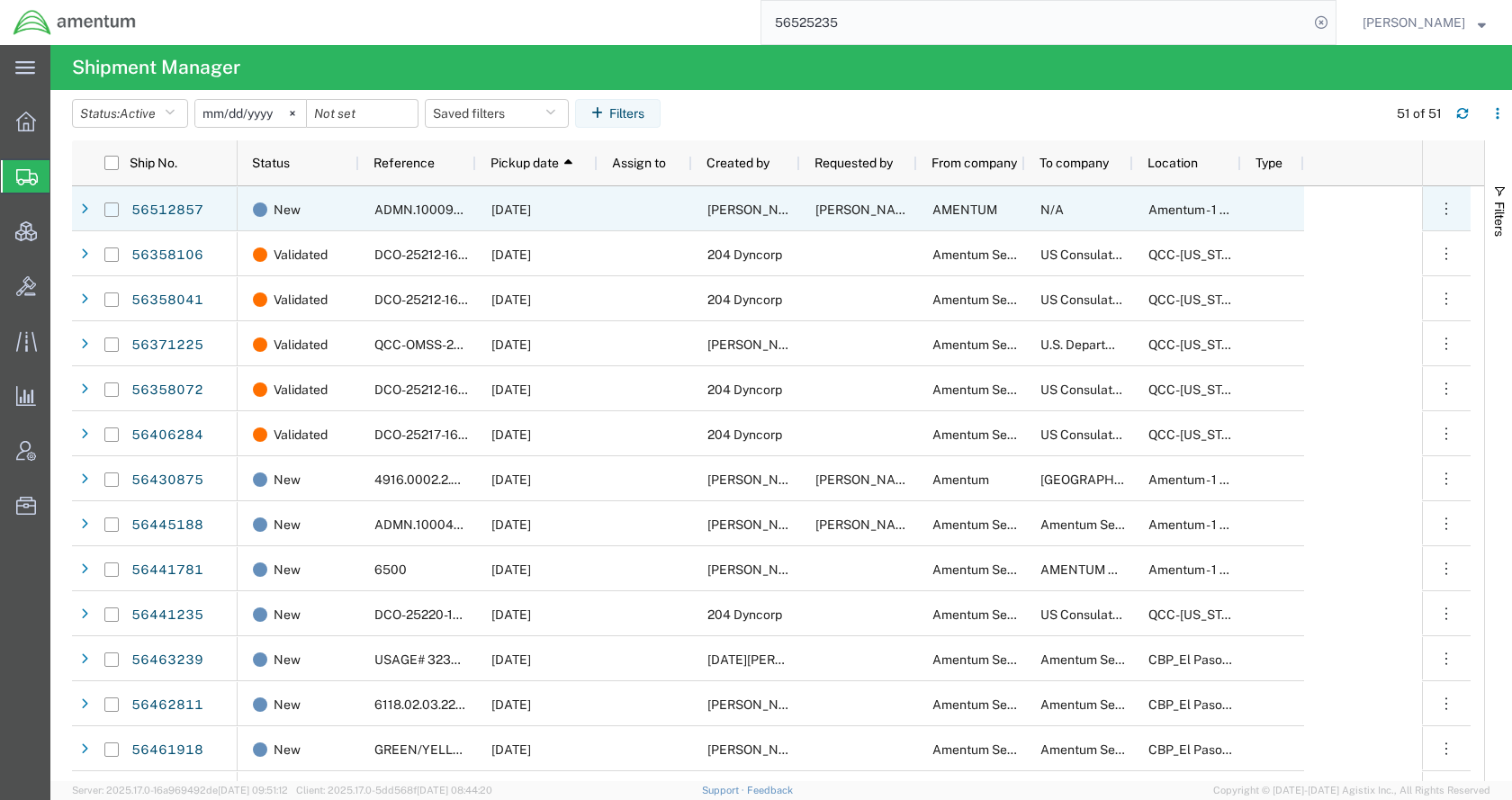
click at [117, 211] on input "Press Space to toggle row selection (unchecked)" at bounding box center [112, 210] width 15 height 15
checkbox input "true"
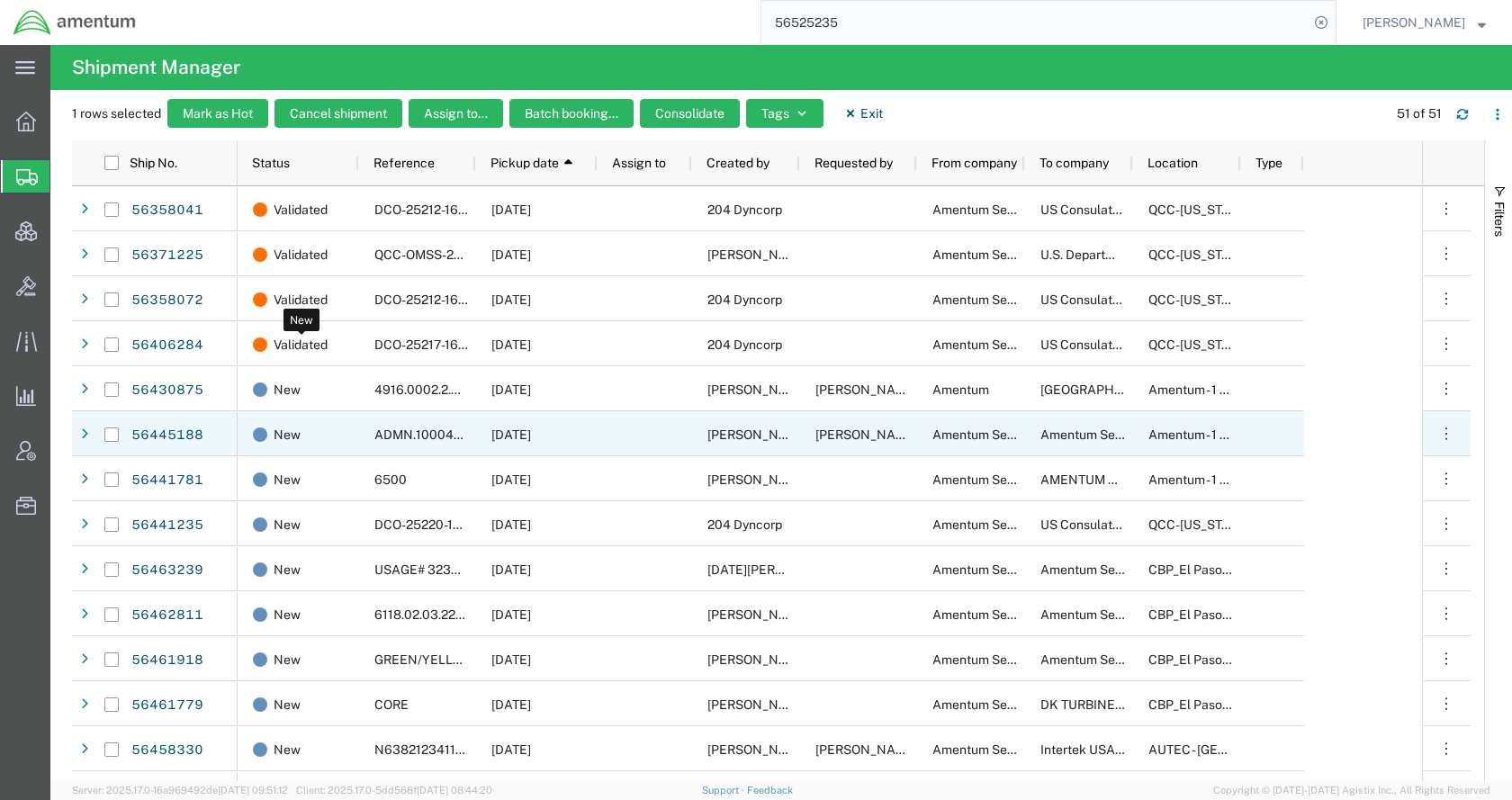
scroll to position [180, 0]
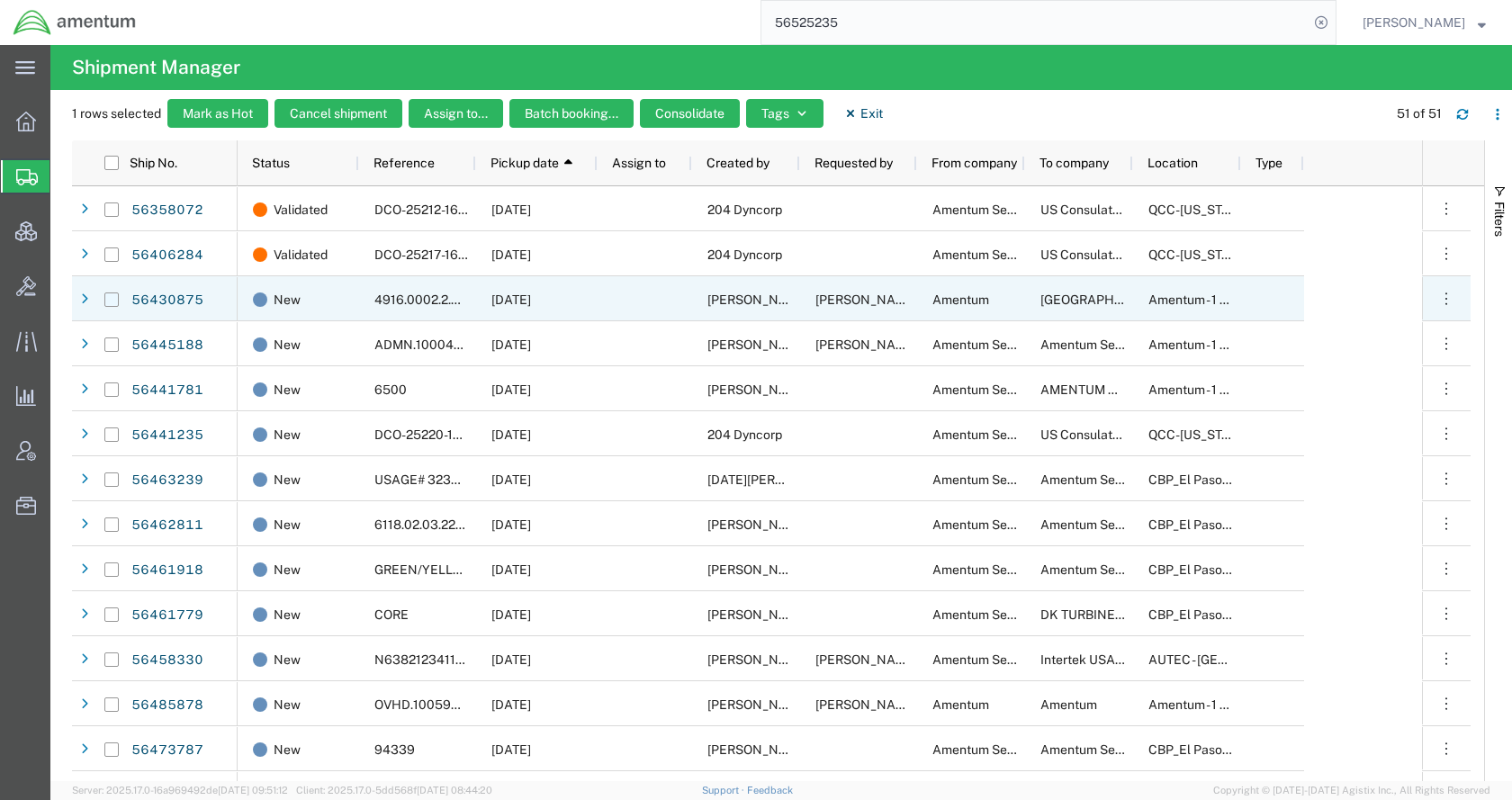
click at [115, 303] on input "Press Space to toggle row selection (unchecked)" at bounding box center [112, 300] width 15 height 15
checkbox input "true"
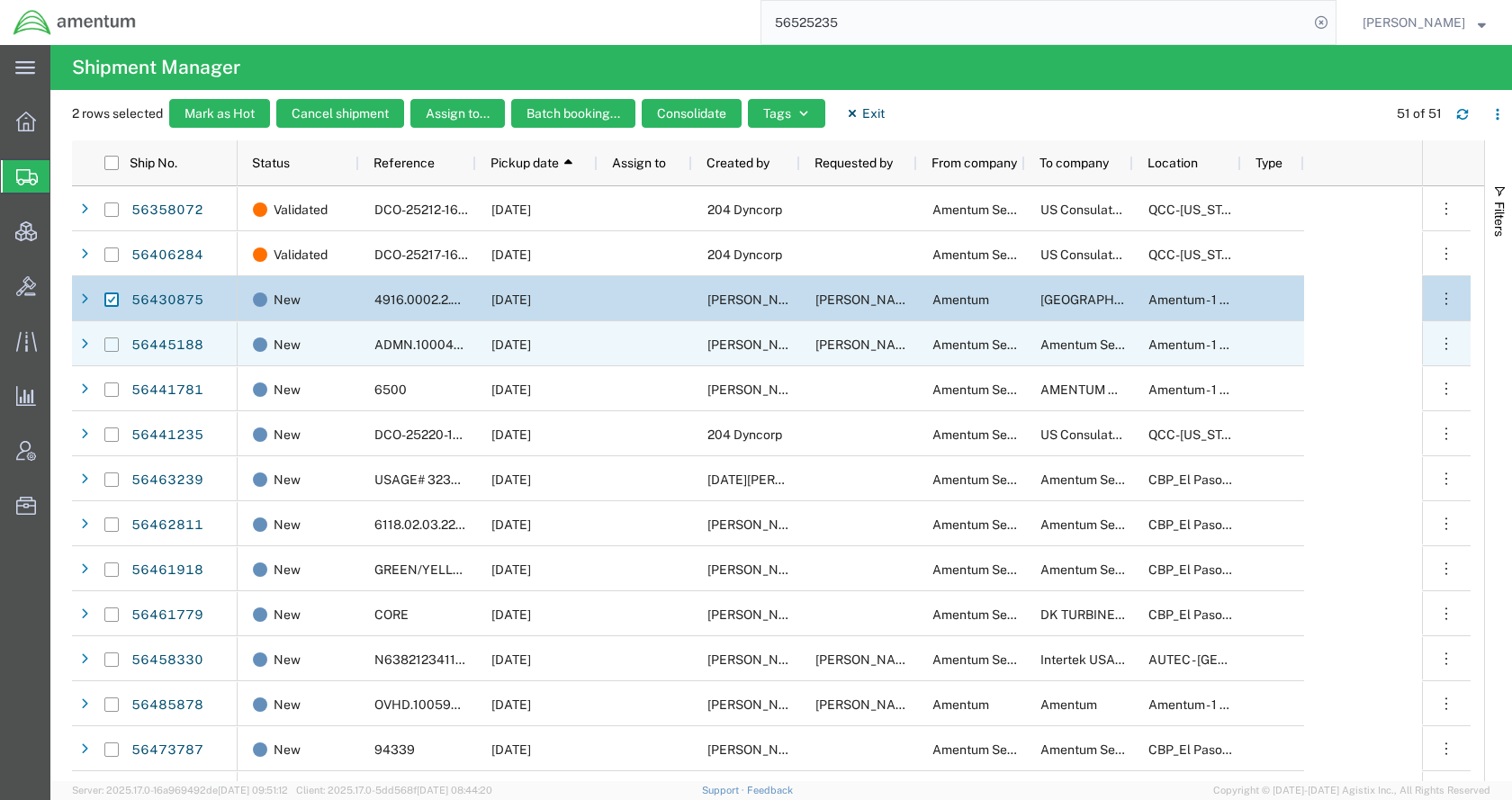
click at [112, 344] on input "Press Space to toggle row selection (unchecked)" at bounding box center [112, 345] width 15 height 15
checkbox input "true"
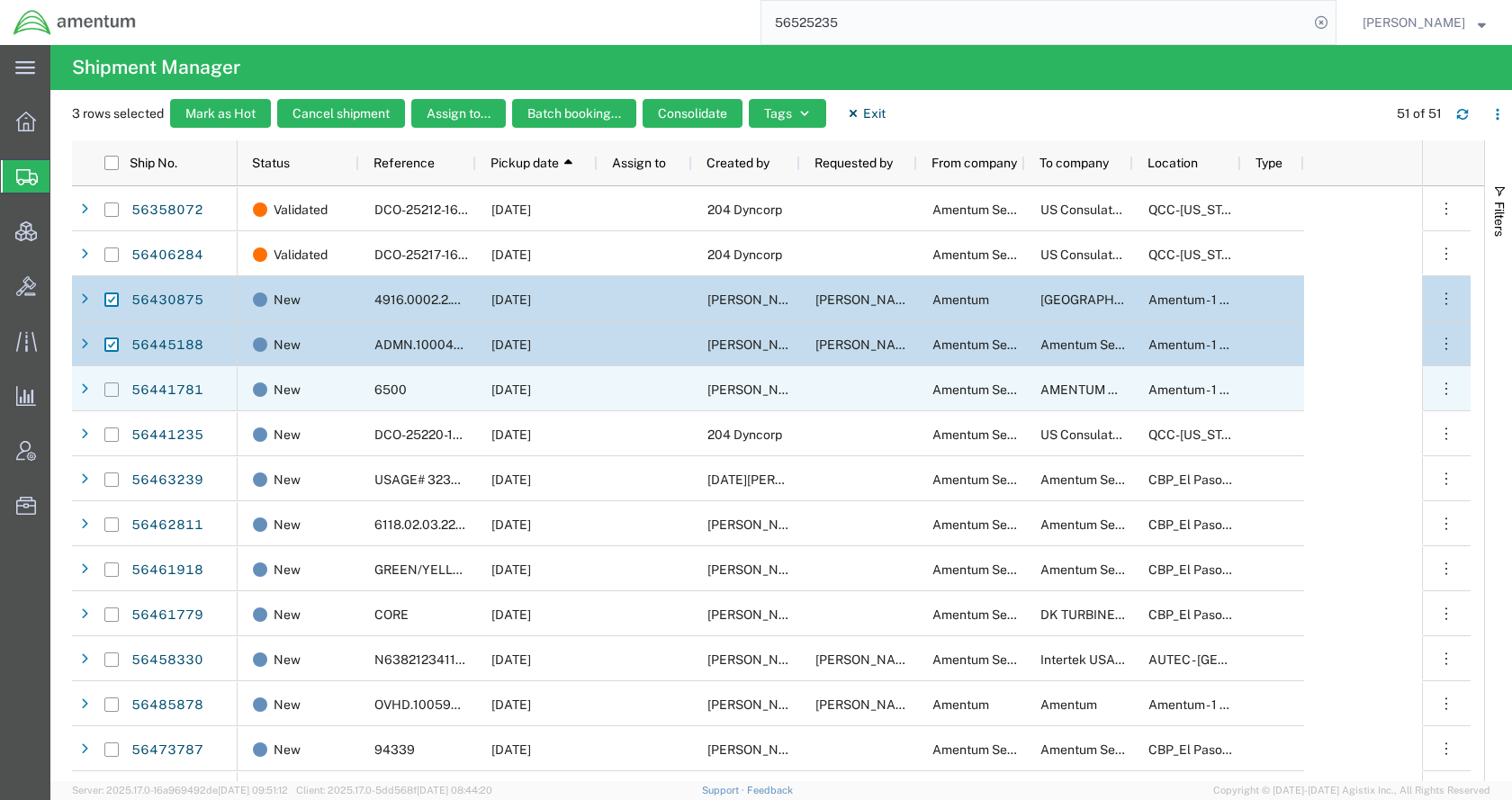
click at [115, 391] on input "Press Space to toggle row selection (unchecked)" at bounding box center [112, 390] width 15 height 15
checkbox input "true"
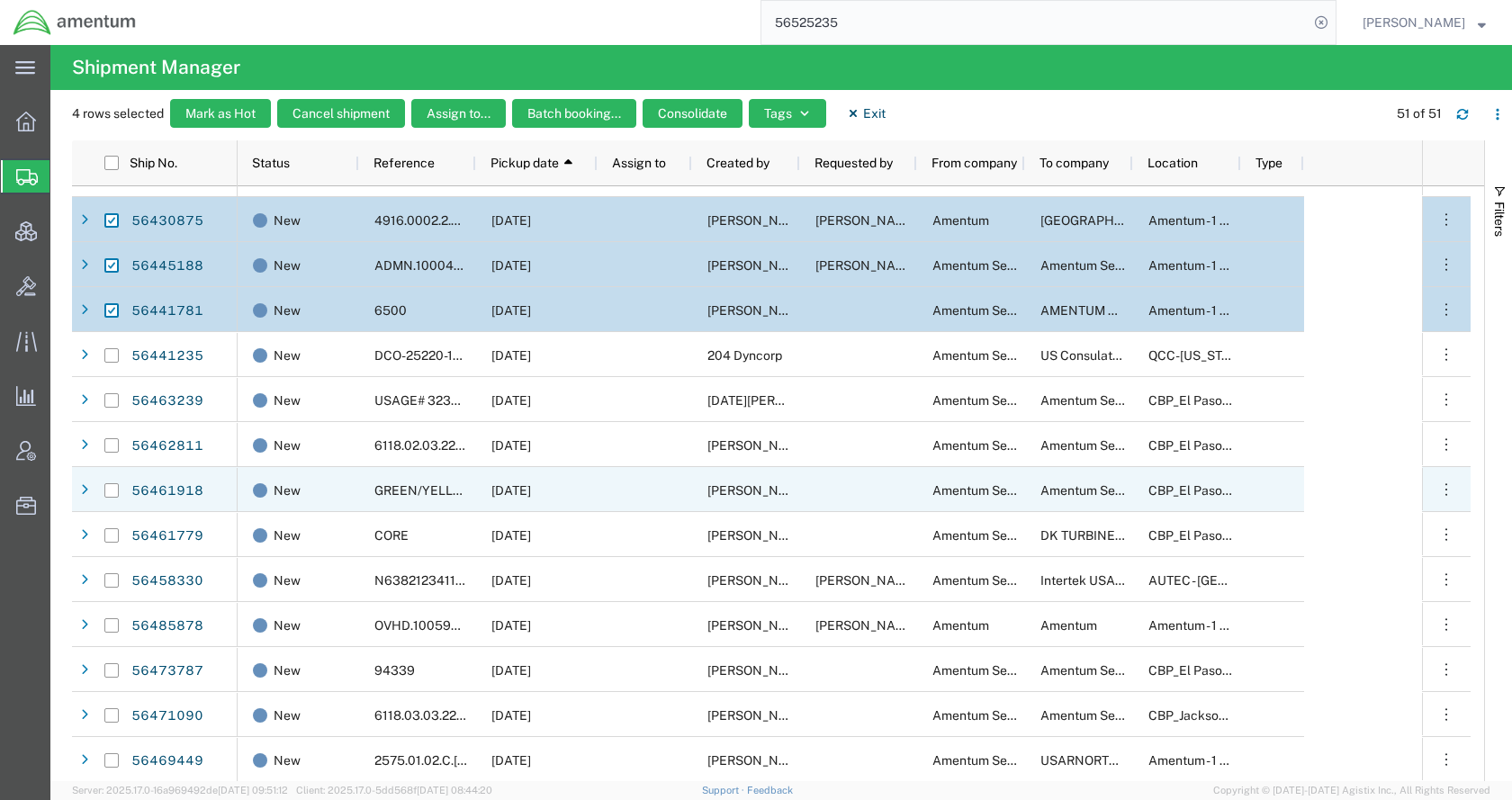
scroll to position [270, 0]
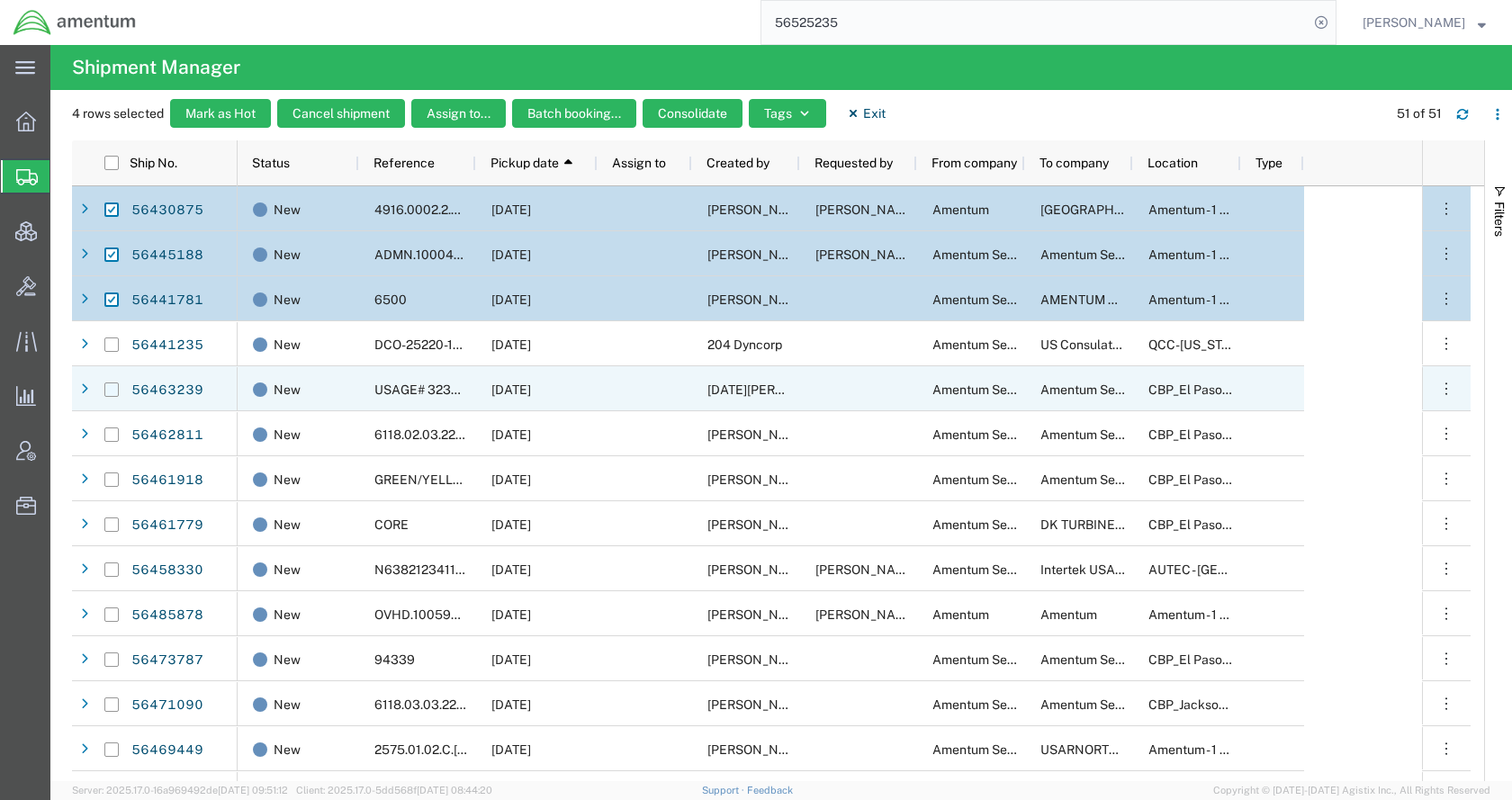
click at [110, 392] on input "Press Space to toggle row selection (unchecked)" at bounding box center [112, 390] width 15 height 15
checkbox input "true"
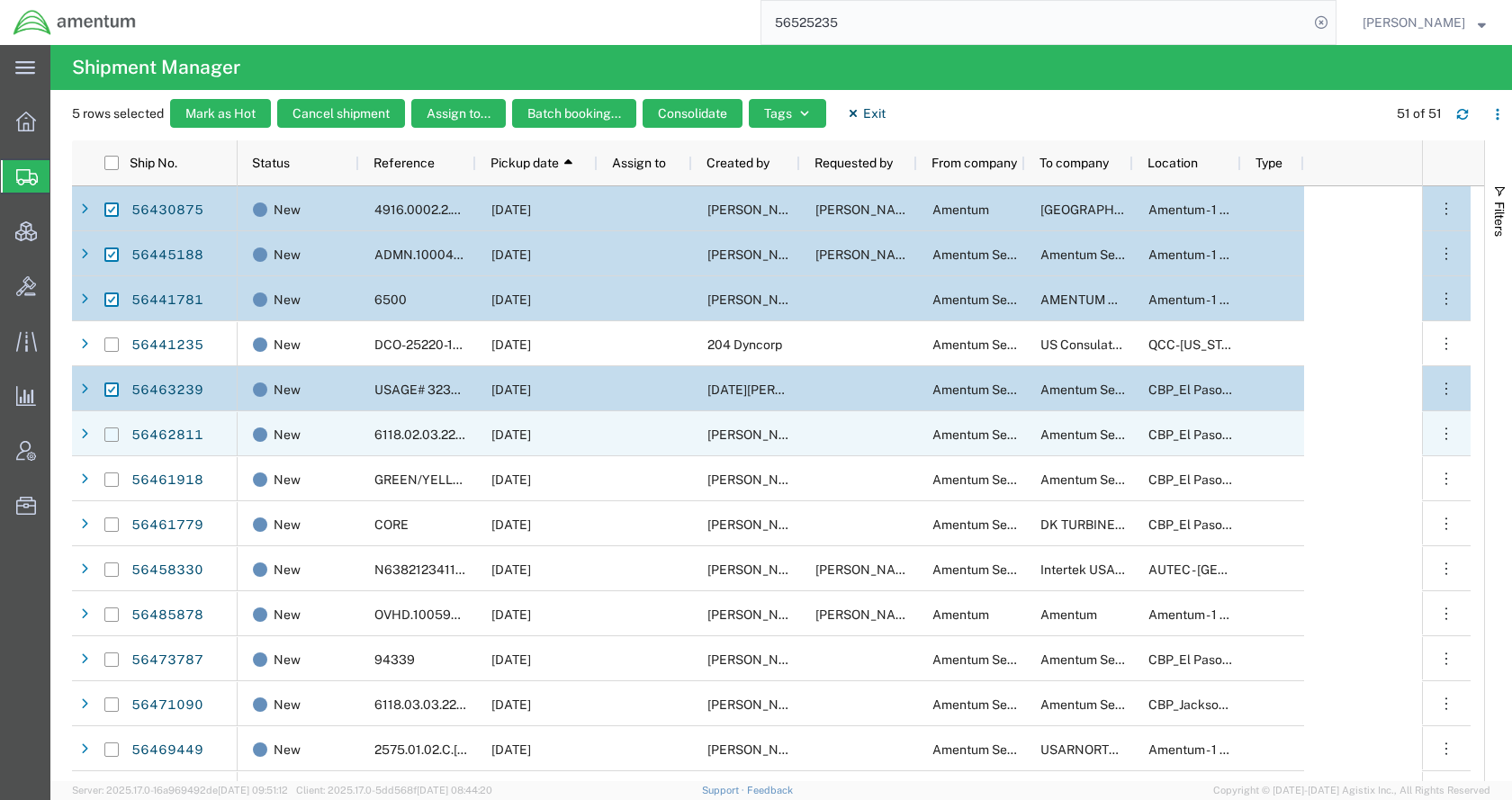
click at [113, 436] on input "Press Space to toggle row selection (unchecked)" at bounding box center [112, 435] width 15 height 15
checkbox input "true"
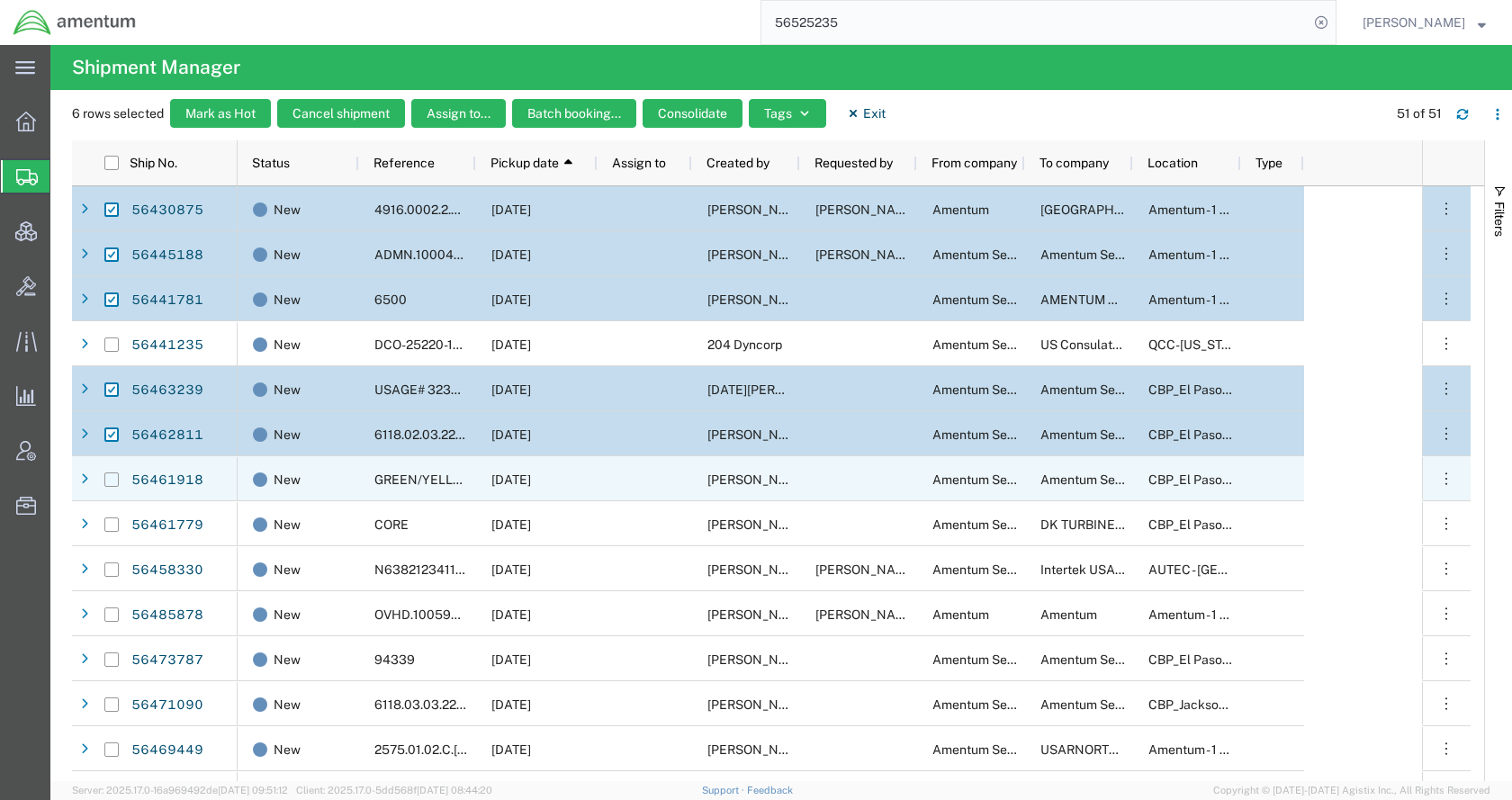
click at [111, 485] on input "Press Space to toggle row selection (unchecked)" at bounding box center [112, 480] width 15 height 15
checkbox input "true"
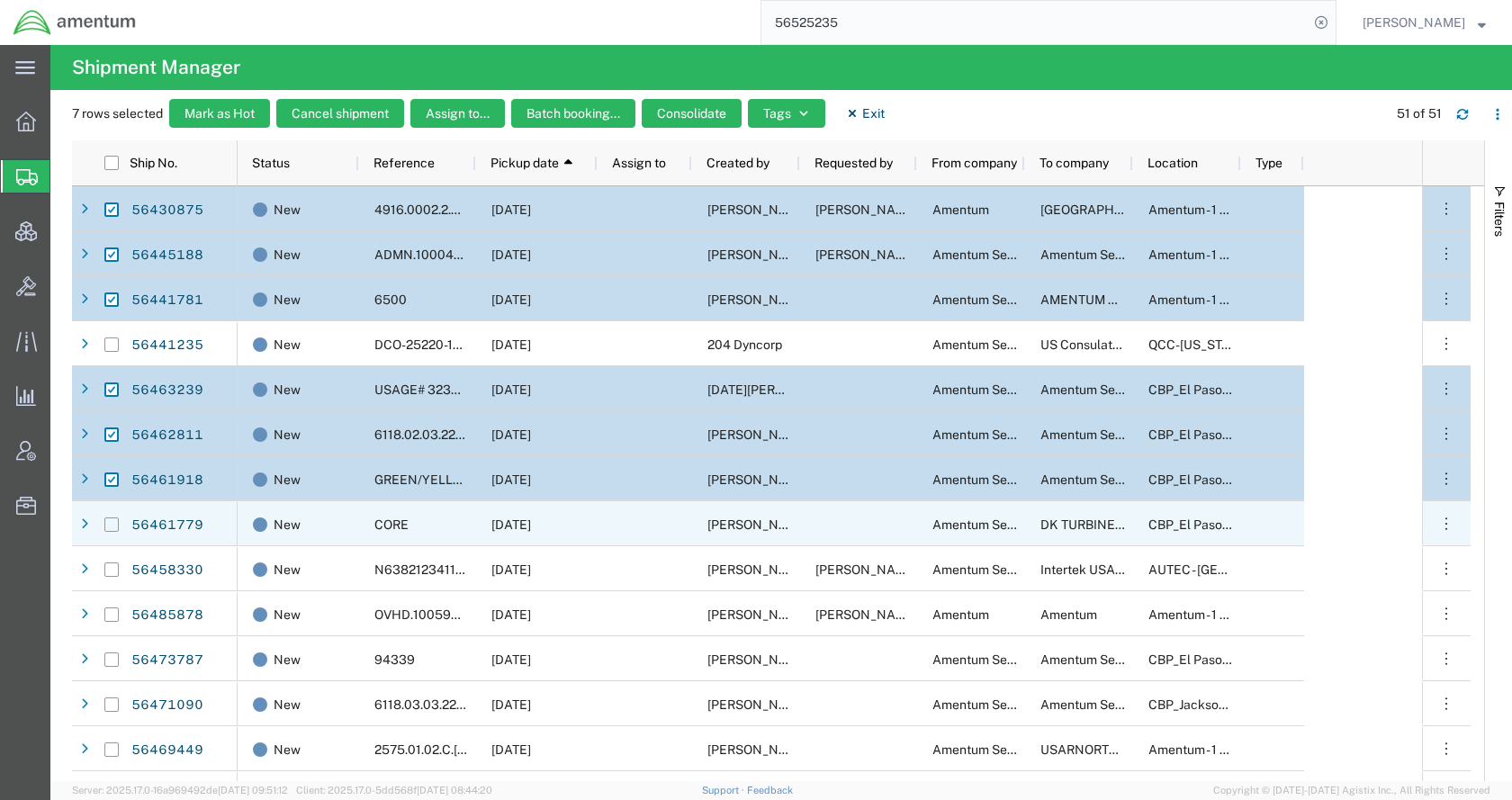
click at [112, 528] on input "Press Space to toggle row selection (unchecked)" at bounding box center [112, 525] width 15 height 15
checkbox input "true"
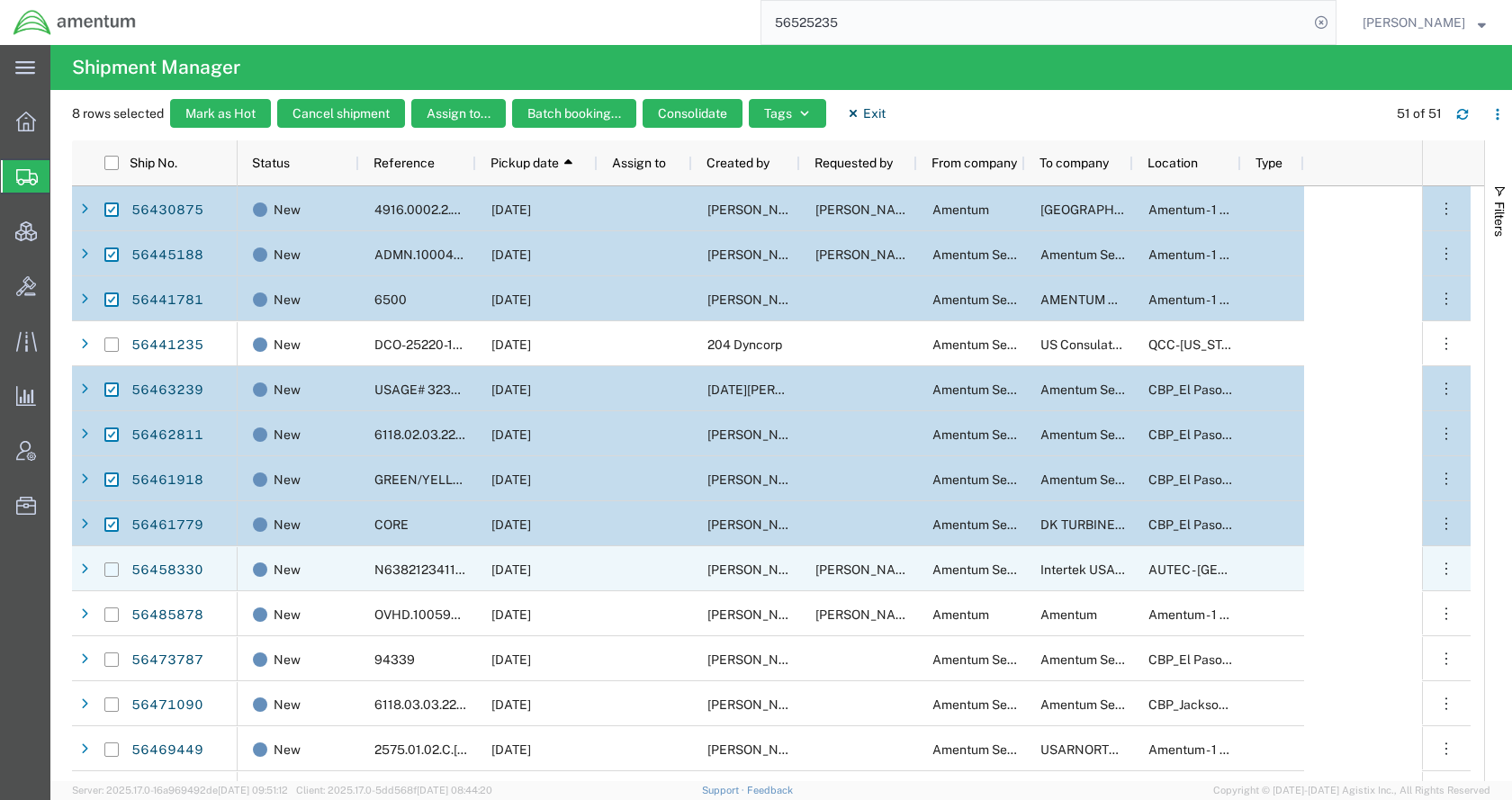
click at [110, 573] on input "Press Space to toggle row selection (unchecked)" at bounding box center [112, 570] width 15 height 15
checkbox input "true"
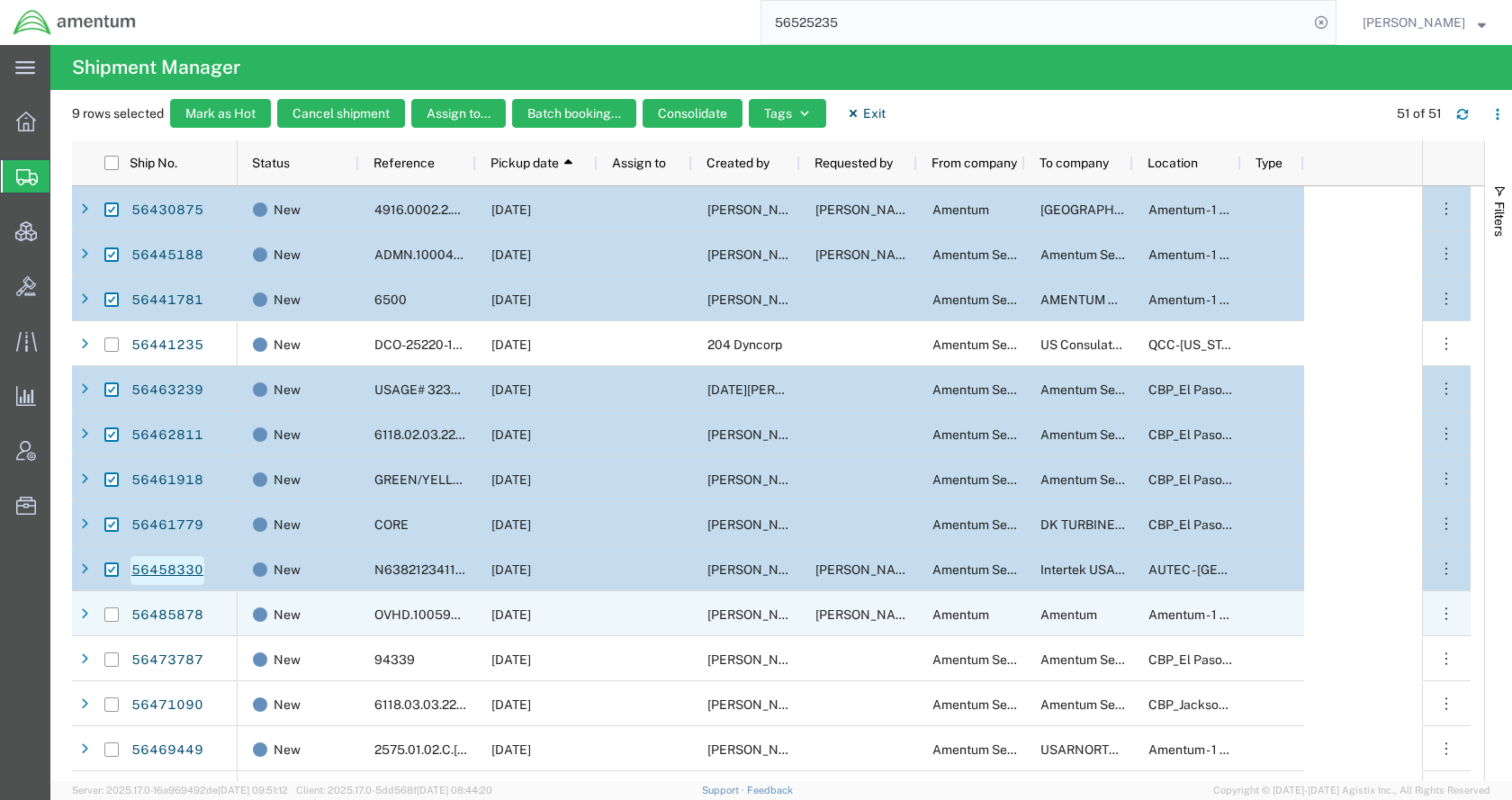
scroll to position [360, 0]
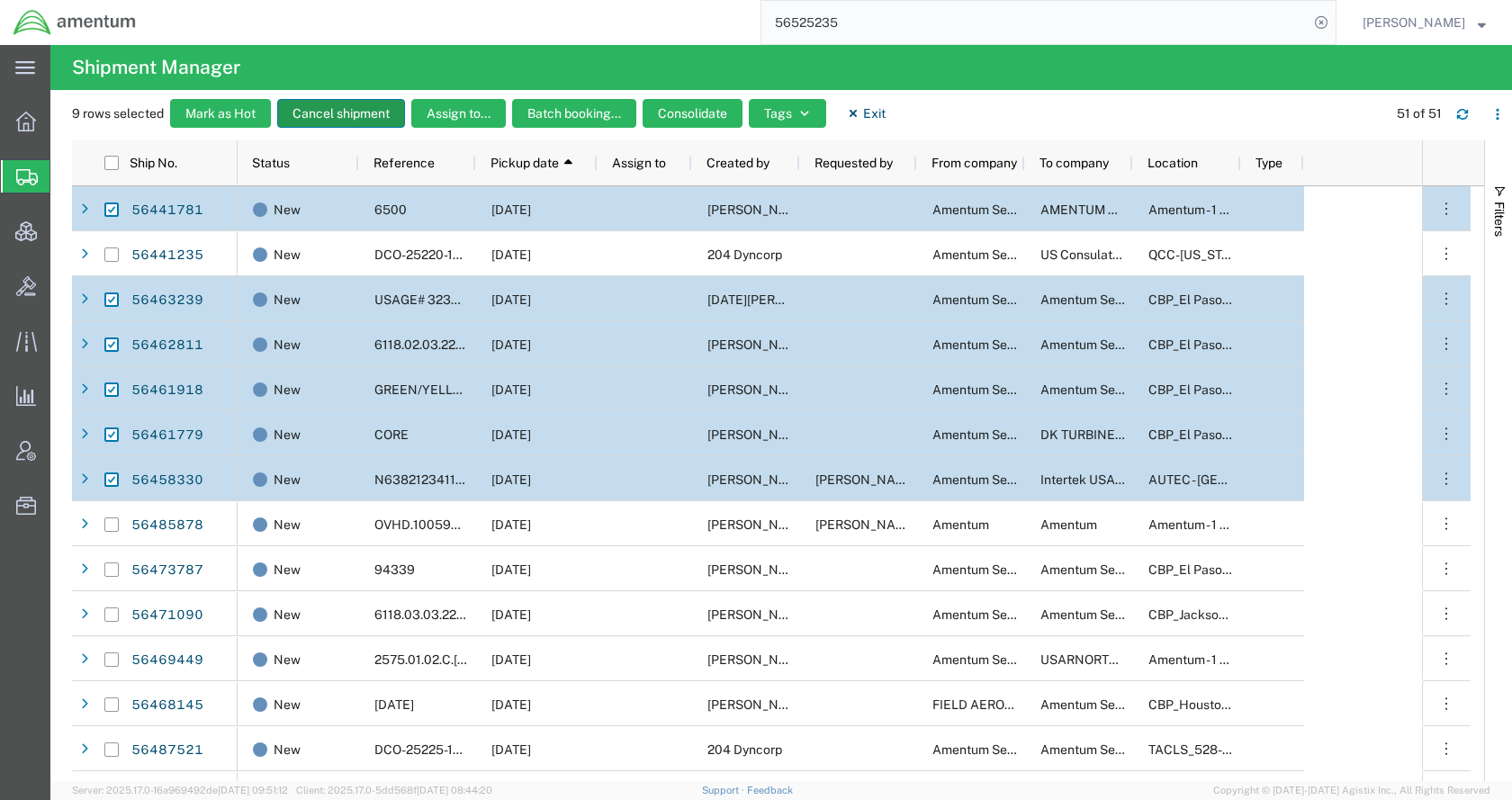
click at [327, 117] on button "Cancel shipment" at bounding box center [341, 114] width 128 height 29
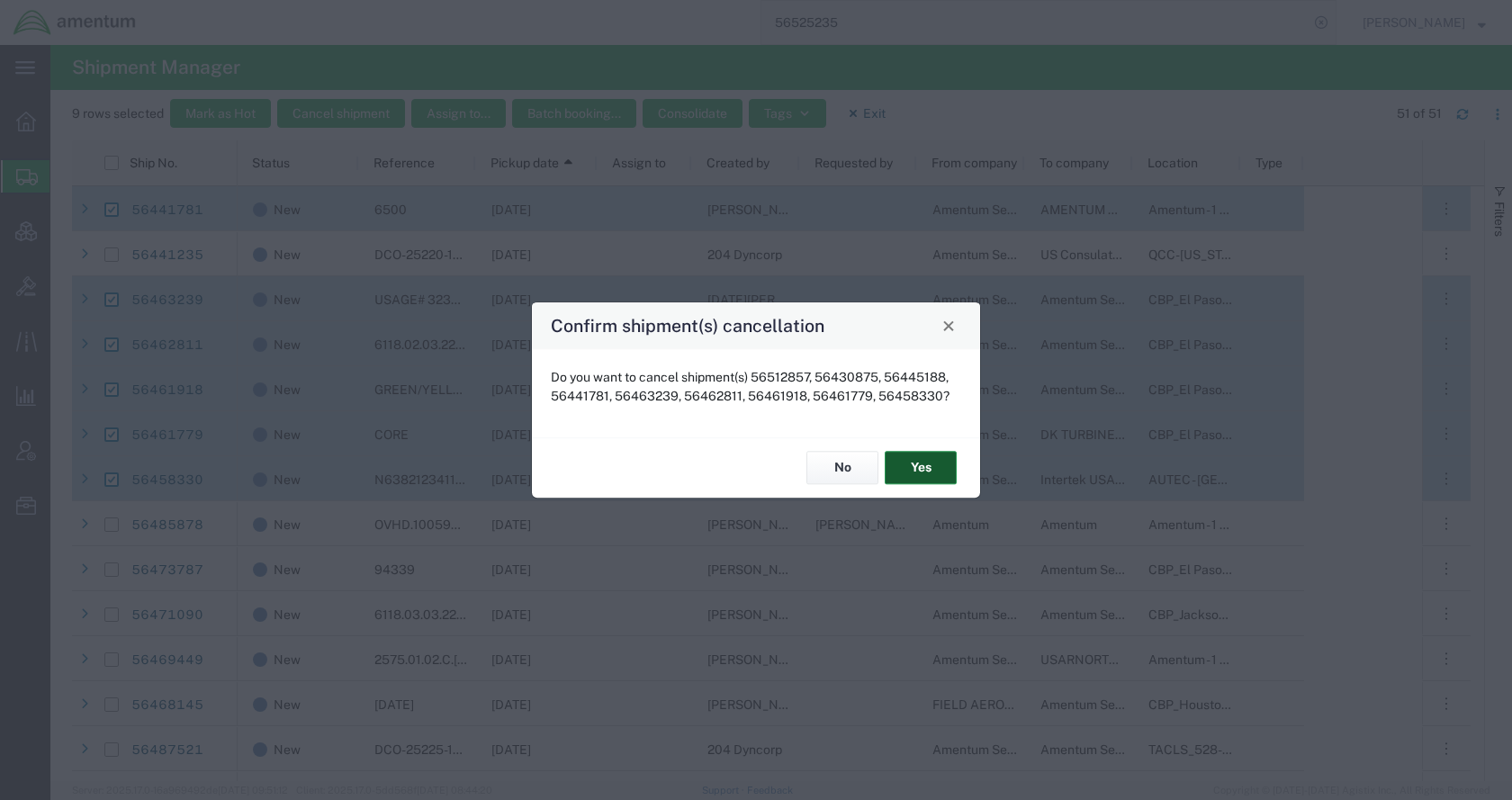
click at [922, 466] on button "Yes" at bounding box center [920, 468] width 72 height 34
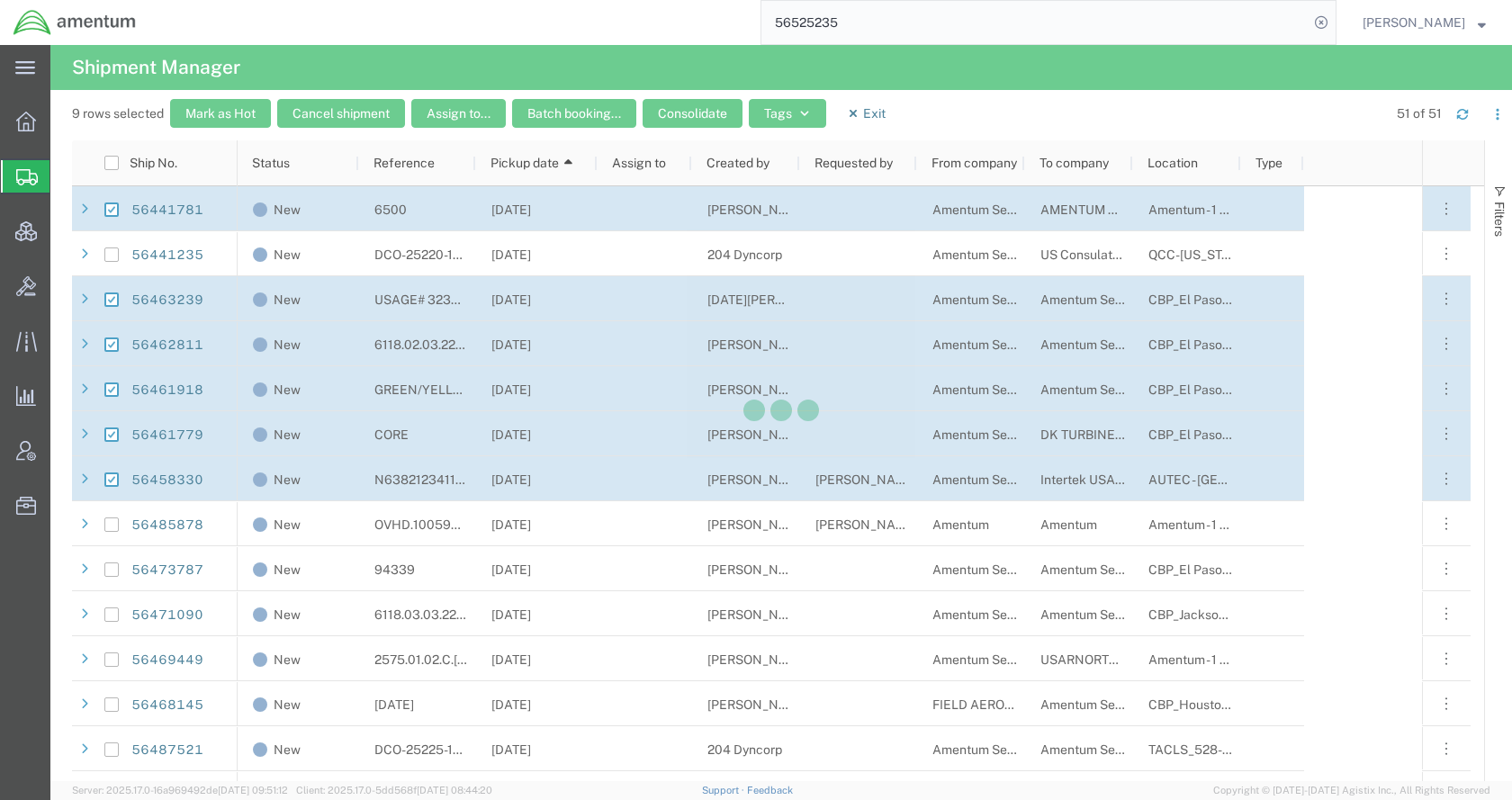
checkbox input "false"
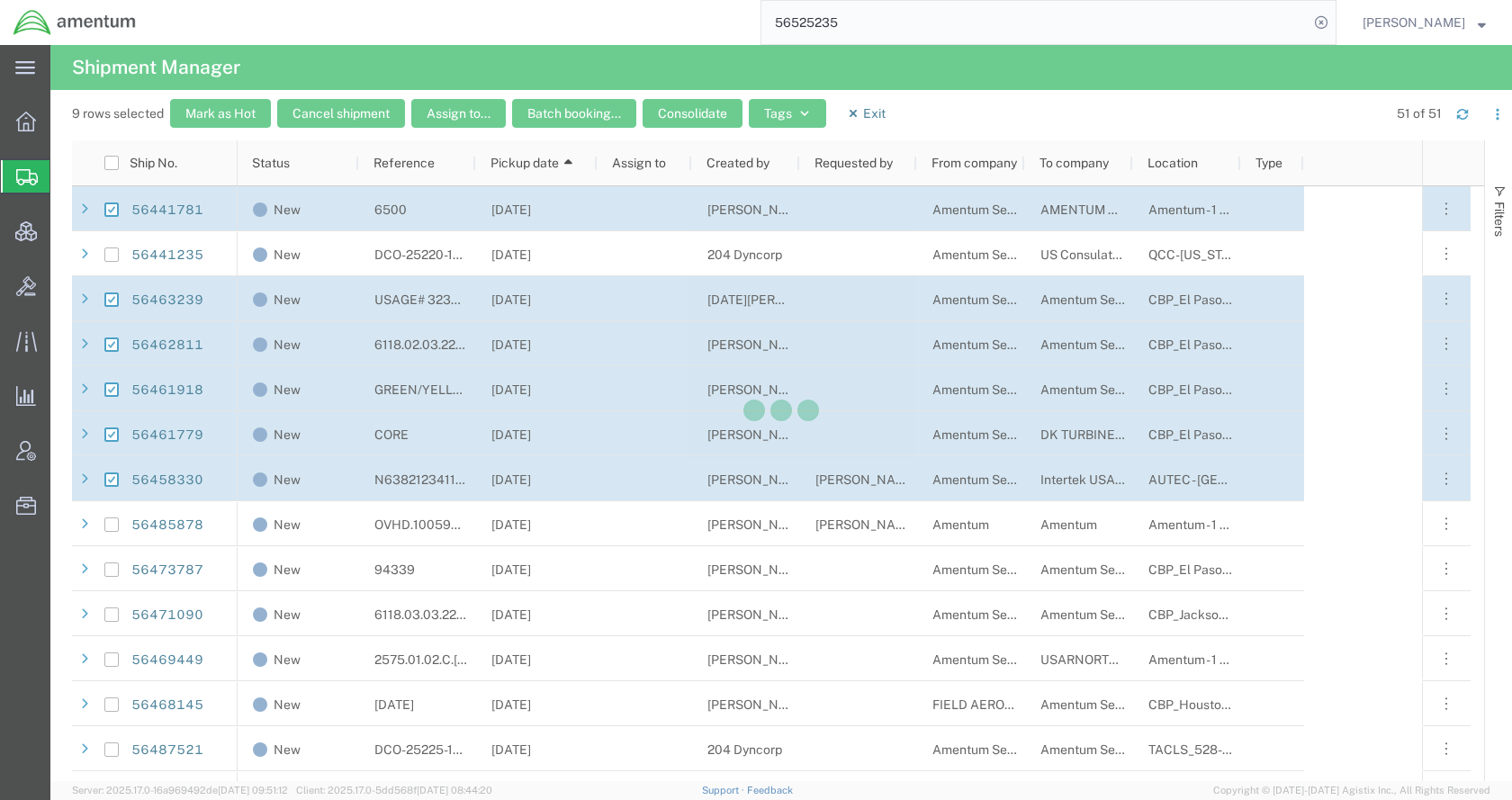
checkbox input "false"
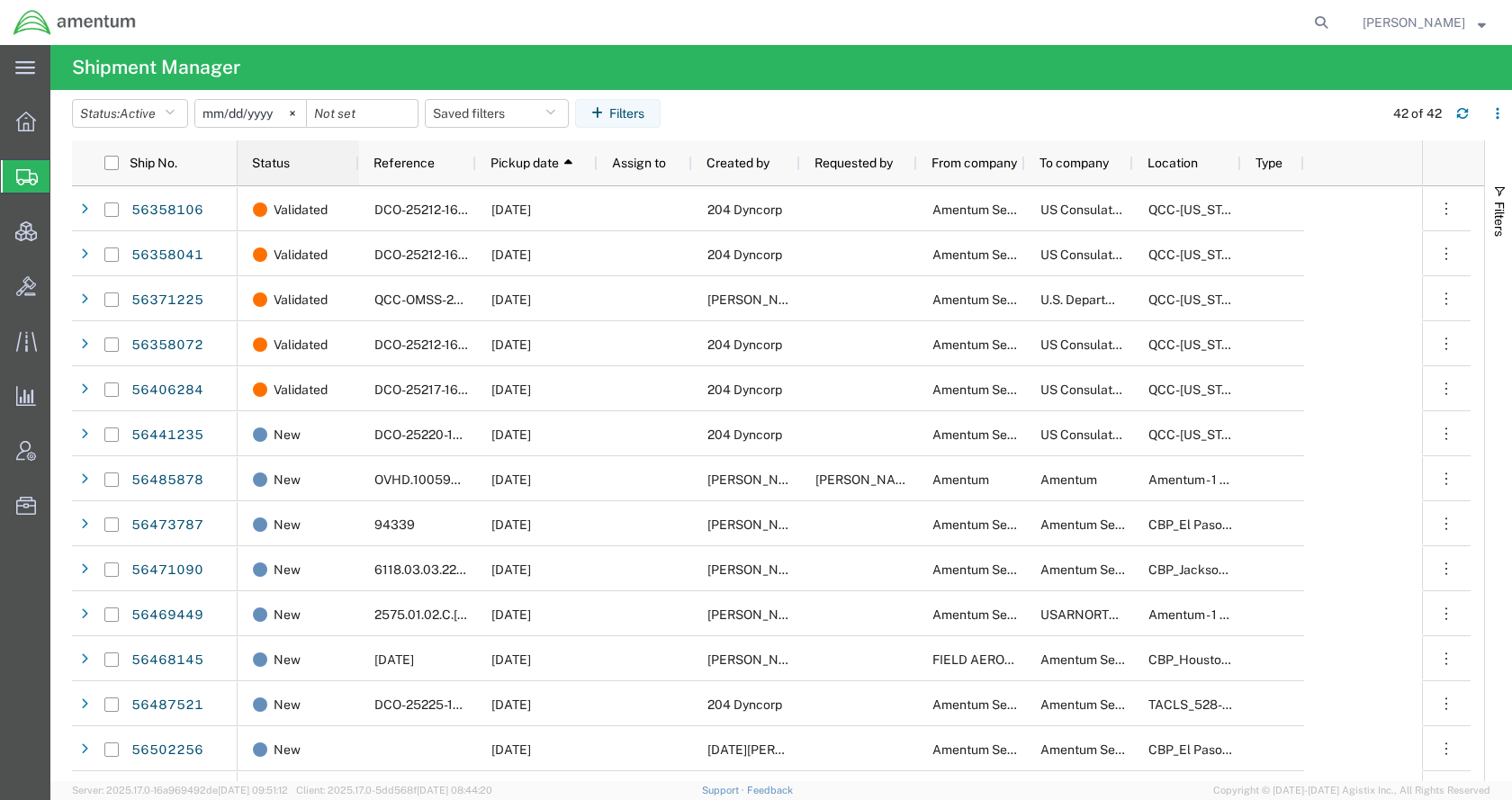
drag, startPoint x: 269, startPoint y: 159, endPoint x: 283, endPoint y: 169, distance: 17.2
click at [268, 159] on span "Status" at bounding box center [271, 163] width 38 height 15
